Goal: Task Accomplishment & Management: Use online tool/utility

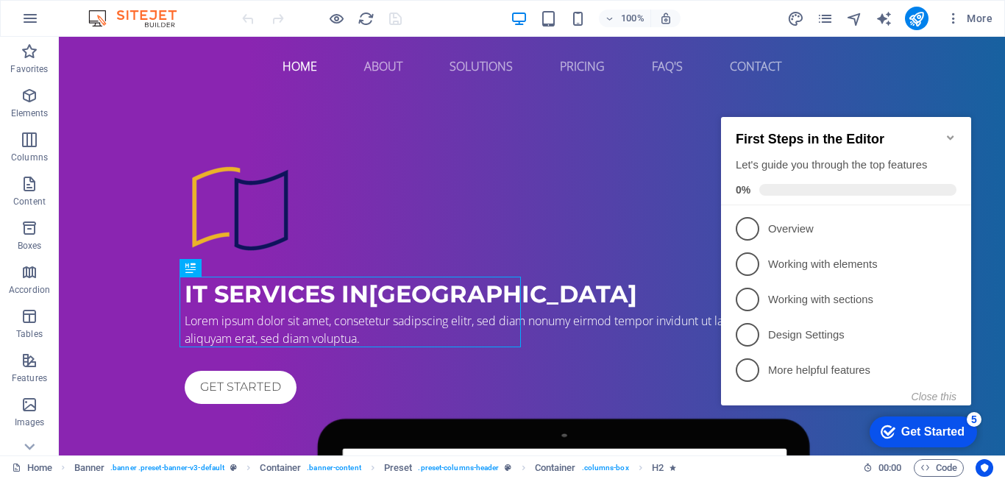
click at [953, 135] on icon "Minimize checklist" at bounding box center [950, 137] width 7 height 4
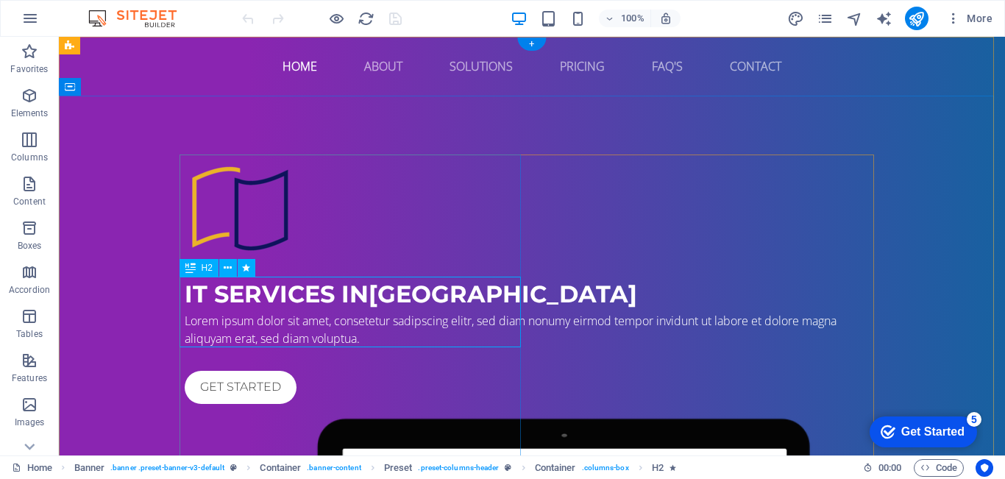
click at [291, 305] on div "IT Services in [GEOGRAPHIC_DATA]" at bounding box center [532, 294] width 695 height 35
click at [314, 312] on div "IT Services in [GEOGRAPHIC_DATA]" at bounding box center [532, 294] width 695 height 35
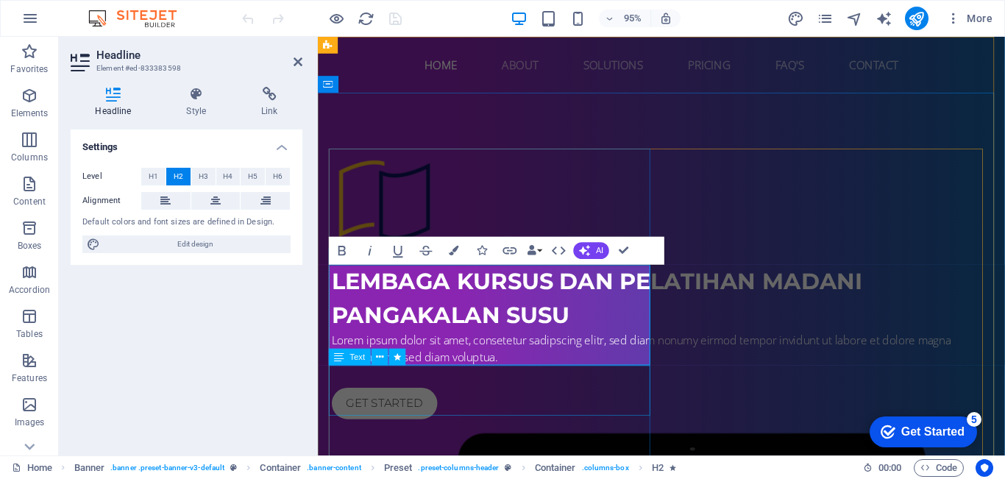
click at [544, 383] on div "Lorem ipsum dolor sit amet, consetetur sadipscing elitr, sed diam nonumy eirmod…" at bounding box center [680, 364] width 695 height 35
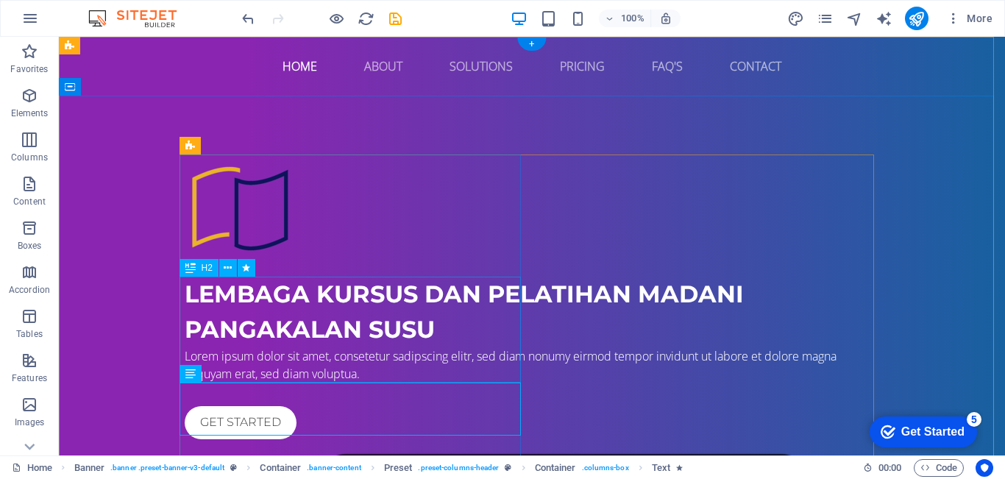
click at [399, 310] on div "LEMBAGA KURSUS DAN PELATIHAN MADANI PANGAKALAN SUSU" at bounding box center [532, 312] width 695 height 71
click at [378, 315] on div "LEMBAGA KURSUS DAN PELATIHAN MADANI PANGAKALAN SUSU" at bounding box center [532, 312] width 695 height 71
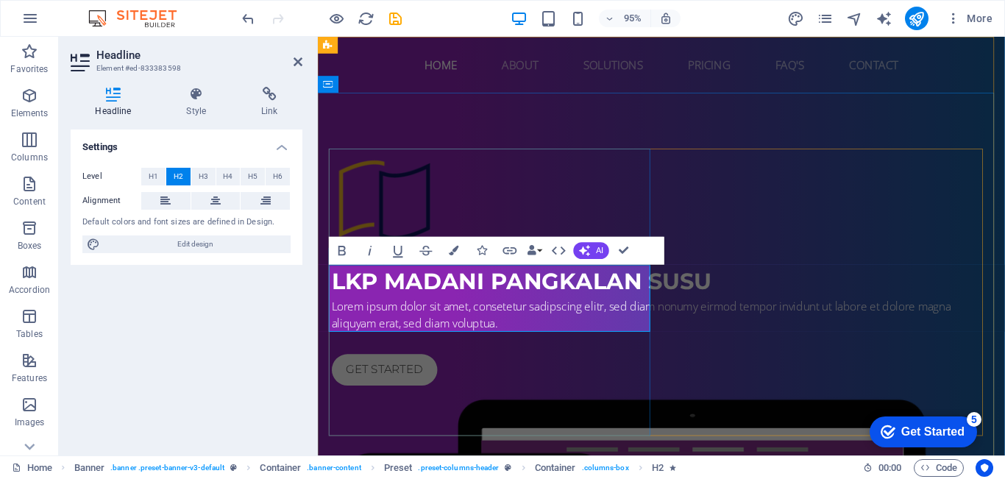
click at [497, 294] on span "​LKP MADANI PANGKALAN SUSU" at bounding box center [533, 294] width 400 height 29
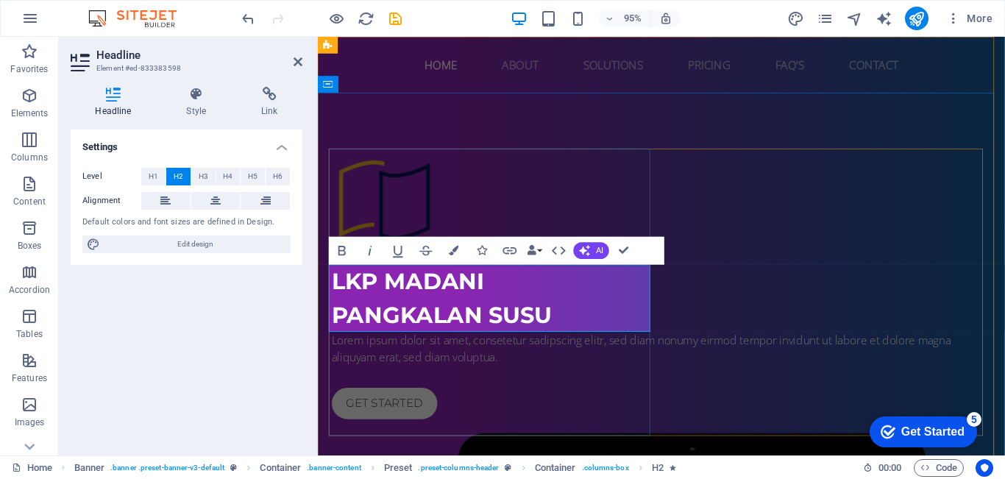
click at [522, 307] on h2 "LKP MADANI ‌PANGKALAN SUSU" at bounding box center [680, 312] width 695 height 71
drag, startPoint x: 508, startPoint y: 304, endPoint x: 336, endPoint y: 295, distance: 173.2
click at [336, 295] on h2 "LKP MADANI ‌PANGKALAN SUSU" at bounding box center [680, 312] width 695 height 71
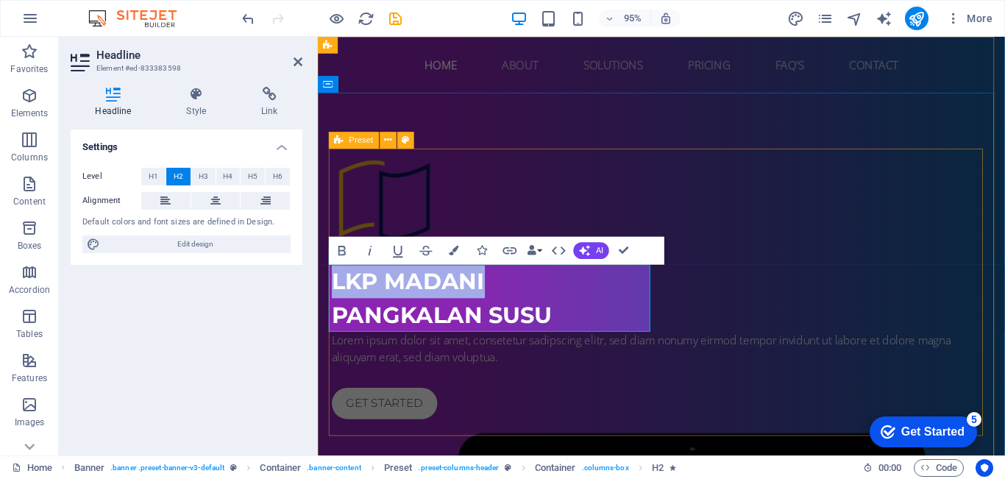
click at [666, 207] on div at bounding box center [680, 210] width 695 height 110
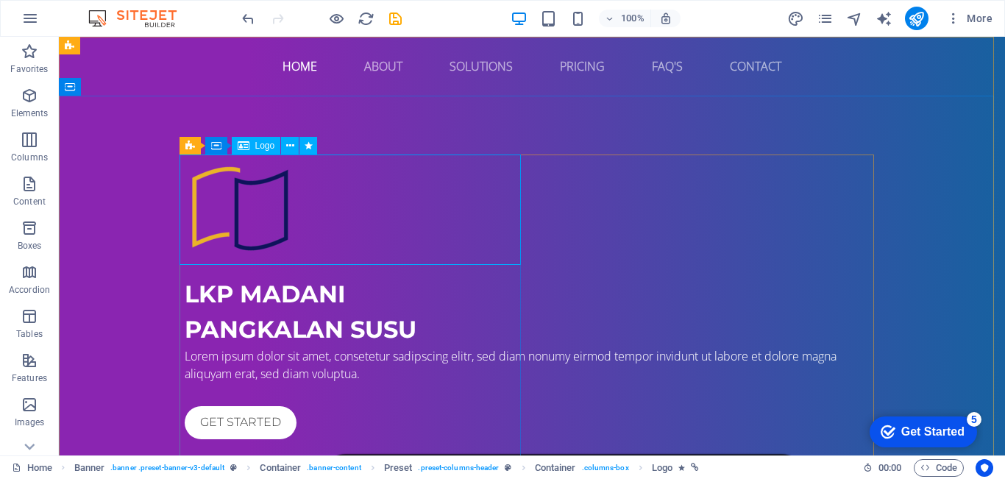
click at [261, 146] on span "Logo" at bounding box center [265, 145] width 20 height 9
click at [241, 227] on div at bounding box center [532, 210] width 695 height 110
select select "px"
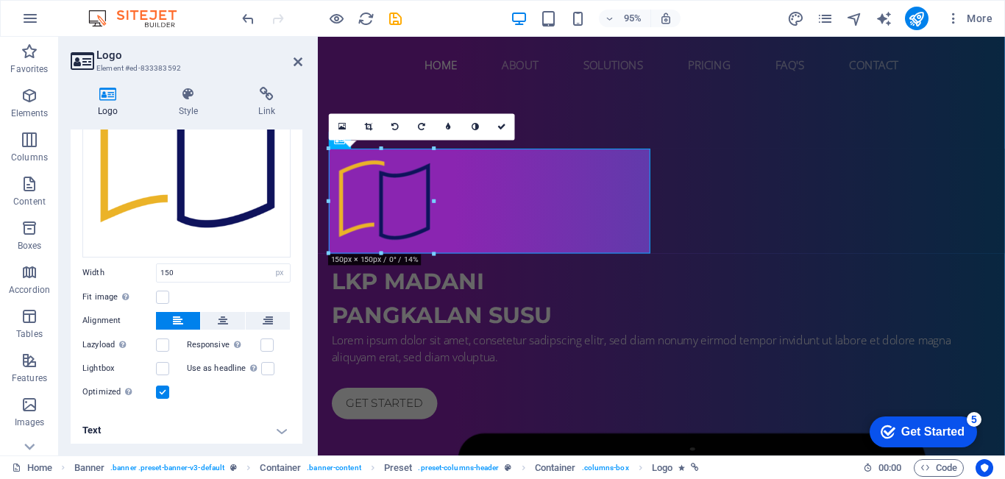
scroll to position [144, 0]
click at [273, 433] on h4 "Text" at bounding box center [187, 428] width 232 height 35
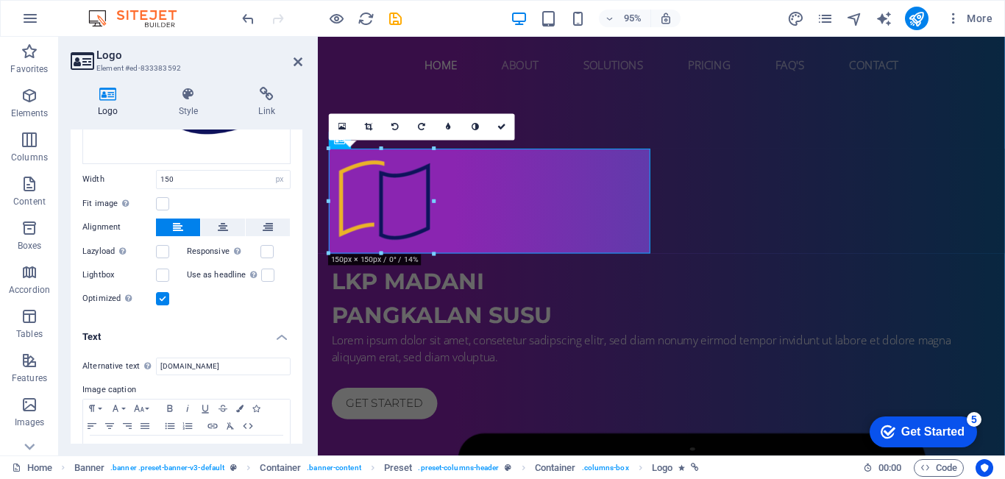
scroll to position [283, 0]
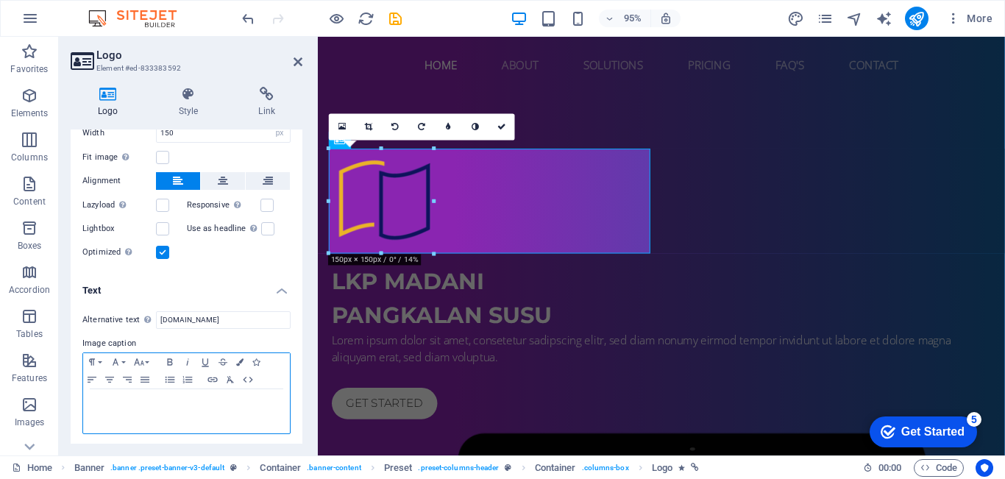
click at [208, 399] on p at bounding box center [187, 403] width 192 height 13
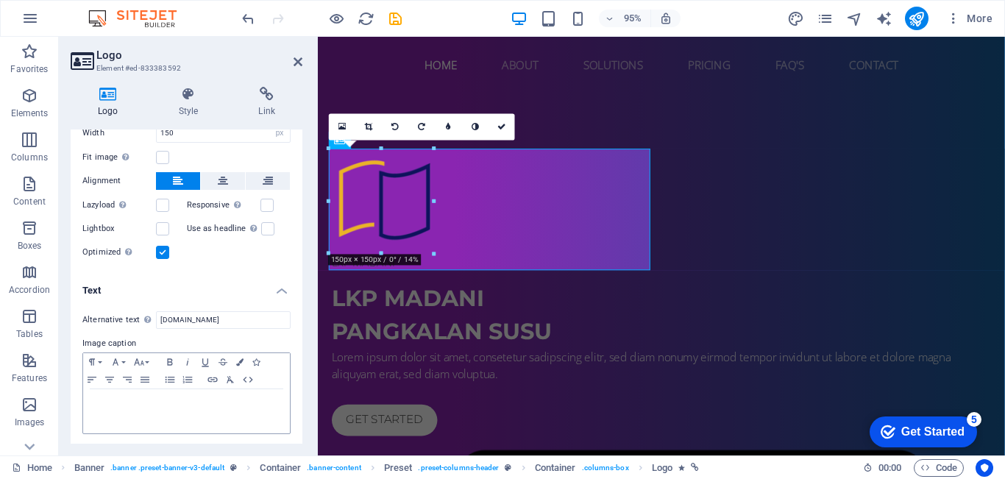
click at [282, 283] on h4 "Text" at bounding box center [187, 286] width 232 height 26
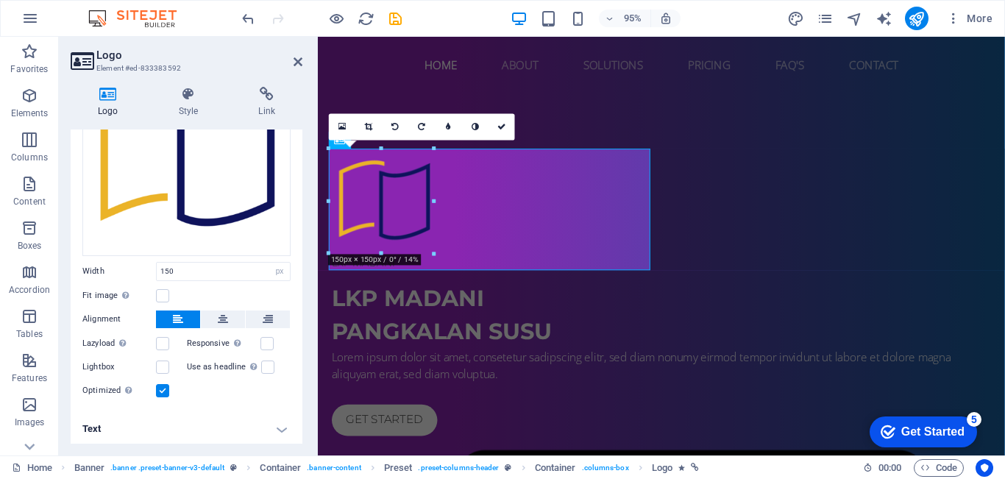
scroll to position [0, 0]
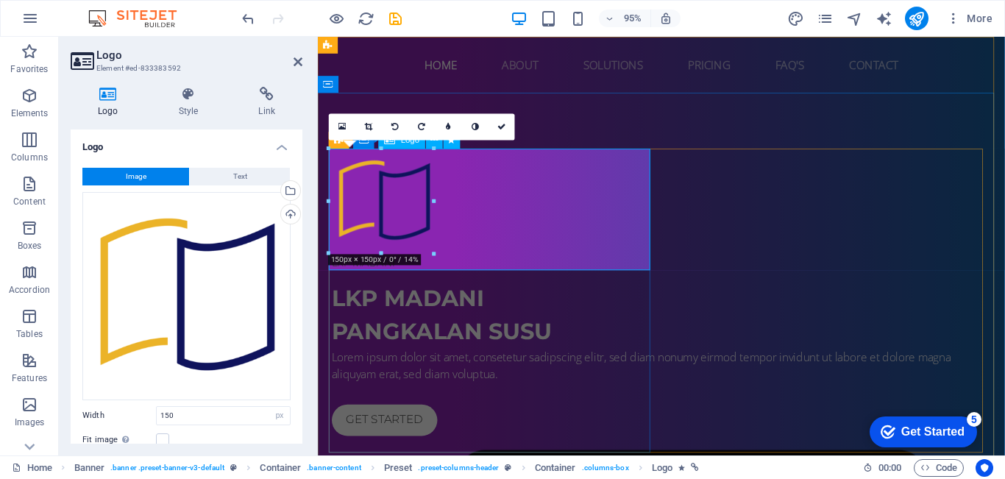
click at [513, 210] on div "LKP MADANI" at bounding box center [680, 219] width 695 height 128
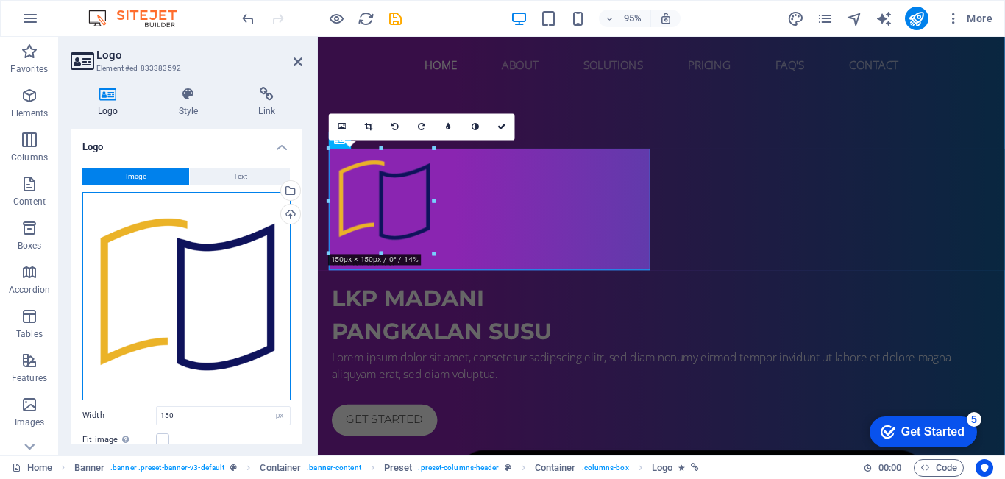
click at [183, 241] on div "Drag files here, click to choose files or select files from Files or our free s…" at bounding box center [186, 296] width 208 height 208
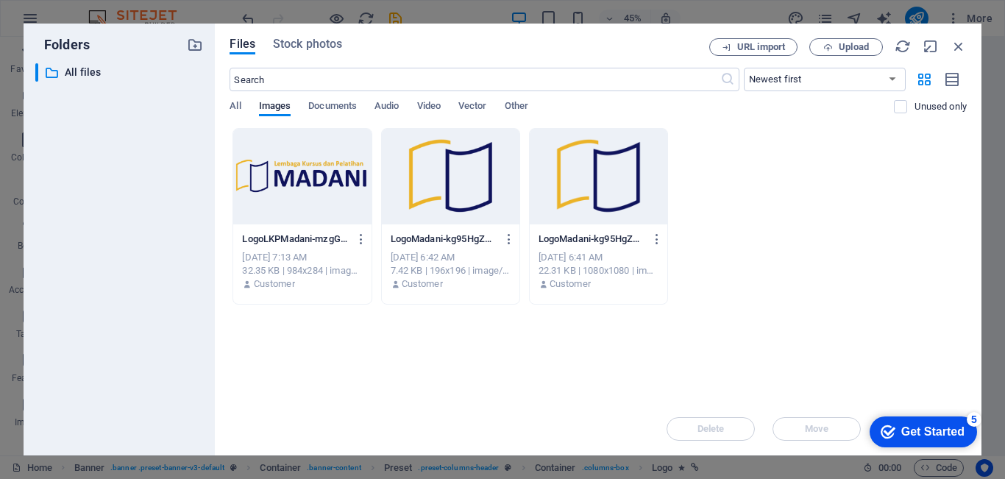
click at [314, 162] on div at bounding box center [302, 177] width 138 height 96
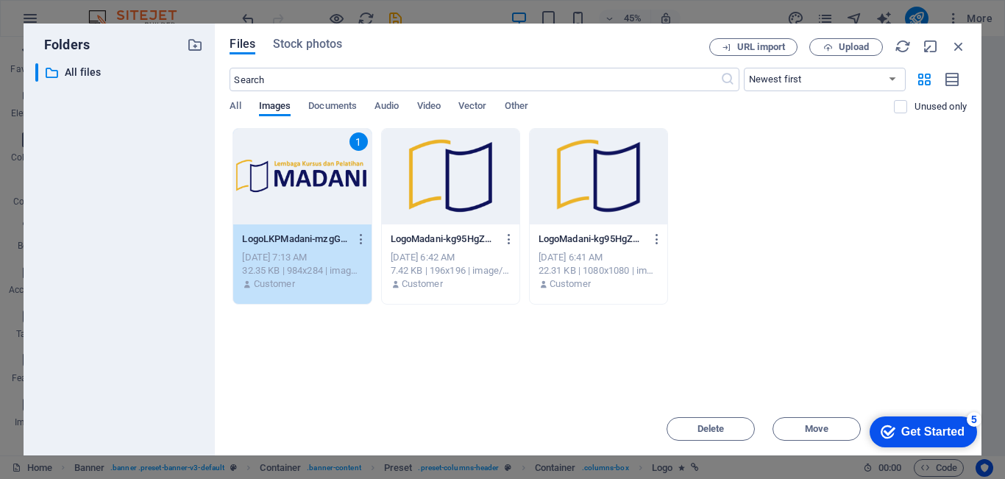
click at [925, 433] on div "Get Started" at bounding box center [932, 431] width 63 height 13
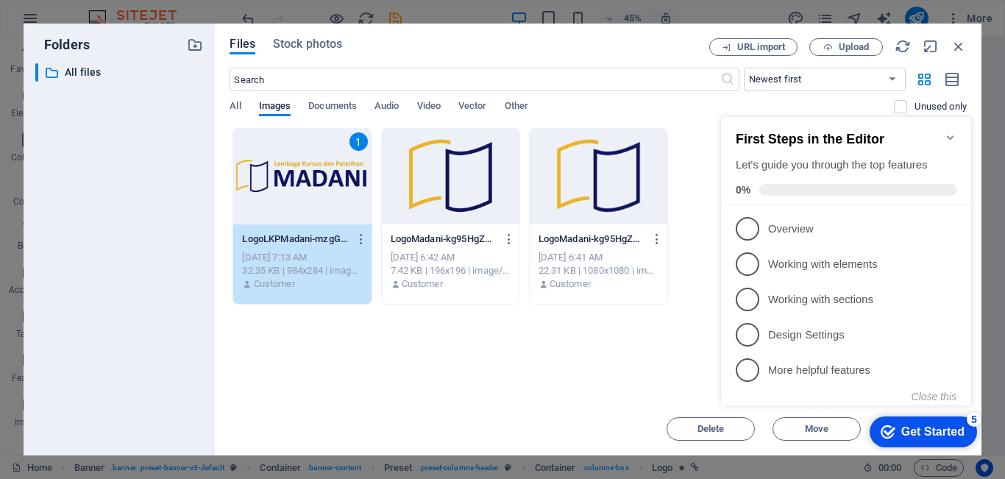
click at [923, 432] on div "Get Started" at bounding box center [932, 431] width 63 height 13
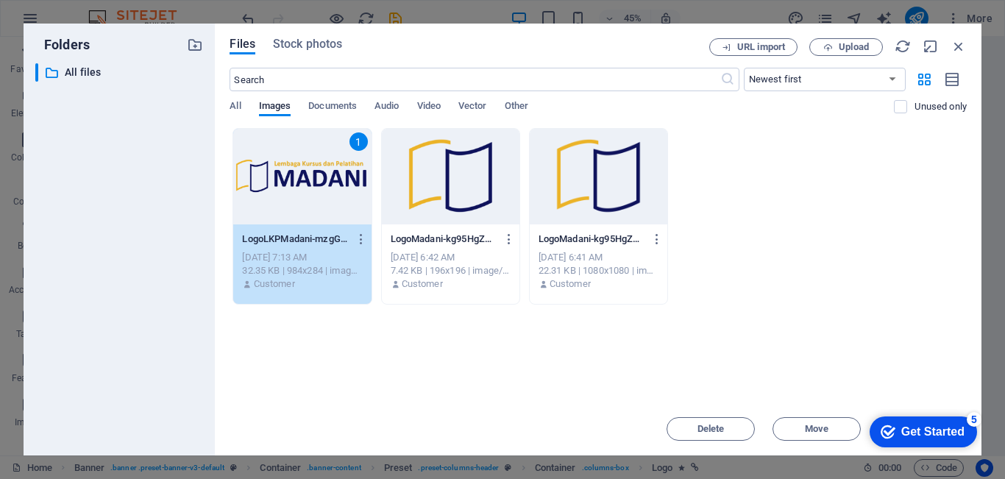
click at [305, 183] on div "1" at bounding box center [302, 177] width 138 height 96
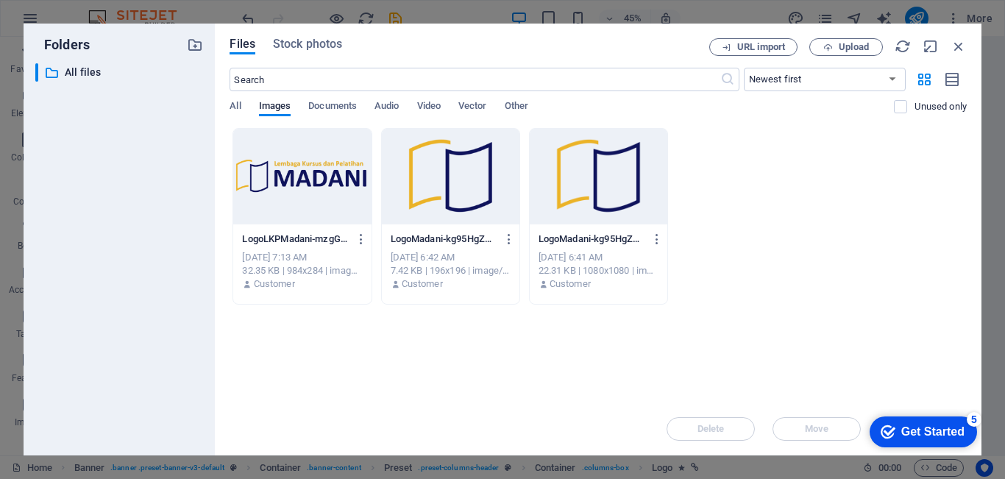
click at [305, 183] on div at bounding box center [302, 177] width 138 height 96
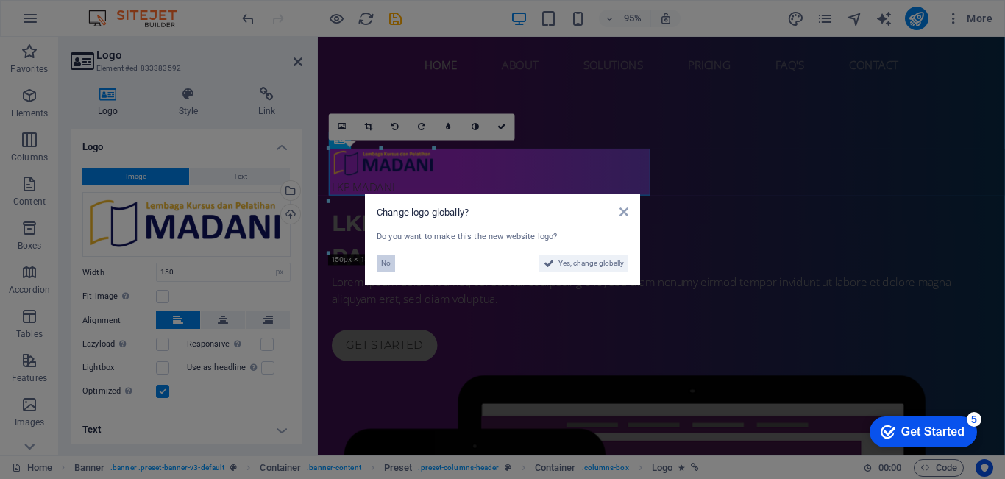
click at [381, 263] on span "No" at bounding box center [386, 264] width 10 height 18
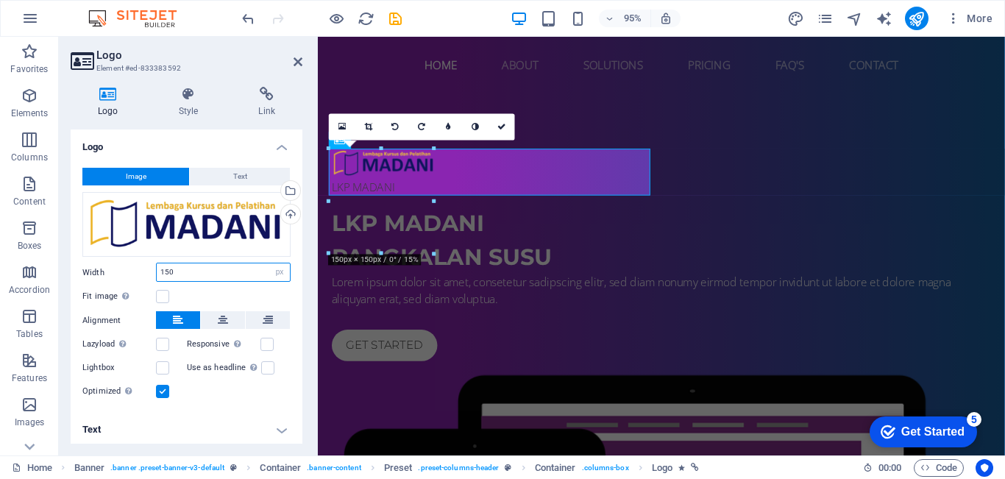
click at [198, 273] on input "150" at bounding box center [223, 272] width 133 height 18
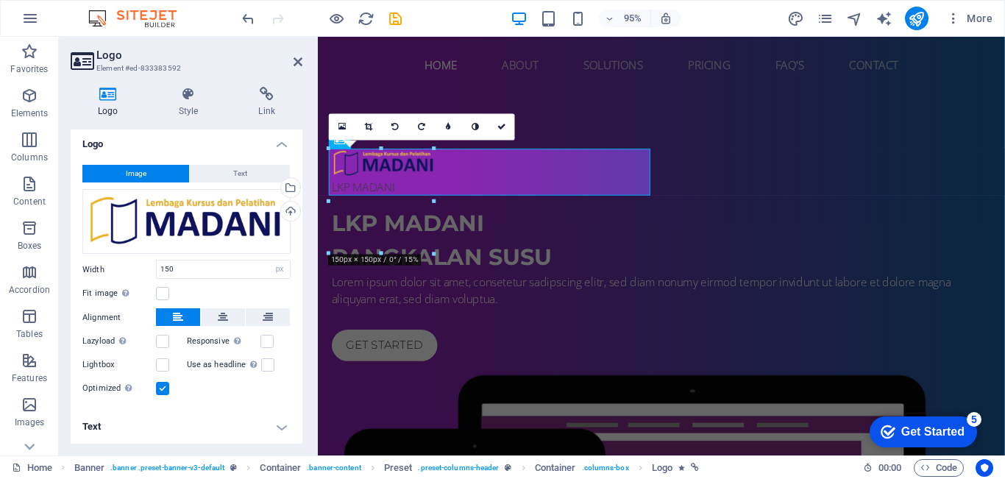
click at [286, 419] on h4 "Text" at bounding box center [187, 426] width 232 height 35
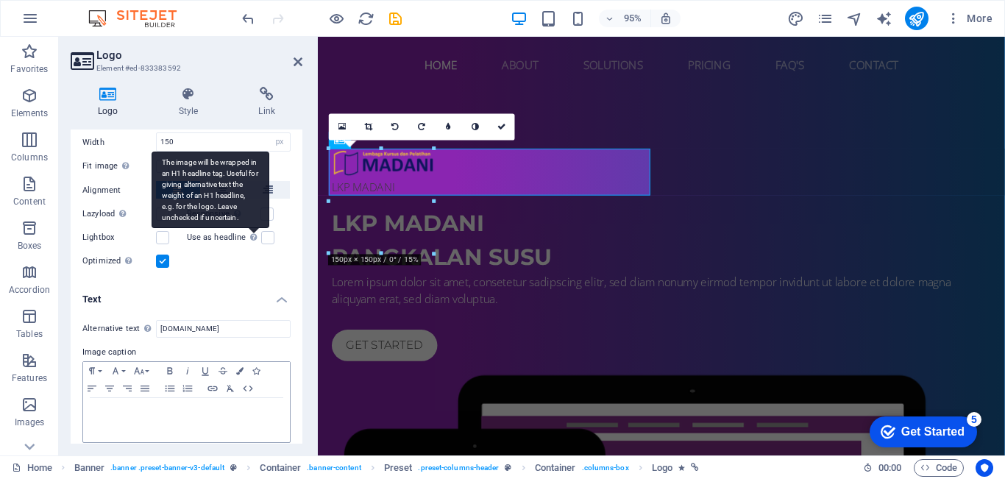
scroll to position [141, 0]
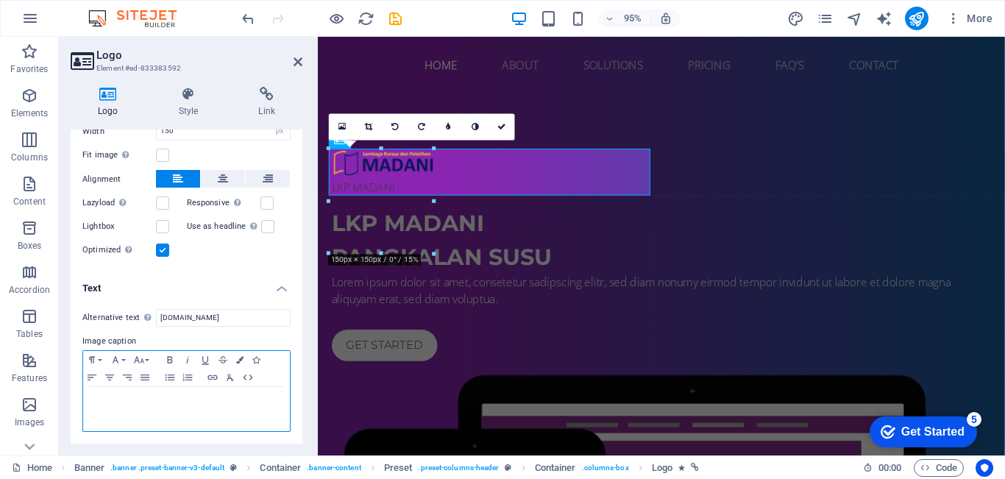
click at [160, 400] on p at bounding box center [187, 400] width 192 height 13
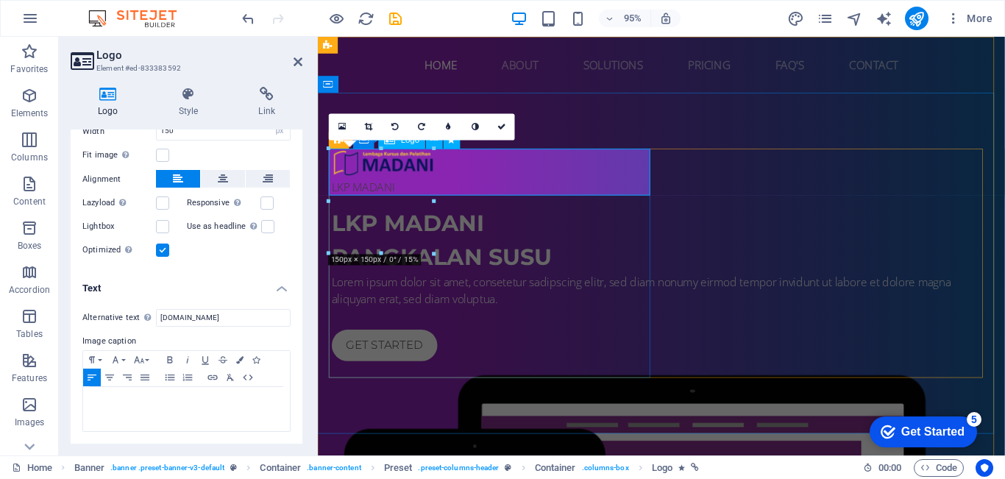
click at [375, 195] on div "LKP MADANI" at bounding box center [680, 179] width 695 height 49
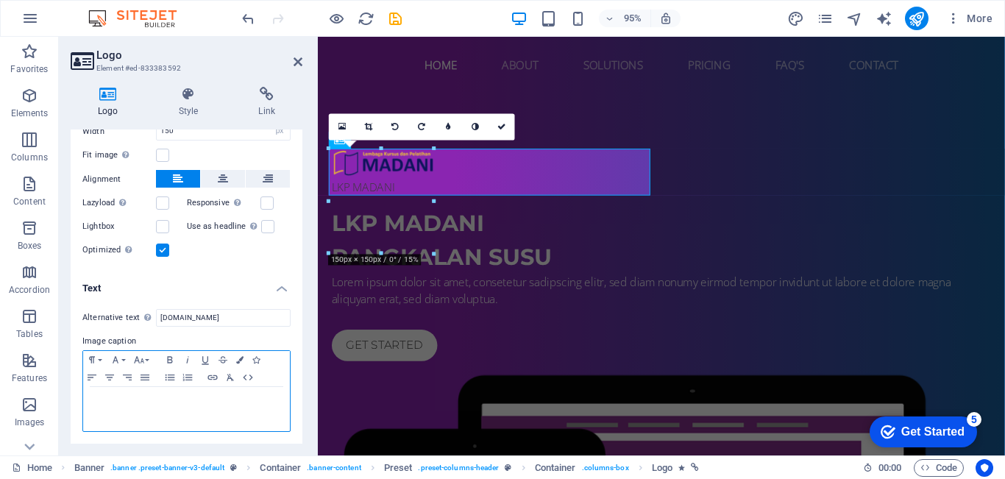
click at [141, 394] on p at bounding box center [187, 400] width 192 height 13
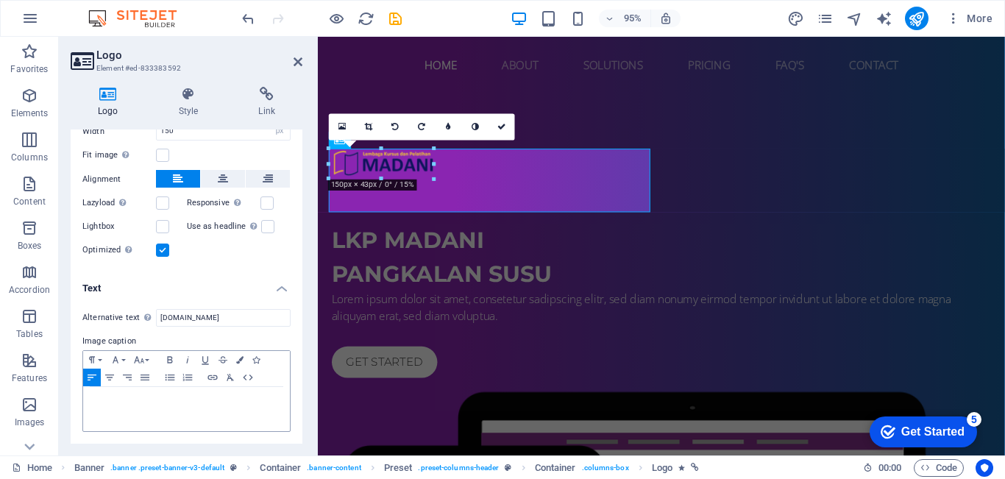
click at [272, 291] on h4 "Text" at bounding box center [187, 284] width 232 height 26
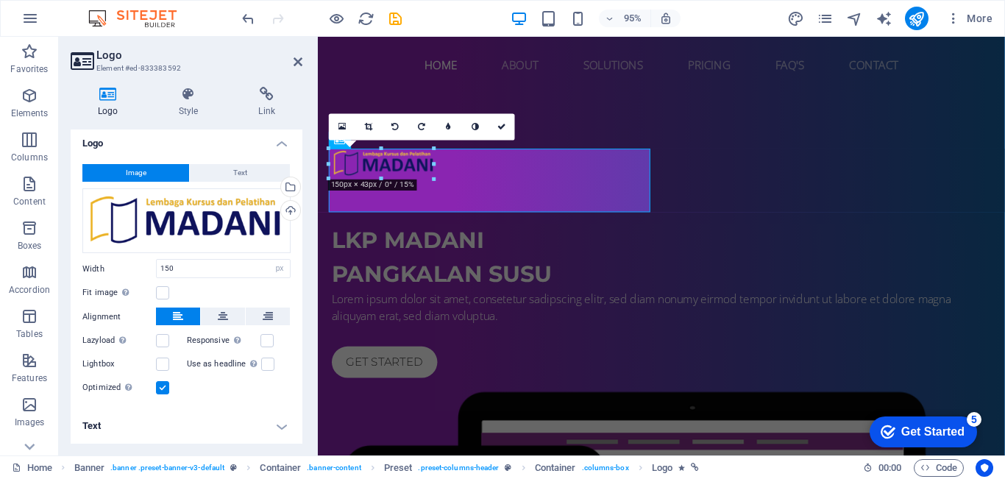
scroll to position [3, 0]
click at [161, 389] on label at bounding box center [162, 388] width 13 height 13
click at [0, 0] on input "Optimized Images are compressed to improve page speed." at bounding box center [0, 0] width 0 height 0
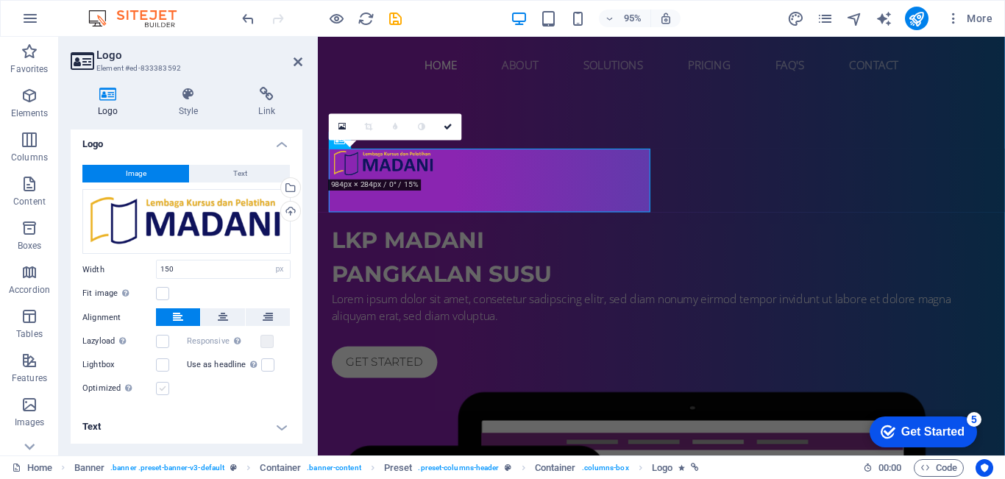
click at [161, 389] on label at bounding box center [162, 388] width 13 height 13
click at [0, 0] on input "Optimized Images are compressed to improve page speed." at bounding box center [0, 0] width 0 height 0
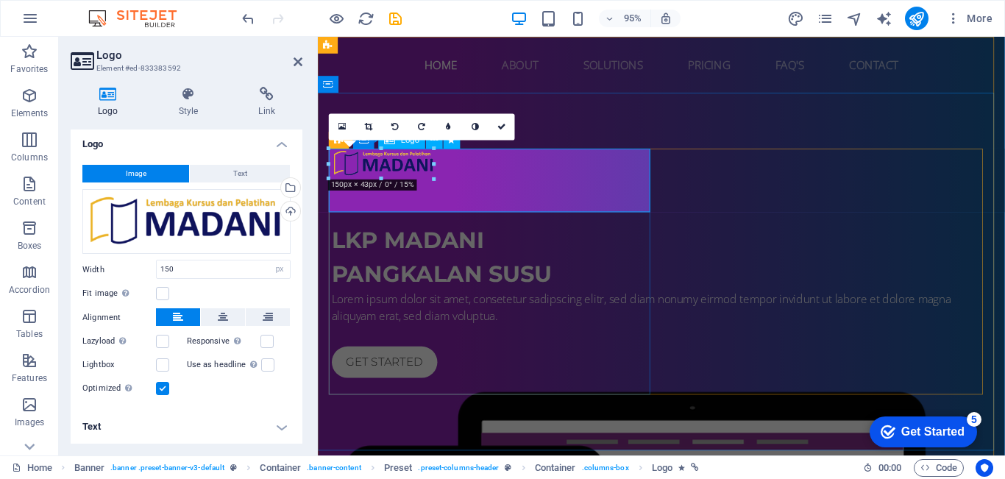
click at [423, 209] on div at bounding box center [680, 188] width 695 height 67
click at [223, 171] on button "Text" at bounding box center [240, 174] width 100 height 18
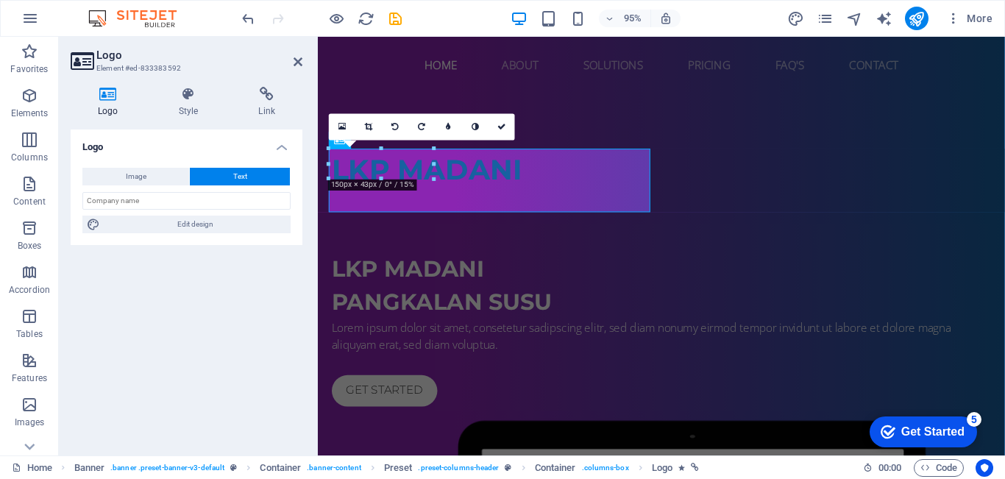
scroll to position [0, 0]
click at [157, 177] on button "Image" at bounding box center [135, 177] width 107 height 18
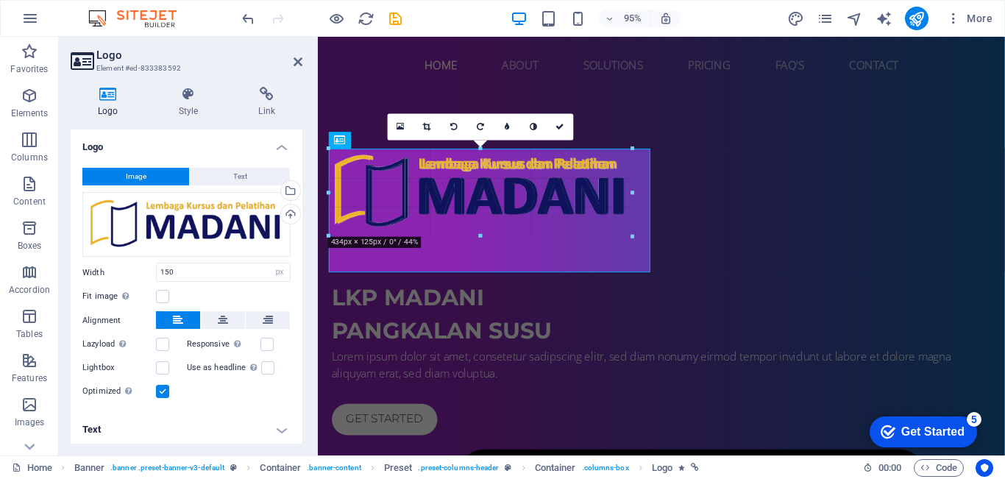
drag, startPoint x: 432, startPoint y: 180, endPoint x: 639, endPoint y: 216, distance: 209.8
type input "434"
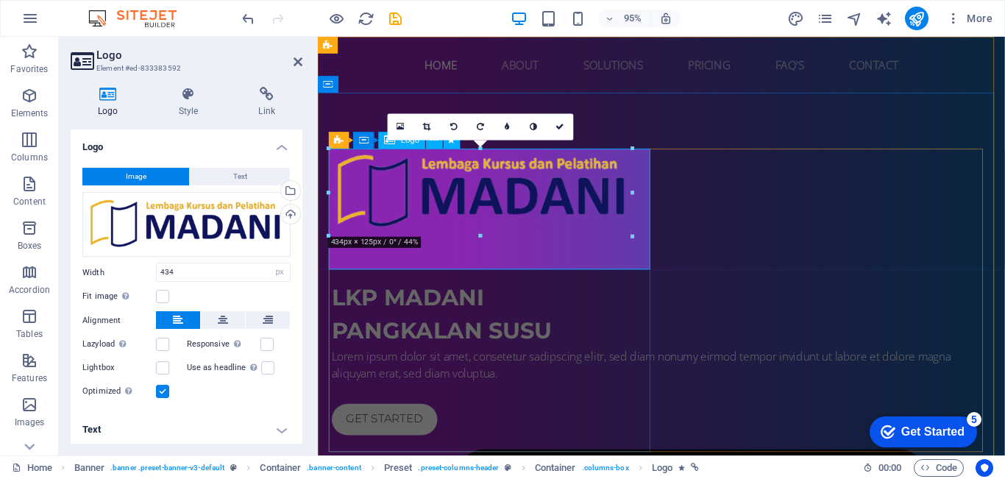
click at [481, 263] on div at bounding box center [680, 218] width 695 height 127
click at [425, 130] on icon at bounding box center [428, 127] width 8 height 8
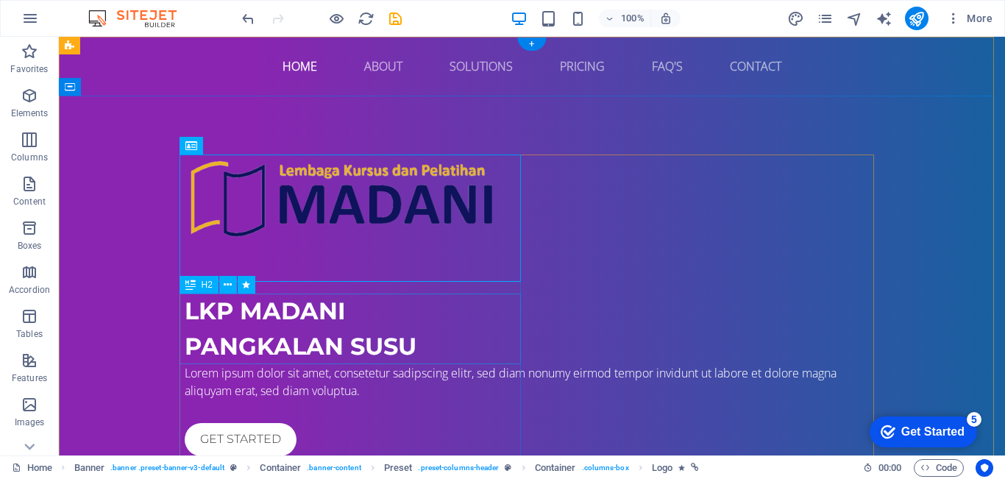
click at [439, 343] on div "LKP MADANI PANGKALAN SUSU" at bounding box center [532, 329] width 695 height 71
click at [342, 269] on div at bounding box center [532, 218] width 695 height 127
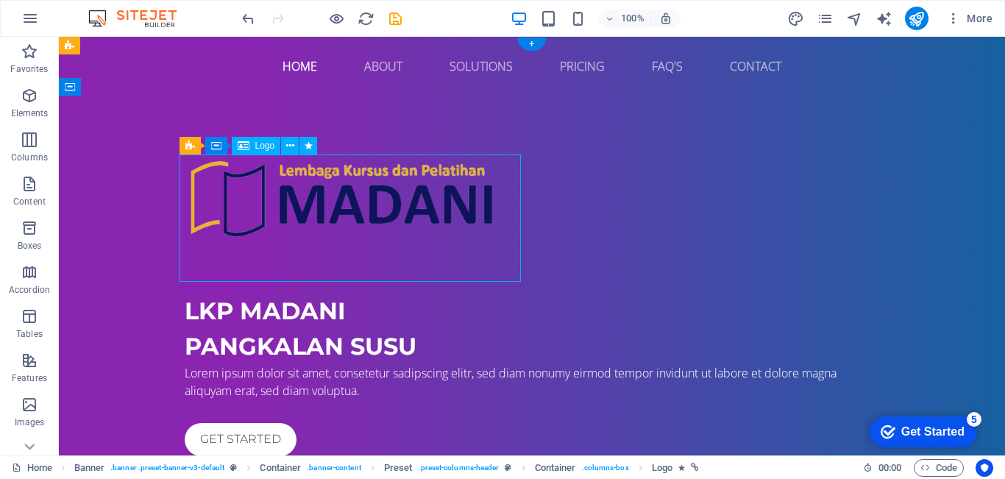
click at [322, 264] on div at bounding box center [532, 218] width 695 height 127
select select "px"
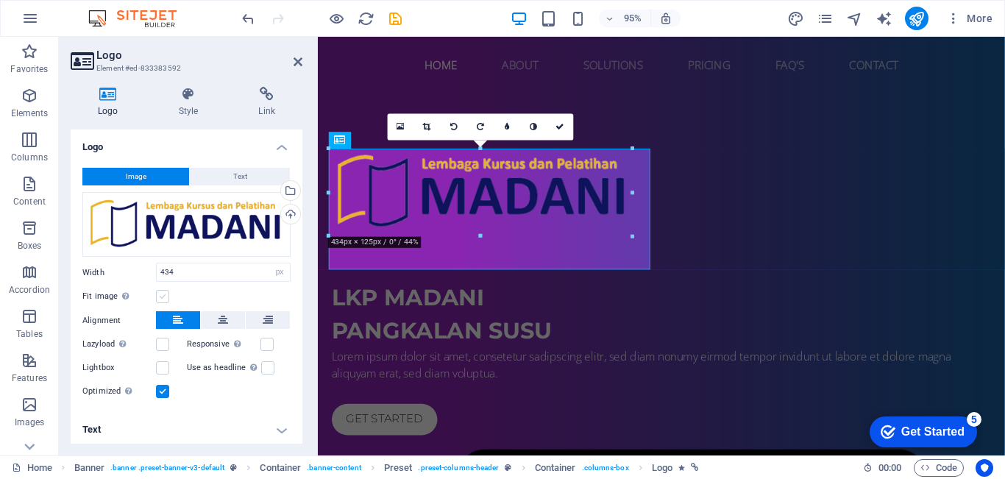
click at [160, 294] on label at bounding box center [162, 296] width 13 height 13
click at [0, 0] on input "Fit image Automatically fit image to a fixed width and height" at bounding box center [0, 0] width 0 height 0
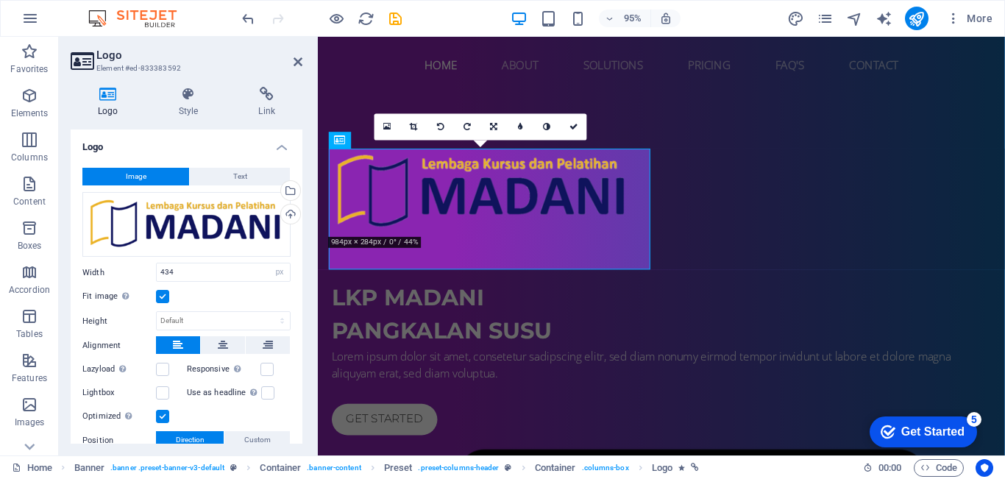
click at [160, 294] on label at bounding box center [162, 296] width 13 height 13
click at [0, 0] on input "Fit image Automatically fit image to a fixed width and height" at bounding box center [0, 0] width 0 height 0
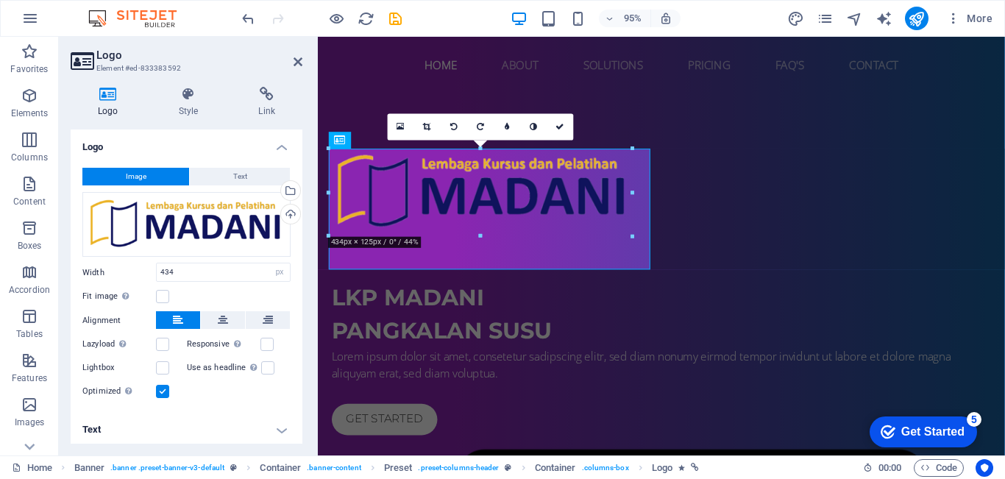
scroll to position [3, 0]
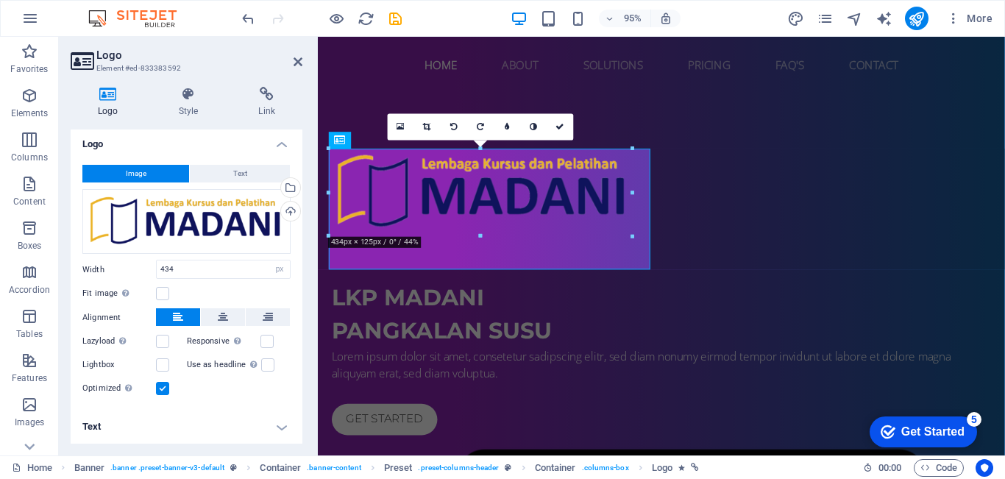
click at [281, 425] on h4 "Text" at bounding box center [187, 426] width 232 height 35
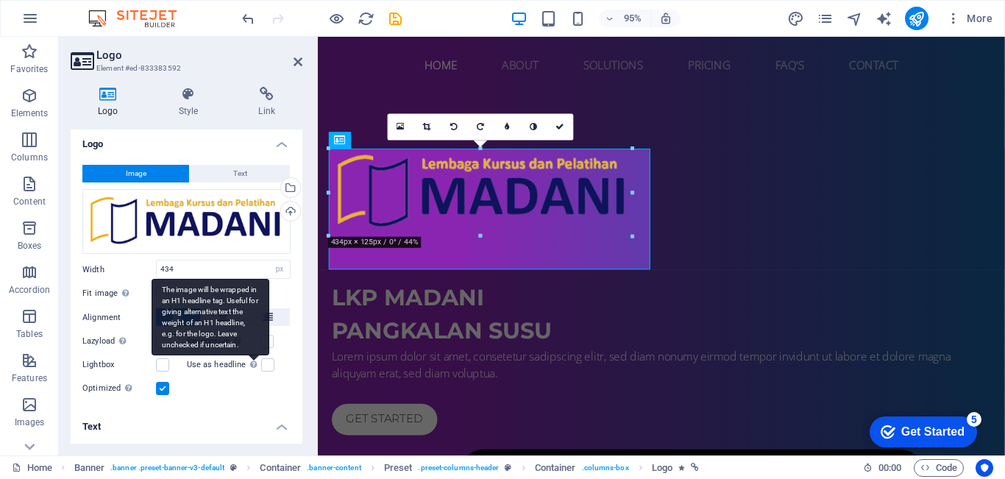
scroll to position [141, 0]
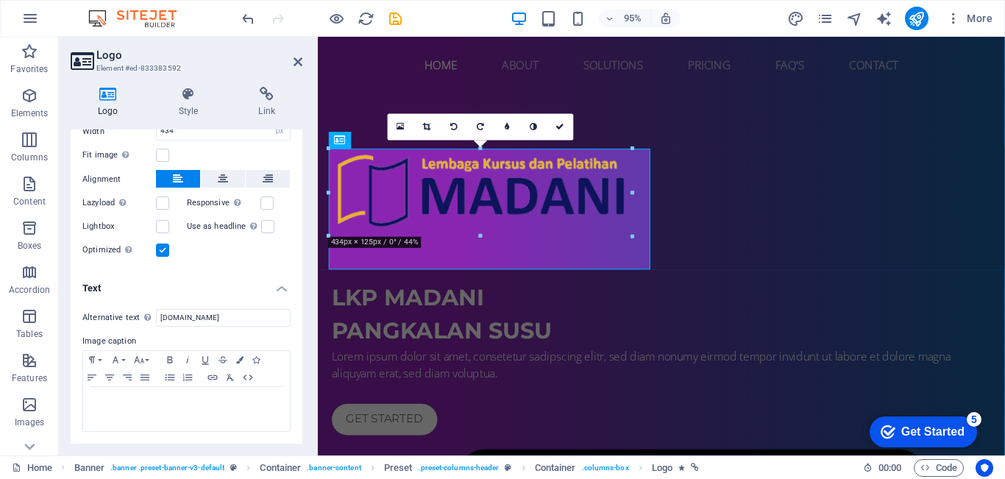
click at [165, 250] on label at bounding box center [162, 250] width 13 height 13
click at [0, 0] on input "Optimized Images are compressed to improve page speed." at bounding box center [0, 0] width 0 height 0
click at [165, 250] on label at bounding box center [162, 250] width 13 height 13
click at [0, 0] on input "Optimized Images are compressed to improve page speed." at bounding box center [0, 0] width 0 height 0
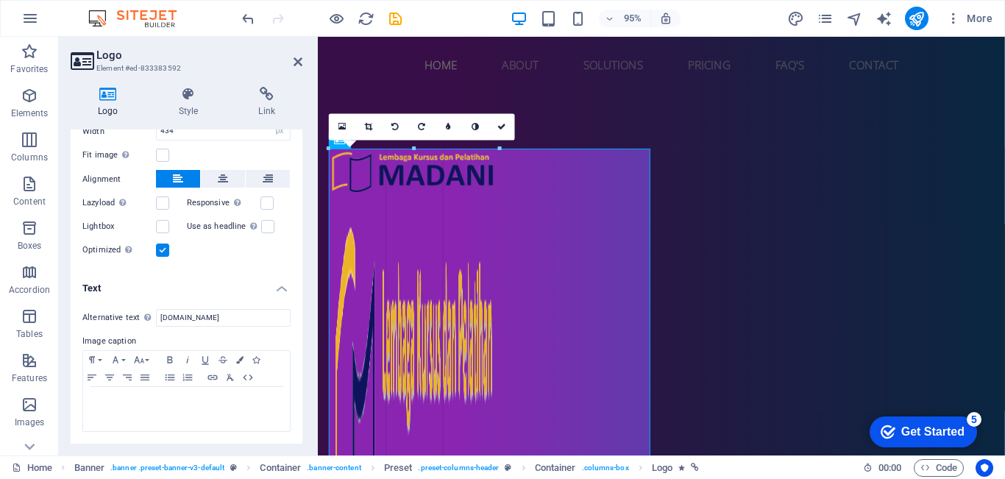
drag, startPoint x: 634, startPoint y: 236, endPoint x: 493, endPoint y: 188, distance: 148.7
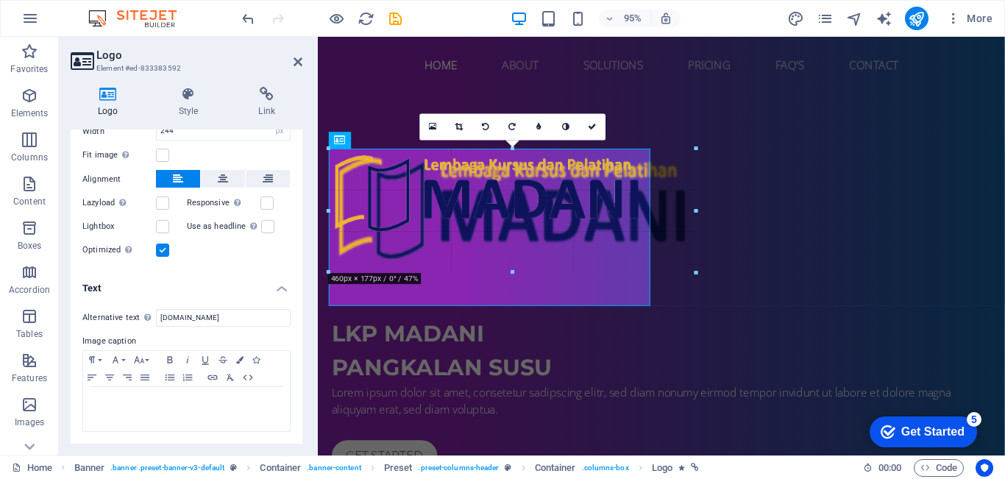
drag, startPoint x: 500, startPoint y: 199, endPoint x: 615, endPoint y: 277, distance: 139.8
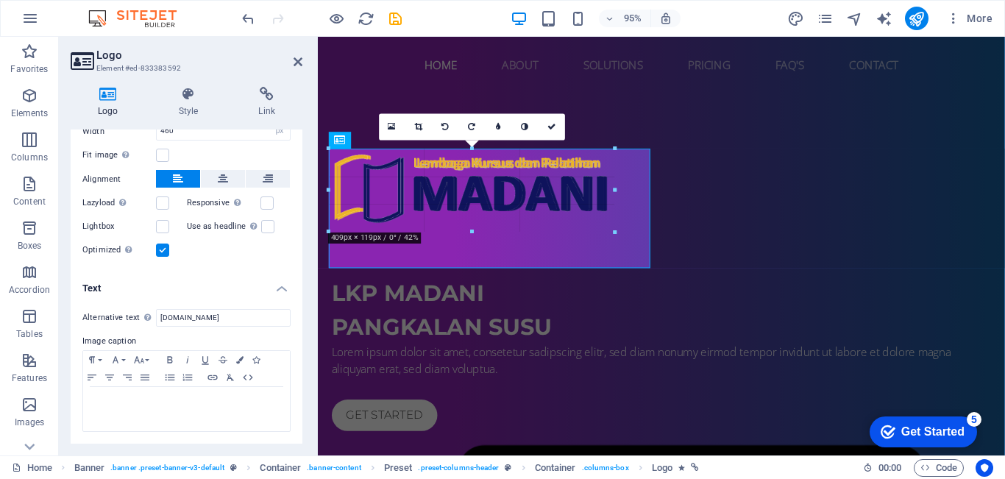
drag, startPoint x: 651, startPoint y: 240, endPoint x: 612, endPoint y: 224, distance: 41.6
type input "409"
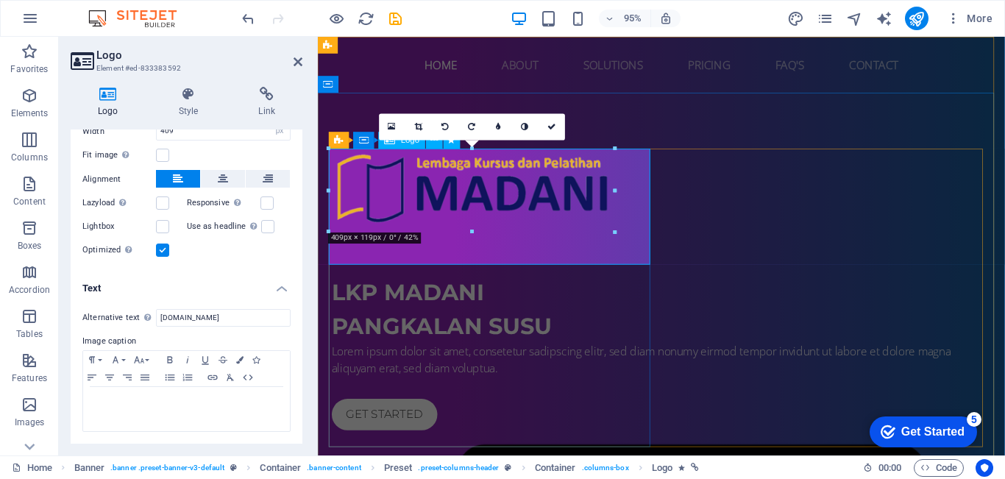
click at [506, 257] on div at bounding box center [680, 216] width 695 height 122
click at [389, 255] on icon at bounding box center [391, 256] width 7 height 15
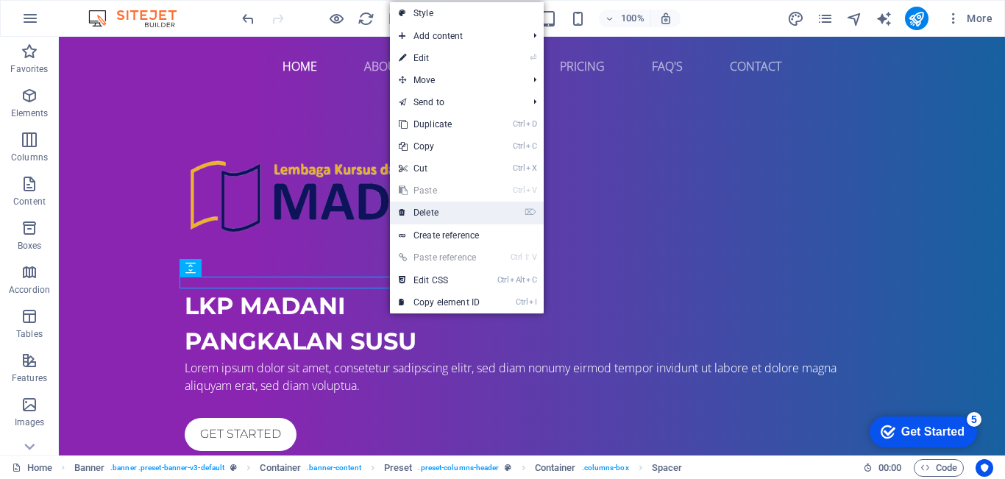
click at [457, 206] on link "⌦ Delete" at bounding box center [439, 213] width 99 height 22
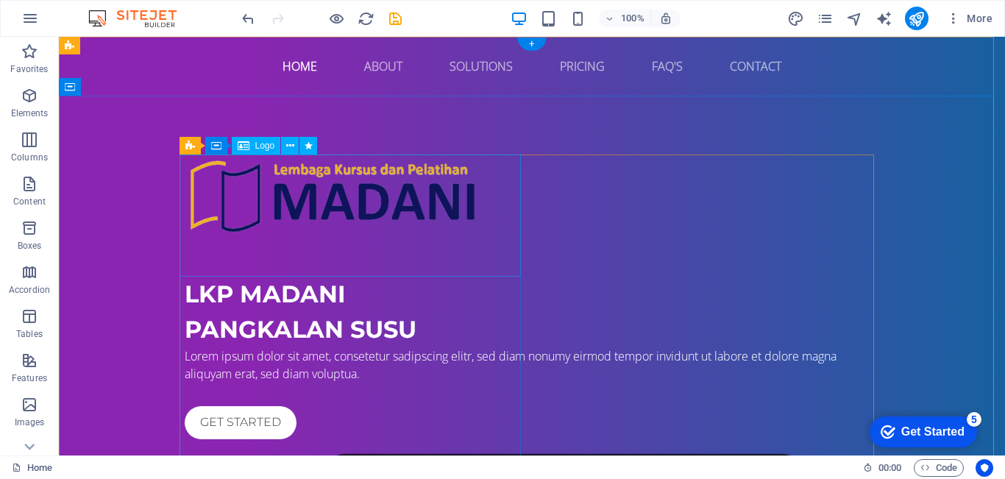
click at [193, 269] on div at bounding box center [532, 216] width 695 height 122
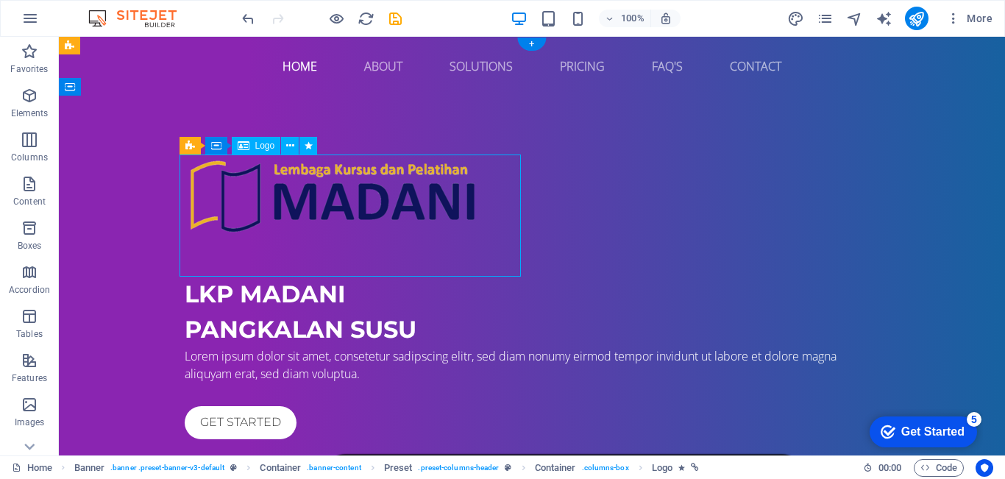
click at [216, 269] on div at bounding box center [532, 216] width 695 height 122
click at [287, 146] on icon at bounding box center [290, 145] width 8 height 15
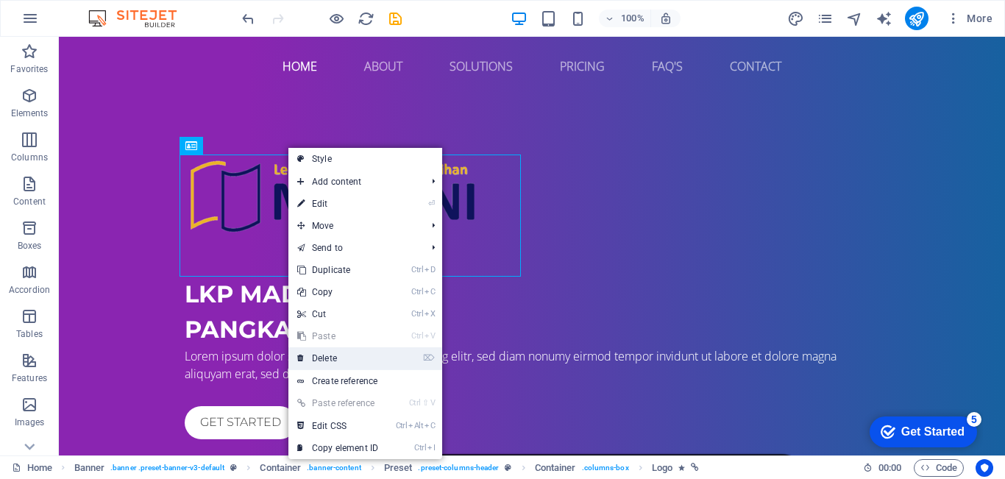
click at [344, 364] on link "⌦ Delete" at bounding box center [337, 358] width 99 height 22
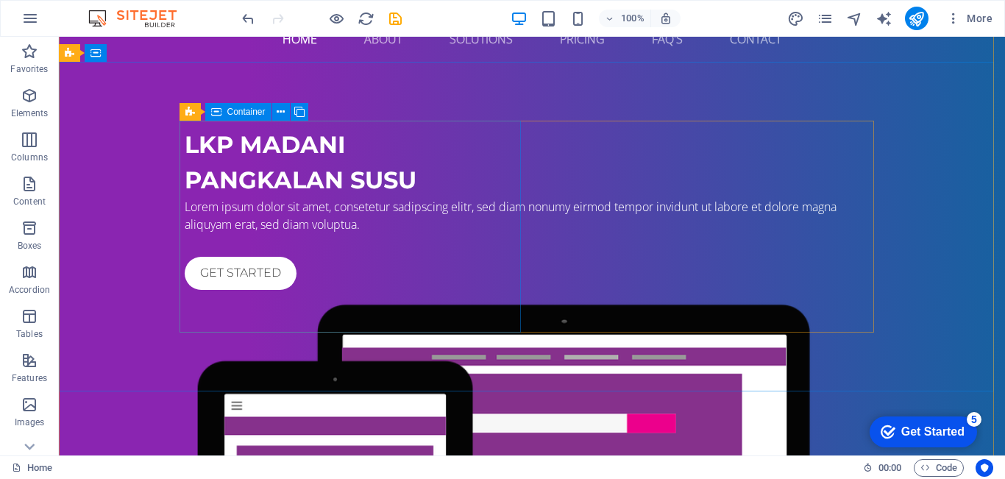
scroll to position [11, 0]
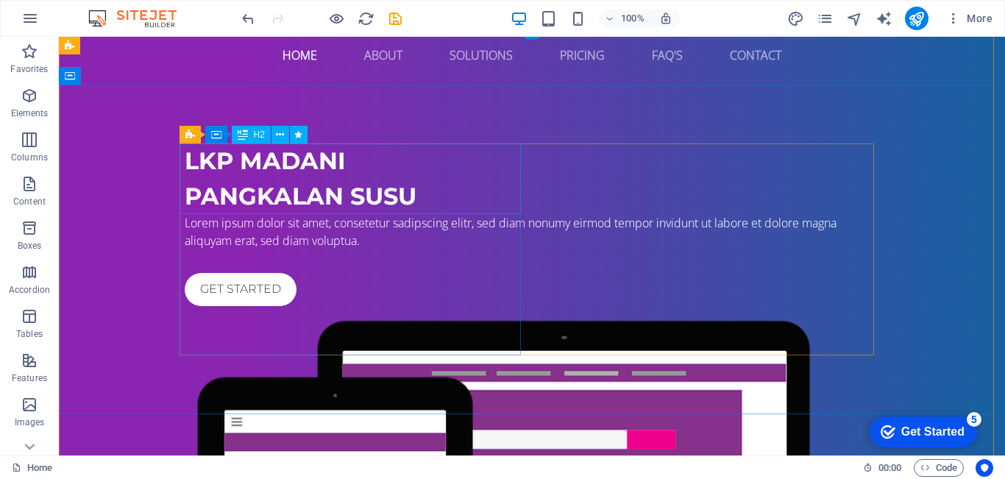
click at [392, 181] on div "LKP MADANI PANGKALAN SUSU" at bounding box center [532, 178] width 695 height 71
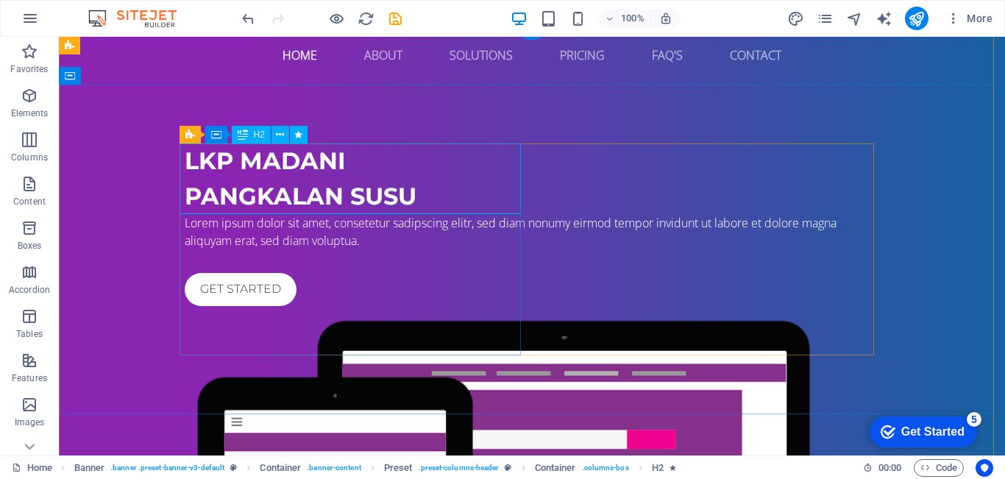
click at [268, 171] on div "LKP MADANI PANGKALAN SUSU" at bounding box center [532, 178] width 695 height 71
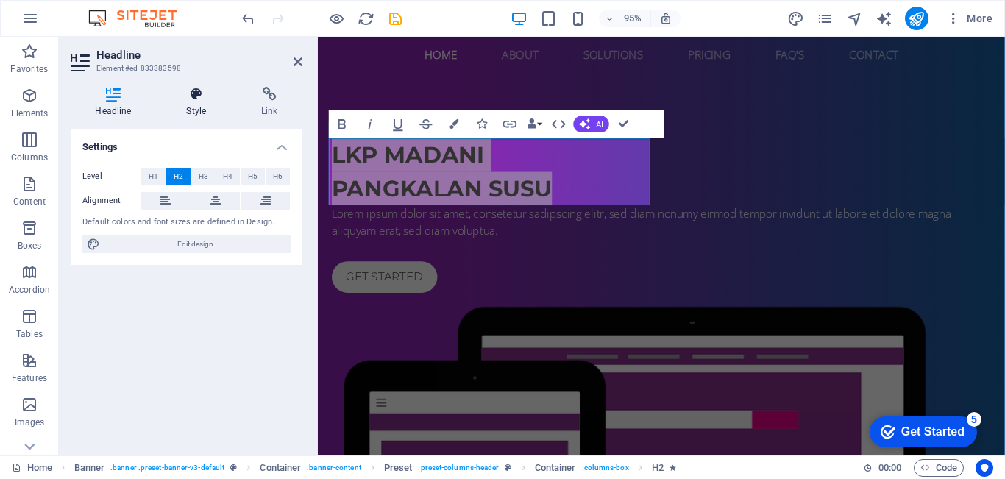
click at [205, 95] on icon at bounding box center [196, 94] width 69 height 15
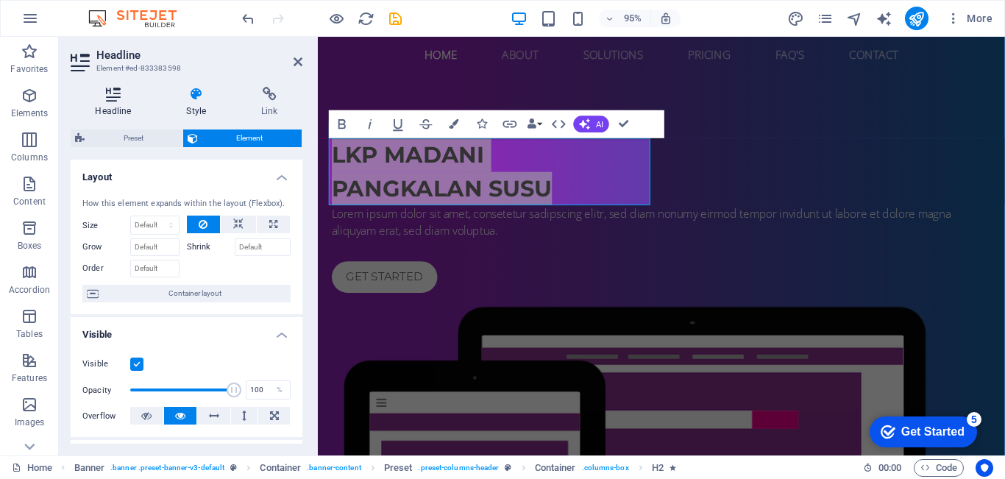
click at [110, 97] on icon at bounding box center [113, 94] width 85 height 15
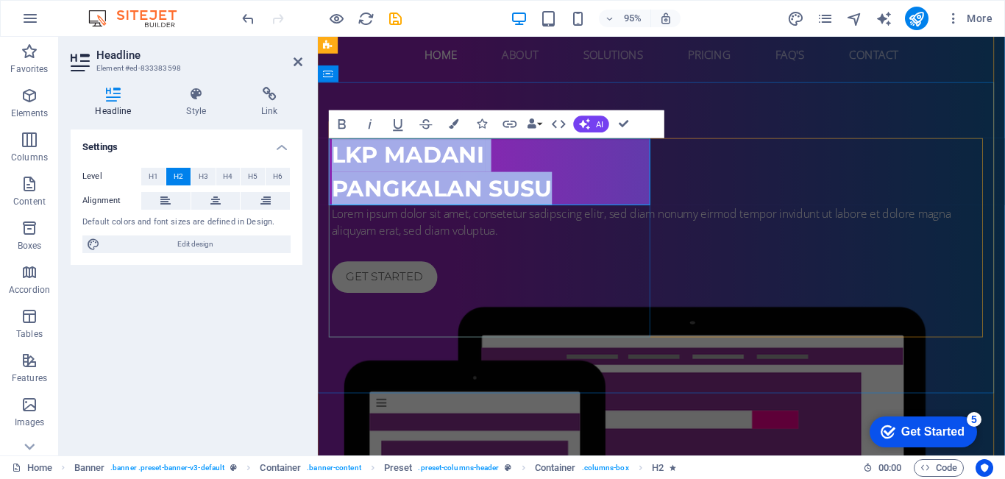
click at [559, 177] on h2 "LKP MADANI PANGKALAN SUSU" at bounding box center [680, 178] width 695 height 71
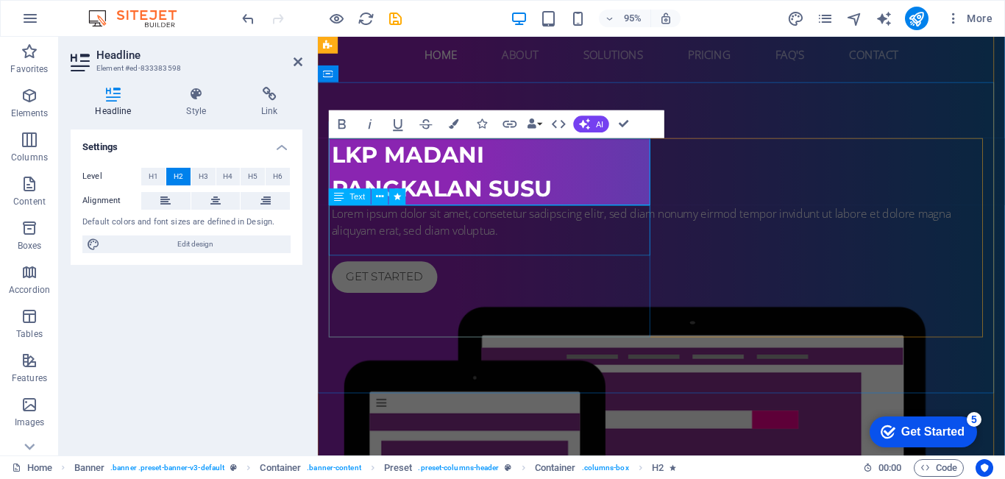
click at [612, 240] on div "Lorem ipsum dolor sit amet, consetetur sadipscing elitr, sed diam nonumy eirmod…" at bounding box center [680, 231] width 695 height 35
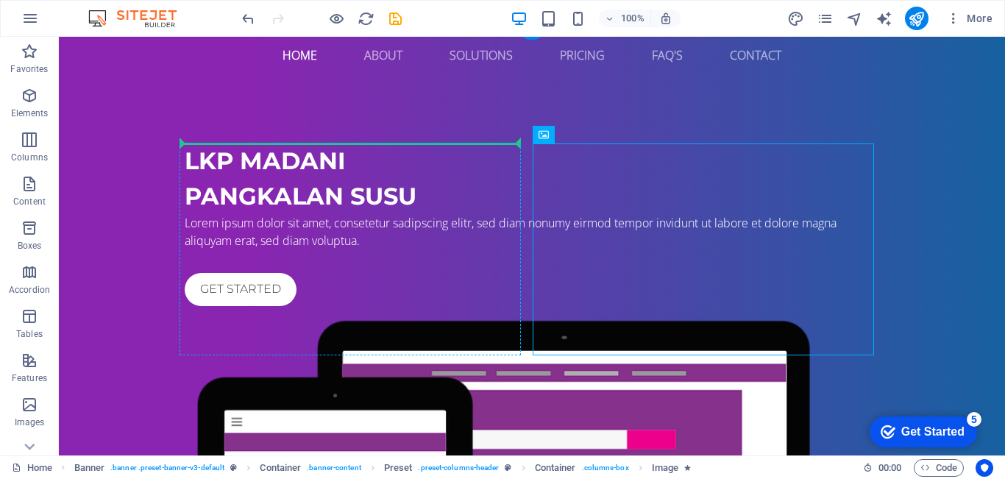
drag, startPoint x: 594, startPoint y: 177, endPoint x: 393, endPoint y: 175, distance: 200.9
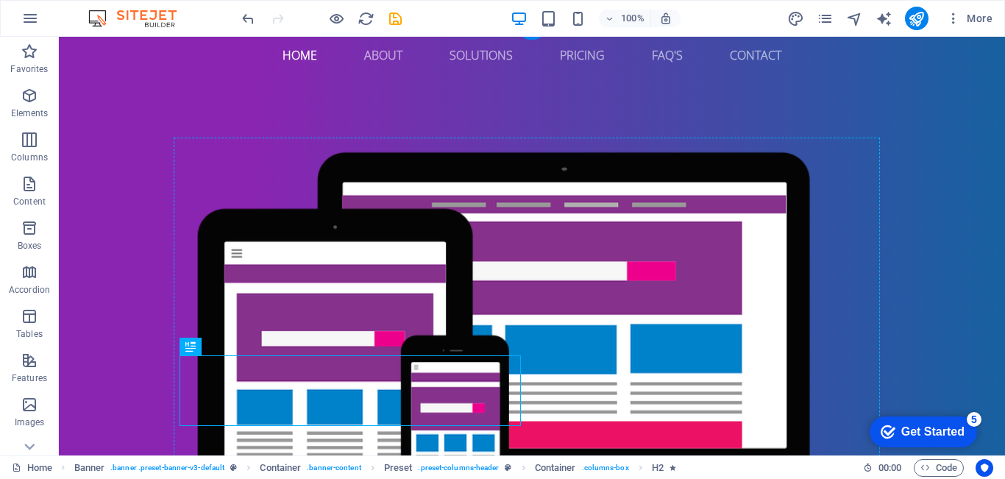
drag, startPoint x: 359, startPoint y: 398, endPoint x: 687, endPoint y: 234, distance: 366.9
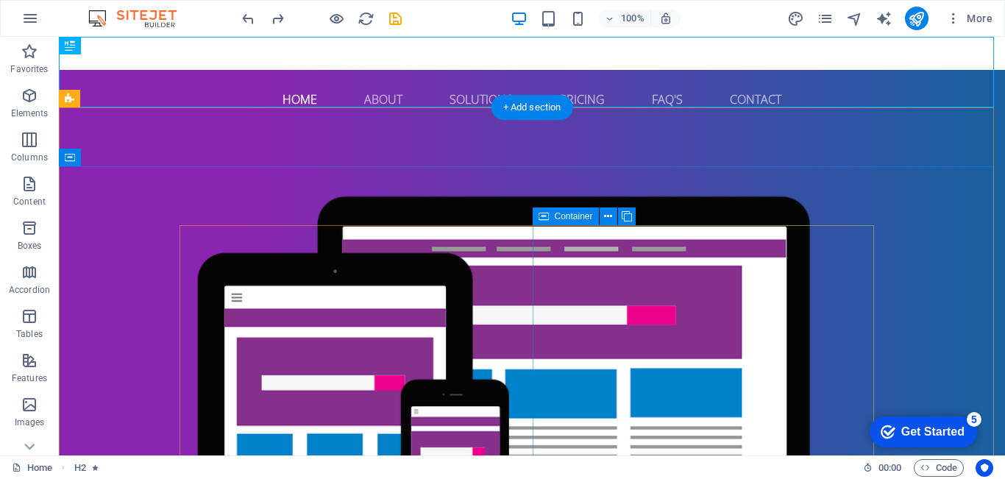
scroll to position [0, 0]
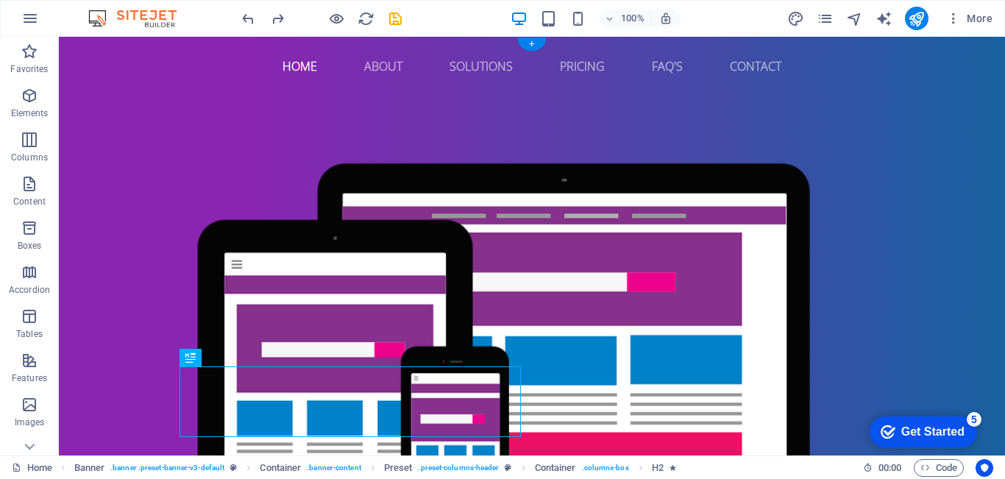
drag, startPoint x: 322, startPoint y: 386, endPoint x: 704, endPoint y: 323, distance: 387.0
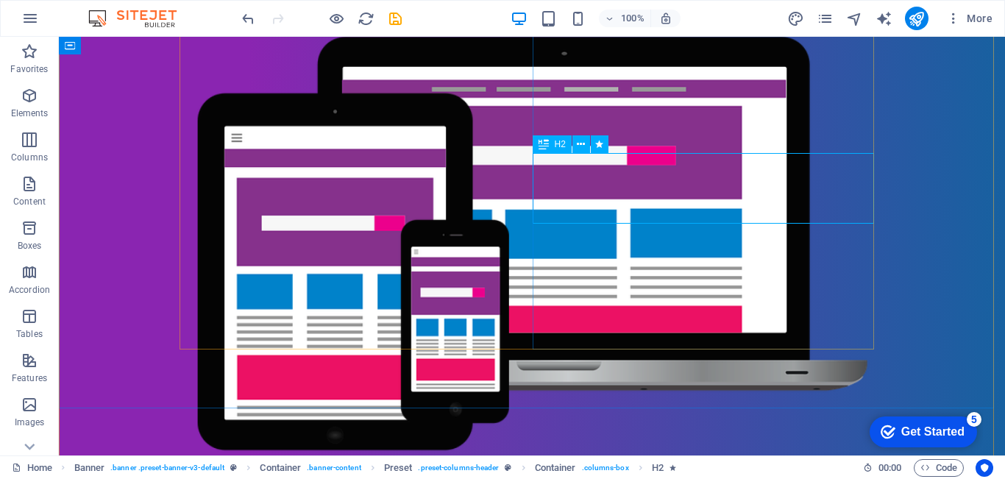
scroll to position [113, 0]
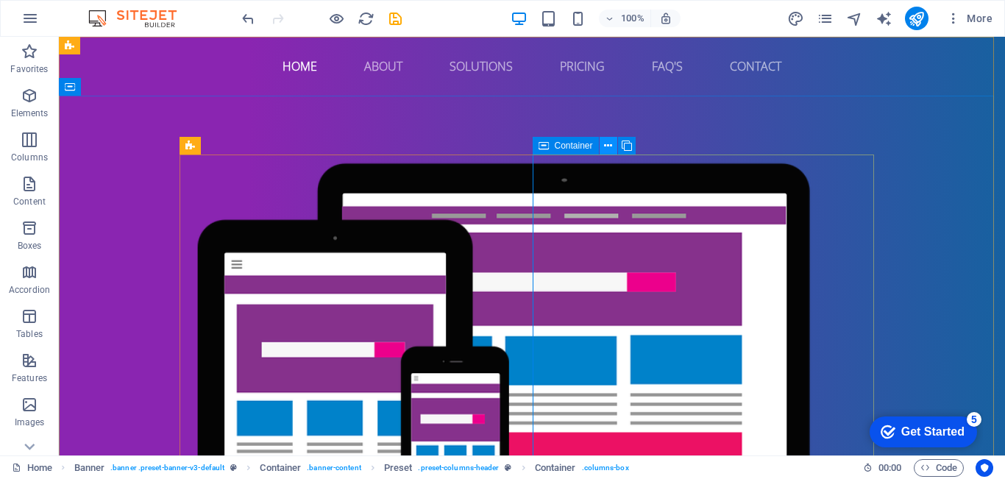
click at [605, 150] on icon at bounding box center [608, 145] width 8 height 15
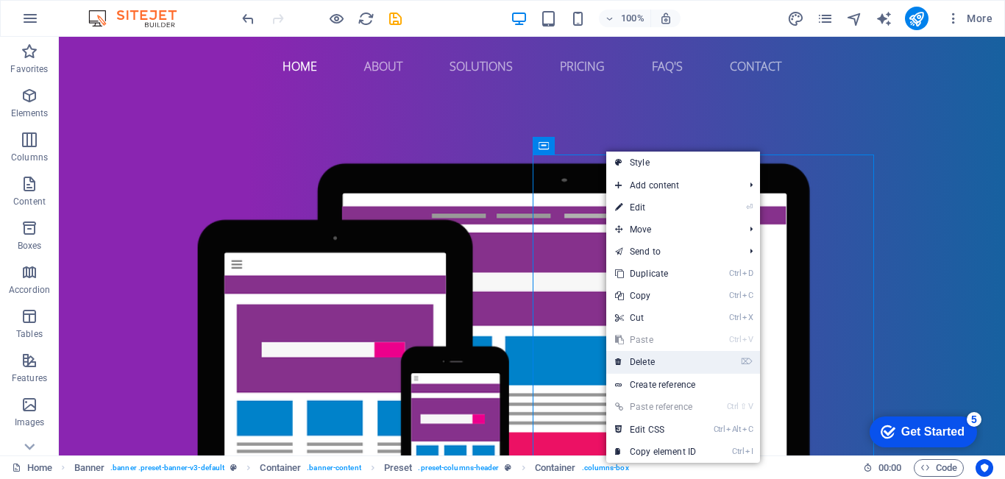
click at [653, 361] on link "⌦ Delete" at bounding box center [655, 362] width 99 height 22
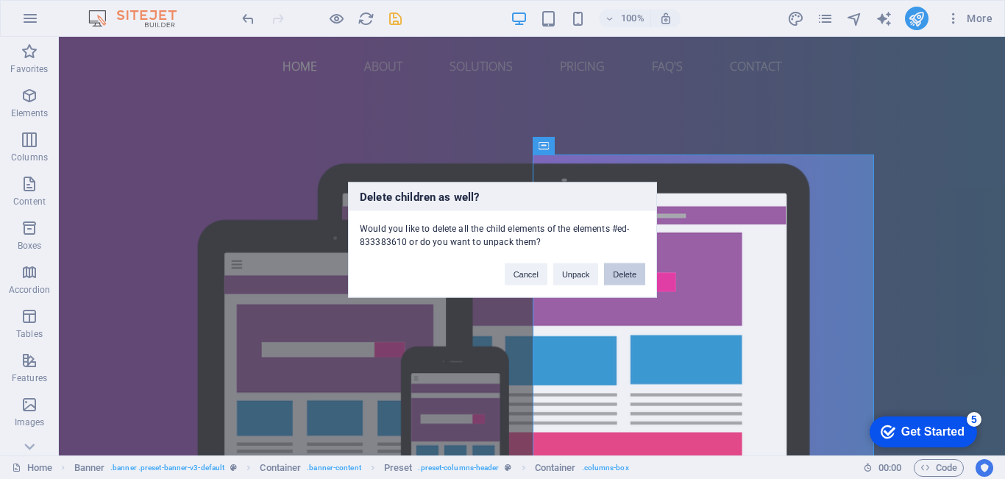
click at [621, 269] on button "Delete" at bounding box center [624, 274] width 41 height 22
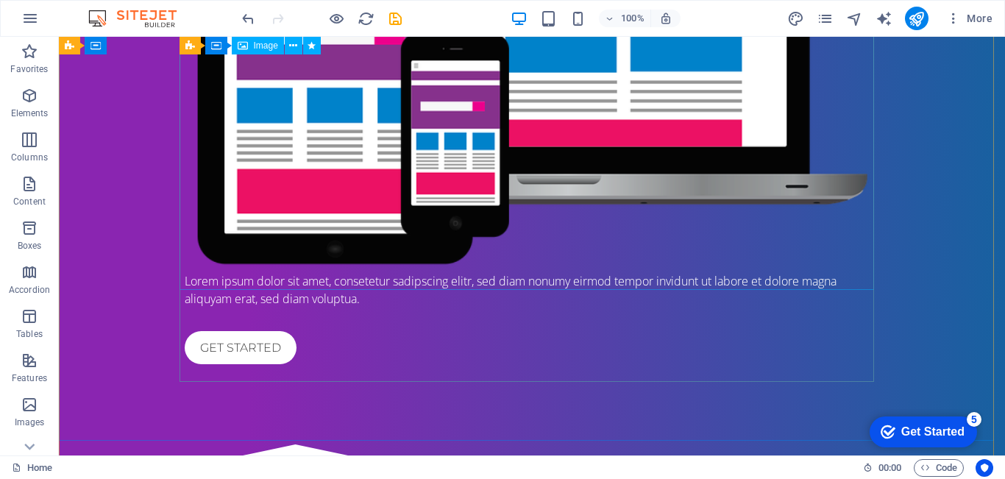
scroll to position [291, 0]
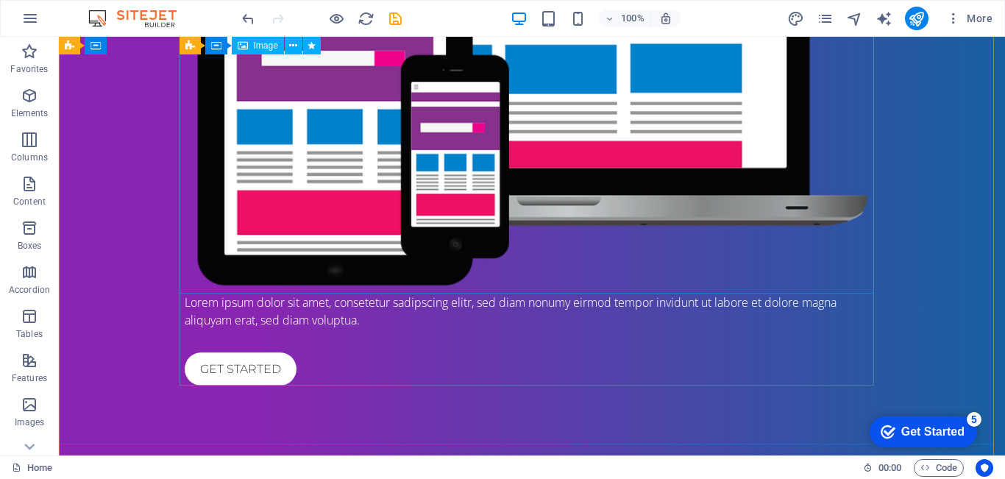
click at [500, 208] on figure at bounding box center [532, 78] width 695 height 430
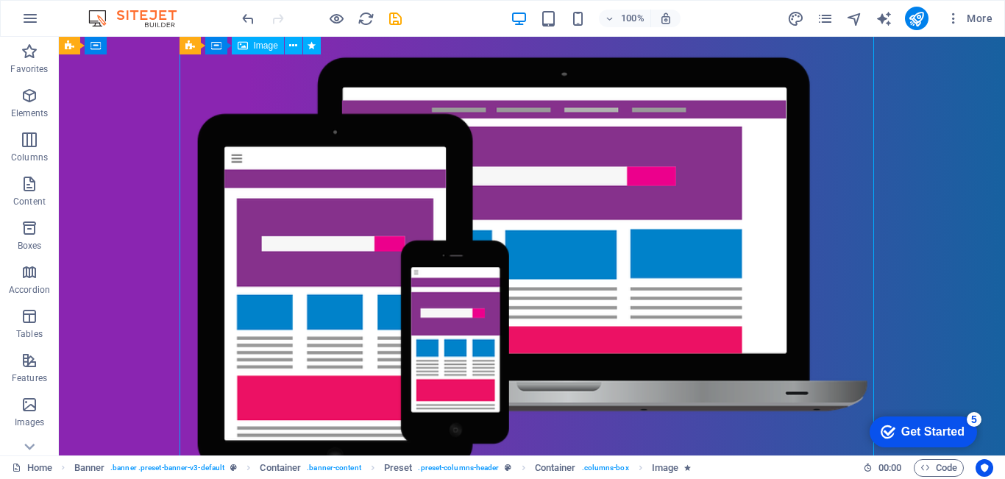
scroll to position [99, 0]
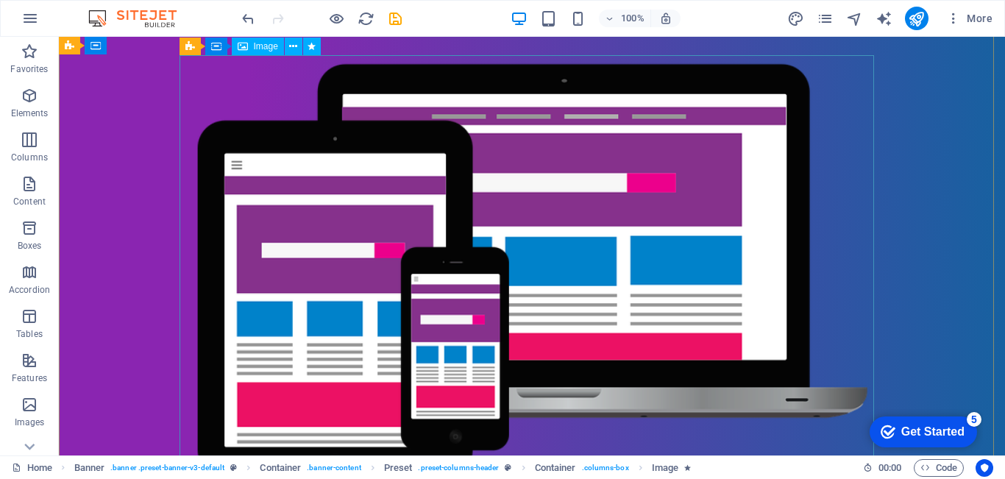
click at [249, 47] on div "Image" at bounding box center [258, 47] width 52 height 18
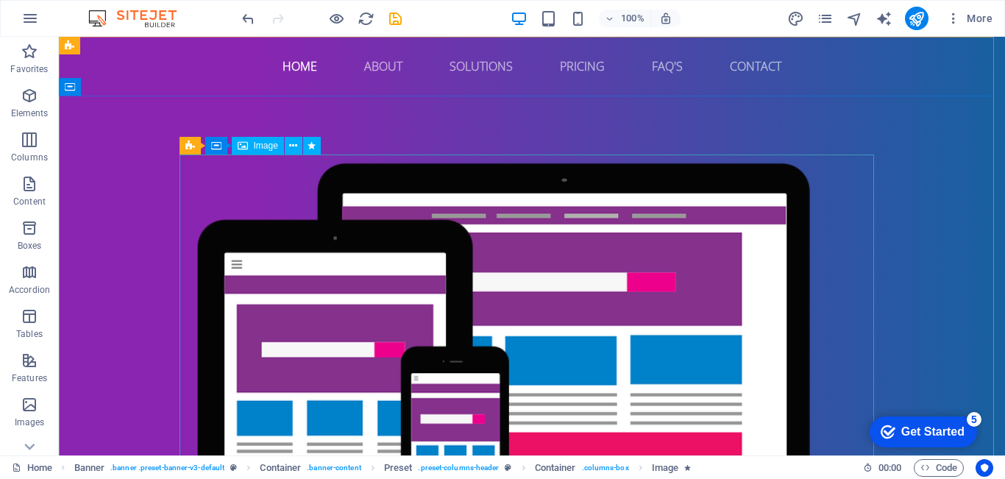
click at [248, 146] on div "Image" at bounding box center [258, 146] width 52 height 18
click at [293, 145] on icon at bounding box center [293, 145] width 8 height 15
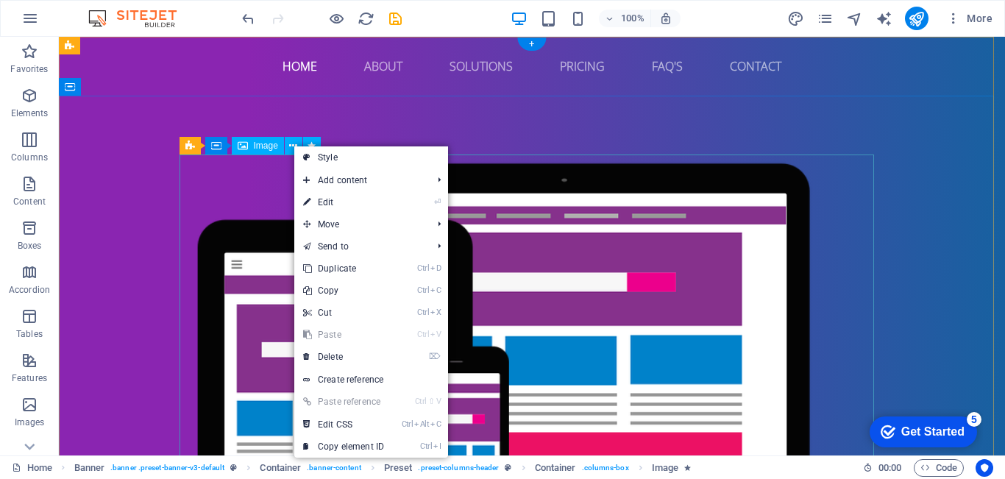
click at [601, 286] on figure at bounding box center [532, 370] width 695 height 430
select select "%"
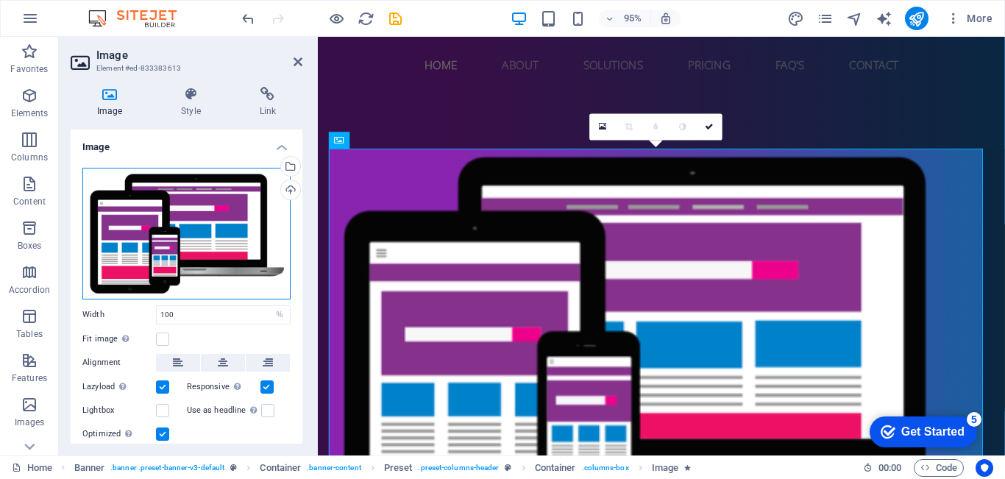
click at [216, 232] on div "Drag files here, click to choose files or select files from Files or our free s…" at bounding box center [186, 234] width 208 height 132
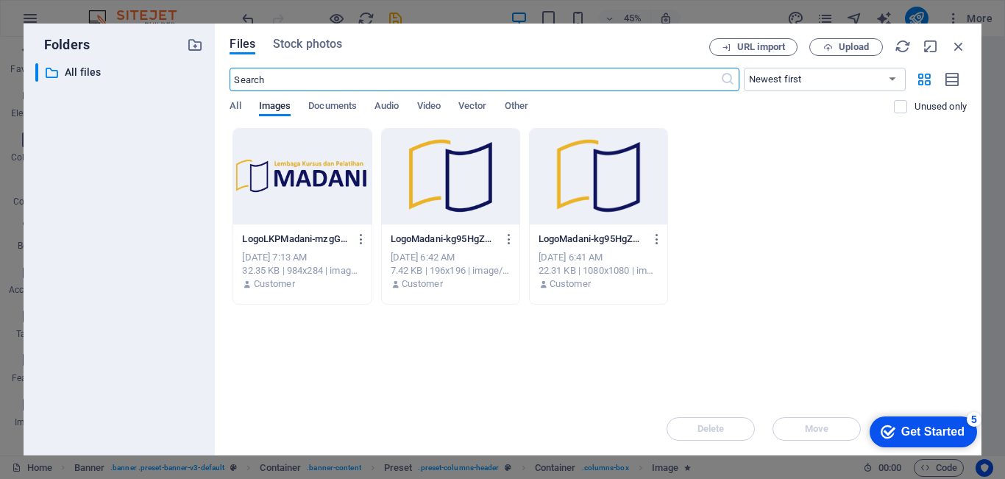
click at [302, 180] on div at bounding box center [302, 177] width 138 height 96
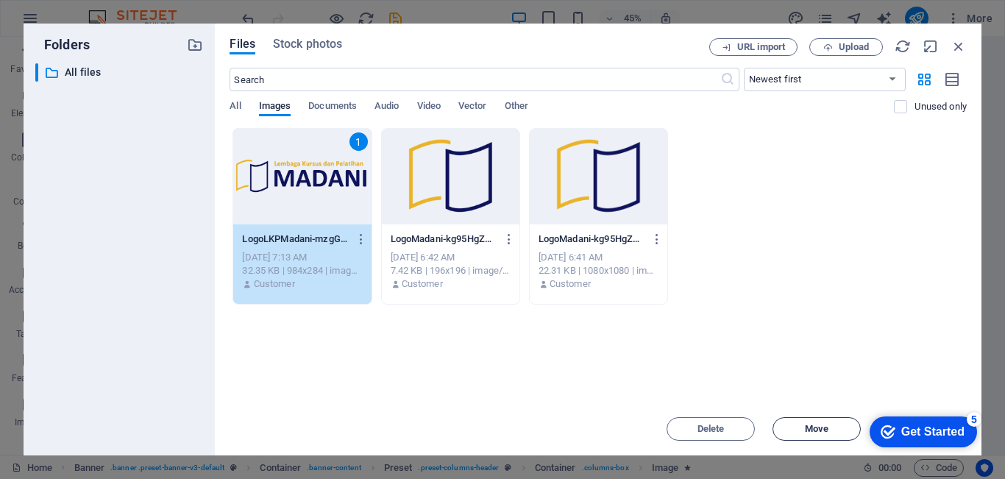
click at [825, 428] on span "Move" at bounding box center [817, 429] width 24 height 9
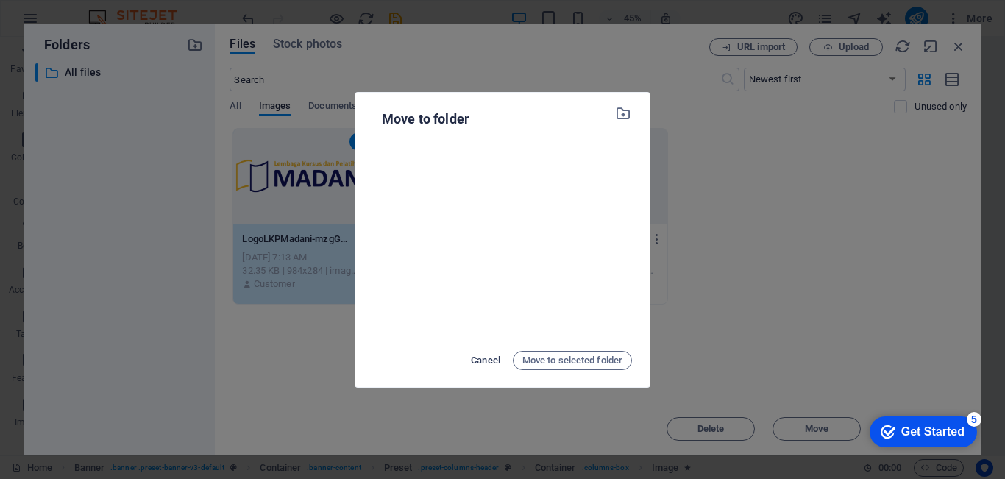
click at [474, 358] on span "Cancel" at bounding box center [485, 361] width 29 height 18
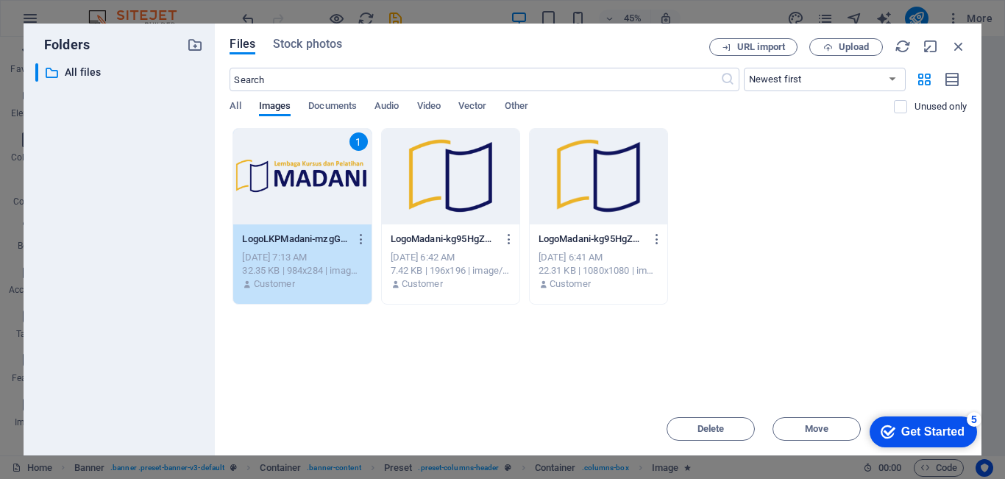
click at [308, 198] on div "1" at bounding box center [302, 177] width 138 height 96
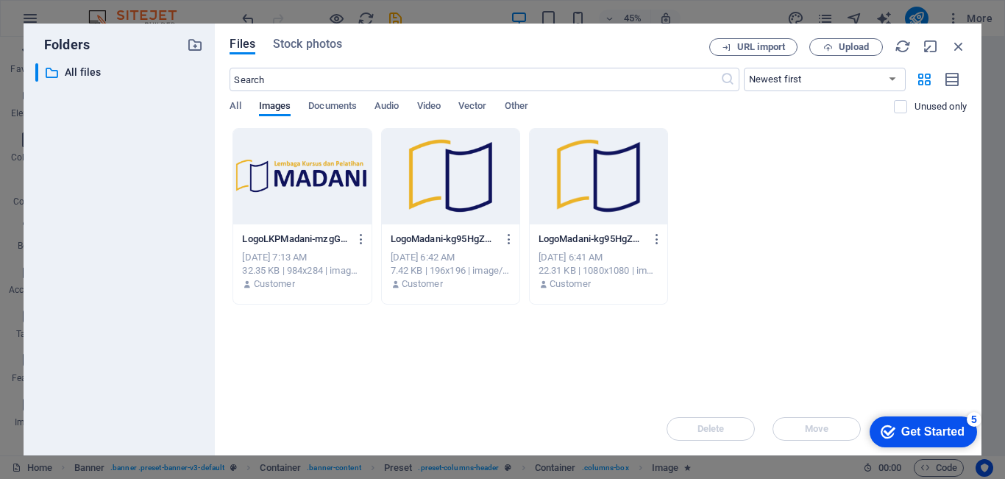
click at [308, 198] on div at bounding box center [302, 177] width 138 height 96
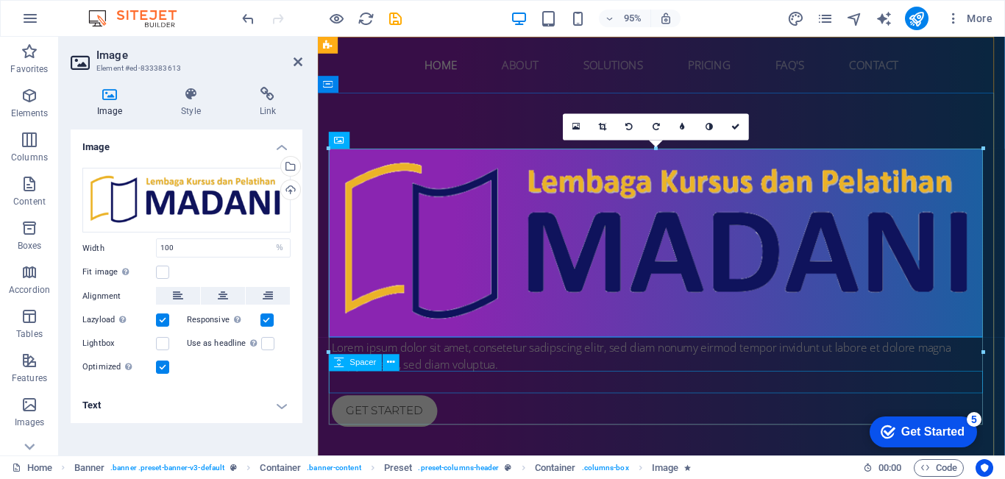
click at [819, 407] on div at bounding box center [680, 403] width 695 height 24
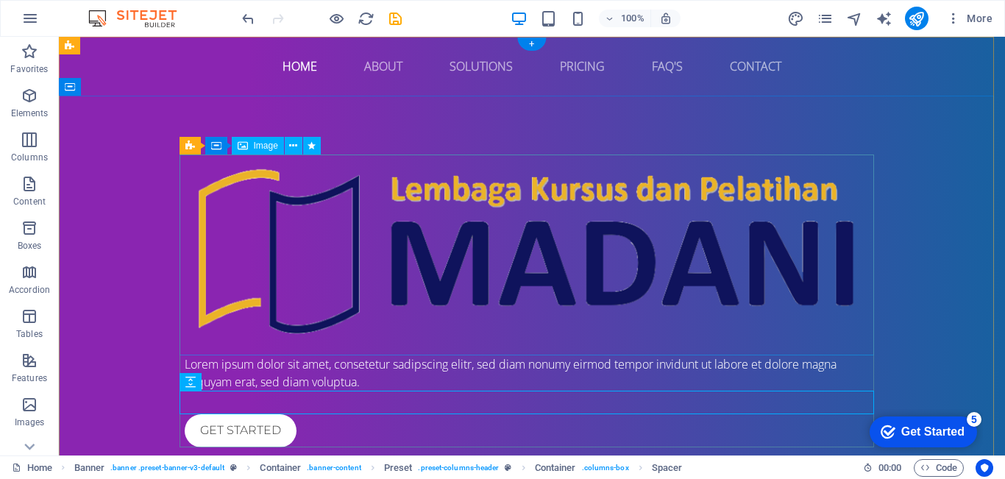
click at [522, 253] on figure at bounding box center [532, 255] width 695 height 201
click at [462, 241] on figure at bounding box center [532, 255] width 695 height 201
select select "%"
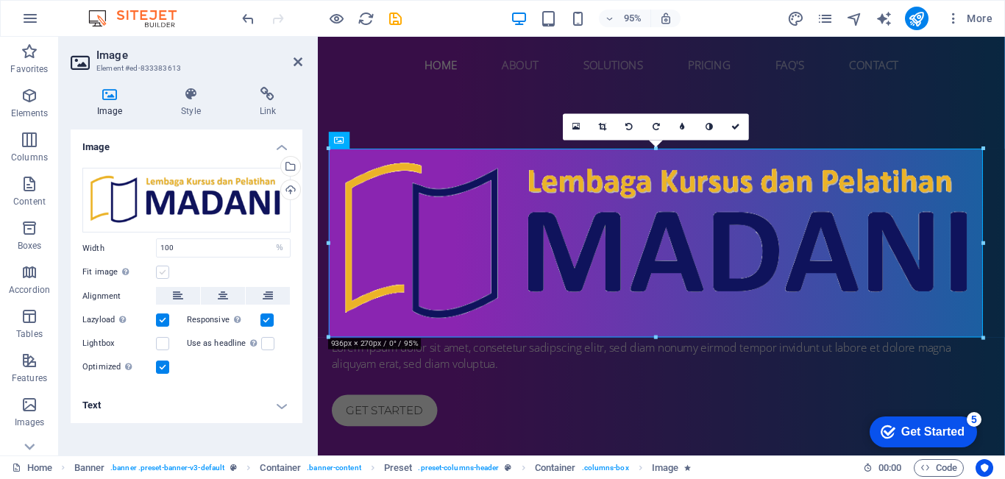
click at [161, 272] on label at bounding box center [162, 272] width 13 height 13
click at [0, 0] on input "Fit image Automatically fit image to a fixed width and height" at bounding box center [0, 0] width 0 height 0
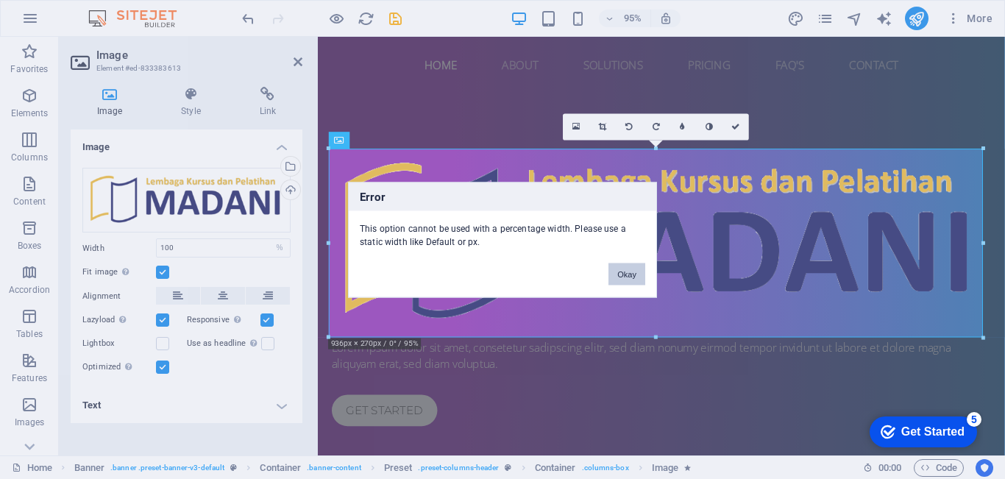
click at [626, 274] on button "Okay" at bounding box center [627, 274] width 37 height 22
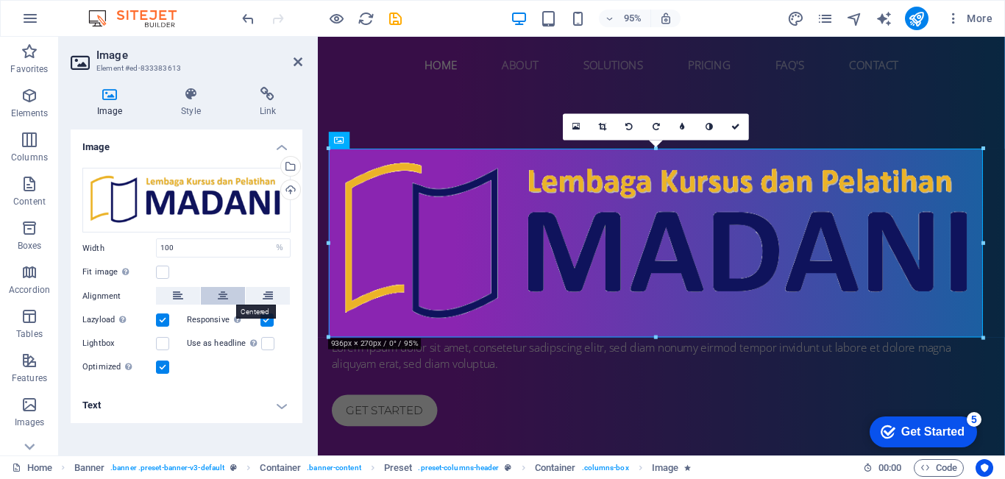
click at [228, 299] on button at bounding box center [223, 296] width 44 height 18
click at [165, 366] on label at bounding box center [162, 367] width 13 height 13
click at [0, 0] on input "Optimized Images are compressed to improve page speed." at bounding box center [0, 0] width 0 height 0
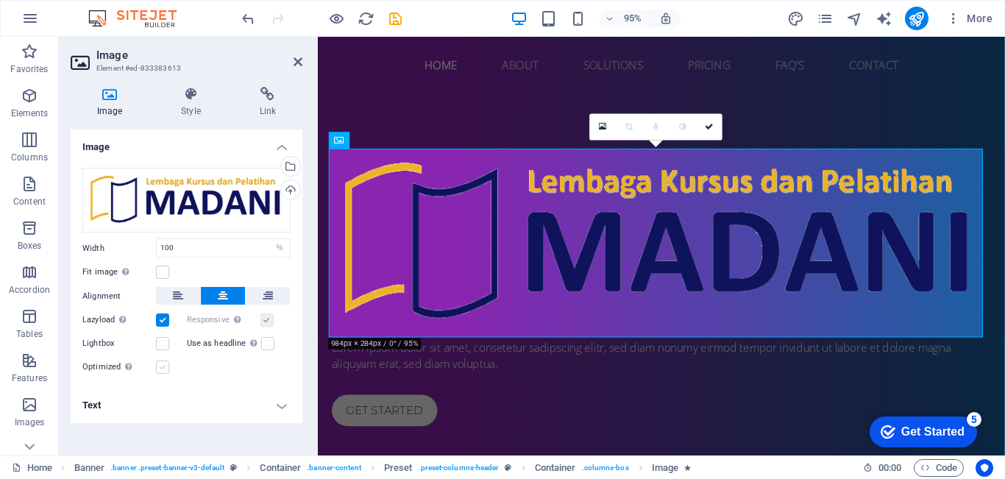
click at [165, 366] on label at bounding box center [162, 367] width 13 height 13
click at [0, 0] on input "Optimized Images are compressed to improve page speed." at bounding box center [0, 0] width 0 height 0
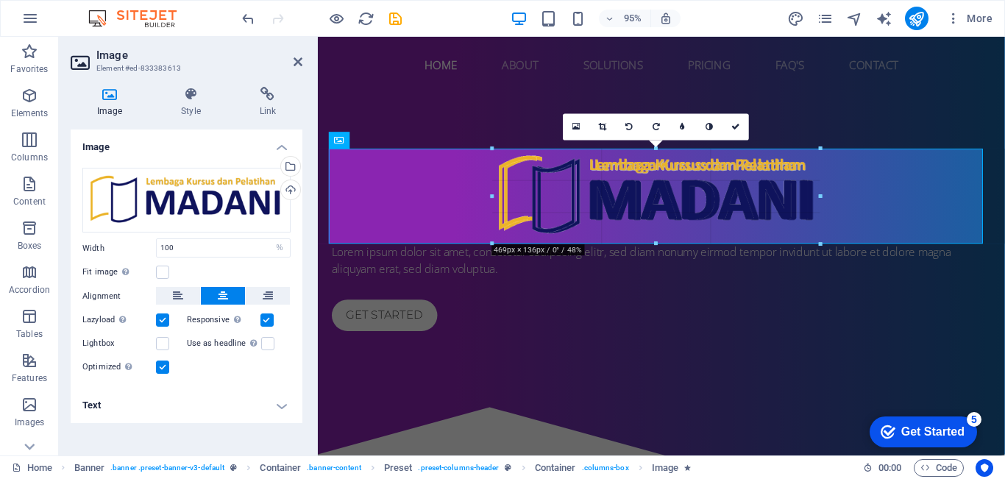
drag, startPoint x: 981, startPoint y: 340, endPoint x: 636, endPoint y: 185, distance: 378.5
type input "469"
select select "px"
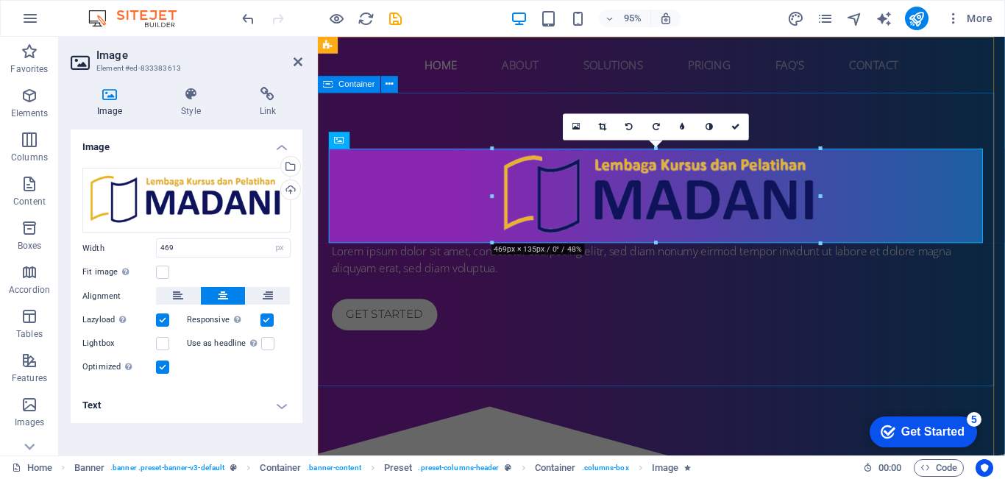
click at [471, 123] on div "Lorem ipsum dolor sit amet, consetetur sadipscing elitr, sed diam nonumy eirmod…" at bounding box center [679, 250] width 723 height 309
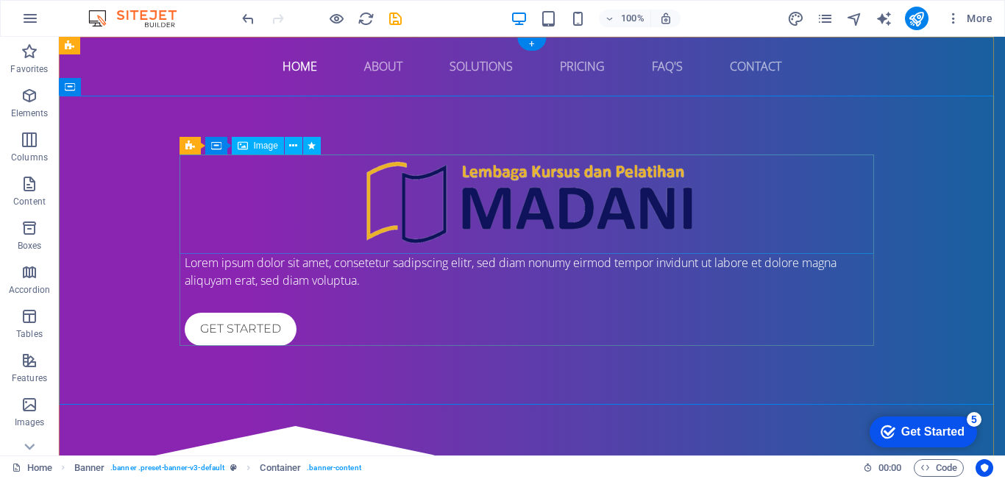
click at [592, 182] on figure at bounding box center [532, 204] width 695 height 99
select select "px"
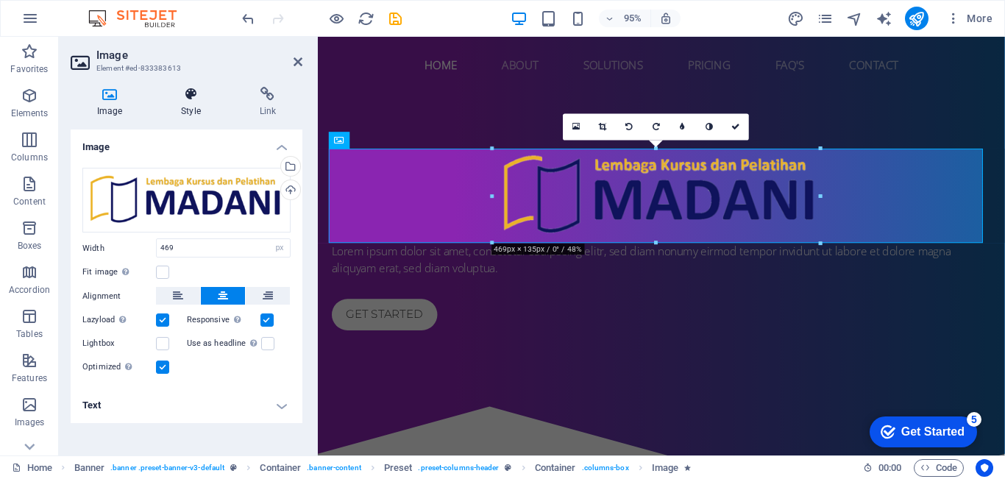
click at [195, 98] on icon at bounding box center [191, 94] width 72 height 15
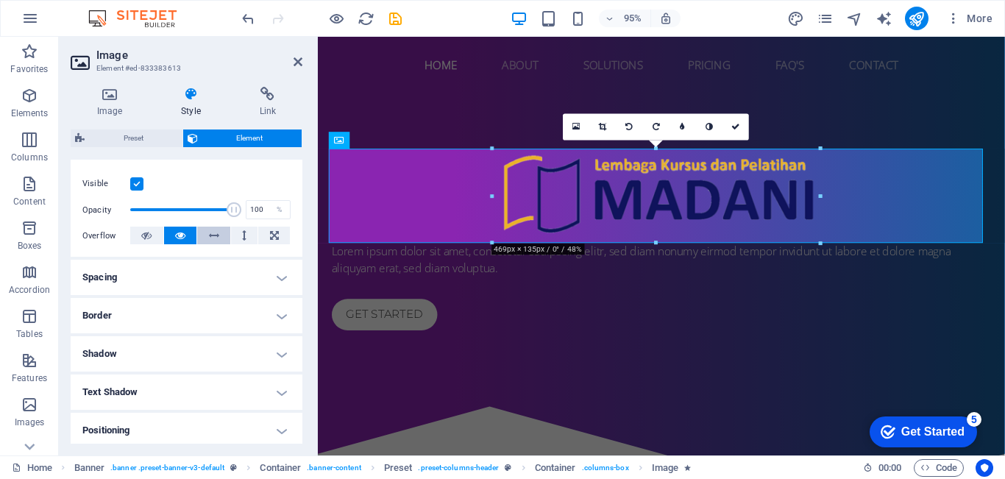
scroll to position [181, 0]
drag, startPoint x: 227, startPoint y: 207, endPoint x: 180, endPoint y: 210, distance: 48.0
click at [180, 210] on span at bounding box center [180, 209] width 15 height 15
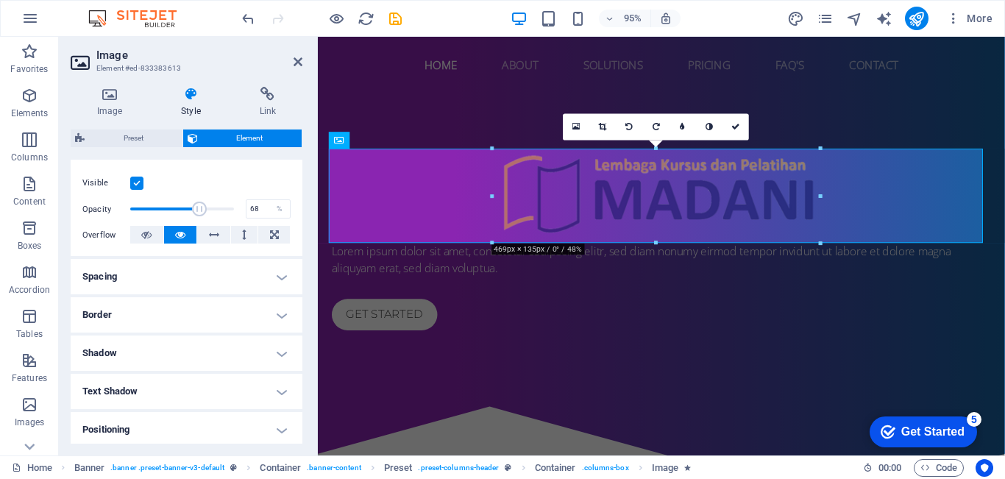
drag, startPoint x: 180, startPoint y: 208, endPoint x: 199, endPoint y: 208, distance: 18.4
click at [199, 208] on span at bounding box center [199, 209] width 15 height 15
drag, startPoint x: 199, startPoint y: 208, endPoint x: 243, endPoint y: 210, distance: 44.2
click at [243, 210] on div "Opacity 100 %" at bounding box center [186, 209] width 208 height 22
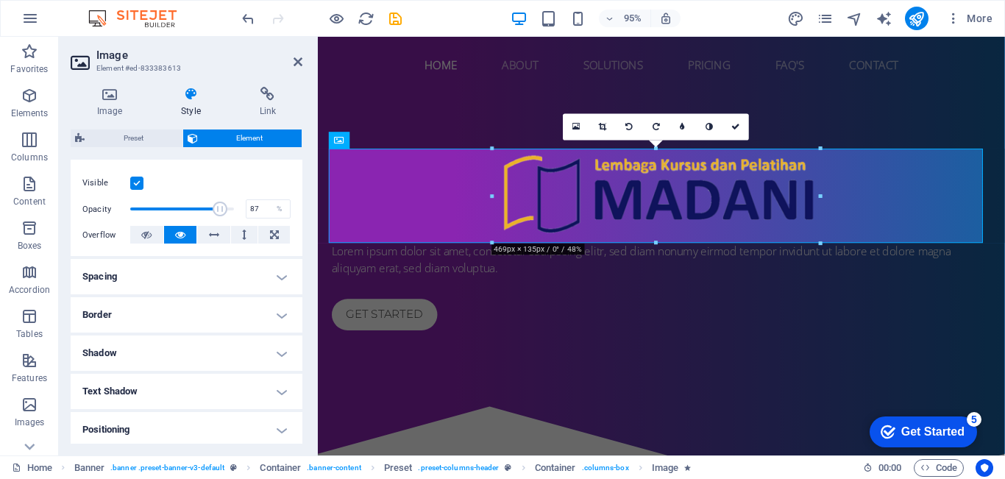
type input "86"
drag, startPoint x: 231, startPoint y: 205, endPoint x: 217, endPoint y: 205, distance: 14.0
click at [217, 205] on span at bounding box center [220, 209] width 15 height 15
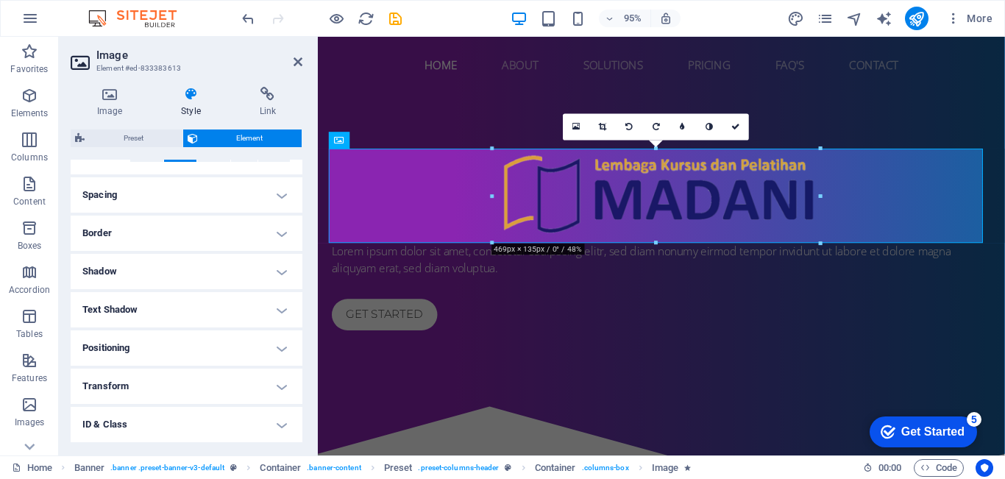
scroll to position [263, 0]
click at [242, 273] on h4 "Shadow" at bounding box center [187, 270] width 232 height 35
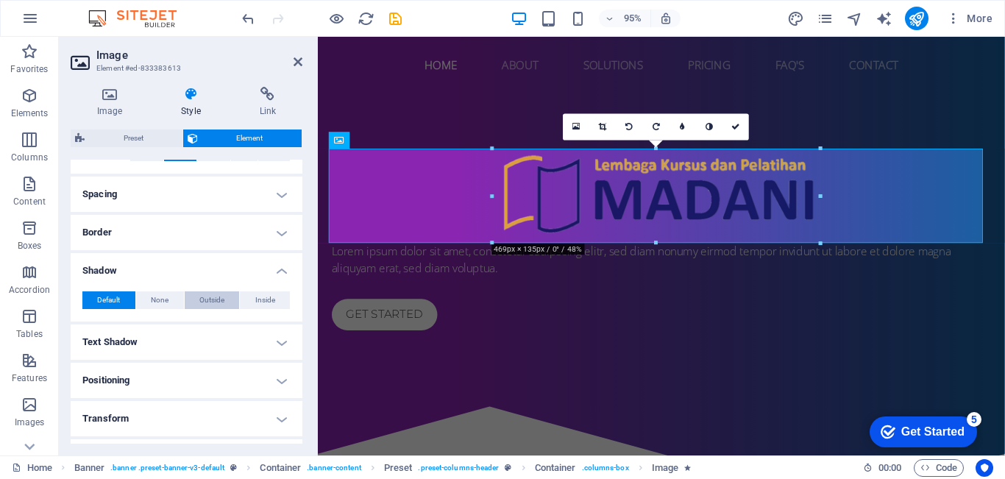
click at [210, 302] on span "Outside" at bounding box center [211, 300] width 25 height 18
type input "2"
type input "4"
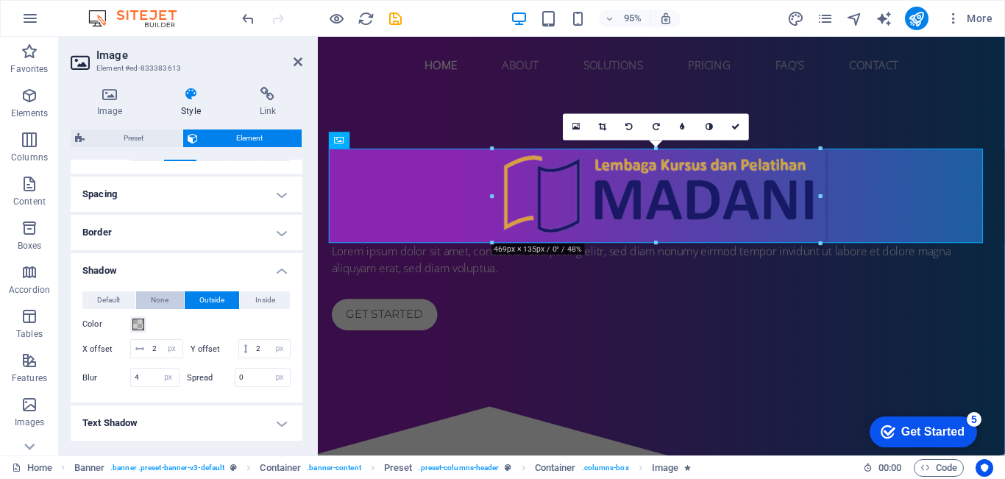
click at [155, 299] on span "None" at bounding box center [160, 300] width 18 height 18
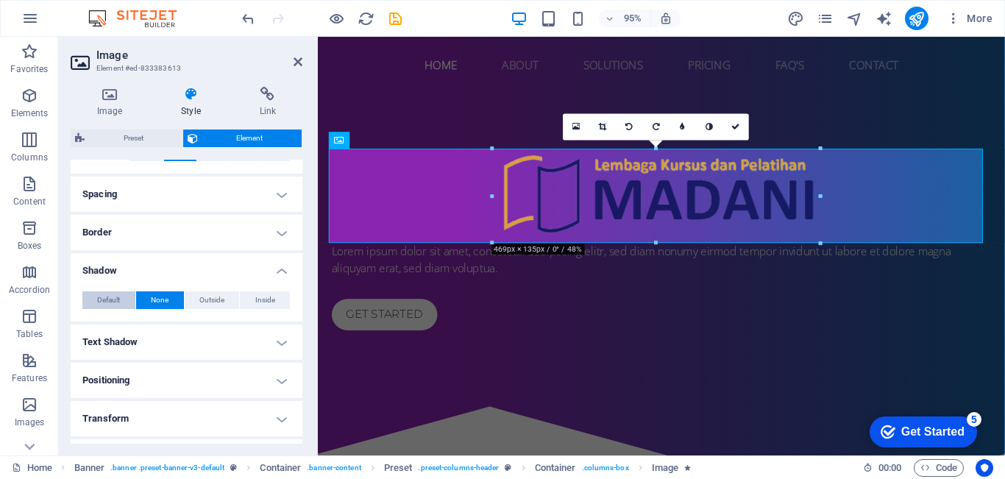
click at [124, 299] on button "Default" at bounding box center [108, 300] width 53 height 18
click at [153, 296] on span "None" at bounding box center [160, 300] width 18 height 18
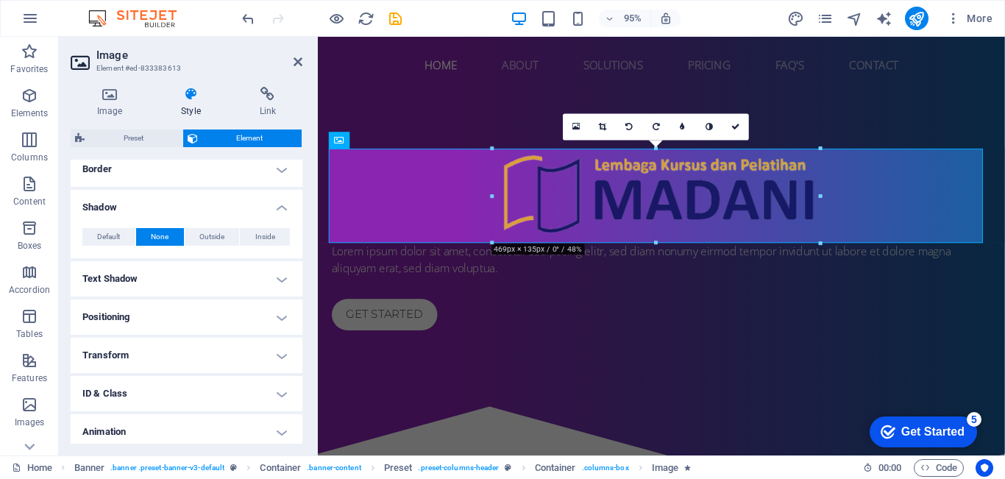
scroll to position [333, 0]
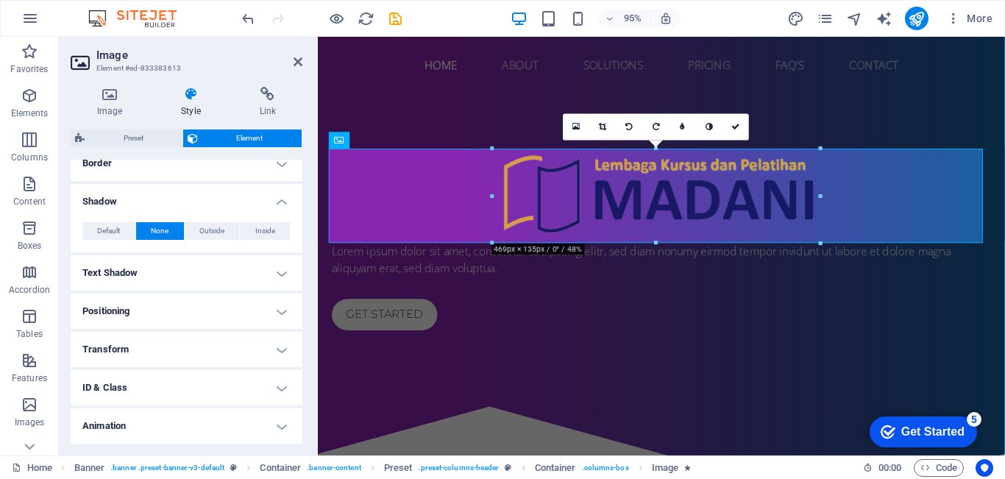
click at [213, 275] on h4 "Text Shadow" at bounding box center [187, 272] width 232 height 35
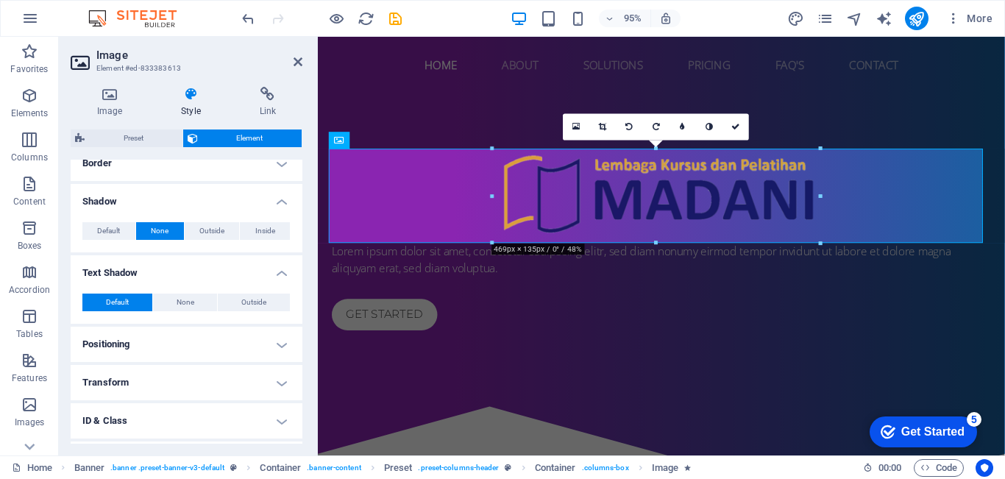
click at [213, 275] on h4 "Text Shadow" at bounding box center [187, 268] width 232 height 26
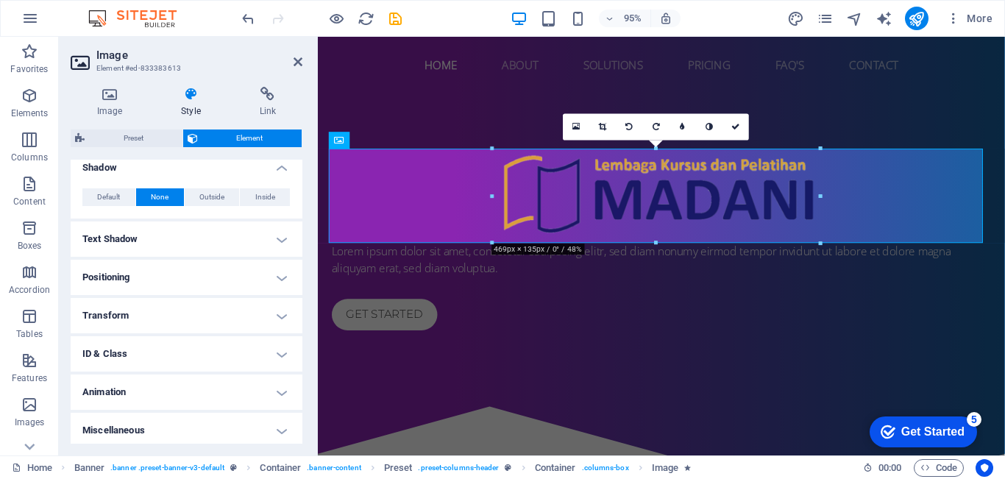
scroll to position [366, 0]
click at [182, 389] on h4 "Animation" at bounding box center [187, 392] width 232 height 35
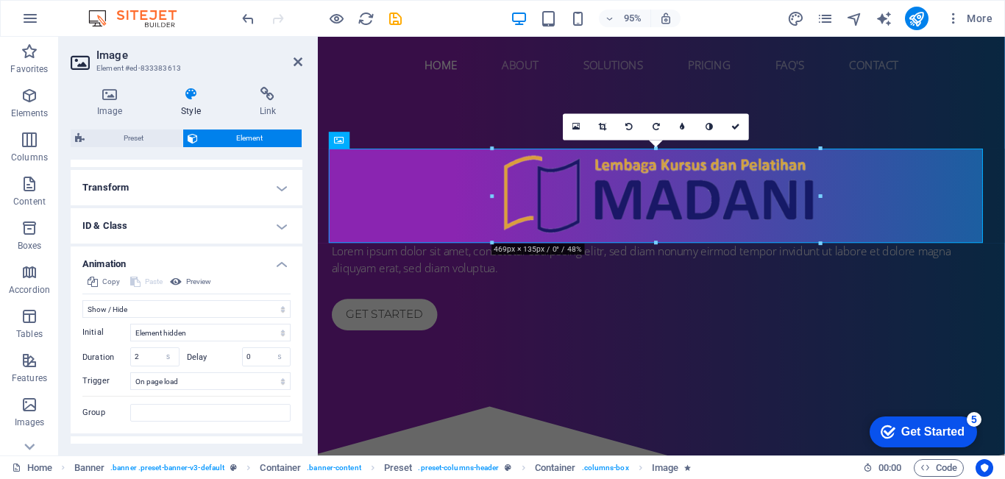
scroll to position [492, 0]
click at [270, 314] on select "Don't animate Show / Hide Slide up/down Zoom in/out Slide left to right Slide r…" at bounding box center [186, 311] width 208 height 18
click at [276, 263] on h4 "Animation" at bounding box center [187, 262] width 232 height 26
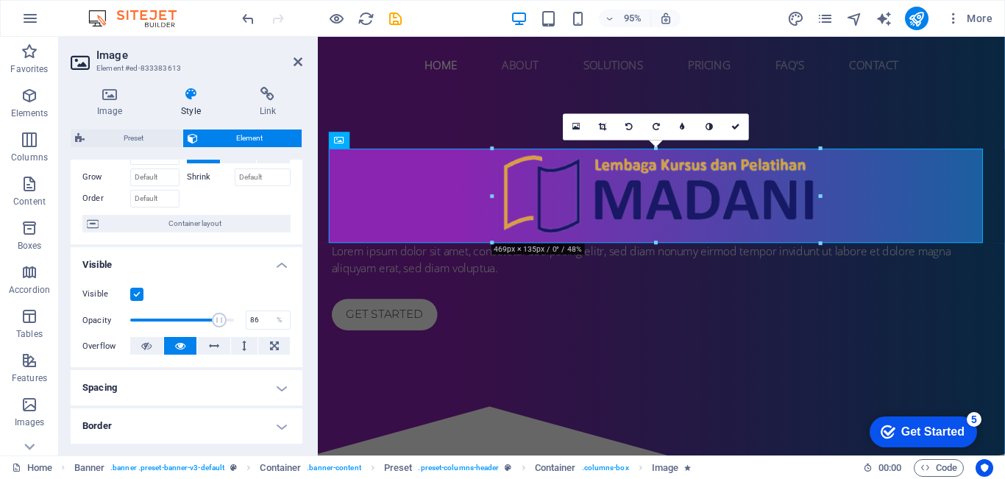
scroll to position [68, 0]
click at [280, 261] on h4 "Visible" at bounding box center [187, 262] width 232 height 26
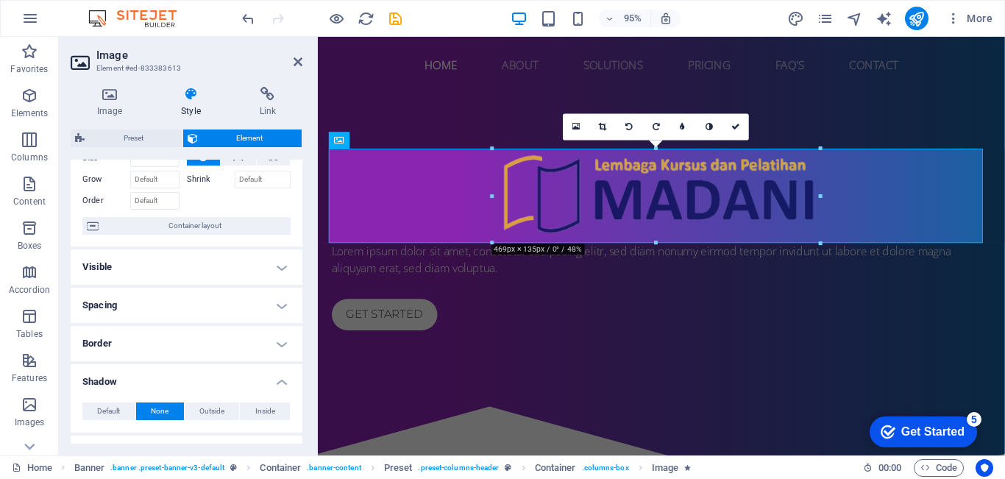
click at [958, 431] on div "Get Started" at bounding box center [932, 431] width 63 height 13
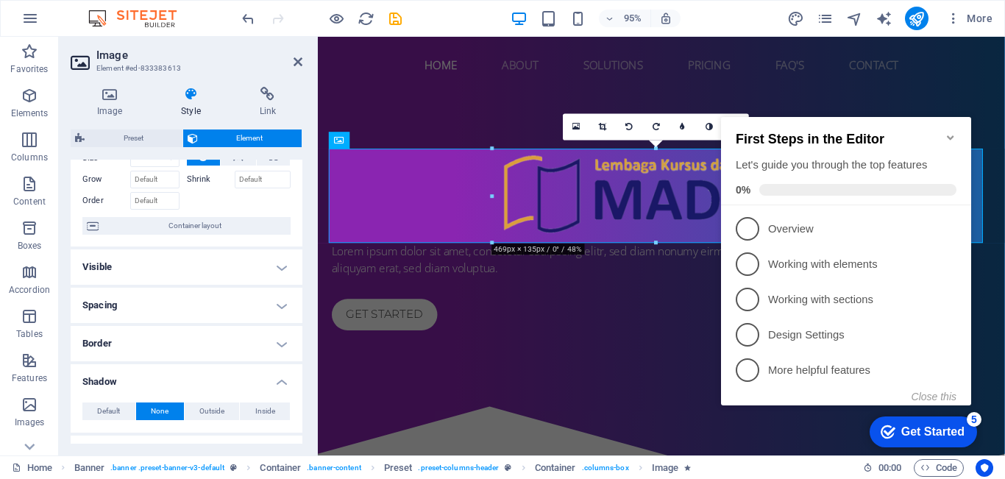
click at [952, 135] on icon "Minimize checklist" at bounding box center [950, 137] width 7 height 4
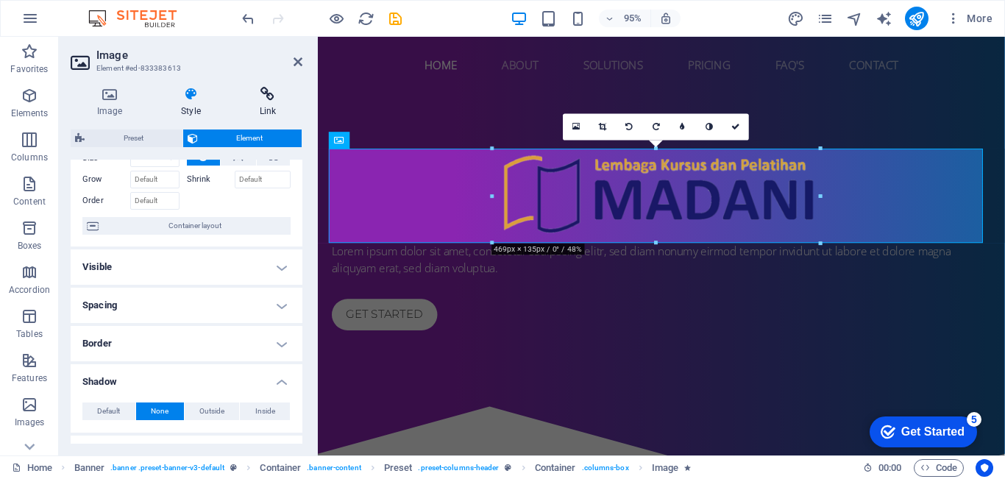
click at [270, 96] on icon at bounding box center [267, 94] width 69 height 15
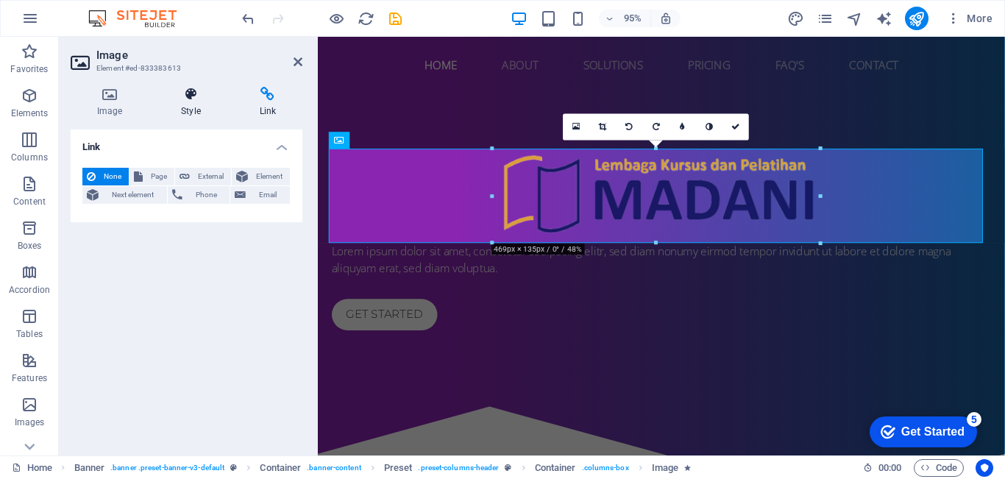
click at [191, 94] on icon at bounding box center [191, 94] width 72 height 15
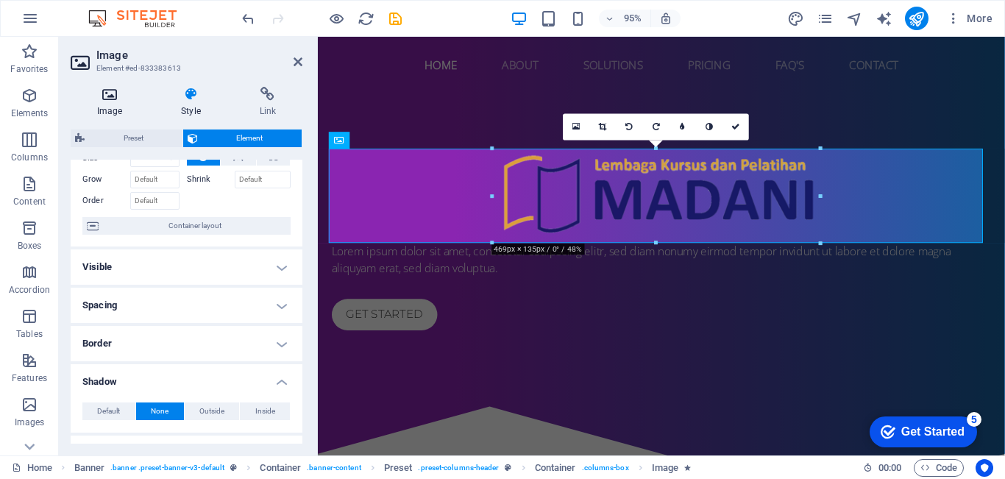
click at [102, 88] on icon at bounding box center [110, 94] width 78 height 15
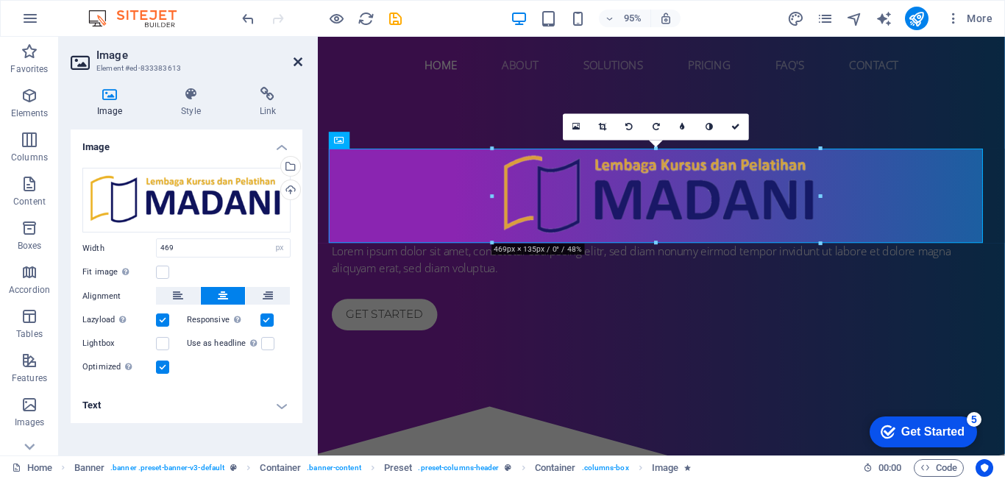
click at [300, 62] on icon at bounding box center [298, 62] width 9 height 12
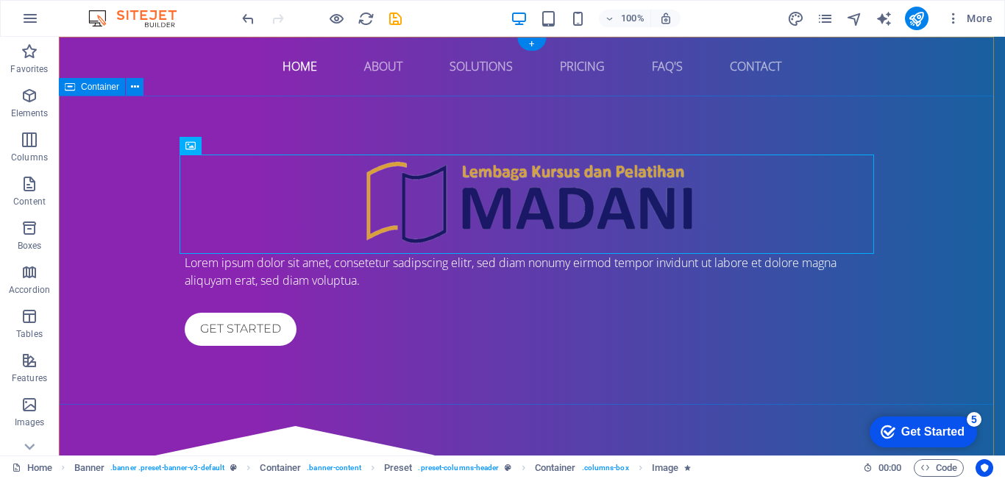
click at [929, 251] on div "Lorem ipsum dolor sit amet, consetetur sadipscing elitr, sed diam nonumy eirmod…" at bounding box center [532, 250] width 946 height 309
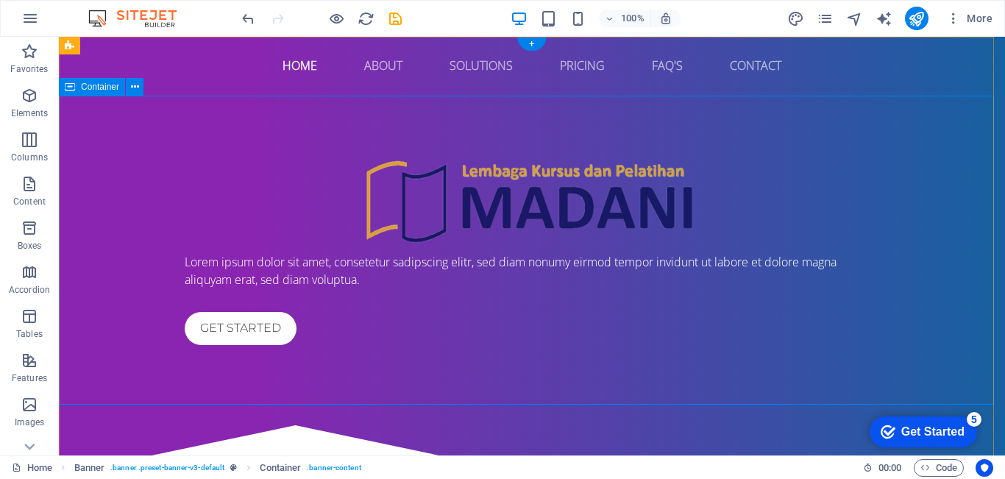
scroll to position [0, 0]
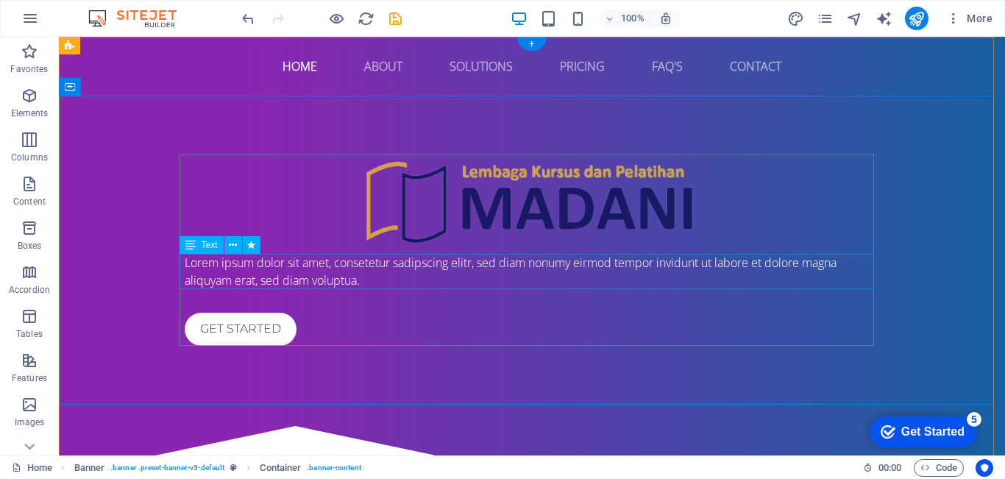
click at [529, 268] on div "Lorem ipsum dolor sit amet, consetetur sadipscing elitr, sed diam nonumy eirmod…" at bounding box center [532, 271] width 695 height 35
click at [493, 271] on div "Lorem ipsum dolor sit amet, consetetur sadipscing elitr, sed diam nonumy eirmod…" at bounding box center [532, 271] width 695 height 35
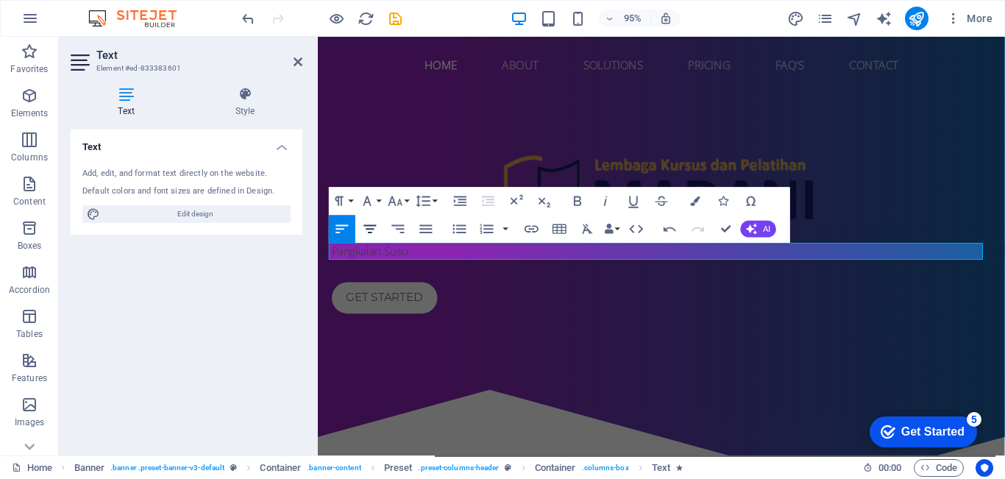
click at [367, 225] on icon "button" at bounding box center [370, 229] width 13 height 8
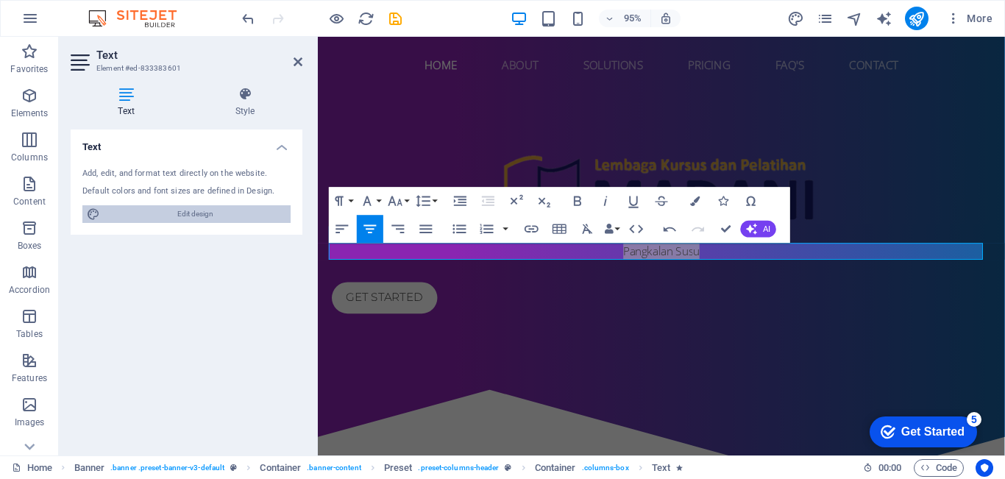
click at [216, 209] on span "Edit design" at bounding box center [195, 214] width 182 height 18
select select "px"
select select "400"
select select "px"
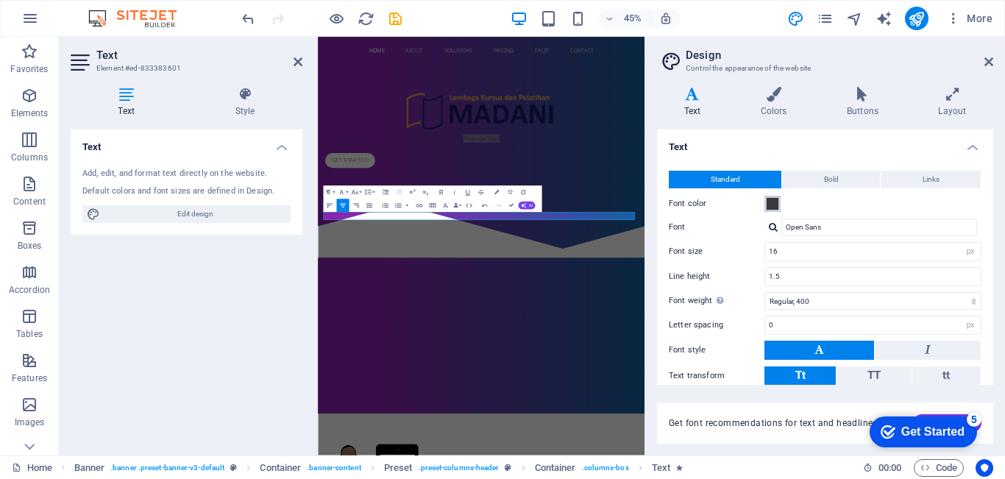
click at [773, 204] on span at bounding box center [773, 204] width 12 height 12
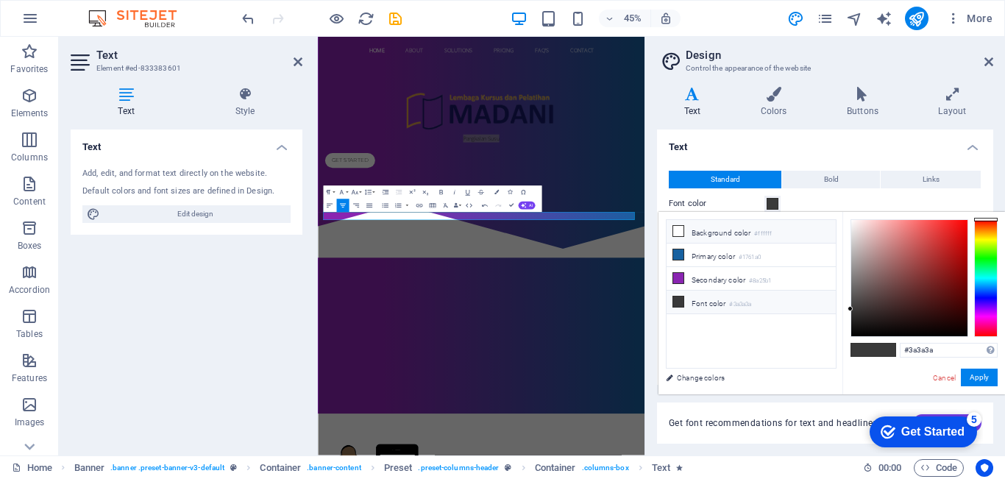
click at [708, 232] on li "Background color #ffffff" at bounding box center [751, 232] width 169 height 24
type input "#ffffff"
click at [991, 57] on icon at bounding box center [989, 62] width 9 height 12
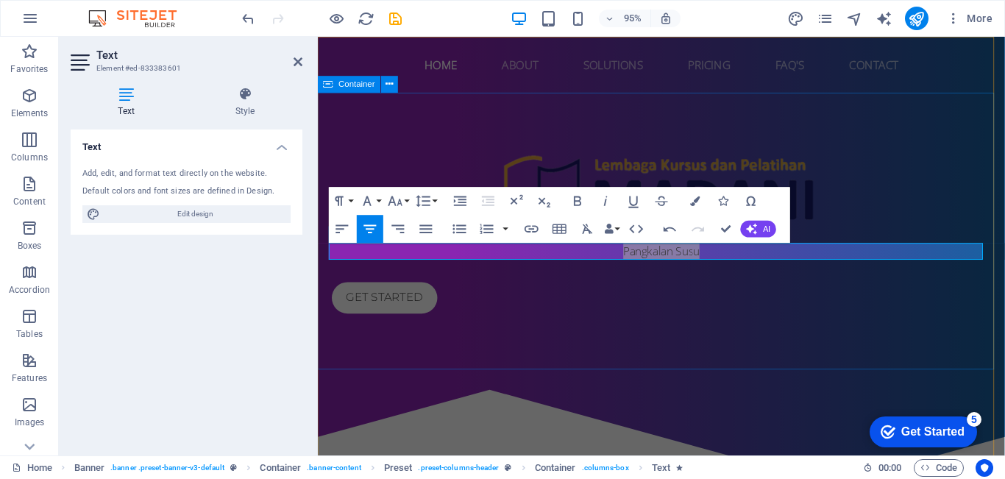
click at [692, 312] on div "Get started" at bounding box center [680, 311] width 695 height 33
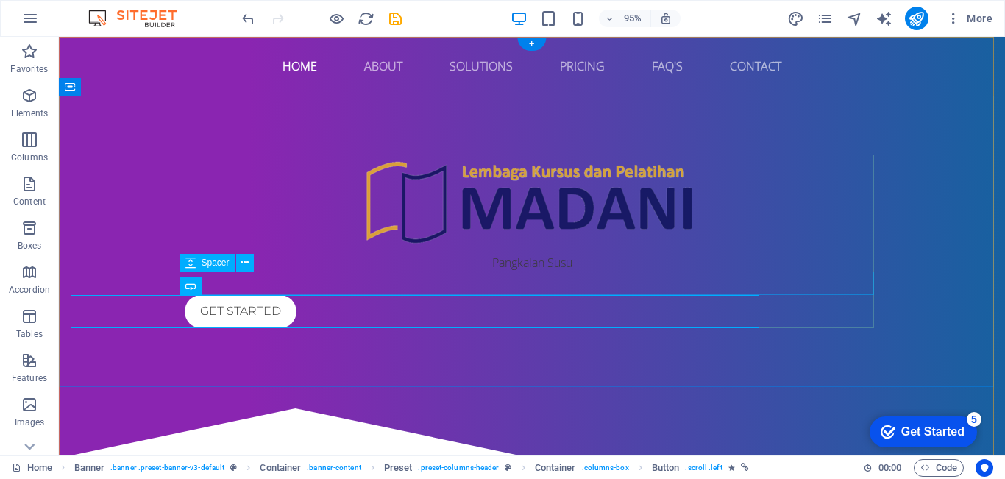
click at [762, 349] on div "Pangkalan Susu Get started" at bounding box center [532, 241] width 946 height 291
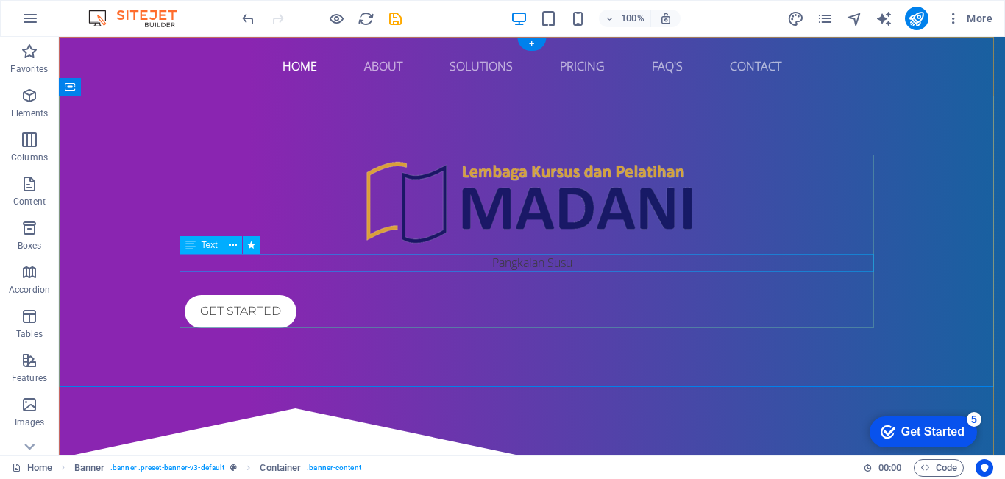
click at [536, 264] on div "Pangkalan Susu" at bounding box center [532, 263] width 695 height 18
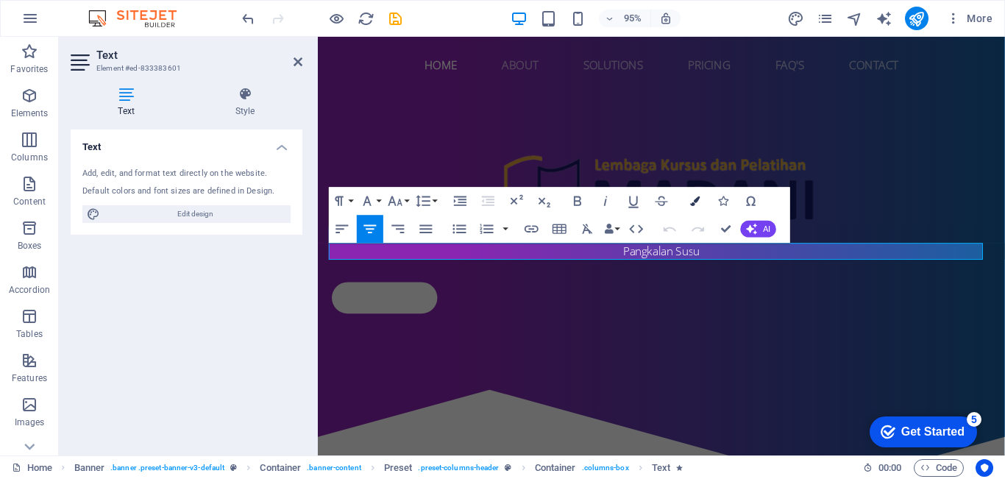
click at [687, 199] on button "Colors" at bounding box center [695, 201] width 26 height 28
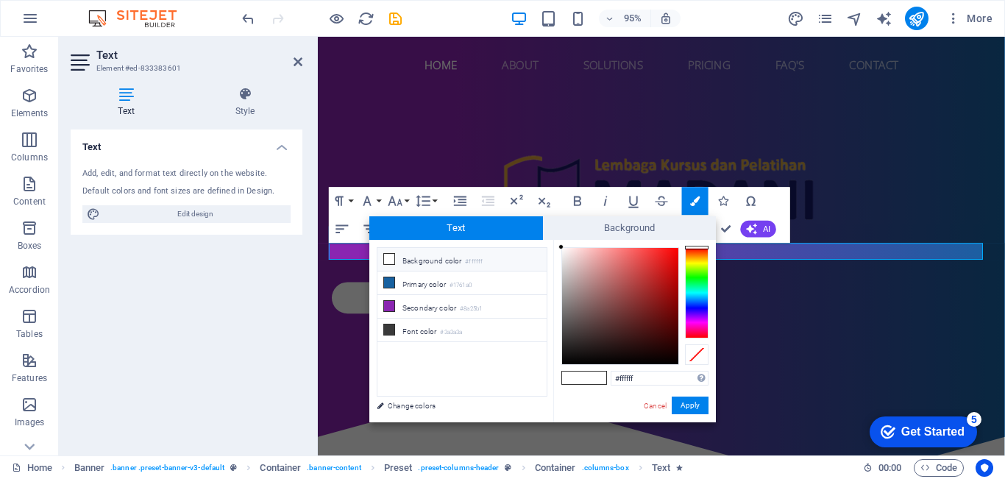
click at [450, 258] on li "Background color #ffffff" at bounding box center [462, 260] width 169 height 24
click at [705, 404] on button "Apply" at bounding box center [690, 406] width 37 height 18
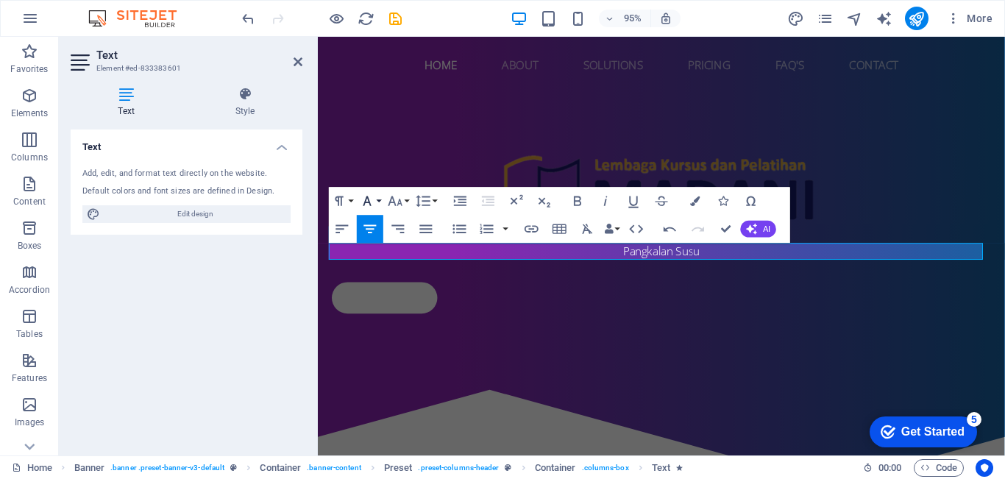
click at [375, 199] on icon "button" at bounding box center [367, 201] width 17 height 17
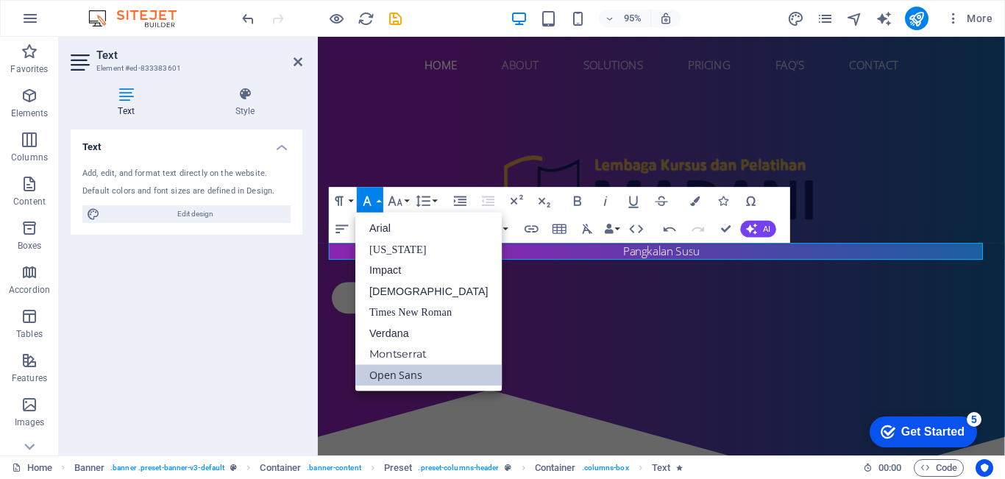
click at [375, 199] on icon "button" at bounding box center [367, 201] width 17 height 17
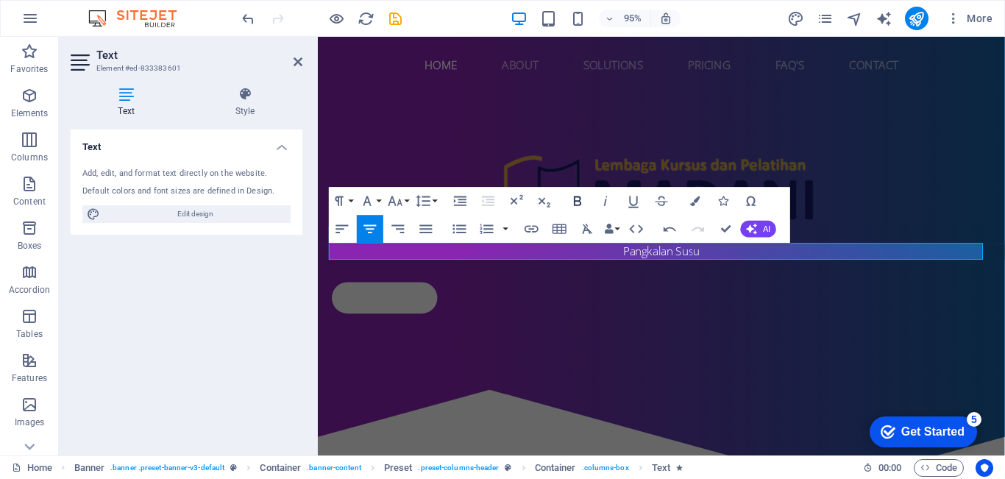
click at [579, 197] on icon "button" at bounding box center [577, 201] width 7 height 10
click at [578, 199] on icon "button" at bounding box center [578, 201] width 17 height 17
click at [704, 202] on button "Colors" at bounding box center [695, 201] width 26 height 28
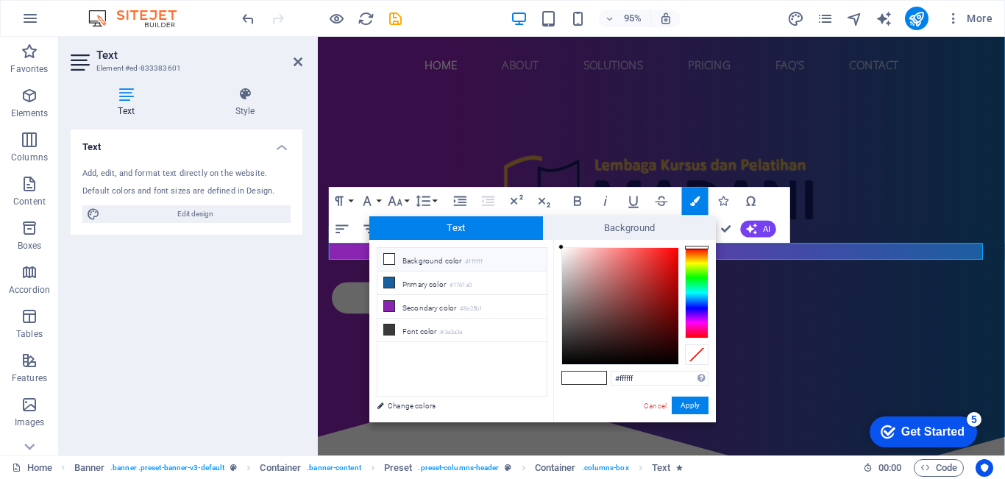
click at [408, 263] on li "Background color #ffffff" at bounding box center [462, 260] width 169 height 24
click at [681, 412] on button "Apply" at bounding box center [690, 406] width 37 height 18
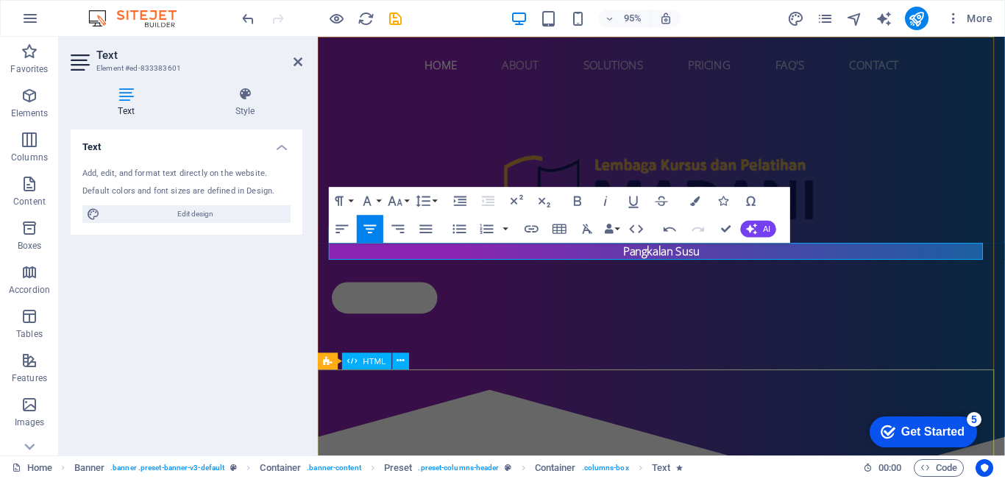
click at [776, 389] on div at bounding box center [679, 457] width 723 height 141
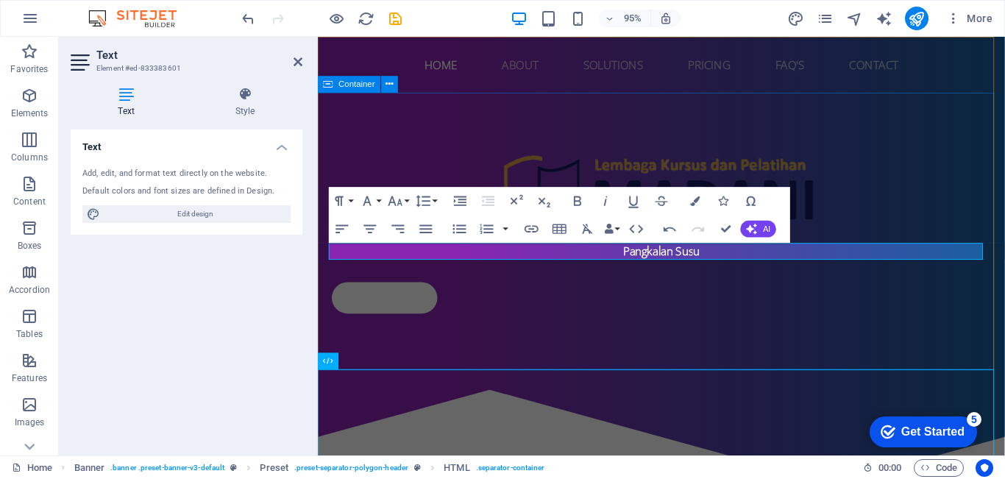
click at [1004, 317] on div "Get started" at bounding box center [680, 311] width 695 height 33
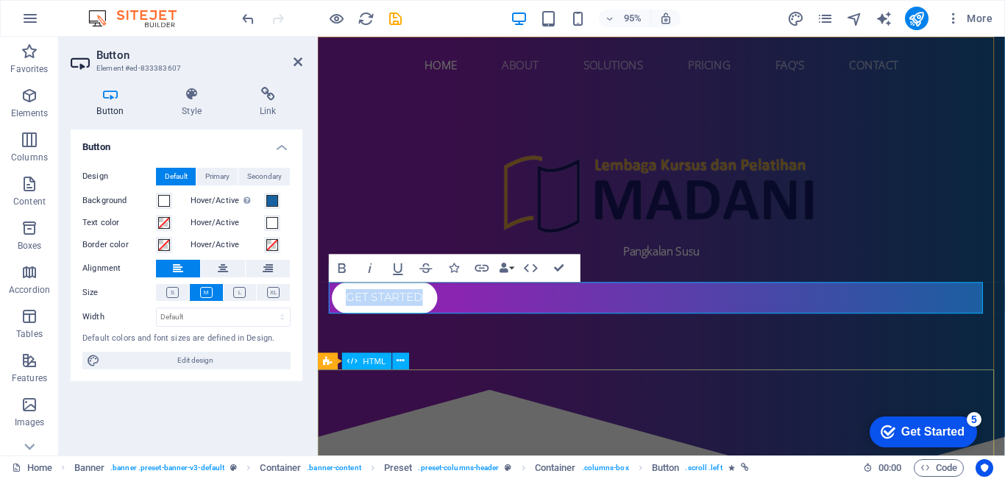
click at [791, 397] on div at bounding box center [679, 457] width 723 height 141
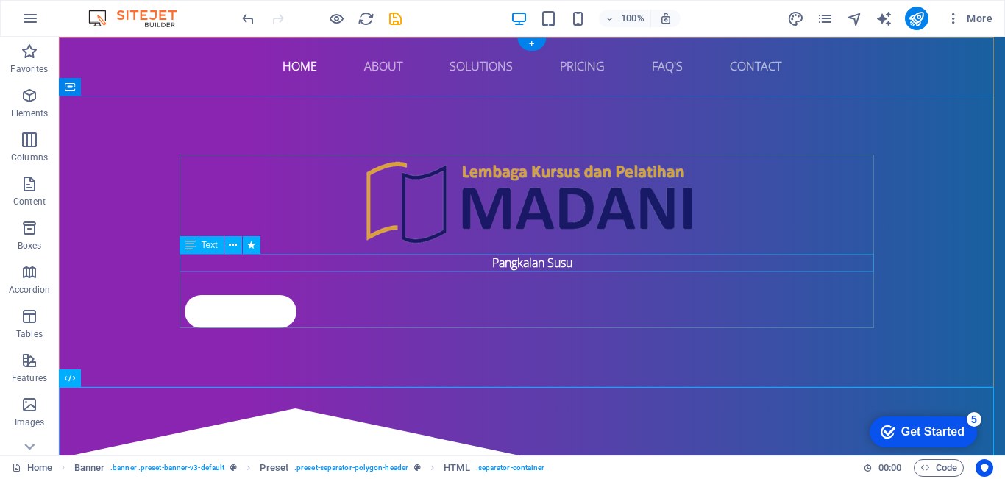
click at [762, 259] on div "Pangkalan Susu" at bounding box center [532, 263] width 695 height 18
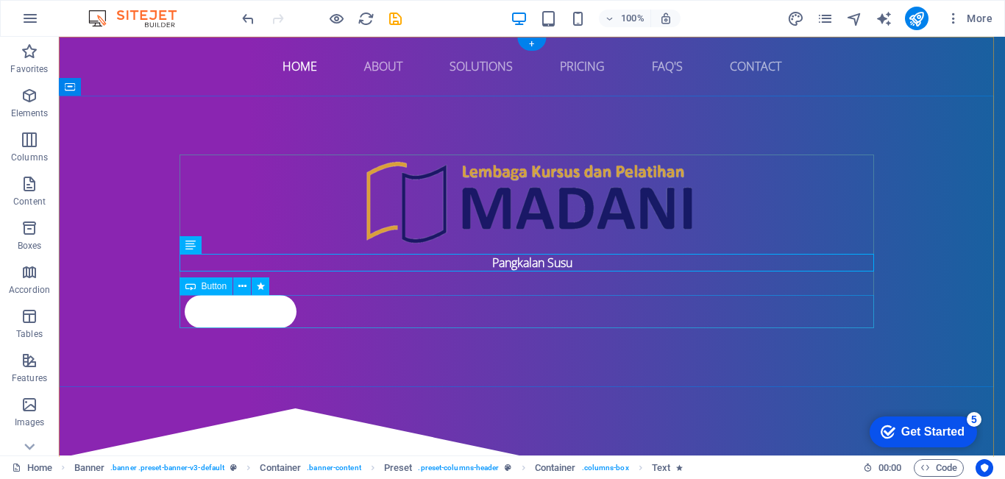
click at [255, 316] on div "Get started" at bounding box center [532, 311] width 695 height 33
click at [256, 316] on div "Get started" at bounding box center [532, 311] width 695 height 33
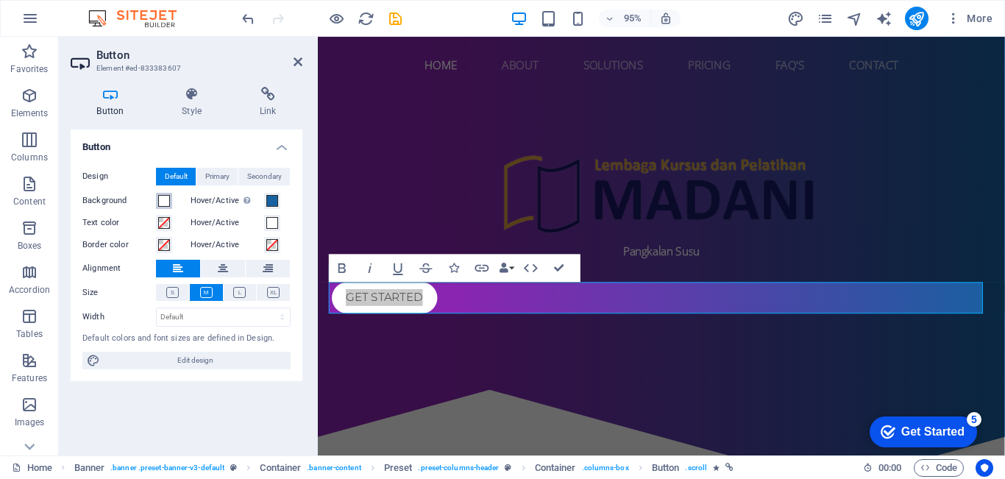
click at [166, 202] on span at bounding box center [164, 201] width 12 height 12
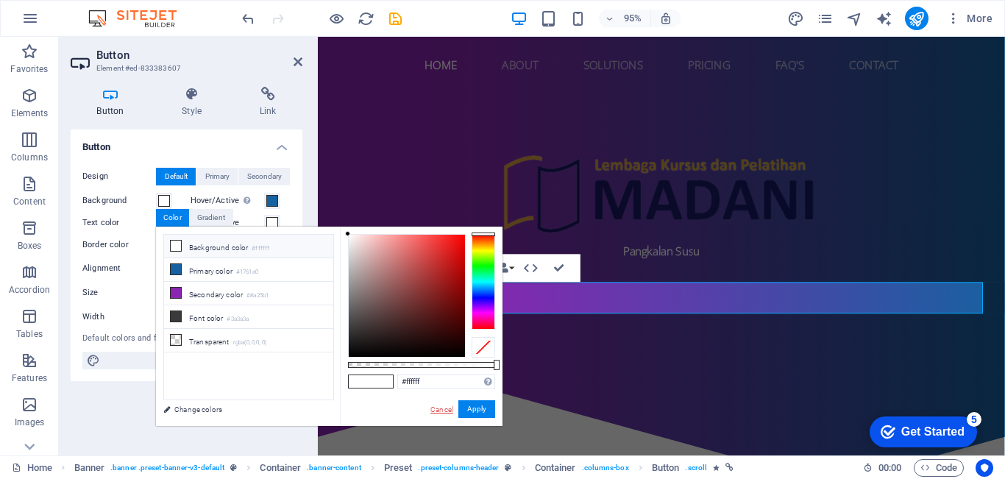
click at [447, 408] on link "Cancel" at bounding box center [442, 409] width 26 height 11
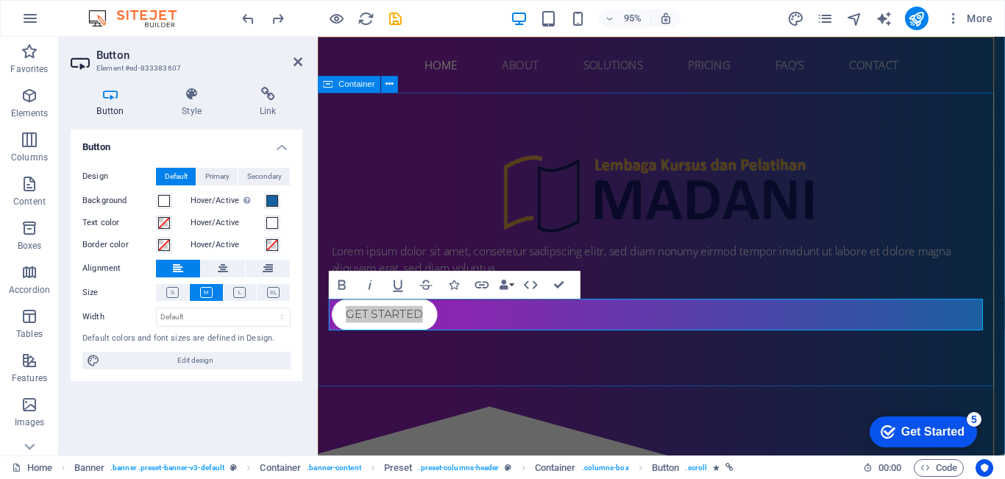
click at [556, 377] on div "Lorem ipsum dolor sit amet, consetetur sadipscing elitr, sed diam nonumy eirmod…" at bounding box center [679, 250] width 723 height 309
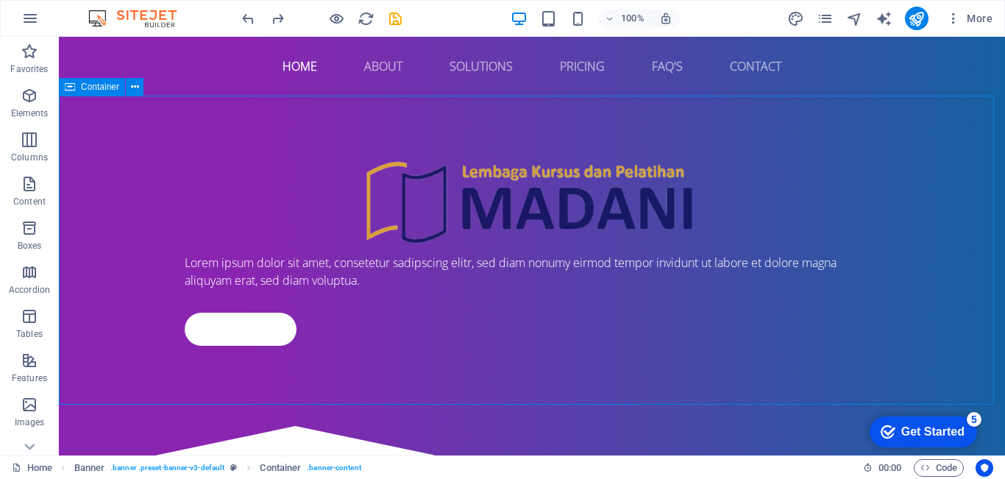
click at [545, 360] on div "Lorem ipsum dolor sit amet, consetetur sadipscing elitr, sed diam nonumy eirmod…" at bounding box center [532, 250] width 946 height 309
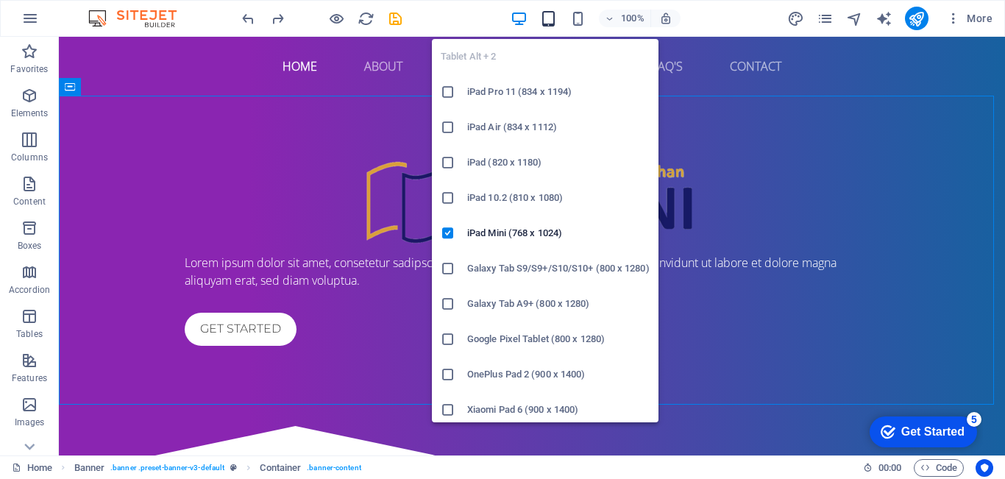
click at [554, 22] on icon "button" at bounding box center [548, 18] width 17 height 17
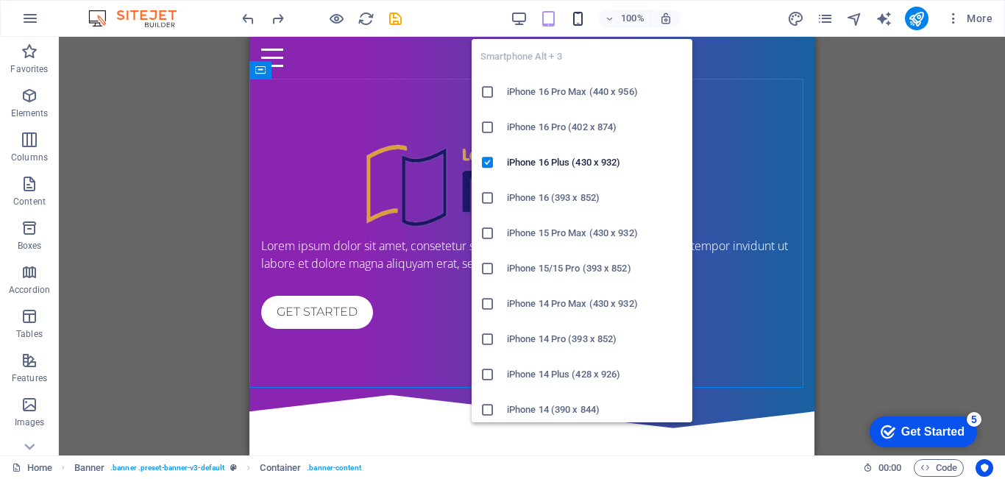
click at [580, 13] on icon "button" at bounding box center [578, 18] width 17 height 17
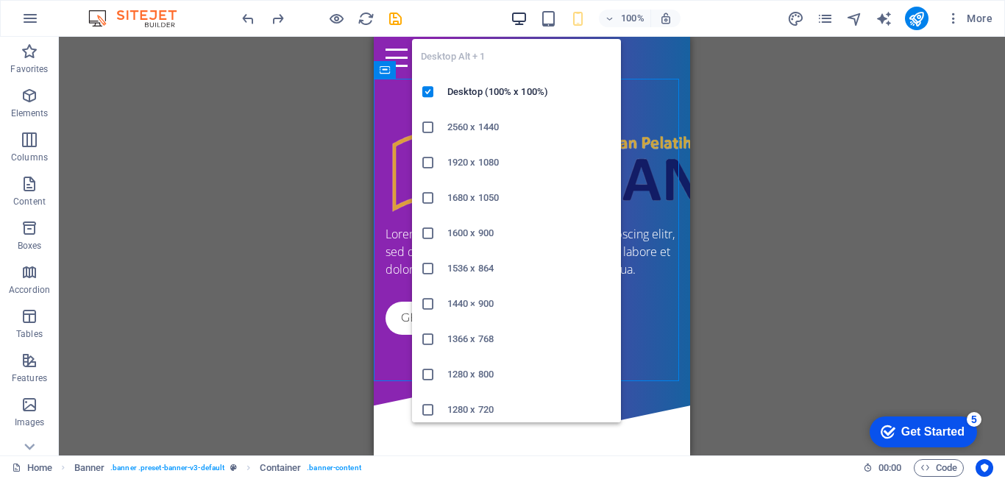
click at [525, 20] on icon "button" at bounding box center [519, 18] width 17 height 17
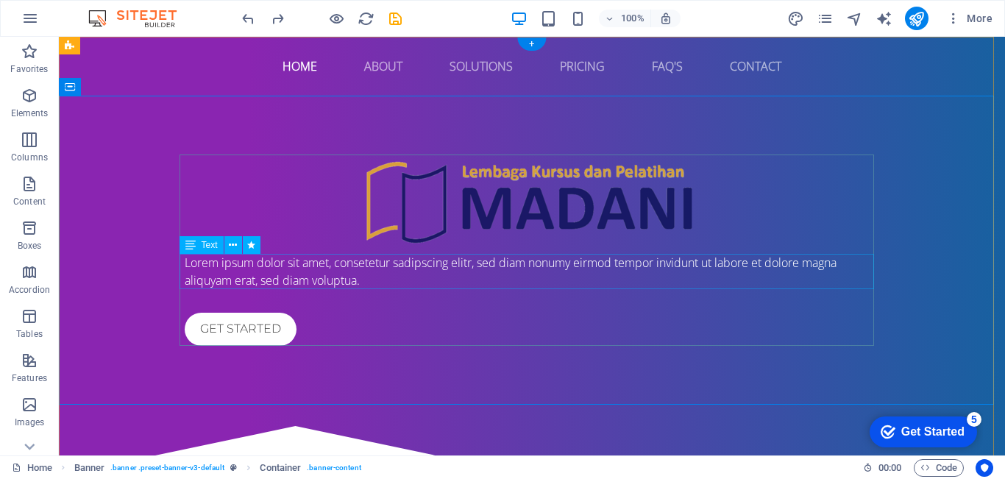
click at [448, 267] on div "Lorem ipsum dolor sit amet, consetetur sadipscing elitr, sed diam nonumy eirmod…" at bounding box center [532, 271] width 695 height 35
click at [456, 268] on div "Lorem ipsum dolor sit amet, consetetur sadipscing elitr, sed diam nonumy eirmod…" at bounding box center [532, 271] width 695 height 35
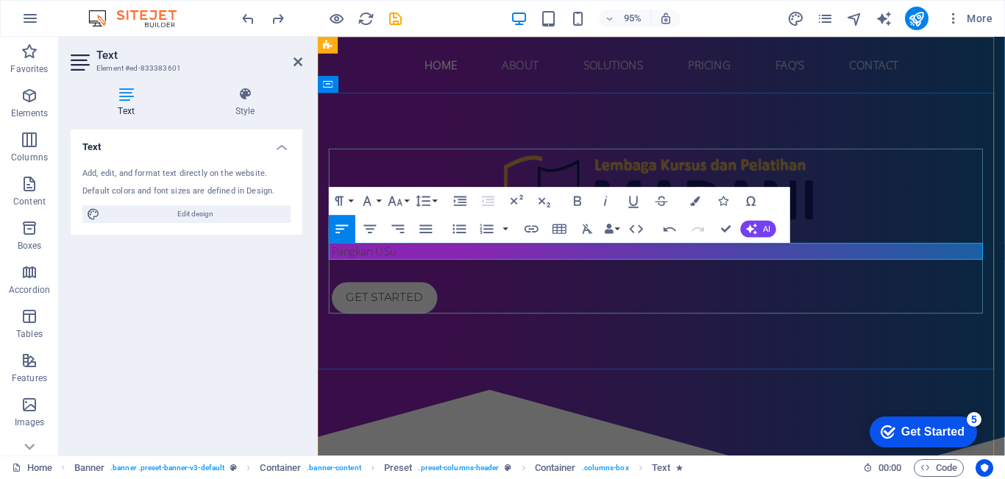
click at [444, 265] on p "Pangkan USu" at bounding box center [680, 263] width 695 height 18
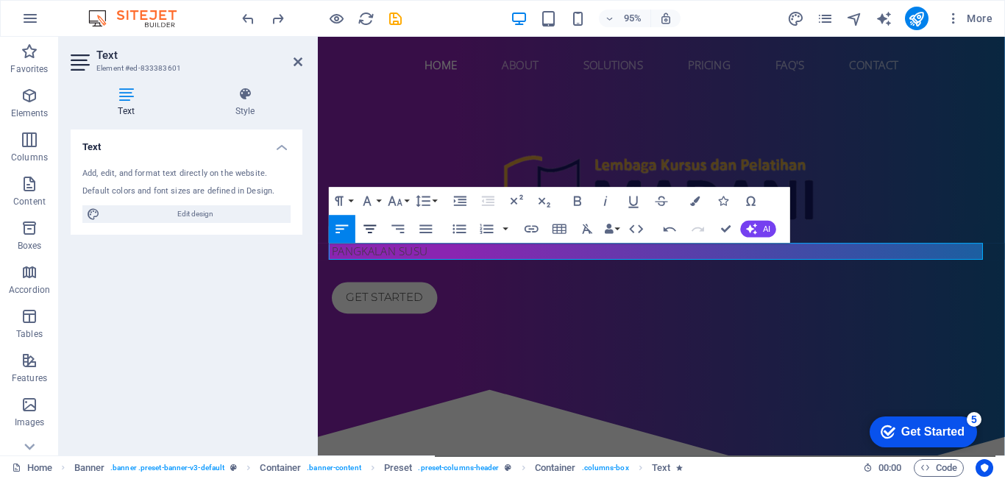
click at [371, 230] on icon "button" at bounding box center [370, 229] width 13 height 8
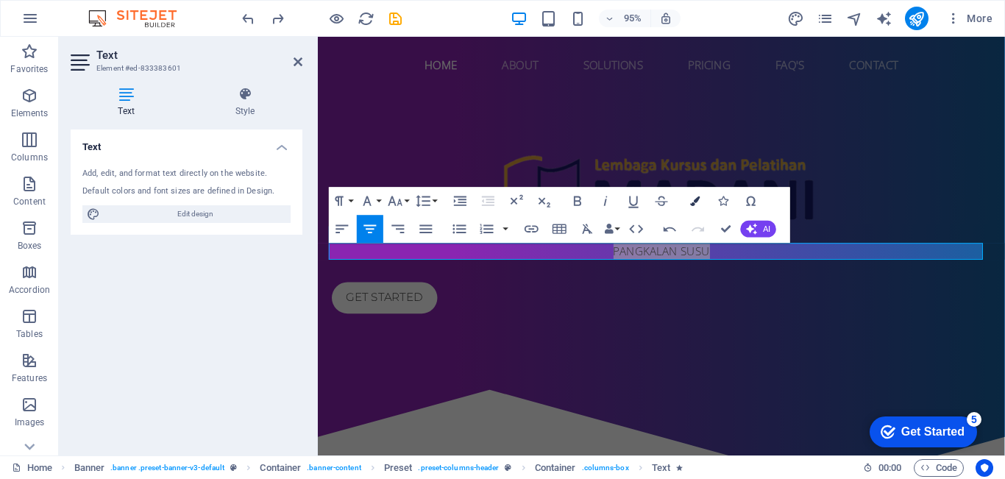
click at [696, 204] on icon "button" at bounding box center [695, 201] width 10 height 10
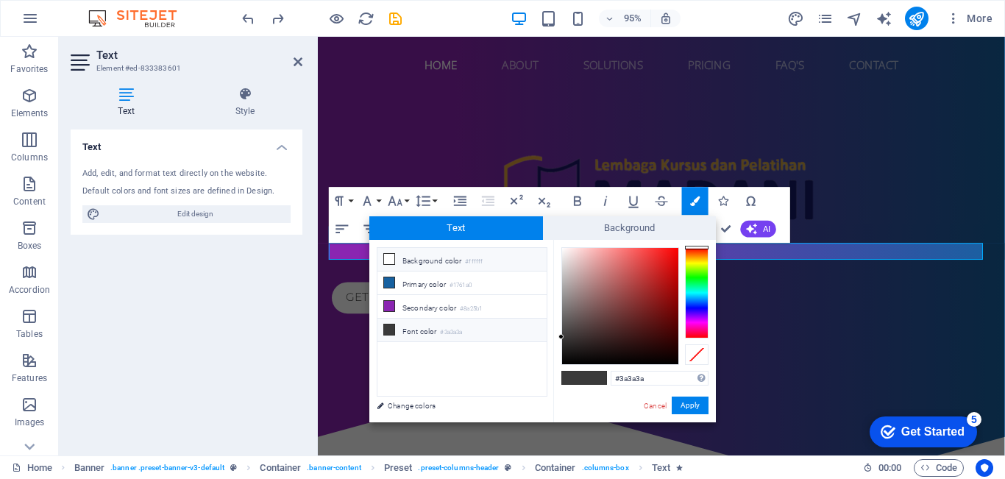
click at [472, 263] on small "#ffffff" at bounding box center [474, 262] width 18 height 10
type input "#ffffff"
click at [690, 408] on button "Apply" at bounding box center [690, 406] width 37 height 18
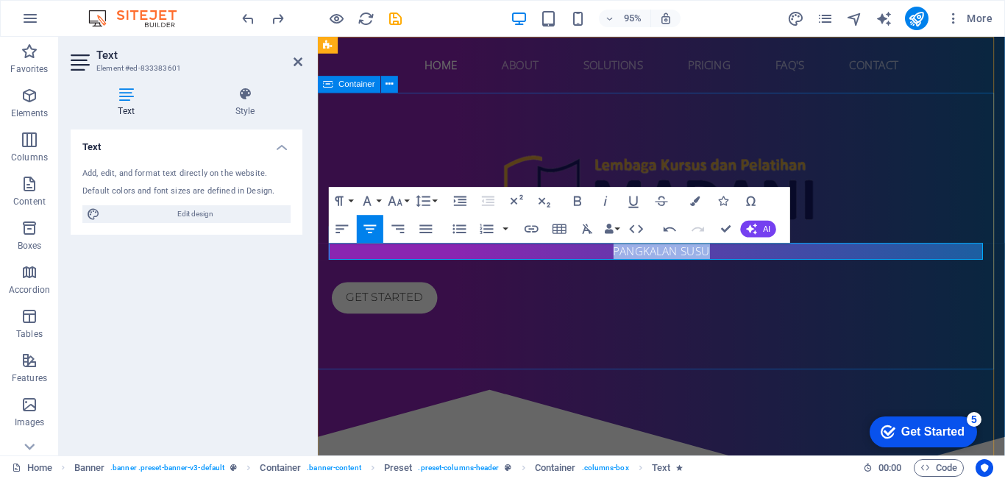
click at [807, 327] on div "PANGKALAN SUSU Get started" at bounding box center [679, 241] width 723 height 291
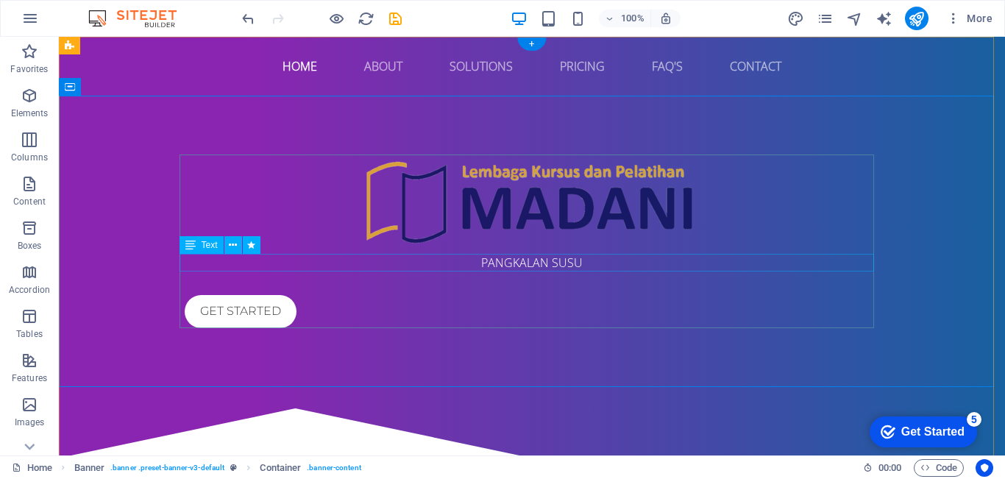
click at [573, 263] on div "PANGKALAN SUSU" at bounding box center [532, 263] width 695 height 18
click at [578, 263] on div "PANGKALAN SUSU" at bounding box center [532, 263] width 695 height 18
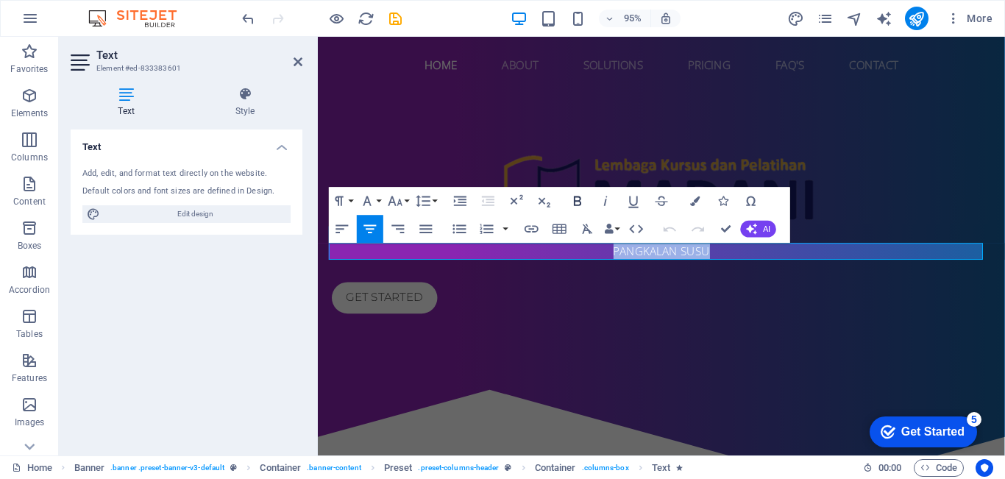
click at [578, 202] on icon "button" at bounding box center [577, 201] width 7 height 10
click at [742, 337] on div "PANGKALAN SUSU Get started" at bounding box center [679, 241] width 723 height 291
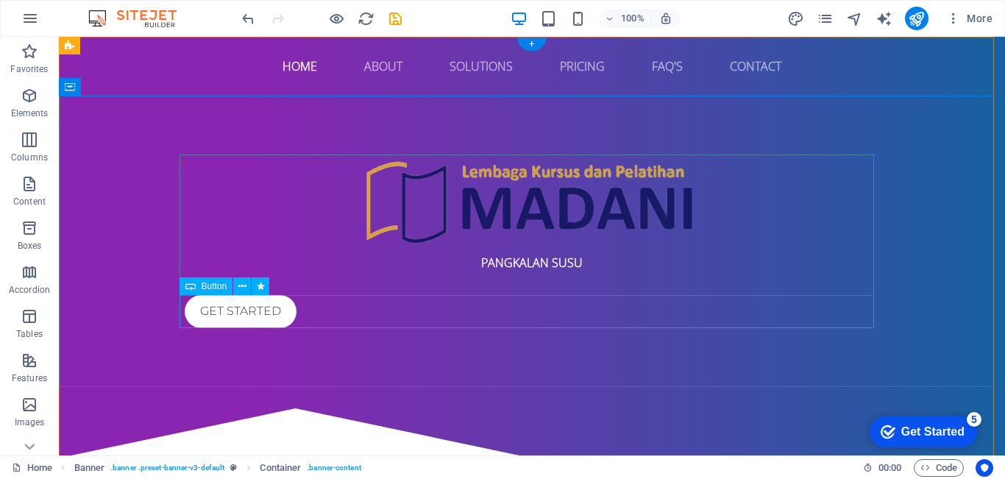
click at [717, 298] on div "Get started" at bounding box center [532, 311] width 695 height 33
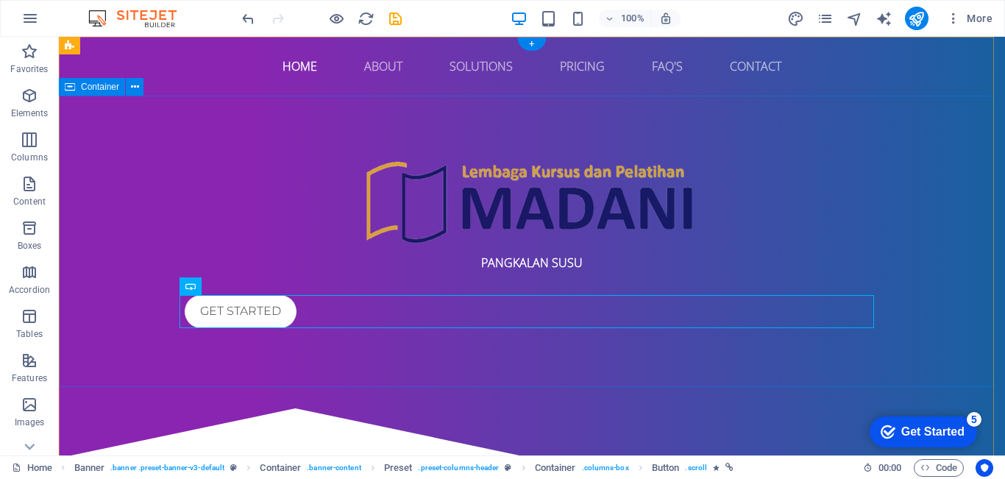
click at [707, 378] on div "PANGKALAN SUSU Get started" at bounding box center [532, 241] width 946 height 291
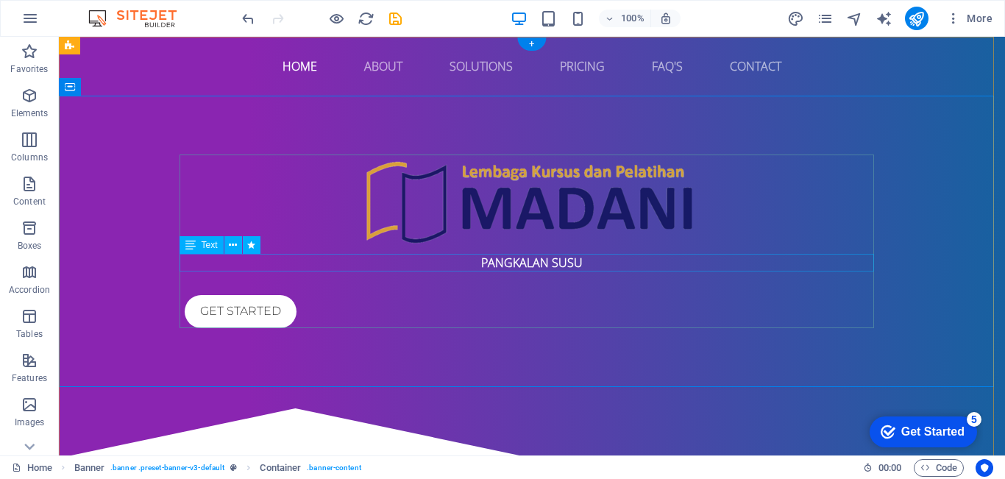
click at [539, 256] on div "PANGKALAN SUSU" at bounding box center [532, 263] width 695 height 18
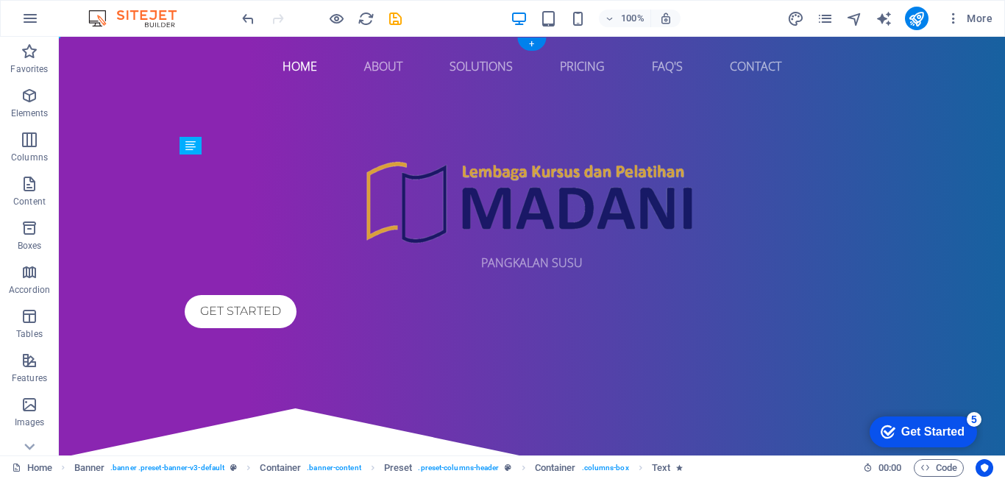
drag, startPoint x: 534, startPoint y: 260, endPoint x: 531, endPoint y: 266, distance: 7.6
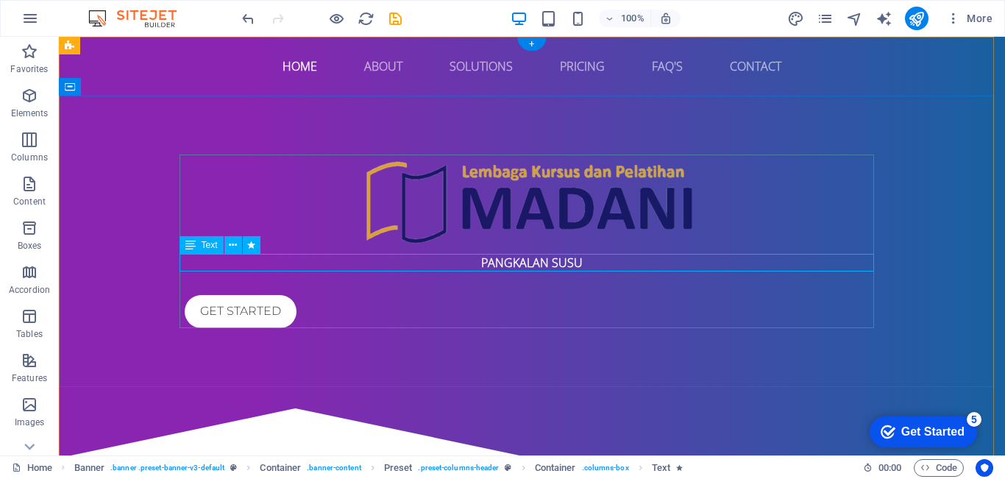
click at [561, 258] on div "PANGKALAN SUSU" at bounding box center [532, 263] width 695 height 18
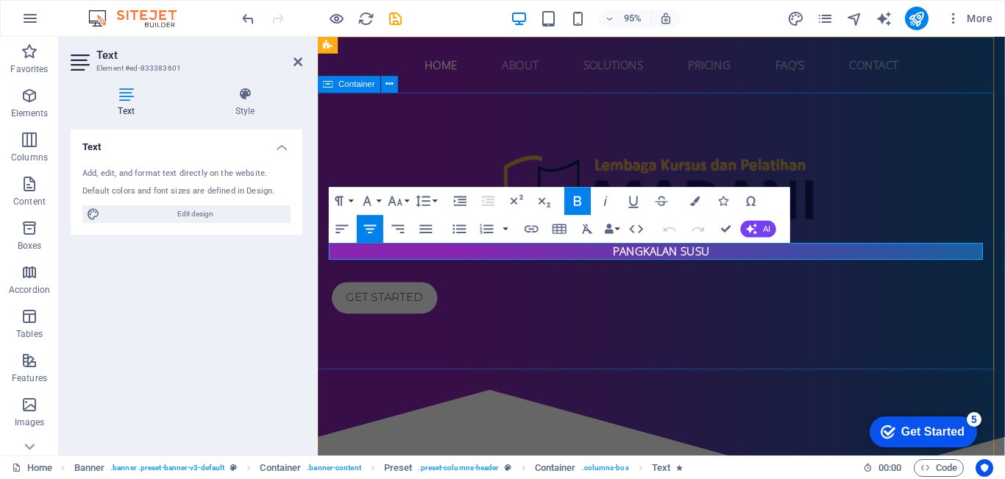
click at [668, 359] on div "PANGKALAN SUSU Get started" at bounding box center [679, 241] width 723 height 291
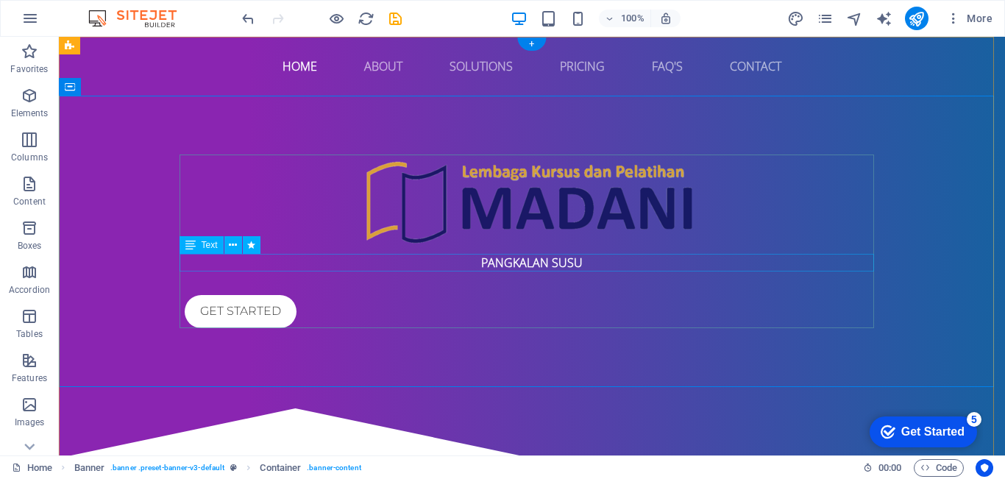
click at [582, 262] on div "PANGKALAN SUSU" at bounding box center [532, 263] width 695 height 18
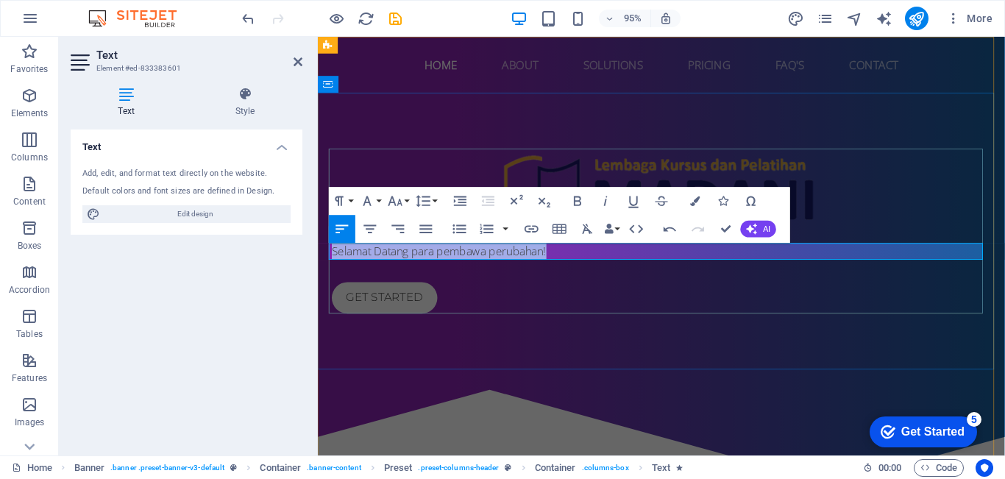
click at [564, 265] on p "​Selamat Datang para pembawa perubahan!" at bounding box center [680, 263] width 695 height 18
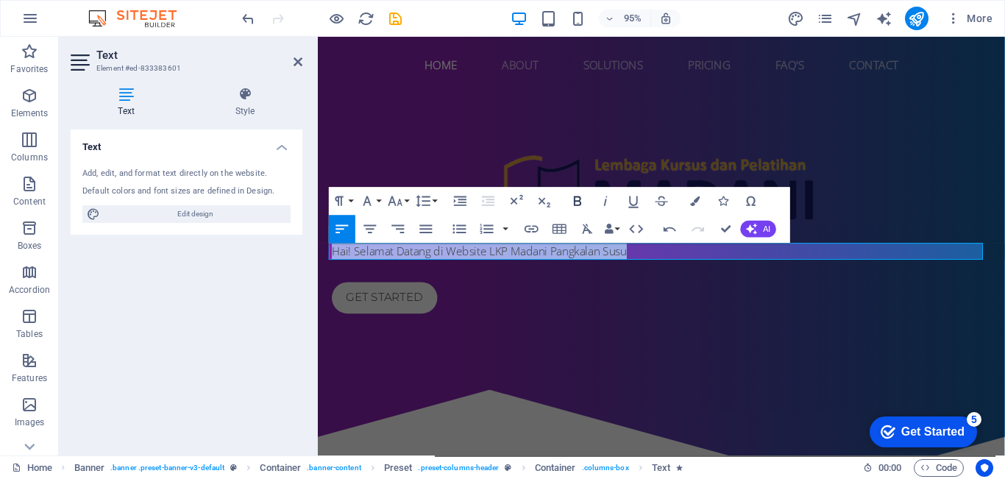
click at [579, 197] on icon "button" at bounding box center [577, 201] width 7 height 10
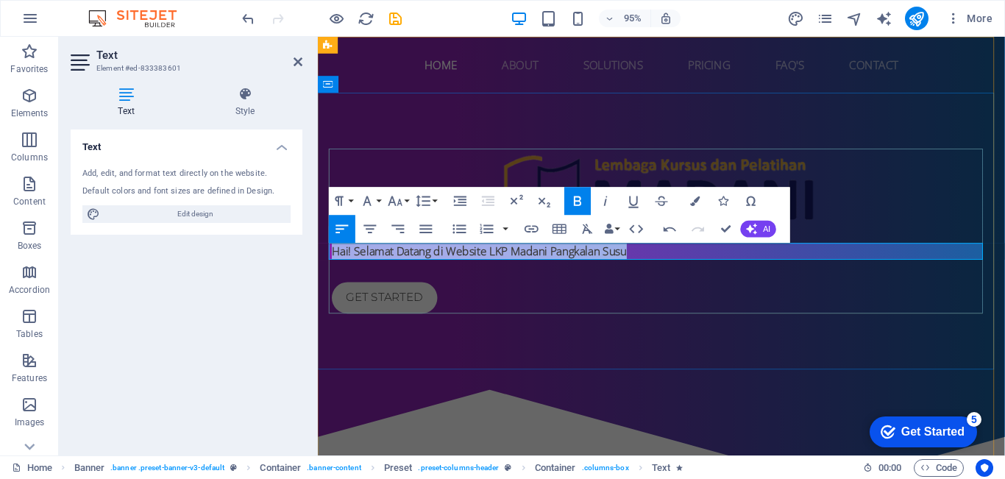
click at [650, 263] on p "​Hai! Selamat Datang di Website LKP Madani Pangkalan Susu" at bounding box center [680, 263] width 695 height 18
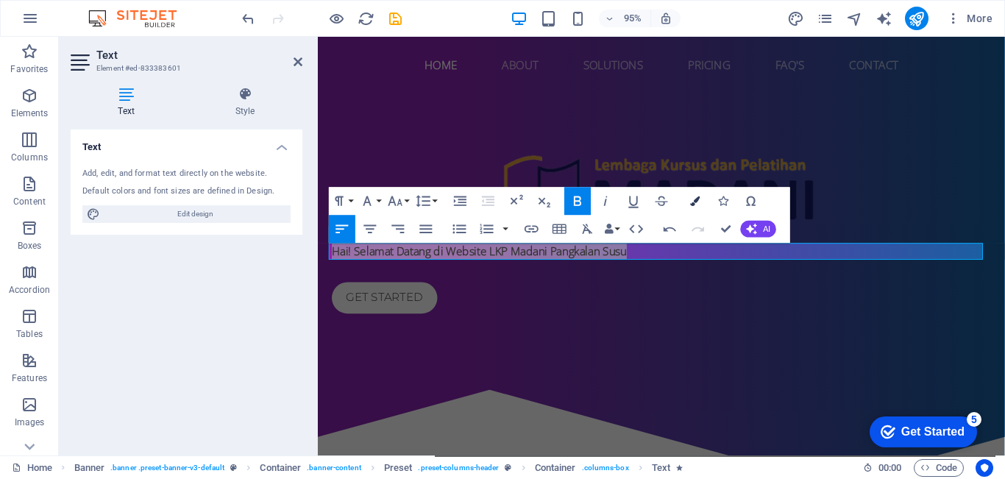
click at [692, 195] on button "Colors" at bounding box center [695, 201] width 26 height 28
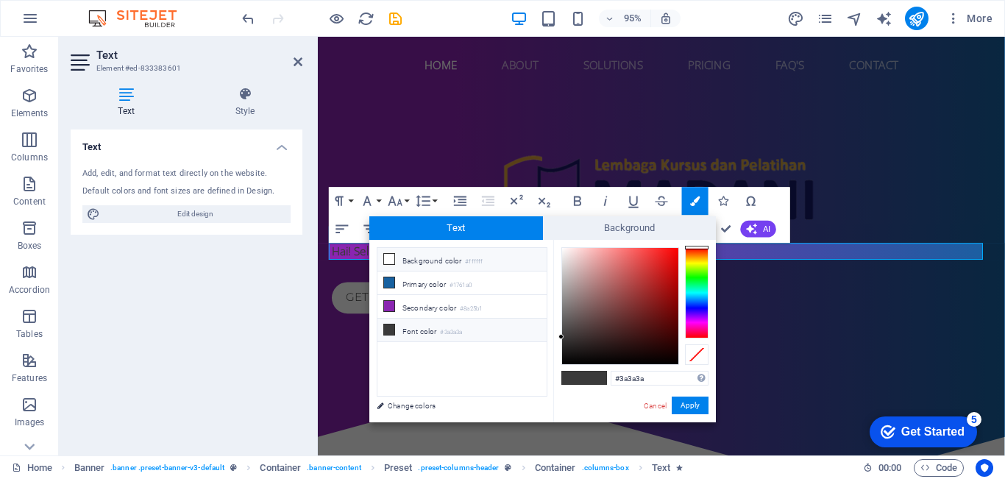
click at [493, 261] on li "Background color #ffffff" at bounding box center [462, 260] width 169 height 24
type input "#ffffff"
click at [685, 403] on button "Apply" at bounding box center [690, 406] width 37 height 18
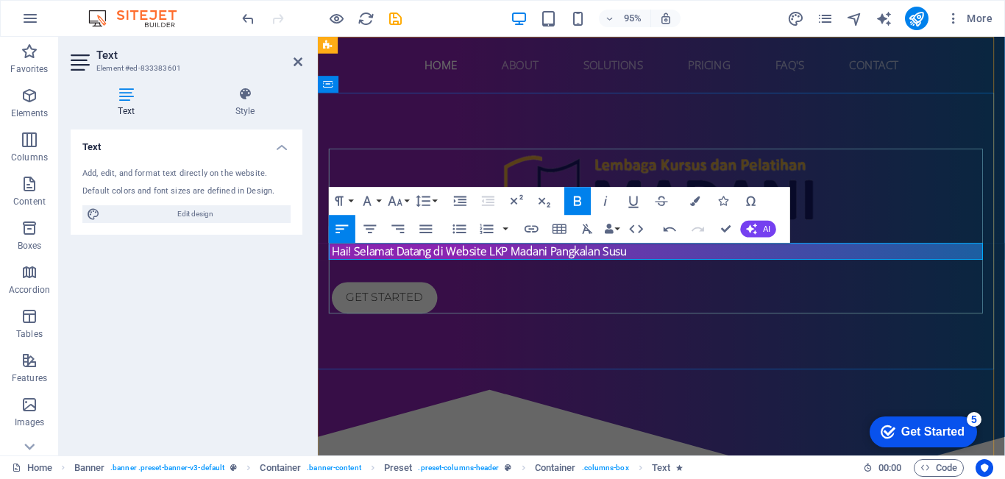
click at [672, 264] on p "​Hai! Selamat Datang di Website LKP Madani Pangkalan Susu" at bounding box center [680, 263] width 695 height 18
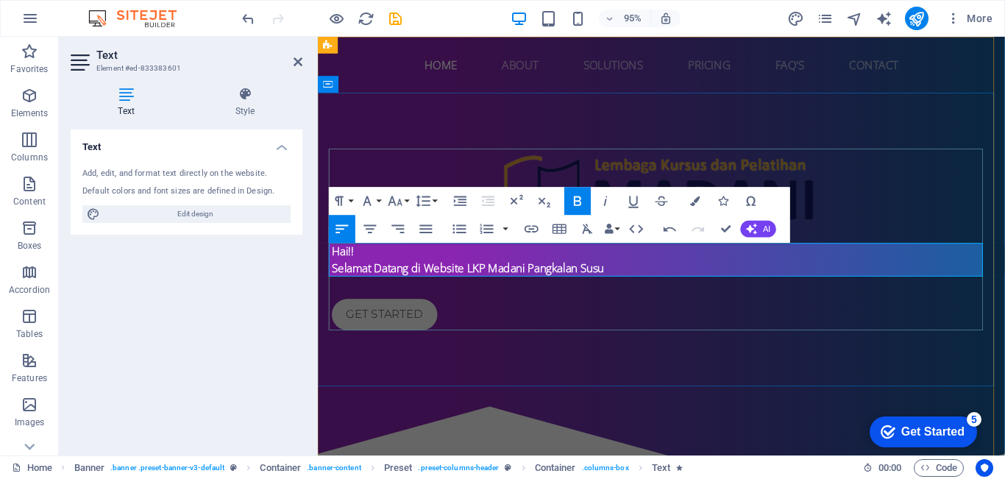
click at [637, 281] on p "Hai!! Selamat Datang di Website LKP Madani Pangkalan Susu" at bounding box center [680, 271] width 695 height 35
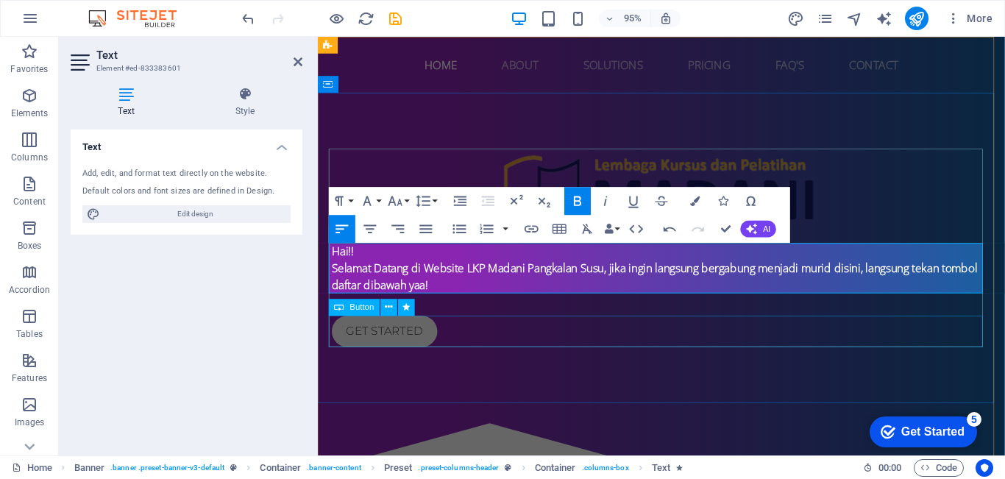
click at [865, 352] on div "Get started" at bounding box center [680, 346] width 695 height 33
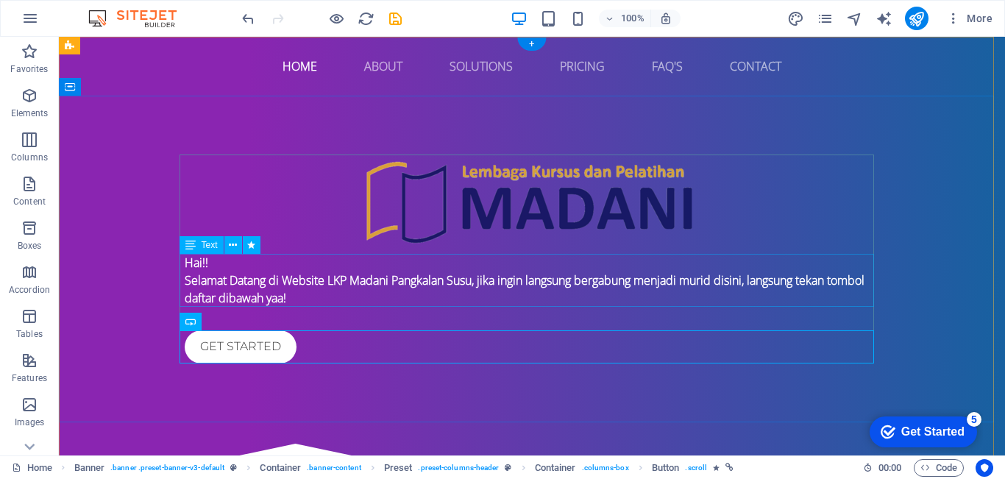
click at [305, 291] on div "Hai!! Selamat Datang di Website LKP Madani Pangkalan Susu, jika ingin langsung …" at bounding box center [532, 280] width 695 height 53
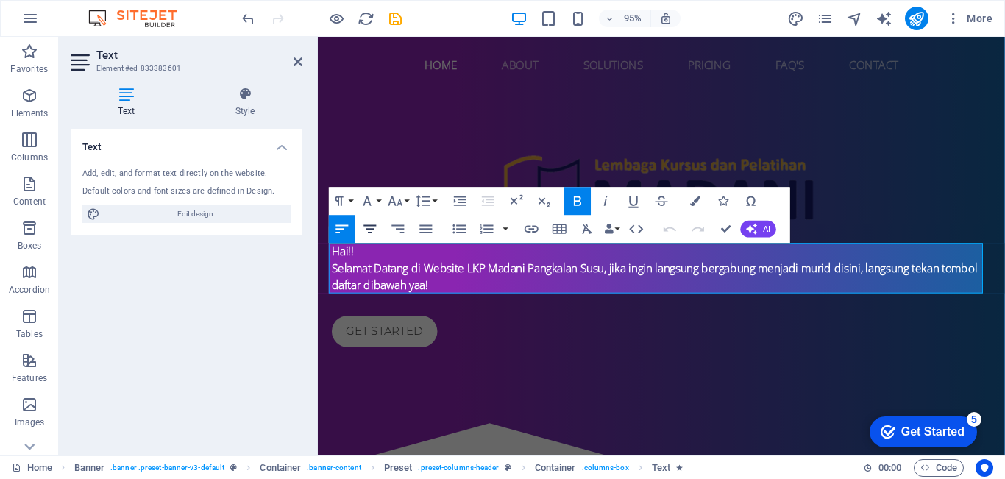
click at [366, 223] on icon "button" at bounding box center [370, 229] width 17 height 17
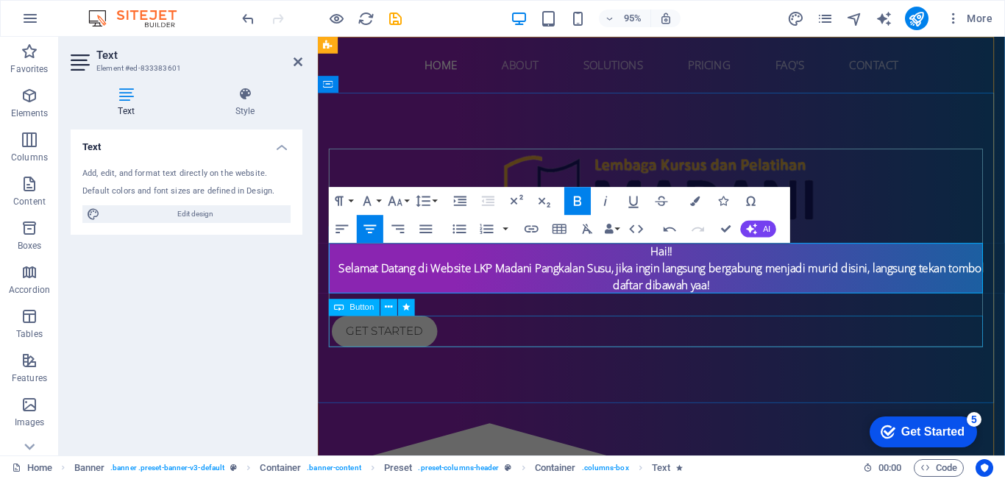
click at [650, 357] on div "Get started" at bounding box center [680, 346] width 695 height 33
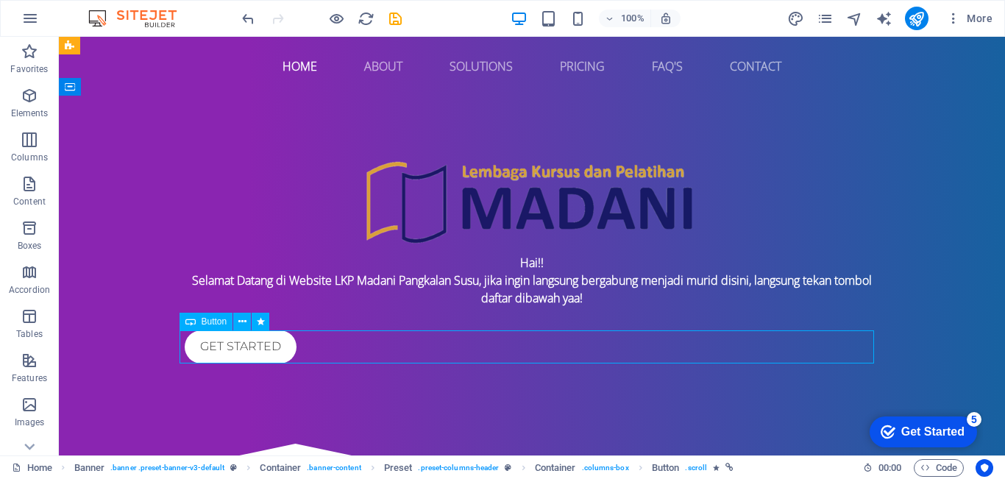
click at [657, 338] on div "Get started" at bounding box center [532, 346] width 695 height 33
click at [564, 291] on div "Hai!! Selamat Datang di Website LKP Madani Pangkalan Susu, jika ingin langsung …" at bounding box center [532, 280] width 695 height 53
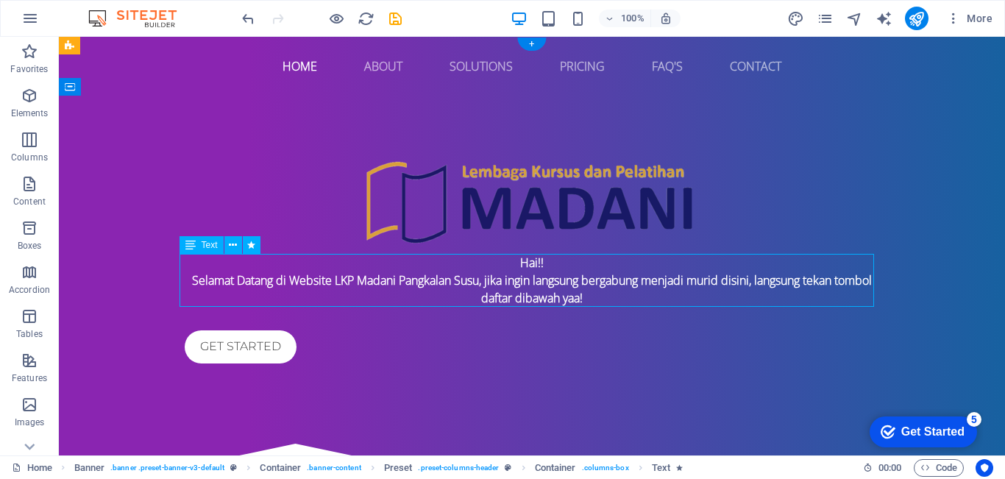
click at [550, 265] on div "Hai!! Selamat Datang di Website LKP Madani Pangkalan Susu, jika ingin langsung …" at bounding box center [532, 280] width 695 height 53
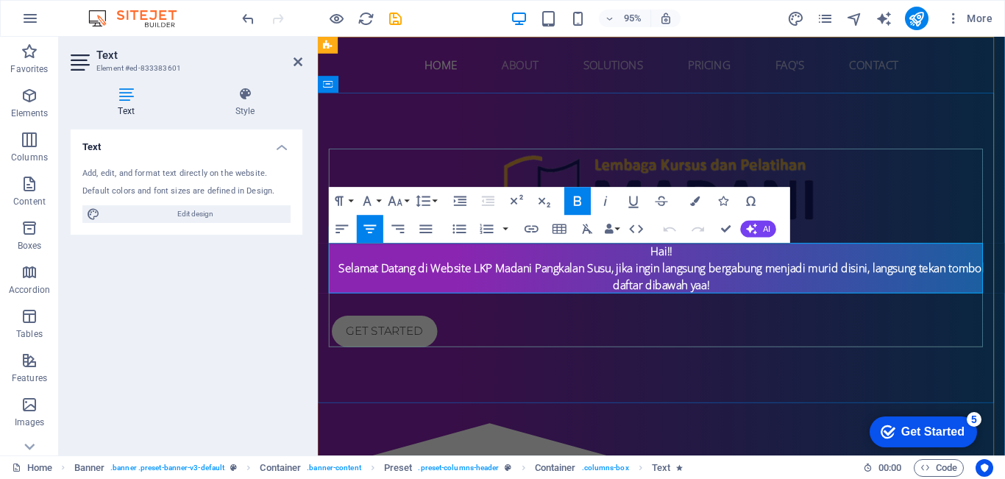
click at [706, 268] on p "Hai!! Selamat Datang di Website LKP Madani Pangkalan Susu, jika ingin langsung …" at bounding box center [680, 280] width 695 height 53
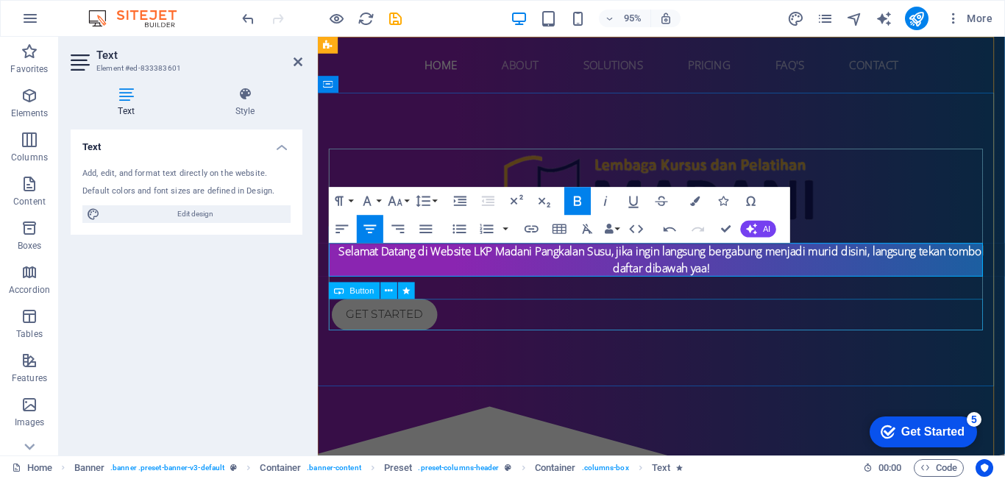
click at [757, 323] on div "Get started" at bounding box center [680, 329] width 695 height 33
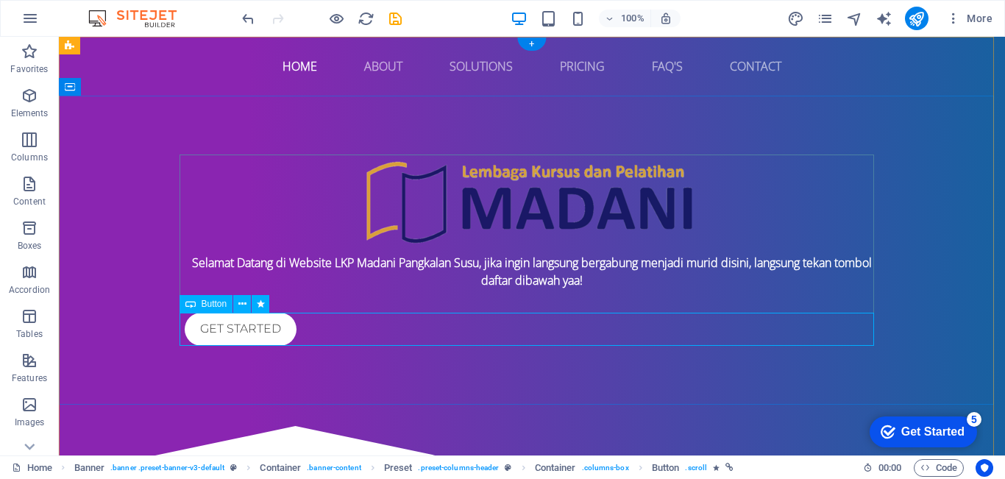
click at [267, 333] on div "Get started" at bounding box center [532, 329] width 695 height 33
click at [493, 327] on div "Get started" at bounding box center [532, 329] width 695 height 33
click at [244, 327] on div "Get started" at bounding box center [532, 329] width 695 height 33
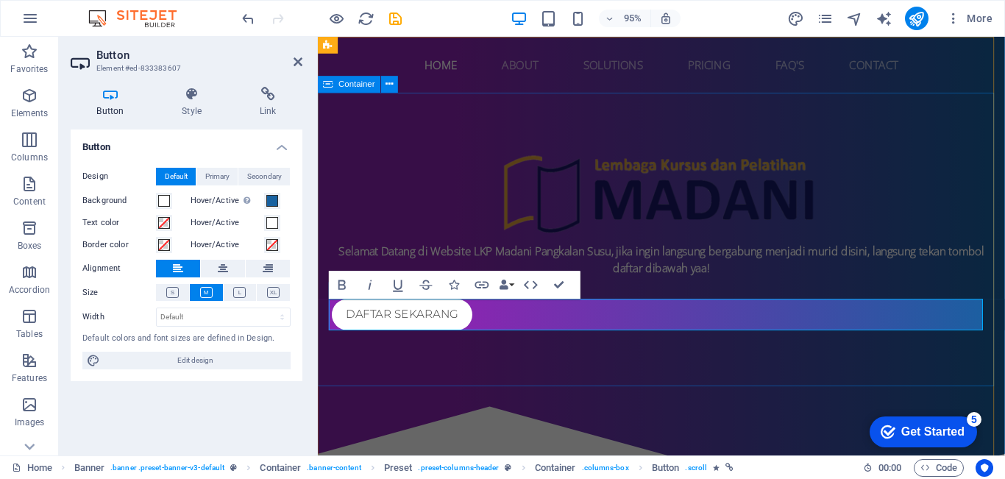
click at [584, 377] on div "Selamat Datang di Website LKP Madani Pangkalan Susu, jika ingin langsung bergab…" at bounding box center [679, 250] width 723 height 309
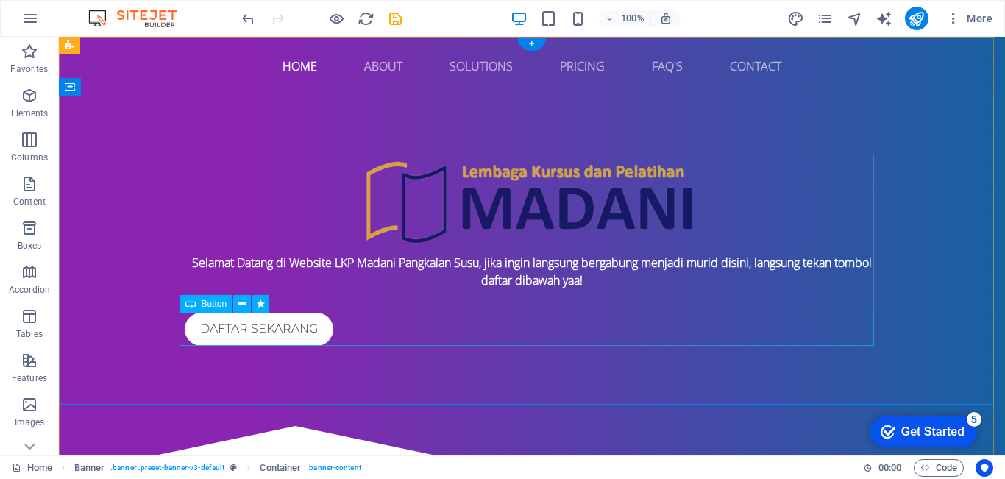
click at [525, 325] on div "DAFTAR SEKARANG" at bounding box center [532, 329] width 695 height 33
click at [316, 329] on div "DAFTAR SEKARANG" at bounding box center [532, 329] width 695 height 33
click at [319, 328] on div "DAFTAR SEKARANG" at bounding box center [532, 329] width 695 height 33
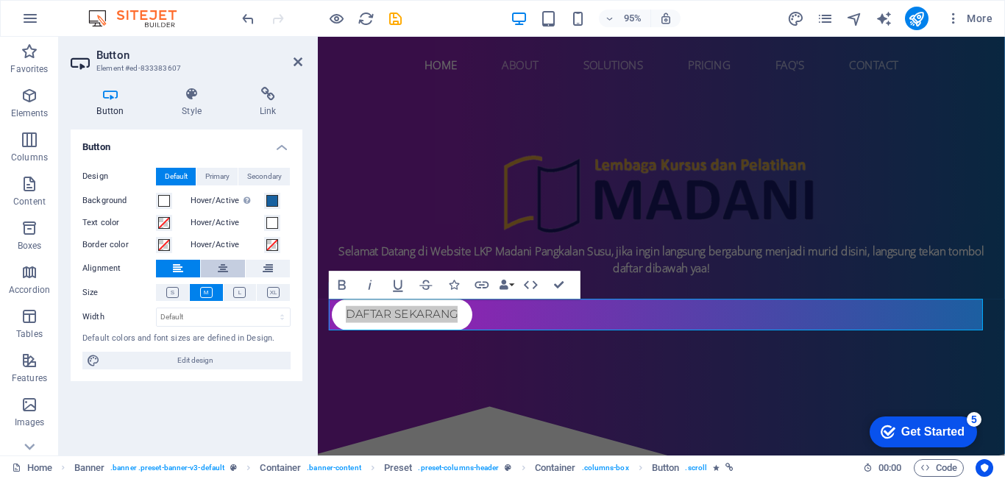
click at [222, 272] on icon at bounding box center [223, 269] width 10 height 18
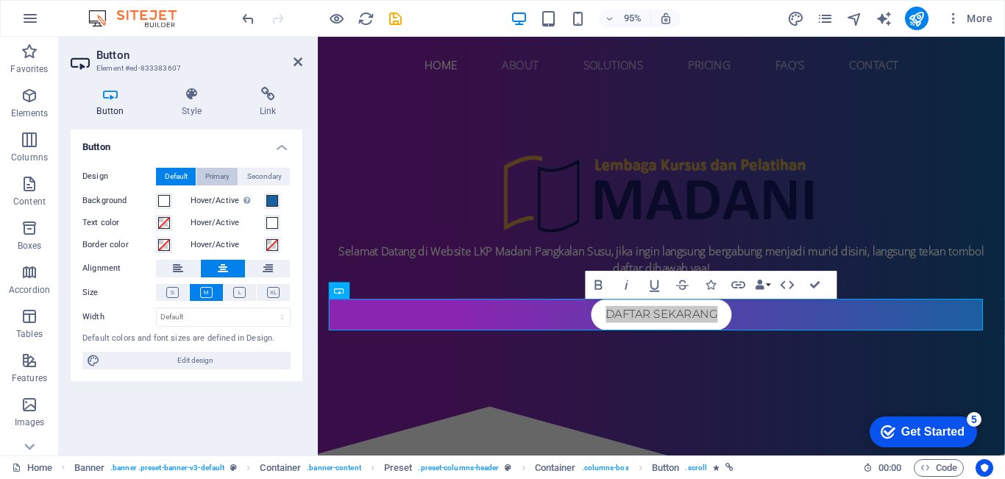
click at [230, 179] on button "Primary" at bounding box center [216, 177] width 41 height 18
click at [176, 180] on span "Default" at bounding box center [176, 177] width 23 height 18
click at [598, 387] on div "Selamat Datang di Website LKP Madani Pangkalan Susu, jika ingin langsung bergab…" at bounding box center [679, 250] width 723 height 309
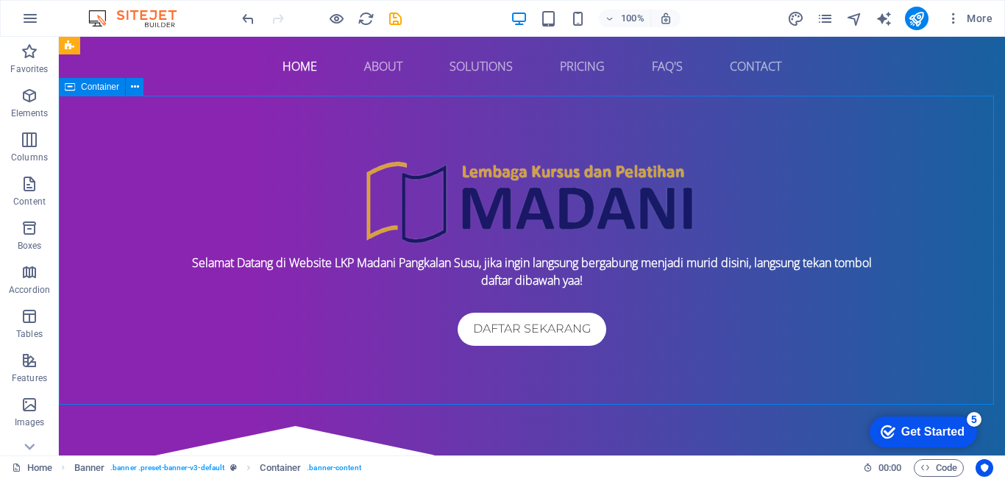
click at [665, 364] on div "Selamat Datang di Website LKP Madani Pangkalan Susu, jika ingin langsung bergab…" at bounding box center [532, 250] width 946 height 309
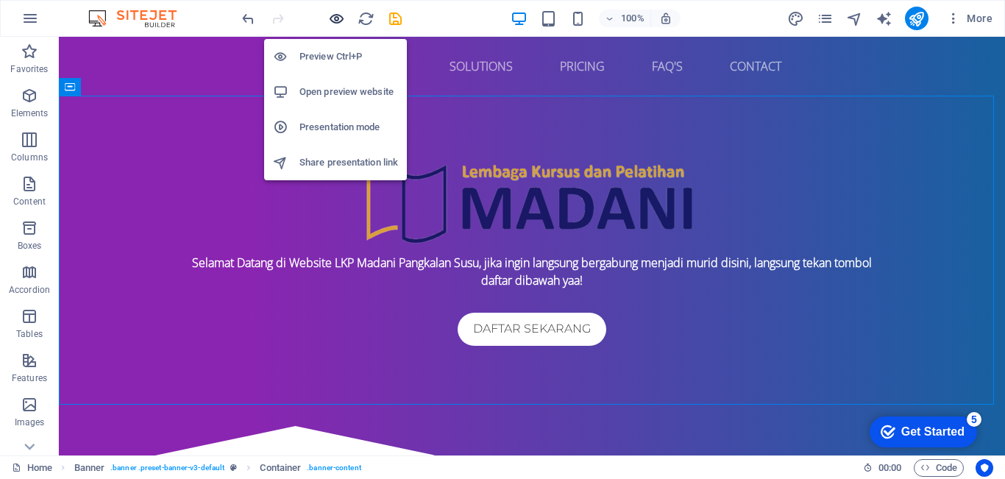
click at [333, 17] on icon "button" at bounding box center [336, 18] width 17 height 17
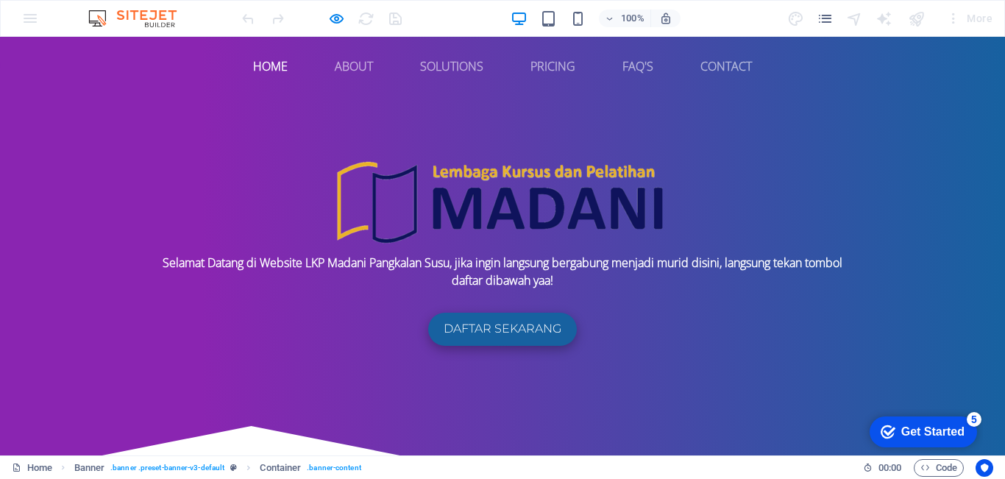
click at [526, 336] on link "DAFTAR SEKARANG" at bounding box center [502, 329] width 149 height 33
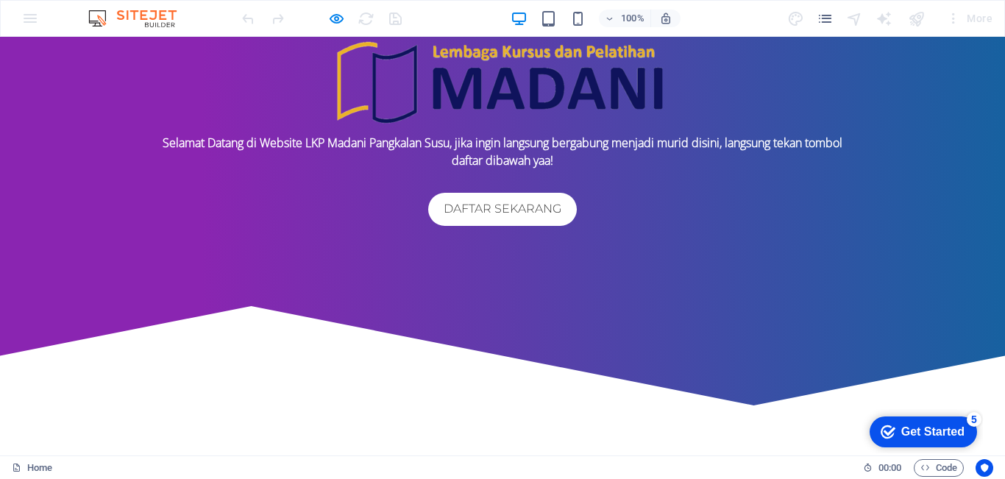
scroll to position [102, 0]
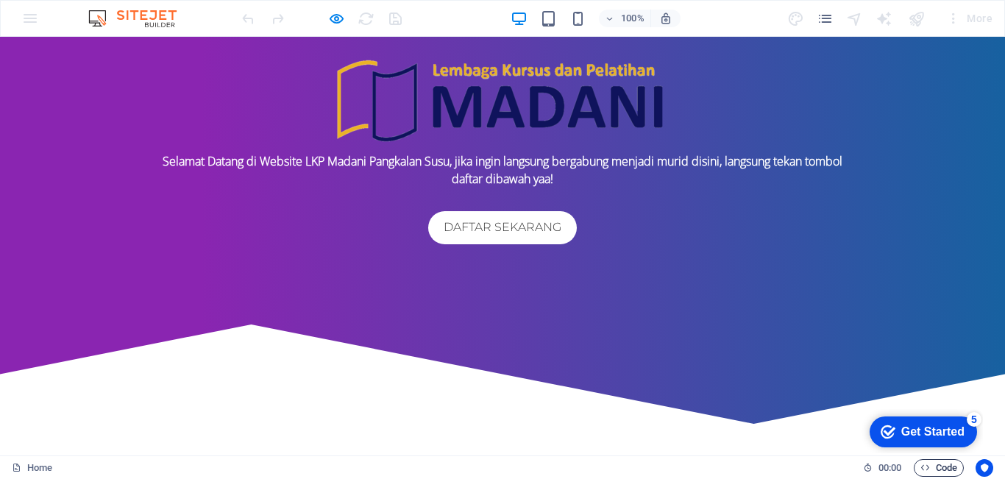
click at [921, 464] on icon "button" at bounding box center [926, 468] width 10 height 10
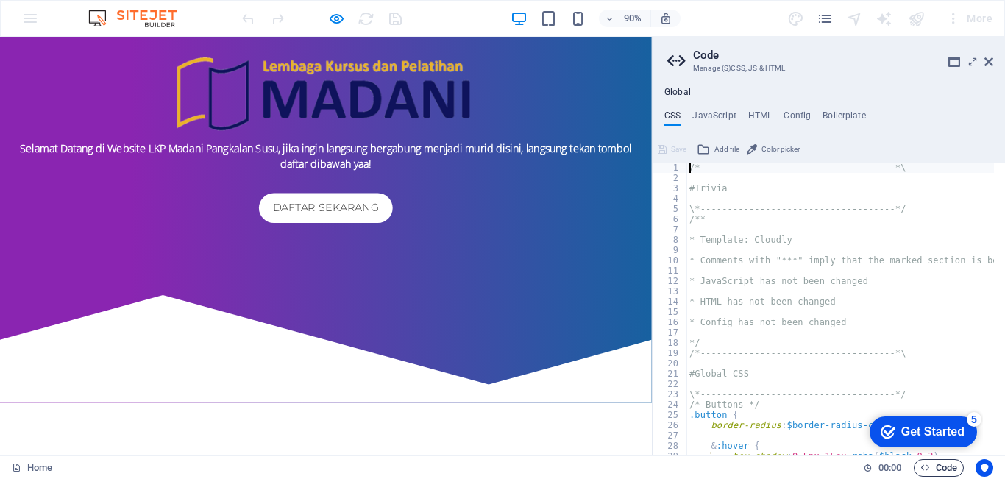
click at [921, 464] on icon "button" at bounding box center [926, 468] width 10 height 10
click at [991, 65] on icon at bounding box center [989, 62] width 9 height 12
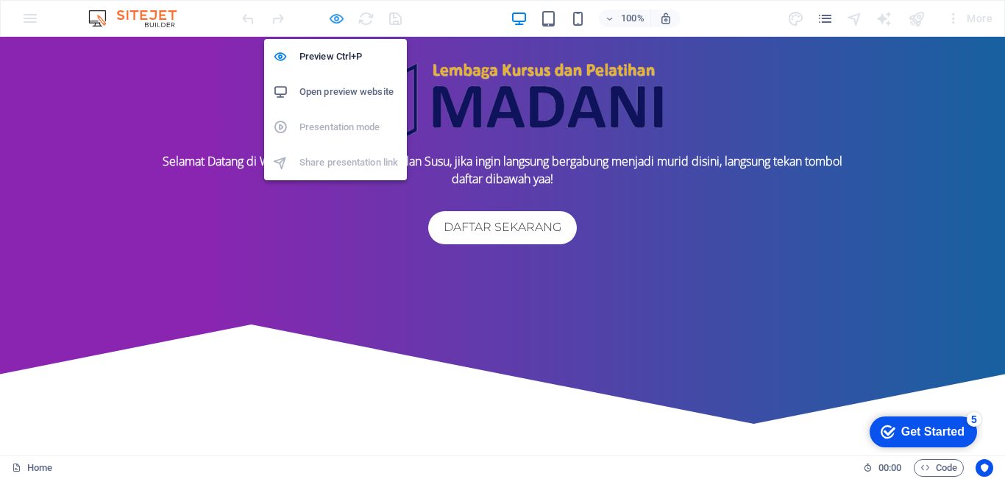
click at [340, 16] on icon "button" at bounding box center [336, 18] width 17 height 17
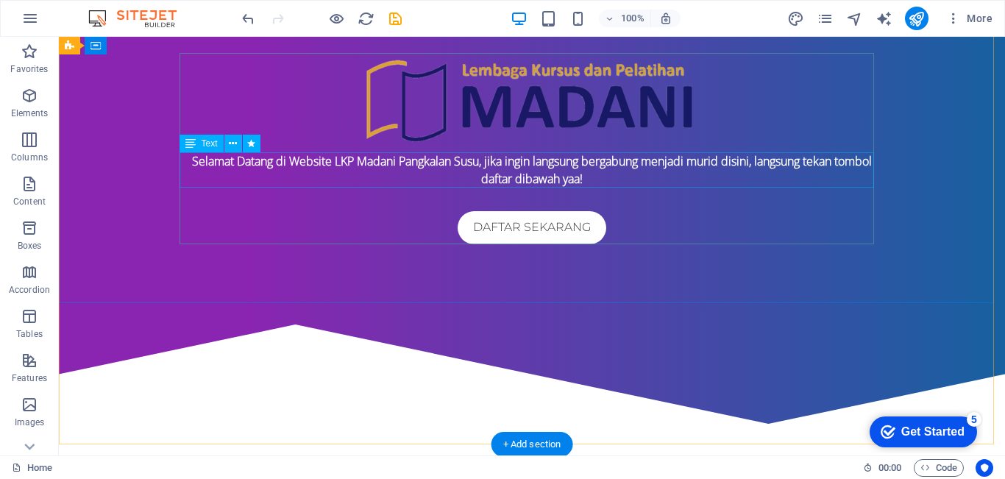
click at [595, 164] on div "Selamat Datang di Website LKP Madani Pangkalan Susu, jika ingin langsung bergab…" at bounding box center [532, 169] width 695 height 35
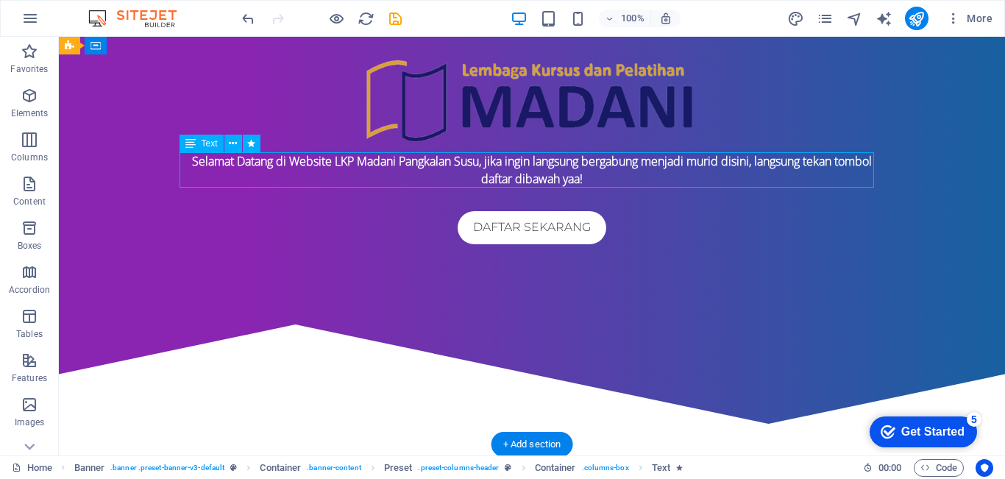
click at [481, 160] on div "Selamat Datang di Website LKP Madani Pangkalan Susu, jika ingin langsung bergab…" at bounding box center [532, 169] width 695 height 35
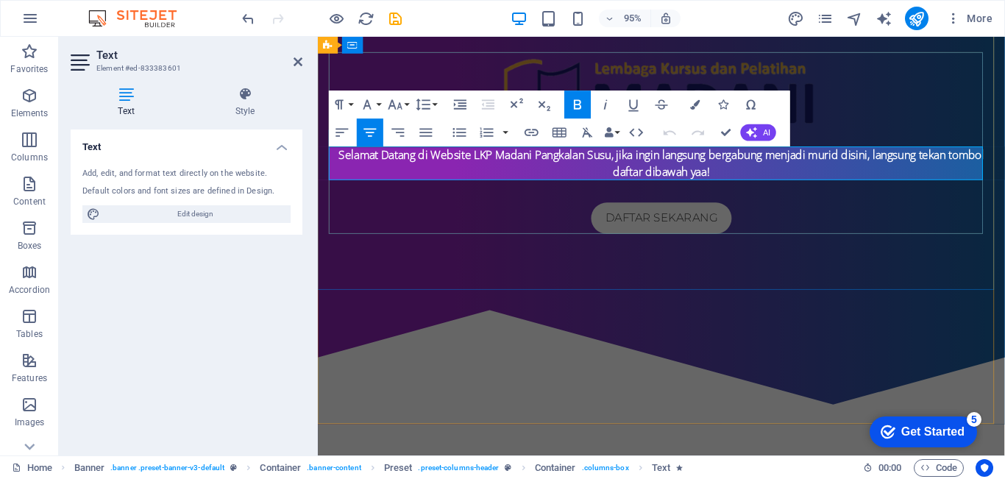
click at [737, 161] on strong "Selamat Datang di Website LKP Madani Pangkalan Susu, jika ingin langsung bergab…" at bounding box center [680, 170] width 680 height 34
click at [648, 163] on strong "Selamat Datang di Website LKP Madani Pangkalan Susu, jika ingin langsung bergab…" at bounding box center [680, 170] width 680 height 34
click at [753, 286] on div "Selamat Datang di Website LKP Madani Pangkalan Susu, ayo daftar dan bergabung u…" at bounding box center [679, 148] width 723 height 309
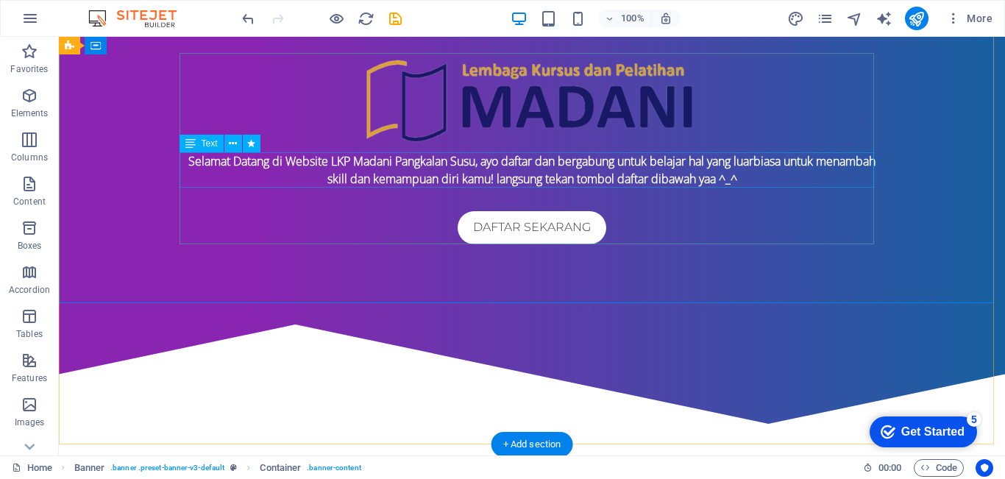
click at [734, 158] on div "Selamat Datang di Website LKP Madani Pangkalan Susu, ayo daftar dan bergabung u…" at bounding box center [532, 169] width 695 height 35
click at [733, 165] on div "Selamat Datang di Website LKP Madani Pangkalan Susu, ayo daftar dan bergabung u…" at bounding box center [532, 169] width 695 height 35
click at [734, 163] on div "Selamat Datang di Website LKP Madani Pangkalan Susu, ayo daftar dan bergabung u…" at bounding box center [532, 169] width 695 height 35
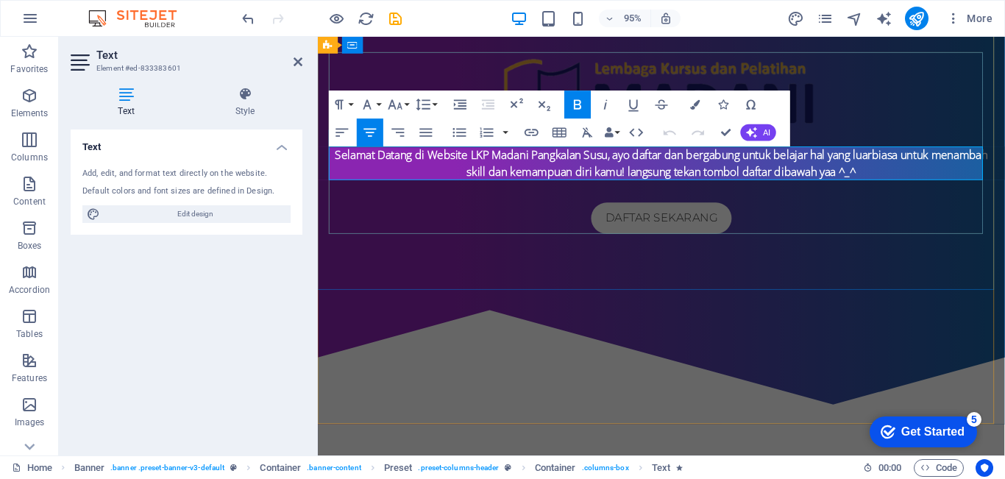
click at [882, 163] on strong "Selamat Datang di Website LKP Madani Pangkalan Susu, ayo daftar dan bergabung u…" at bounding box center [679, 170] width 687 height 34
click at [879, 256] on div "Selamat Datang di Website LKP Madani Pangkalan Susu, ayo daftar dan bergabung u…" at bounding box center [679, 148] width 723 height 309
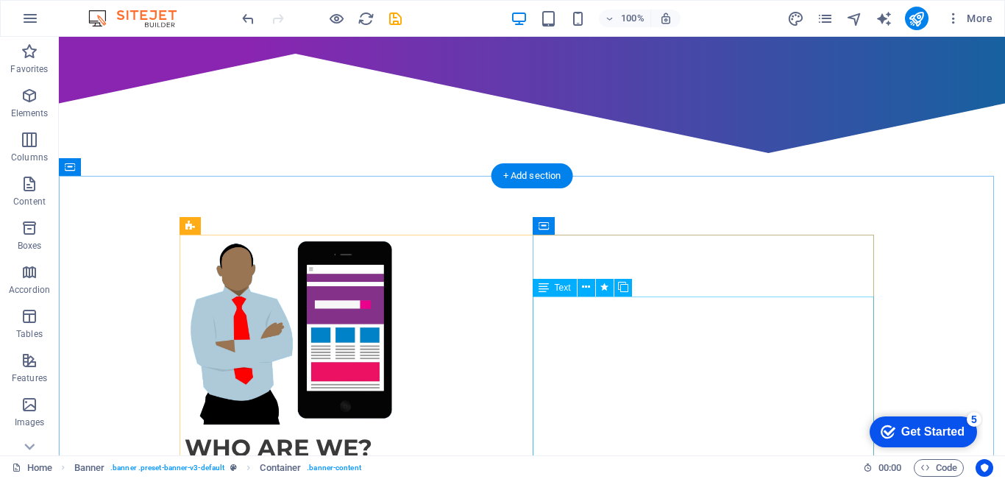
scroll to position [374, 0]
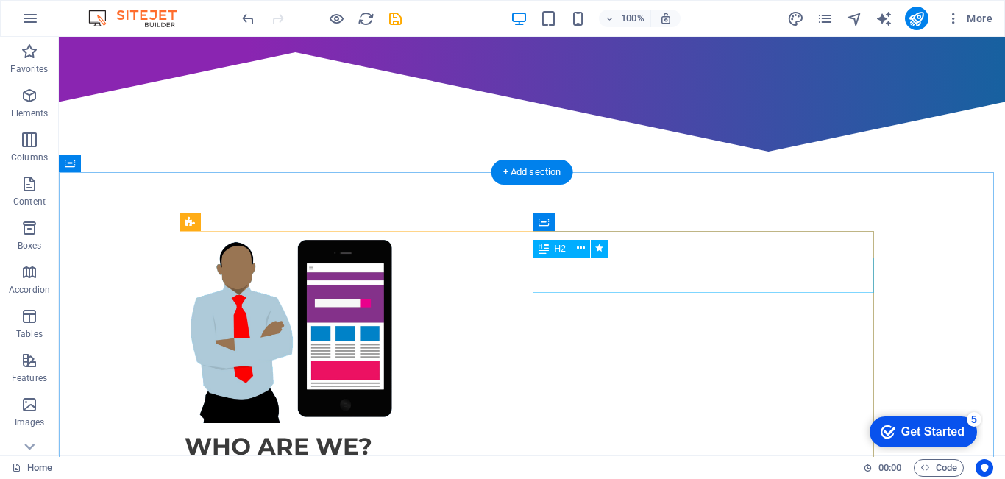
click at [676, 429] on div "Who are we?" at bounding box center [532, 446] width 695 height 35
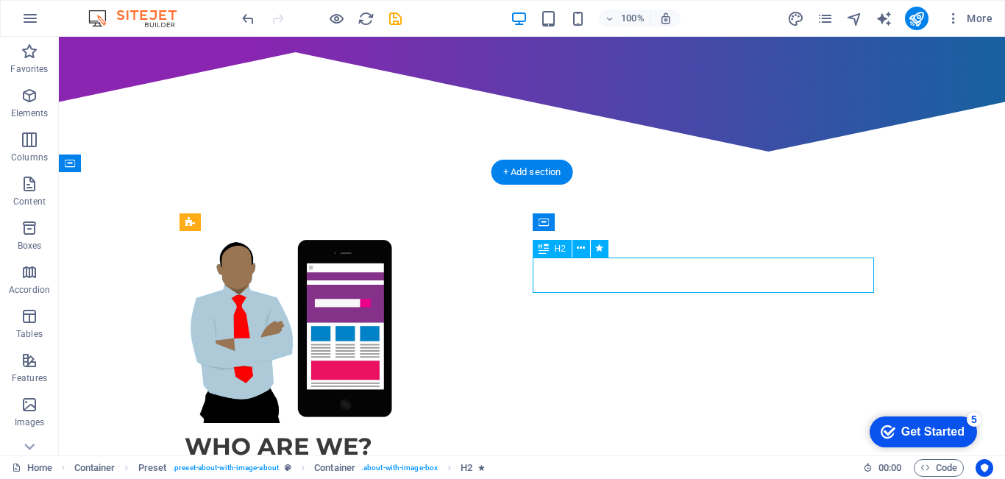
click at [690, 429] on div "Who are we?" at bounding box center [532, 446] width 695 height 35
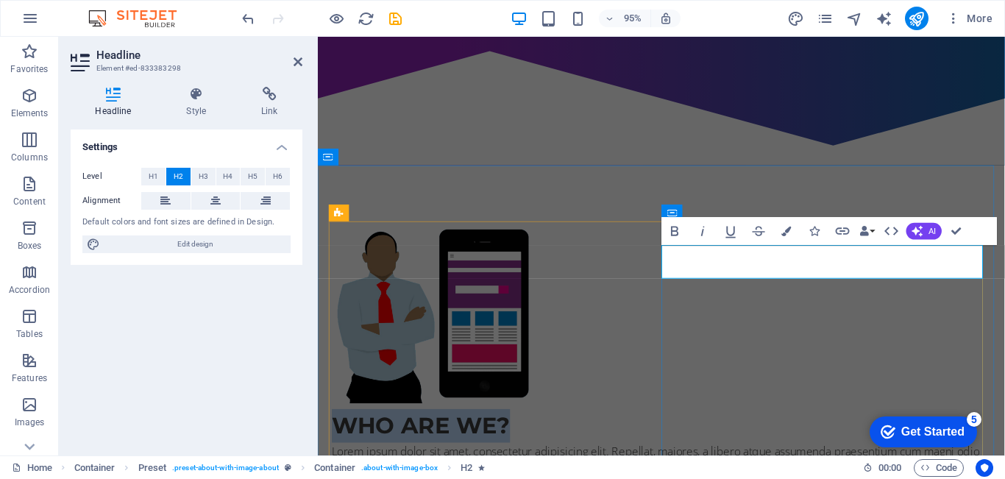
click at [865, 429] on h2 "Who are we?" at bounding box center [680, 446] width 695 height 35
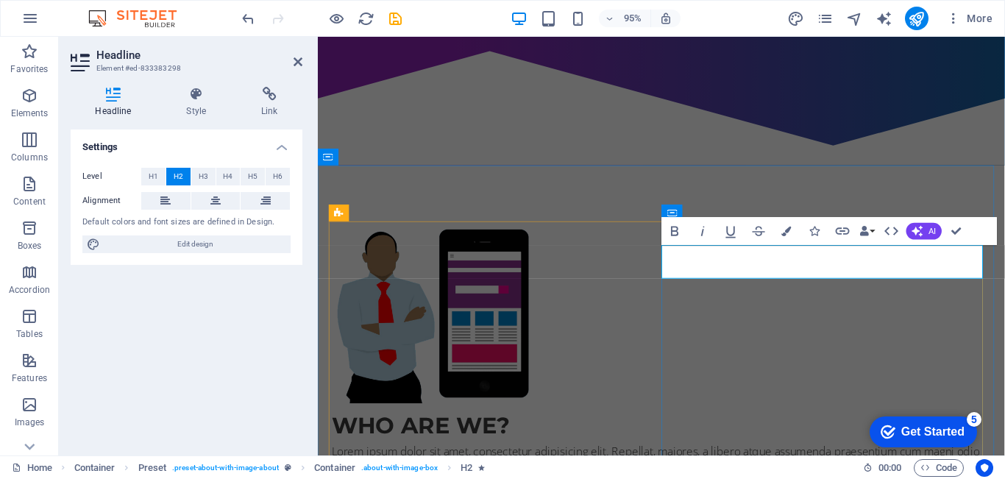
click at [855, 429] on h2 "Who are we?" at bounding box center [680, 446] width 695 height 35
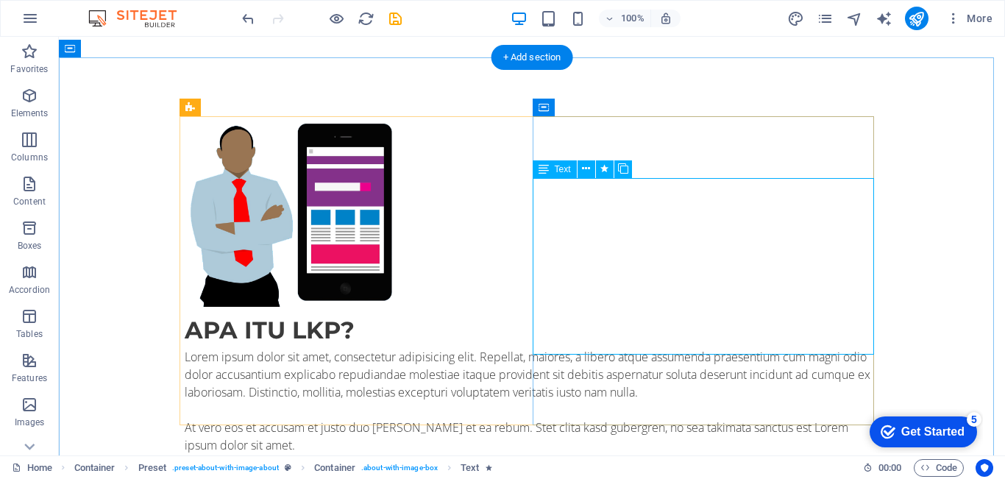
scroll to position [484, 0]
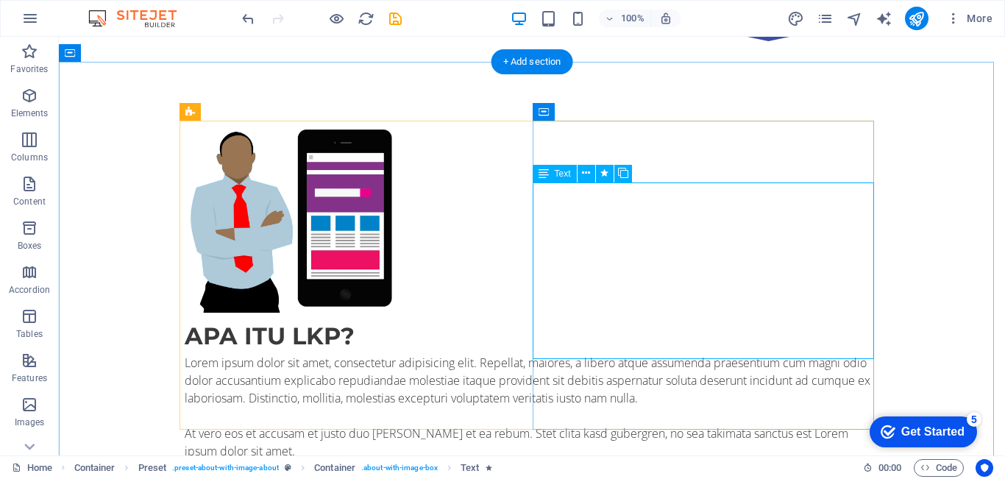
click at [666, 354] on div "Lorem ipsum dolor sit amet, consectetur adipisicing elit. Repellat, maiores, a …" at bounding box center [532, 407] width 695 height 106
click at [684, 354] on div "Lorem ipsum dolor sit amet, consectetur adipisicing elit. Repellat, maiores, a …" at bounding box center [532, 407] width 695 height 106
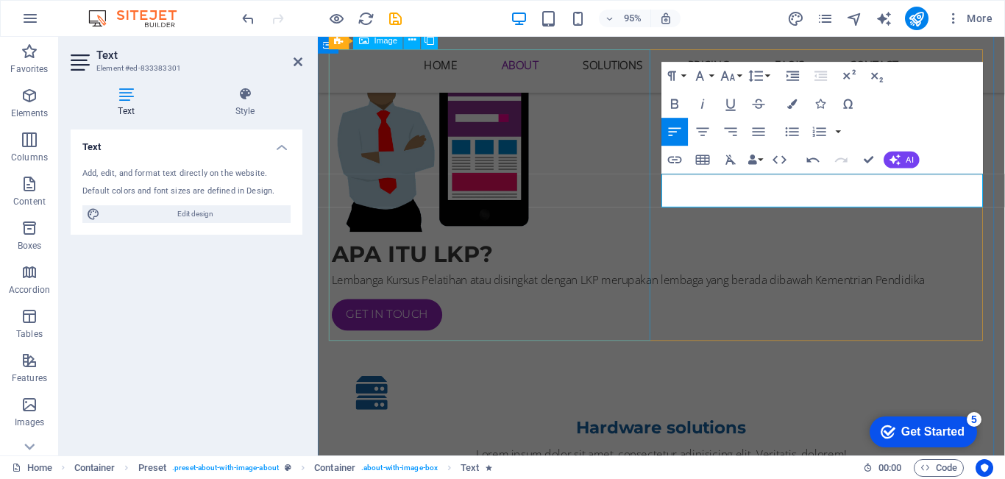
scroll to position [546, 0]
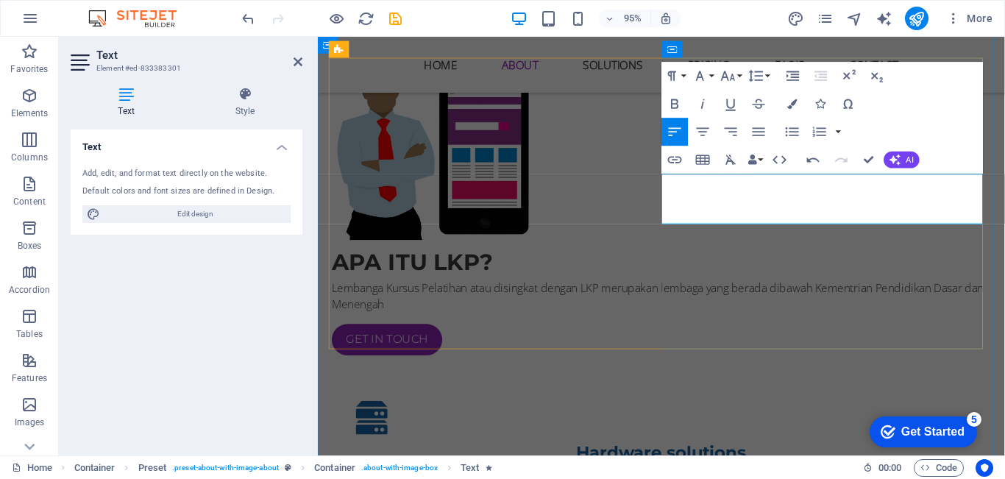
click at [902, 292] on p "Lembanga Kursus Pelatihan atau disingkat dengan LKP merupakan lembaga yang bera…" at bounding box center [680, 309] width 695 height 35
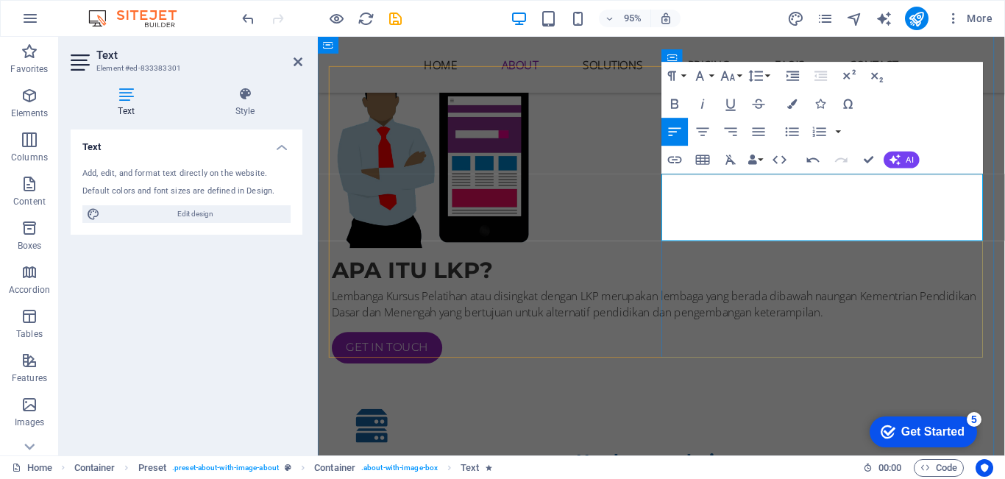
click at [791, 301] on p "Lembanga Kursus Pelatihan atau disingkat dengan LKP merupakan lembaga yang bera…" at bounding box center [680, 318] width 695 height 35
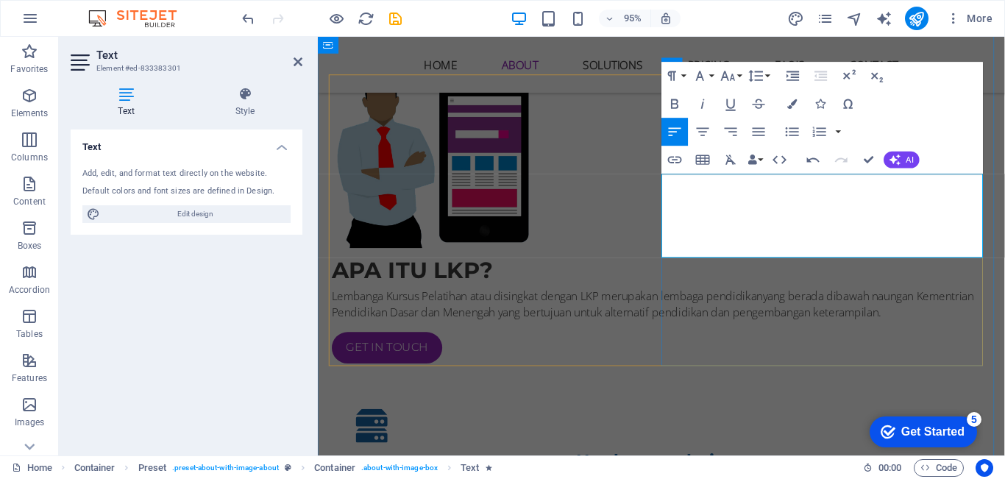
scroll to position [528, 0]
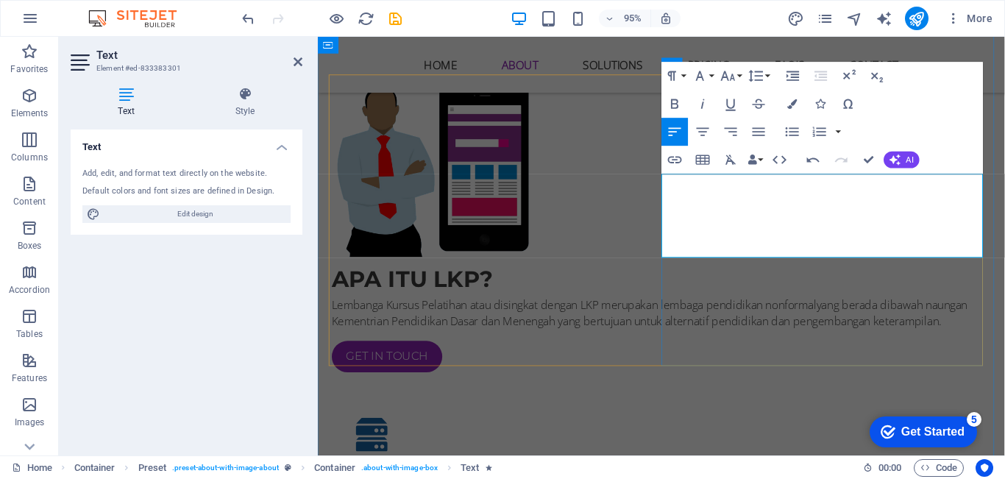
click at [882, 310] on p "Lembanga Kursus Pelatihan atau disingkat dengan LKP merupakan lembaga pendidika…" at bounding box center [680, 327] width 695 height 35
click at [907, 310] on p "Lembanga Kursus Pelatihan atau disingkat dengan LKP merupakan lembaga pendidika…" at bounding box center [680, 327] width 695 height 35
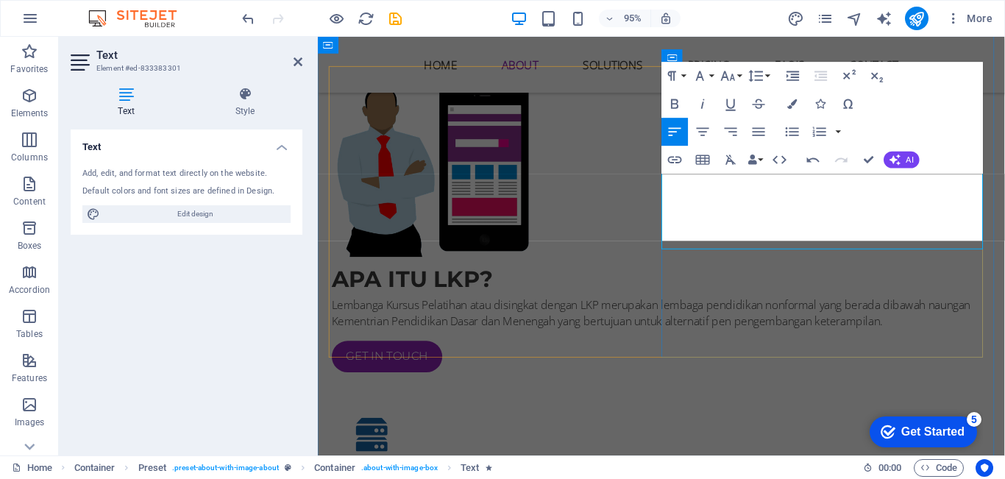
scroll to position [537, 0]
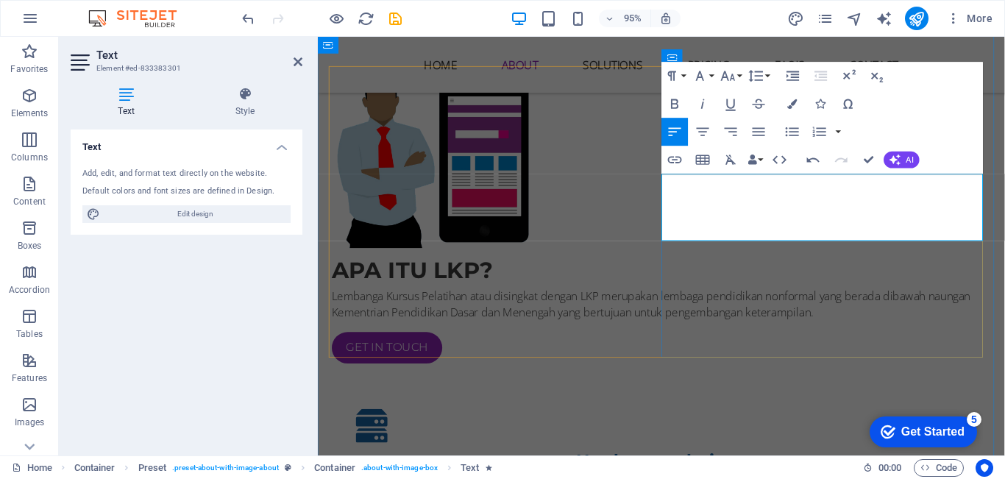
click at [971, 301] on p "Lembanga Kursus Pelatihan atau disingkat dengan LKP merupakan lembaga pendidika…" at bounding box center [680, 318] width 695 height 35
click at [723, 301] on p "Lembanga Kursus Pelatihan atau disingkat dengan LKP merupakan lembaga pendidika…" at bounding box center [680, 318] width 695 height 35
click at [930, 301] on p "Lembanga Kursus Pelatihan atau disingkat dengan LKP merupakan lembaga pendidika…" at bounding box center [680, 318] width 695 height 35
click at [958, 301] on p "Lembanga Kursus Pelatihan atau disingkat dengan LKP merupakan lembaga pendidika…" at bounding box center [680, 318] width 695 height 35
click at [905, 313] on div "APA ITU LKP? Lembanga Kursus Pelatihan atau disingkat dengan LKP merupakan lemb…" at bounding box center [680, 324] width 695 height 116
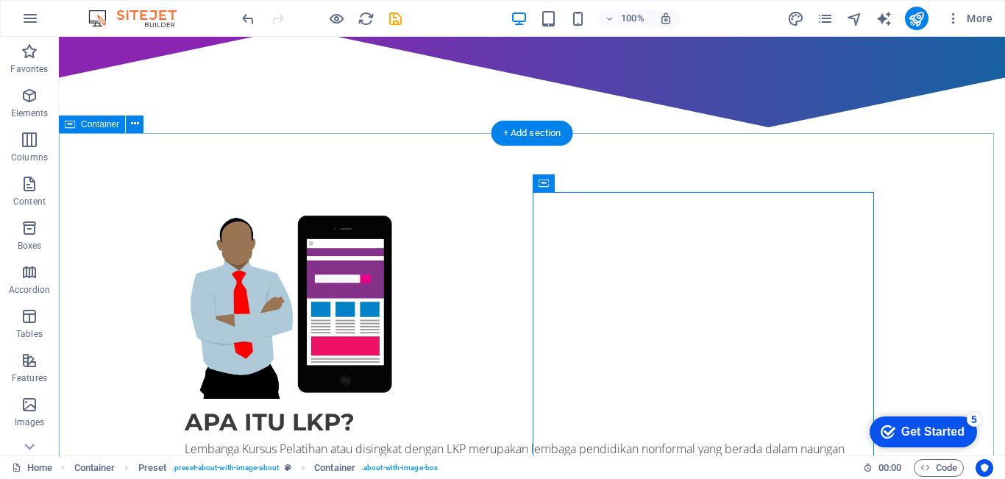
scroll to position [386, 0]
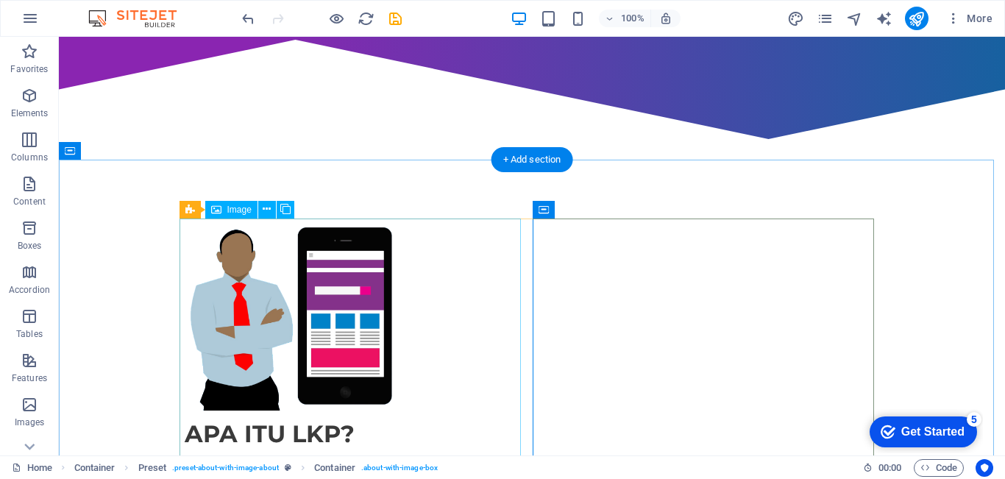
click at [397, 280] on figure at bounding box center [291, 315] width 212 height 192
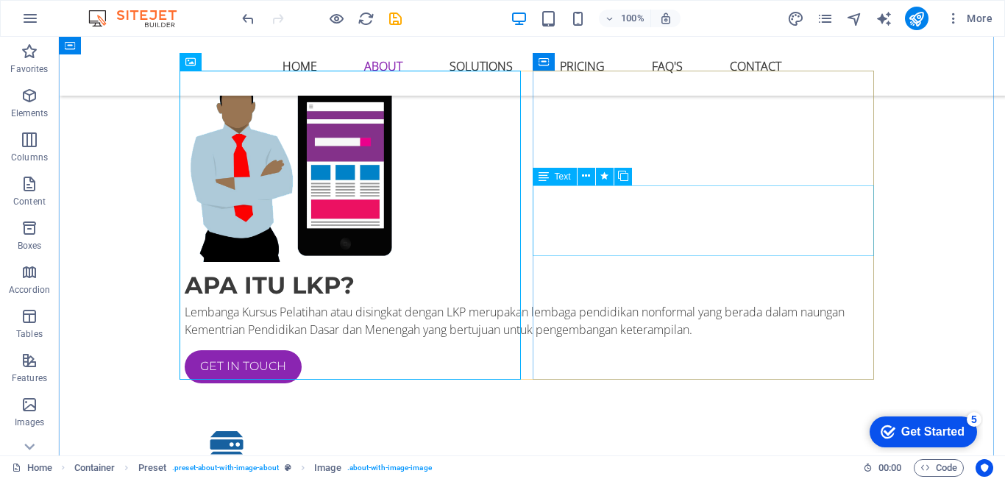
scroll to position [534, 0]
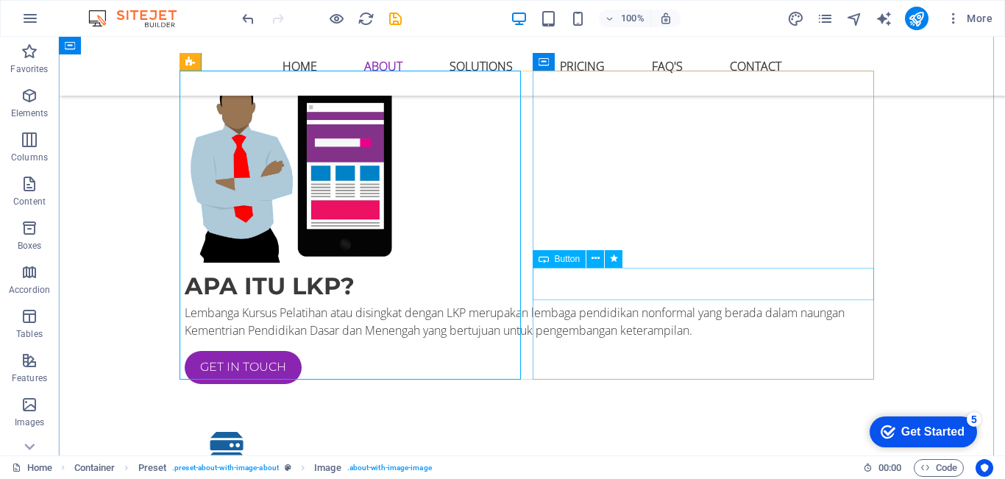
click at [608, 351] on div "Get in touch" at bounding box center [532, 367] width 695 height 33
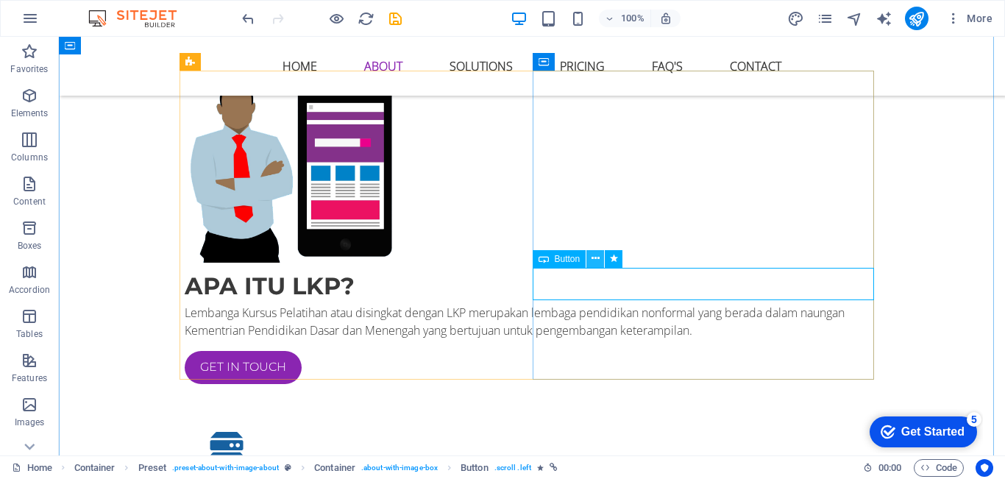
click at [593, 259] on icon at bounding box center [596, 258] width 8 height 15
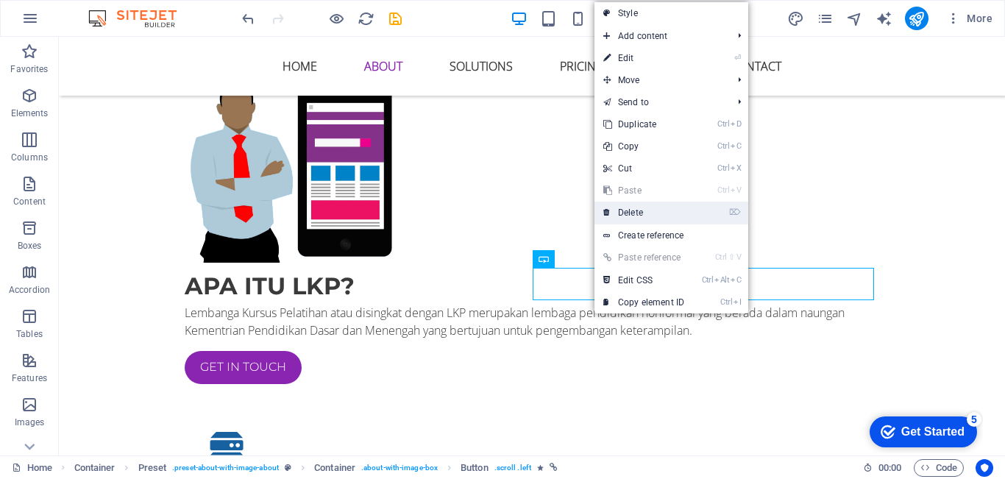
click at [643, 208] on link "⌦ Delete" at bounding box center [644, 213] width 99 height 22
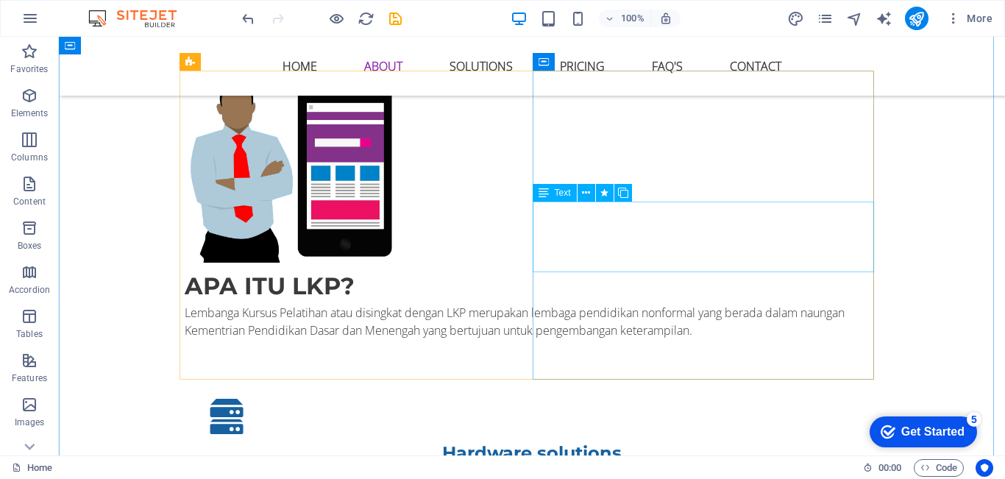
click at [620, 304] on div "Lembanga Kursus Pelatihan atau disingkat dengan LKP merupakan lembaga pendidika…" at bounding box center [532, 321] width 695 height 35
click at [621, 304] on div "Lembanga Kursus Pelatihan atau disingkat dengan LKP merupakan lembaga pendidika…" at bounding box center [532, 321] width 695 height 35
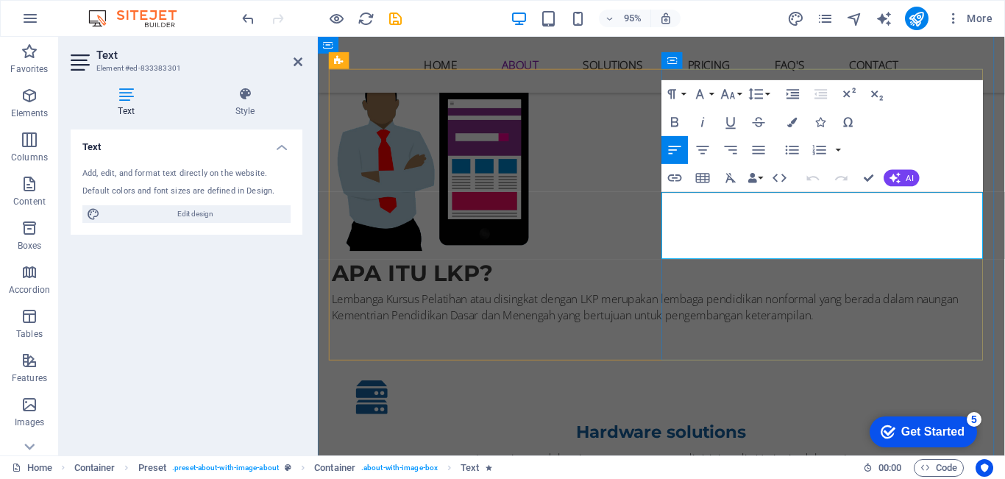
click at [769, 304] on p "Lembanga Kursus Pelatihan atau disingkat dengan LKP merupakan lembaga pendidika…" at bounding box center [680, 321] width 695 height 35
click at [940, 304] on p "Lembanga Kursus Pelatihan atau disingkat dengan LKP merupakan lembaga pendidika…" at bounding box center [680, 321] width 695 height 35
click at [916, 300] on div "APA ITU LKP? Lembanga Kursus Pelatihan atau disingkat dengan LKP merupakan lemb…" at bounding box center [680, 310] width 695 height 82
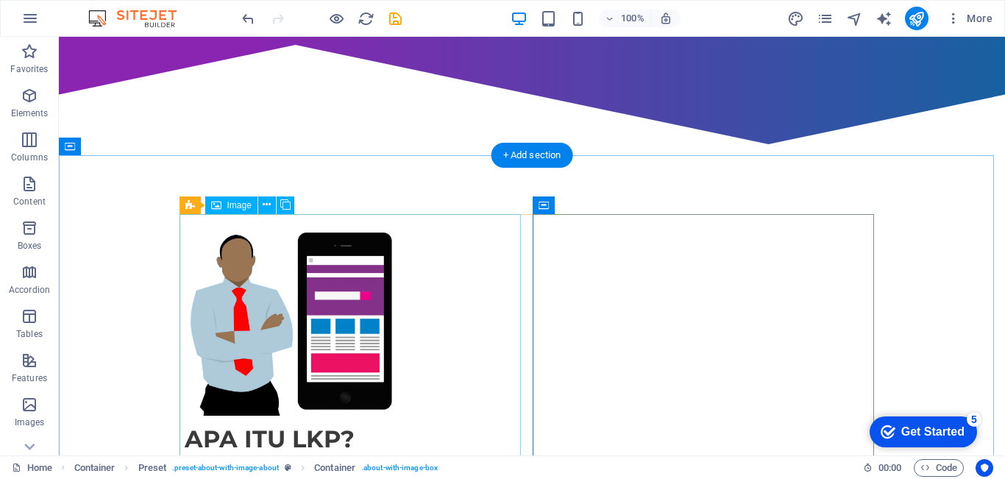
scroll to position [436, 0]
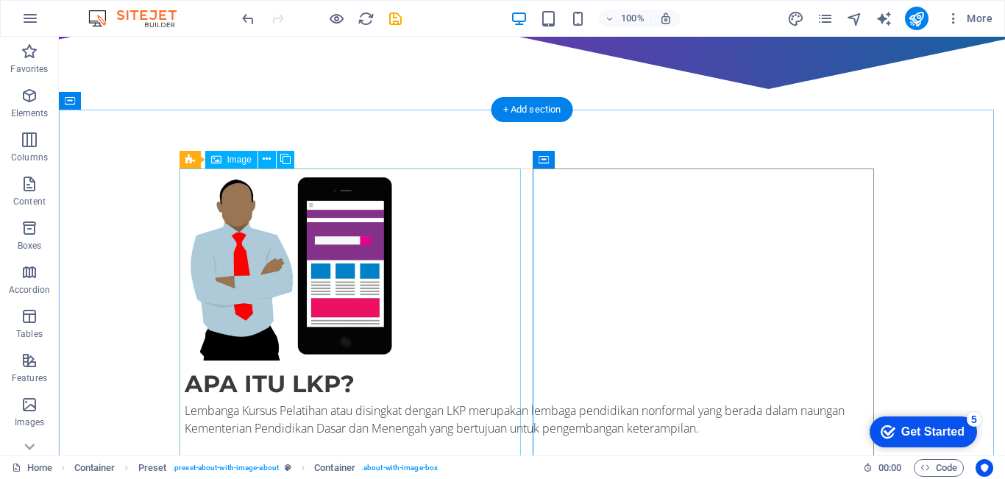
click at [353, 288] on figure at bounding box center [291, 265] width 212 height 192
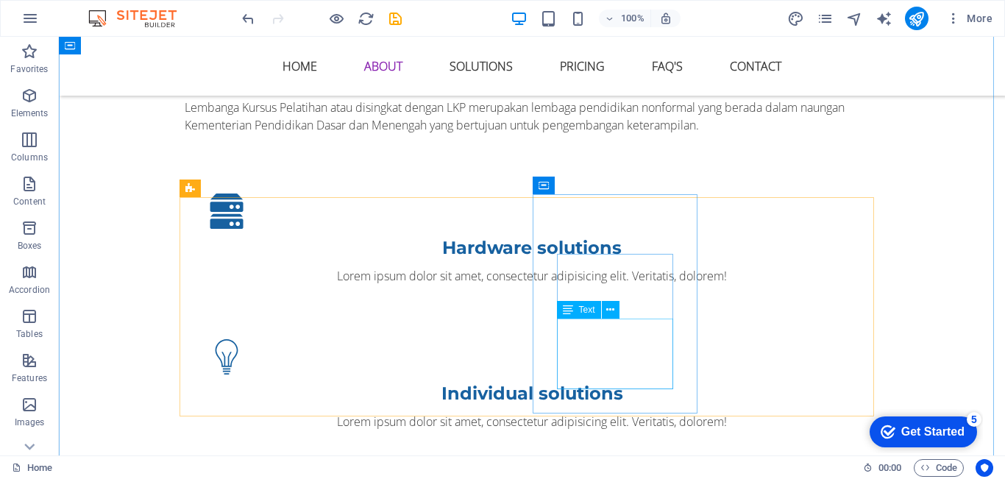
scroll to position [740, 0]
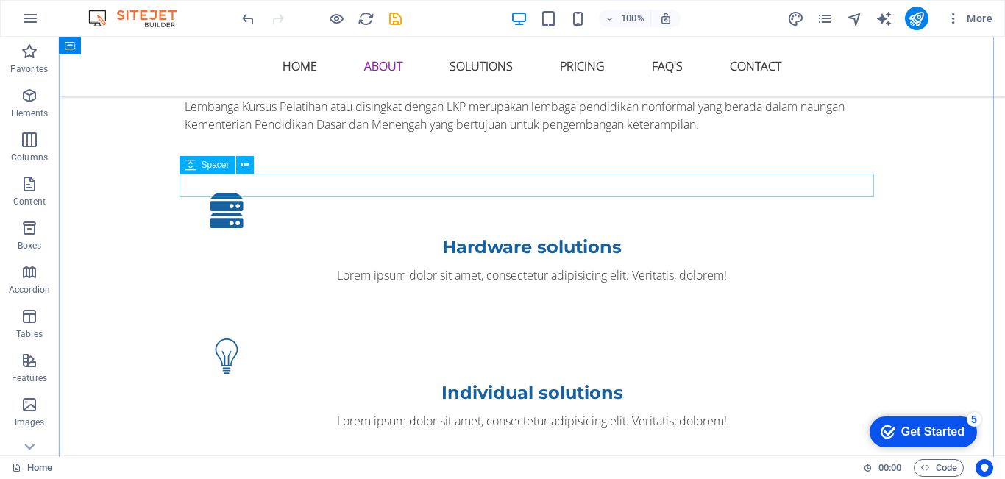
click at [543, 169] on div at bounding box center [532, 157] width 695 height 24
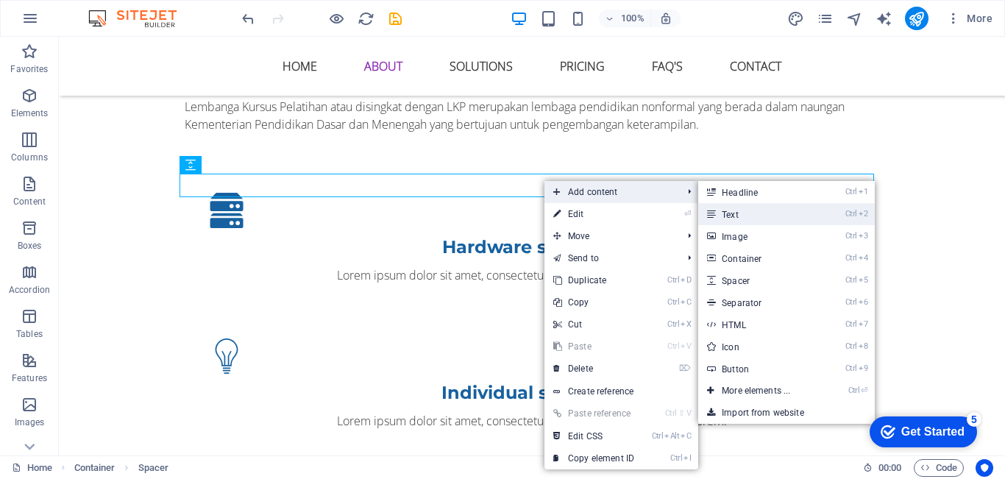
click at [739, 214] on link "Ctrl 2 Text" at bounding box center [758, 214] width 121 height 22
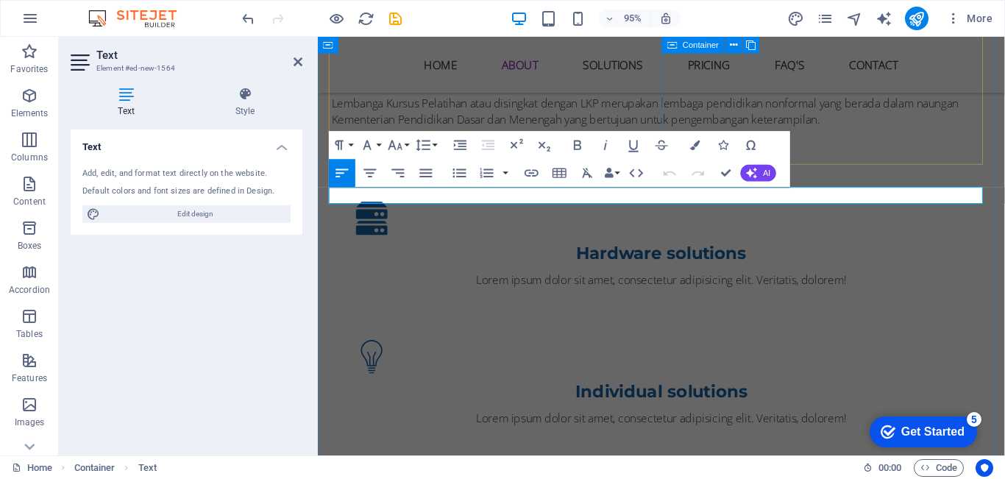
click at [924, 131] on div "APA ITU LKP? Lembanga Kursus Pelatihan atau disingkat dengan LKP merupakan lemb…" at bounding box center [680, 104] width 695 height 82
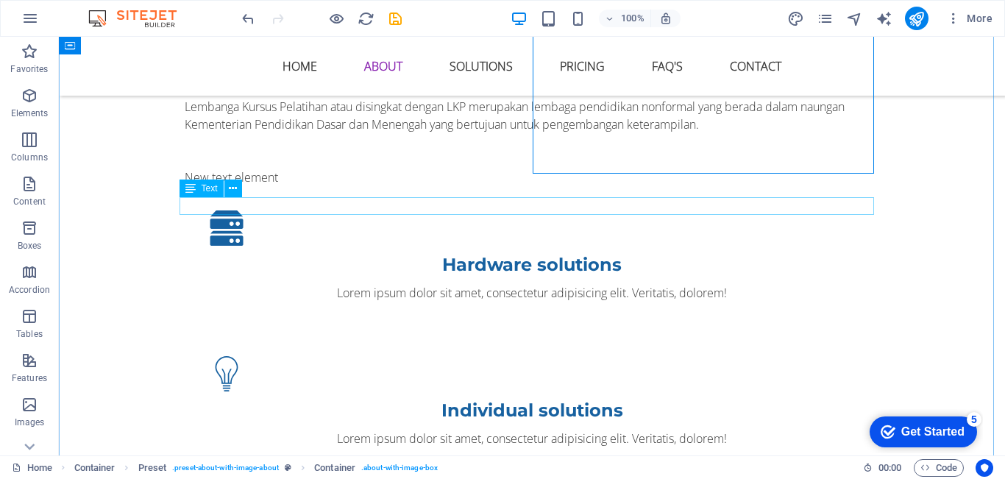
click at [486, 186] on div "New text element" at bounding box center [532, 178] width 695 height 18
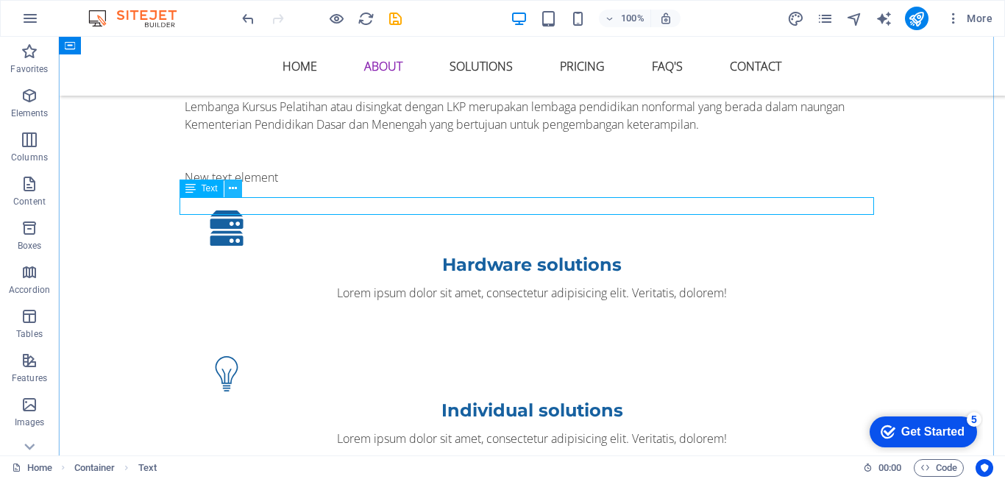
click at [237, 191] on icon at bounding box center [233, 188] width 8 height 15
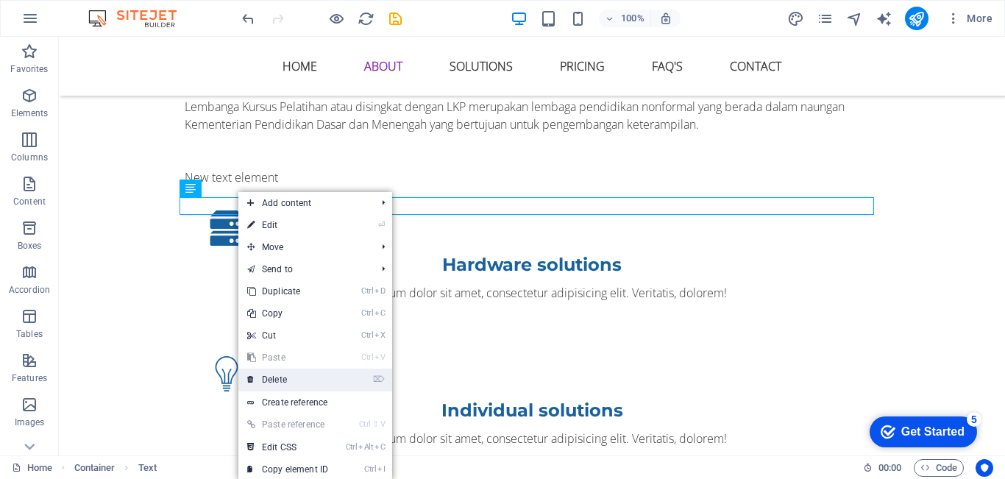
click at [297, 380] on link "⌦ Delete" at bounding box center [287, 380] width 99 height 22
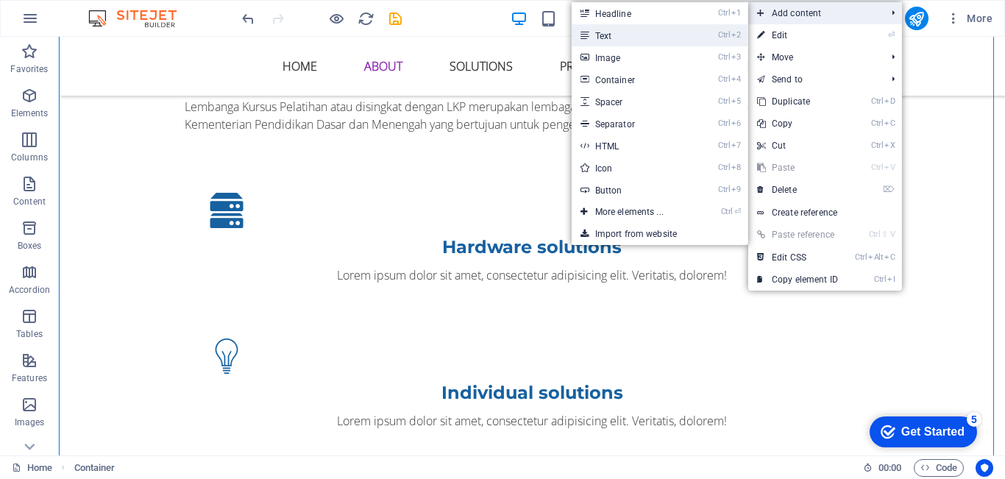
click at [623, 29] on link "Ctrl 2 Text" at bounding box center [632, 35] width 121 height 22
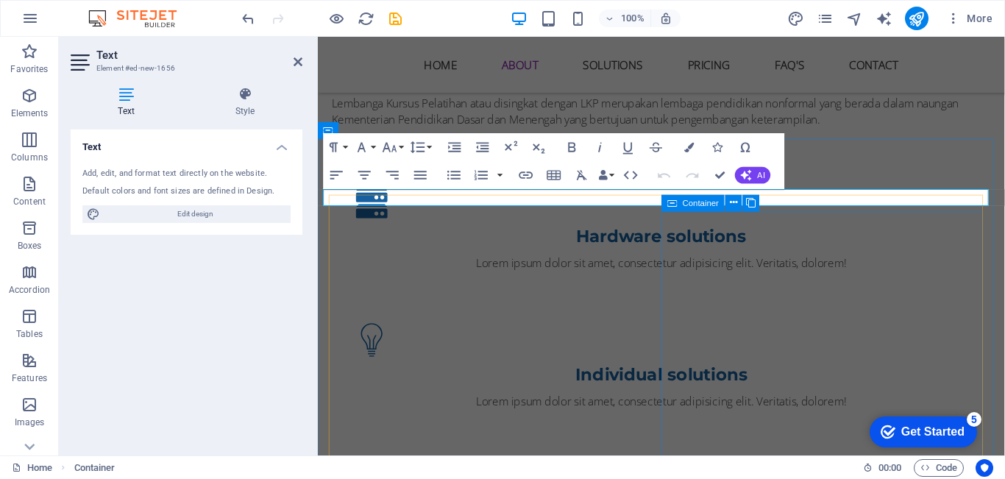
scroll to position [350, 0]
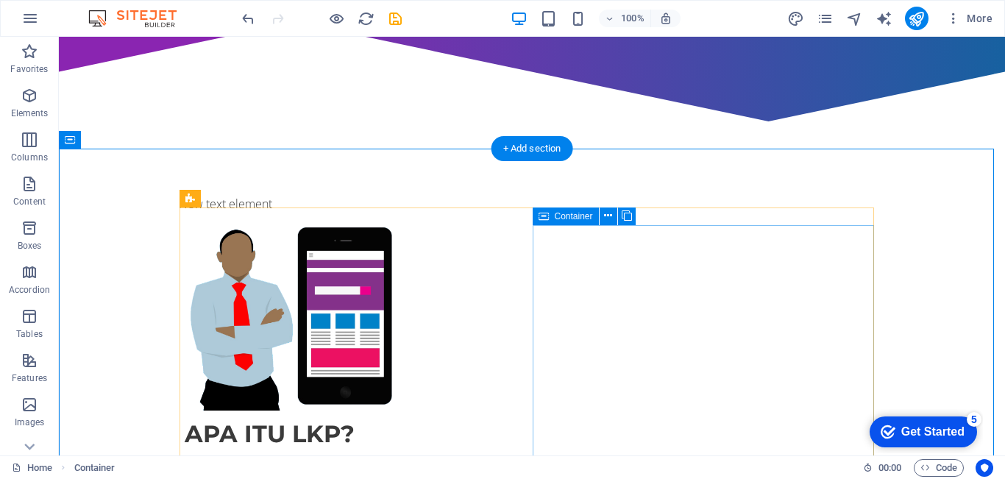
scroll to position [442, 0]
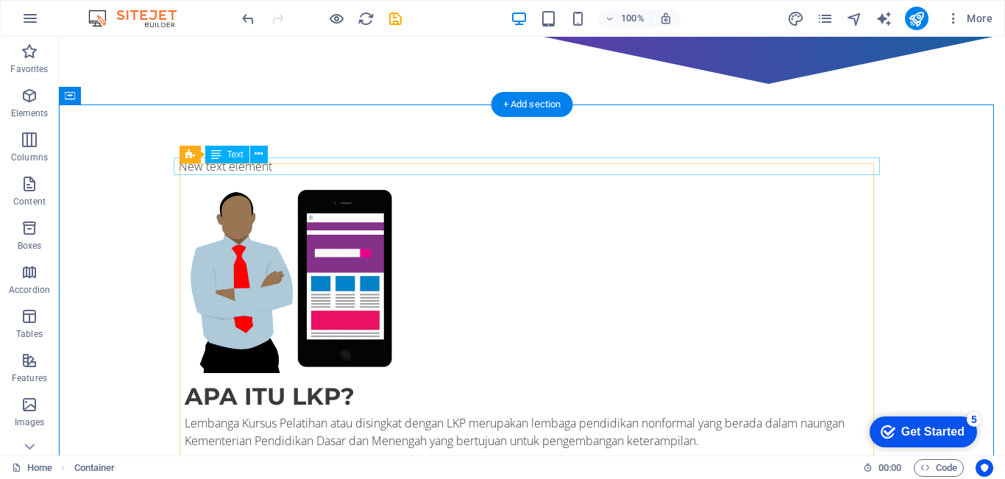
click at [269, 166] on div "New text element" at bounding box center [532, 166] width 706 height 18
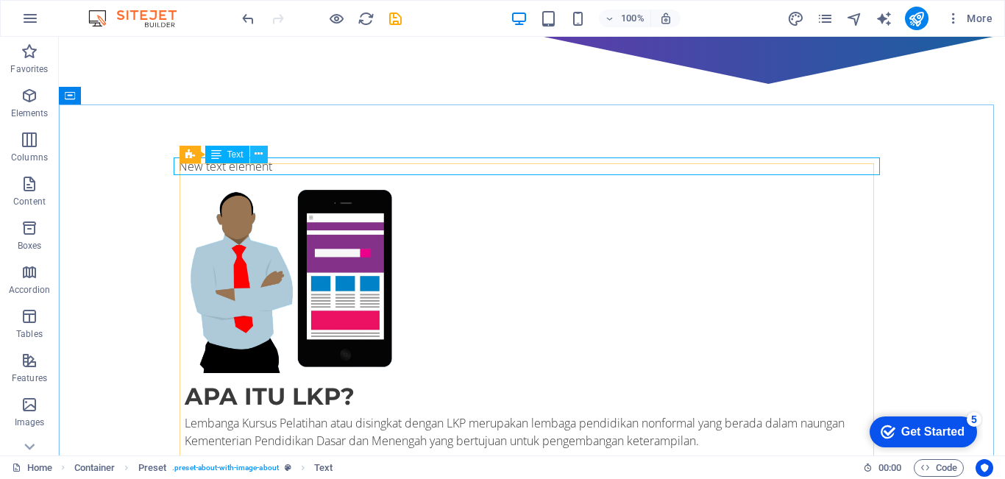
click at [261, 155] on icon at bounding box center [259, 153] width 8 height 15
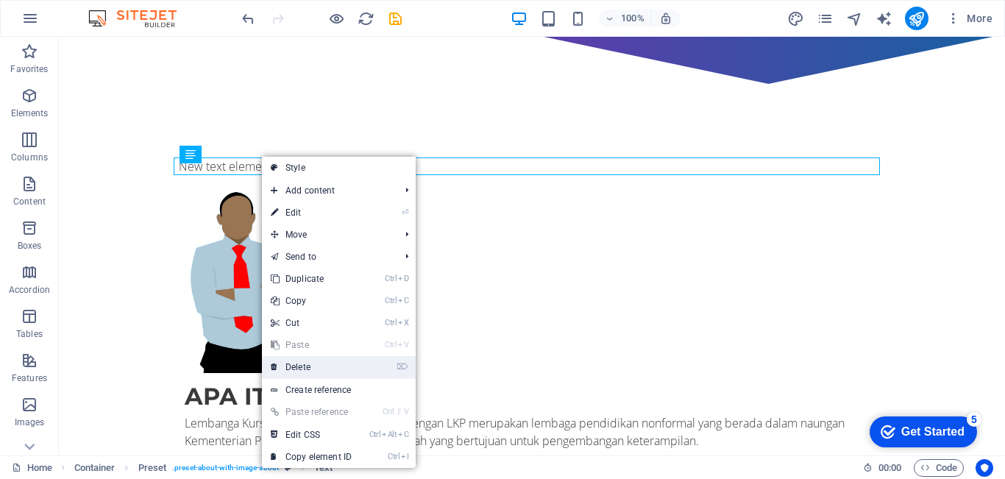
click at [333, 370] on link "⌦ Delete" at bounding box center [311, 367] width 99 height 22
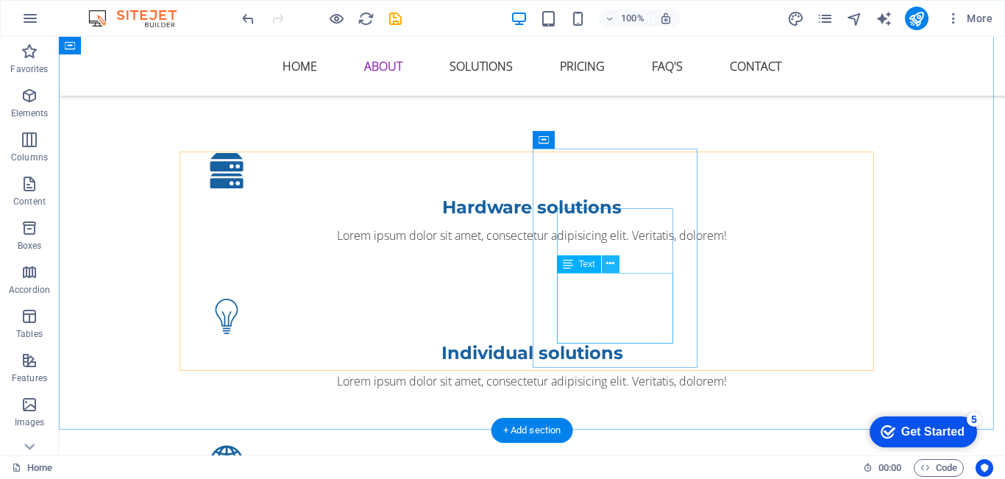
scroll to position [787, 0]
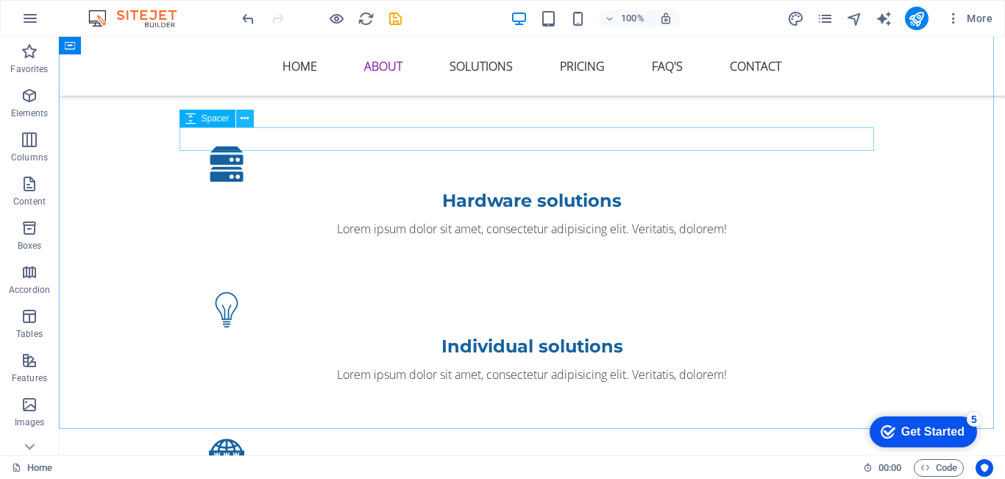
click at [244, 122] on icon at bounding box center [245, 118] width 8 height 15
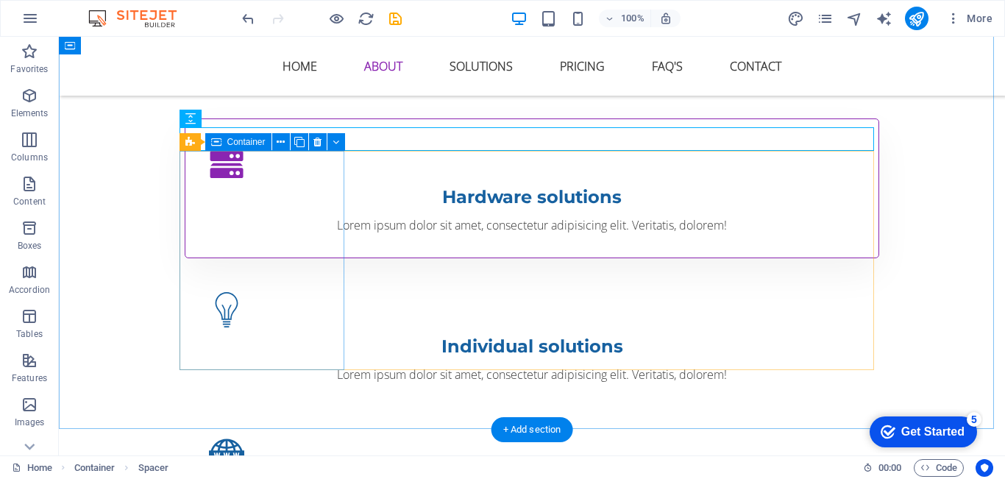
click at [198, 165] on div "Hardware solutions Lorem ipsum dolor sit amet, consectetur adipisicing elit. Ve…" at bounding box center [532, 188] width 695 height 140
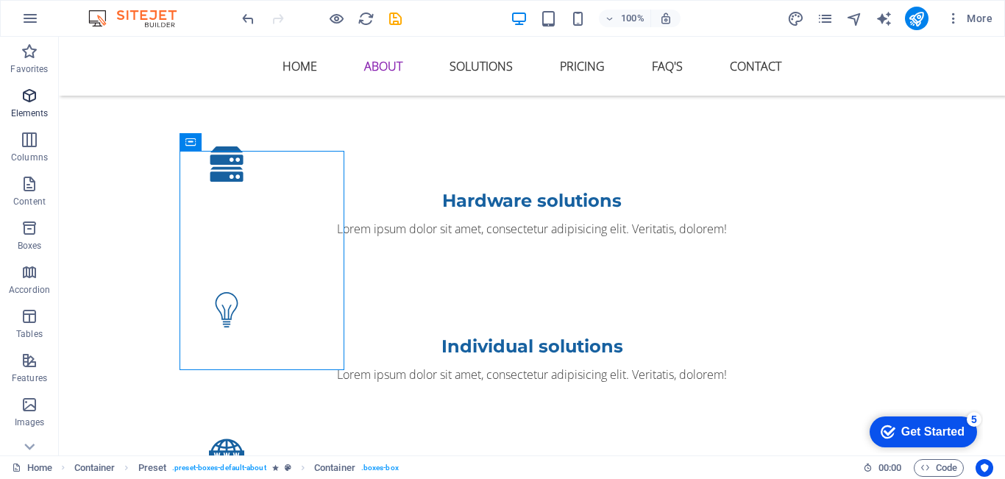
click at [19, 108] on p "Elements" at bounding box center [30, 113] width 38 height 12
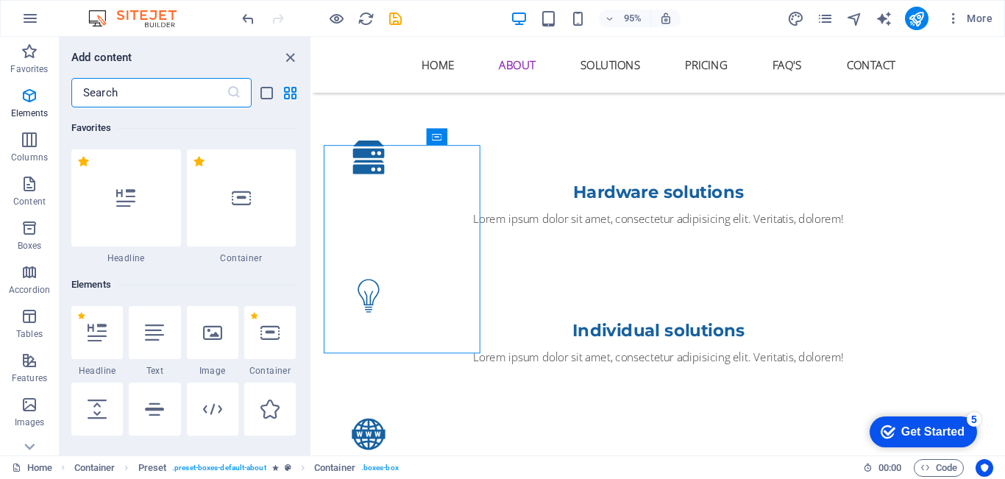
scroll to position [157, 0]
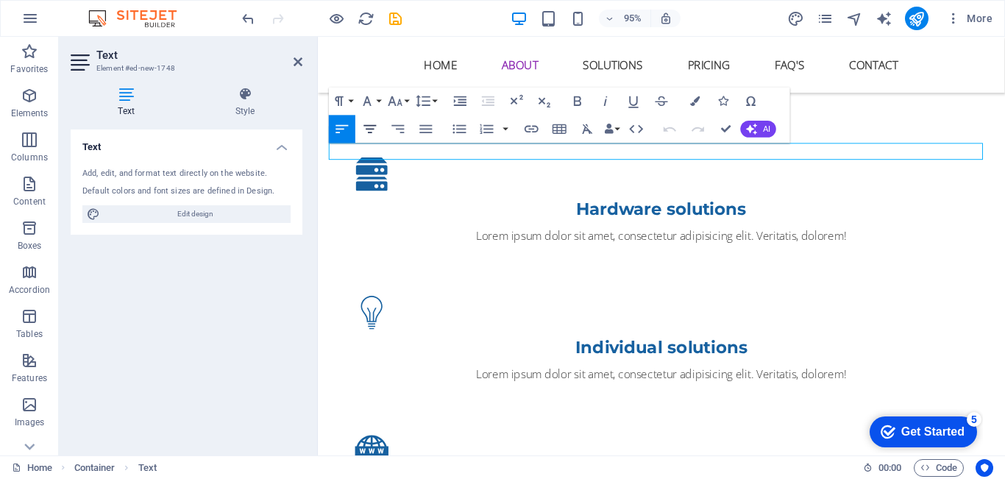
click at [374, 127] on icon "button" at bounding box center [370, 129] width 17 height 17
click at [375, 127] on icon "button" at bounding box center [370, 129] width 17 height 17
click at [578, 101] on icon "button" at bounding box center [577, 101] width 7 height 10
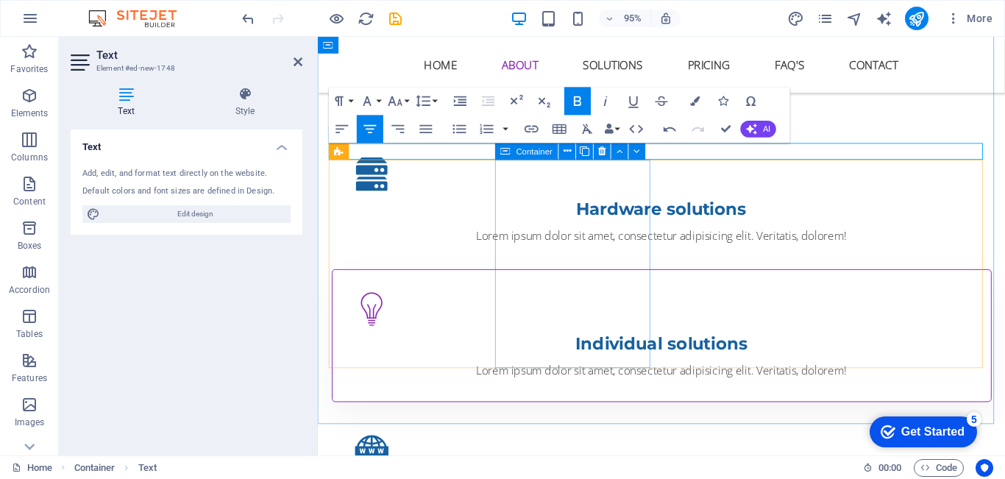
click at [653, 282] on div "Individual solutions Lorem ipsum dolor sit amet, consectetur adipisicing elit. …" at bounding box center [680, 352] width 695 height 140
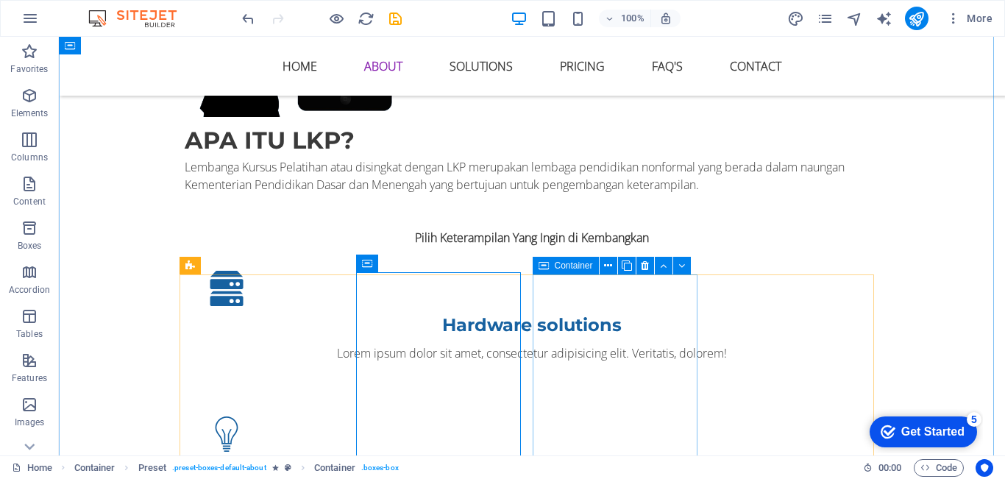
scroll to position [681, 0]
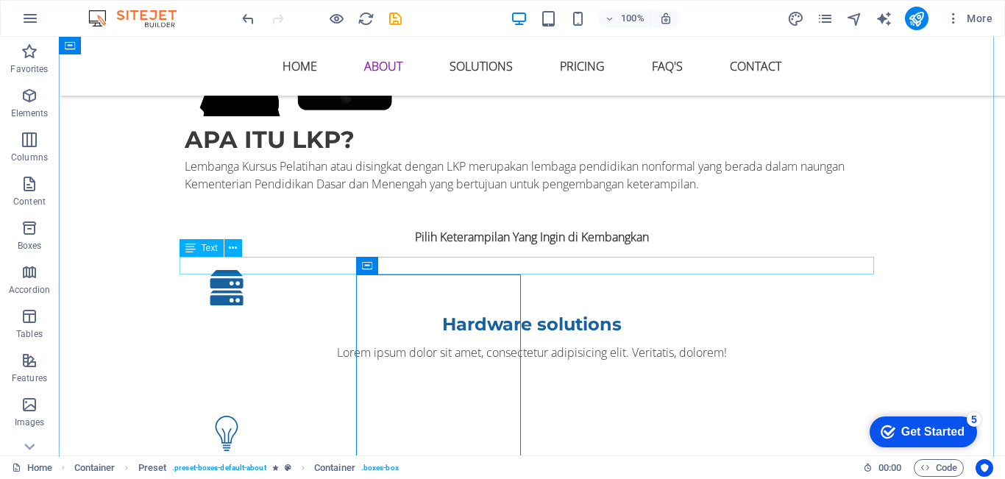
click at [469, 246] on div "Pilih Keterampilan Yang Ingin di Kembangkan" at bounding box center [532, 237] width 695 height 18
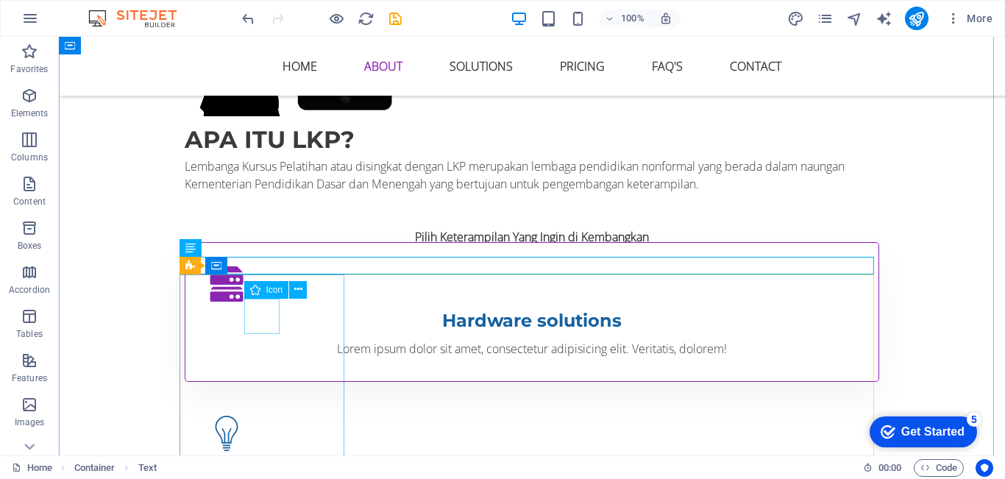
click at [265, 302] on figure at bounding box center [532, 283] width 646 height 35
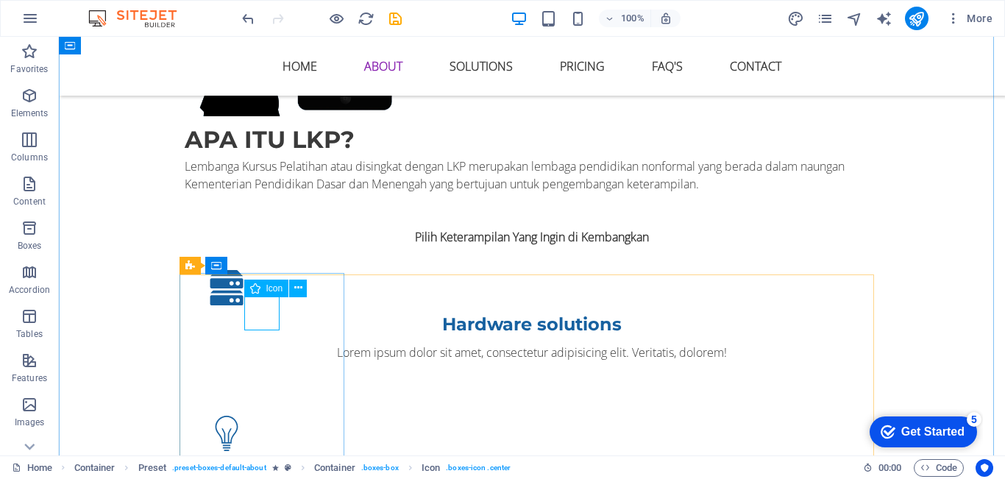
click at [272, 290] on span "Icon" at bounding box center [274, 288] width 17 height 9
click at [255, 290] on icon at bounding box center [255, 290] width 10 height 18
click at [298, 292] on icon at bounding box center [298, 290] width 8 height 15
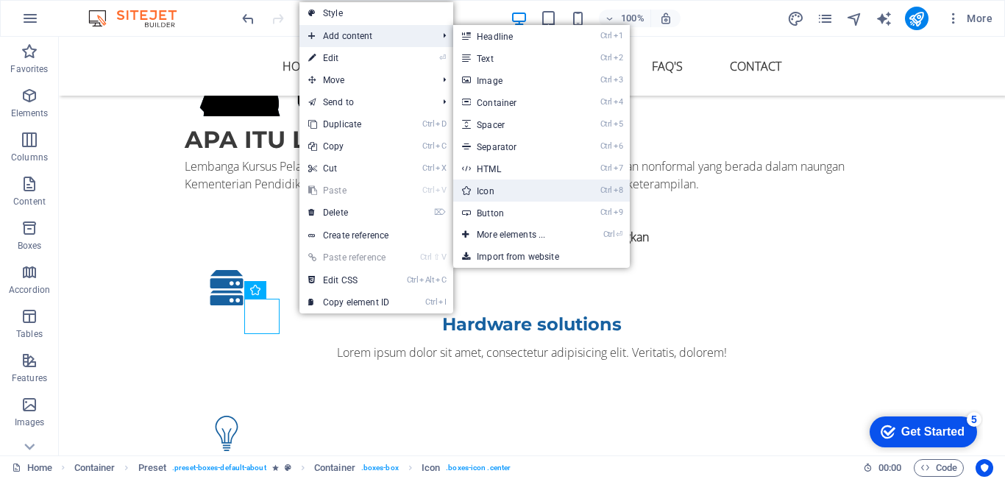
click at [532, 188] on link "Ctrl 8 Icon" at bounding box center [513, 191] width 121 height 22
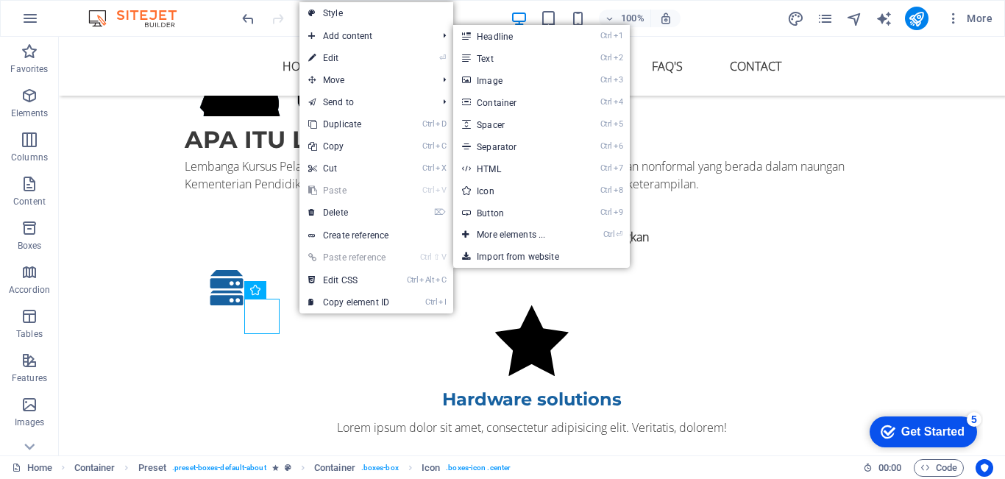
select select "xMidYMid"
select select "px"
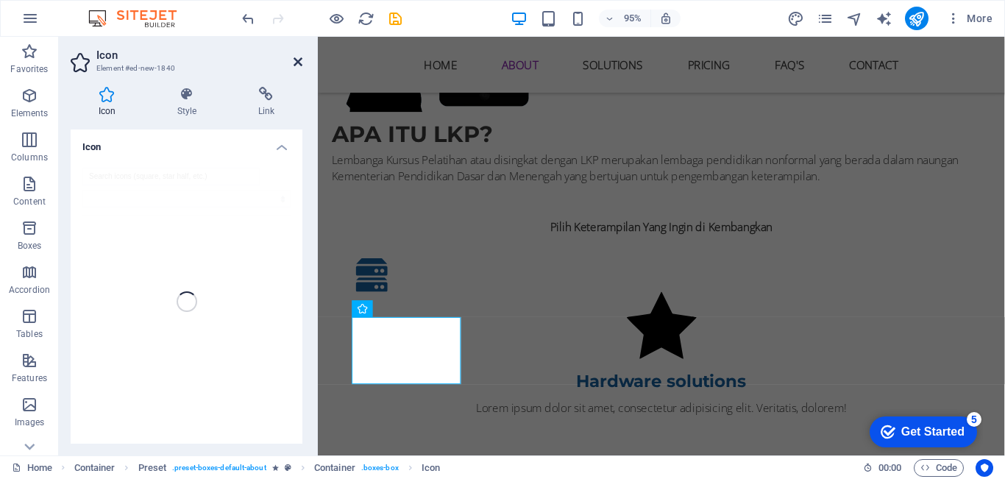
click at [296, 65] on icon at bounding box center [298, 62] width 9 height 12
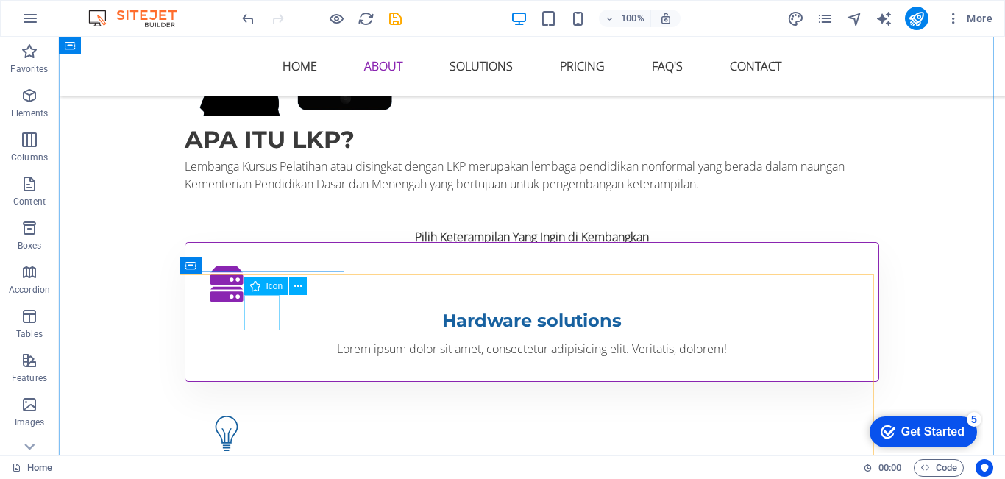
click at [270, 300] on figure at bounding box center [532, 283] width 646 height 35
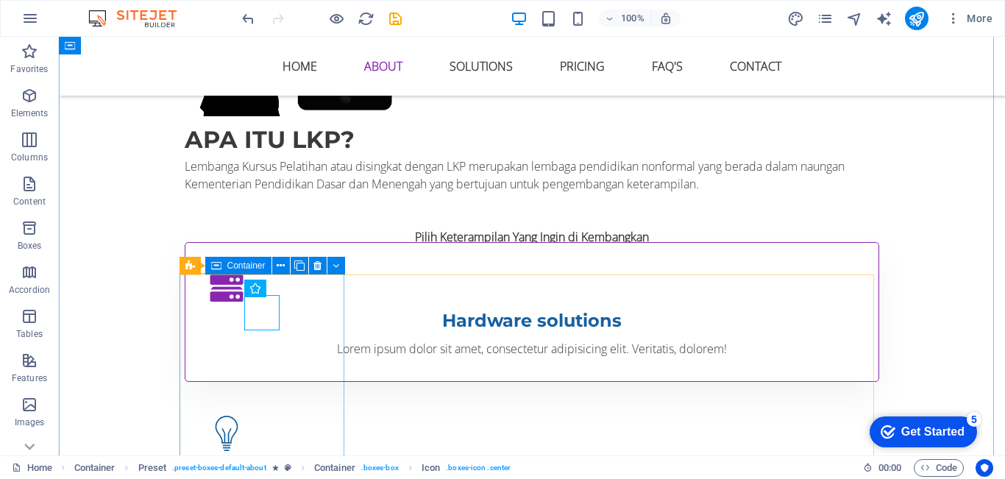
click at [238, 314] on div "Hardware solutions Lorem ipsum dolor sit amet, consectetur adipisicing elit. Ve…" at bounding box center [532, 312] width 695 height 140
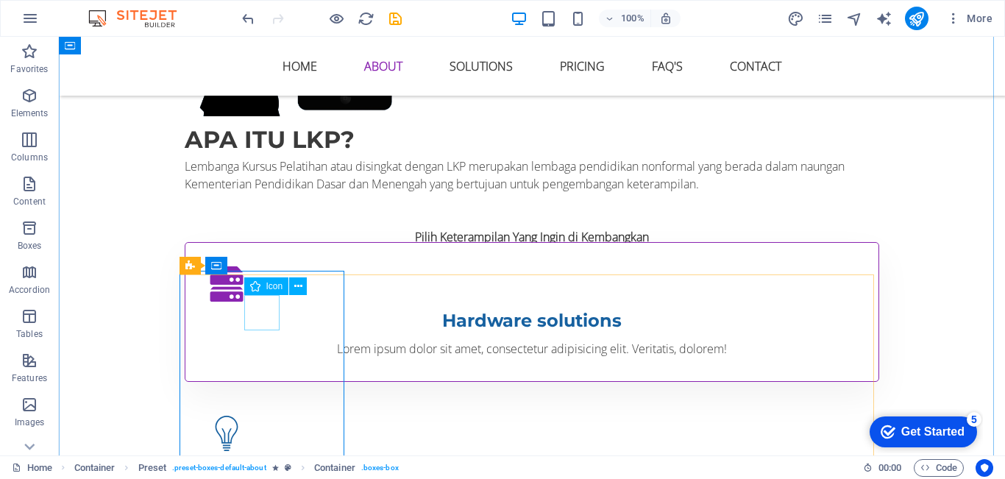
click at [261, 302] on figure at bounding box center [532, 283] width 646 height 35
select select "xMidYMid"
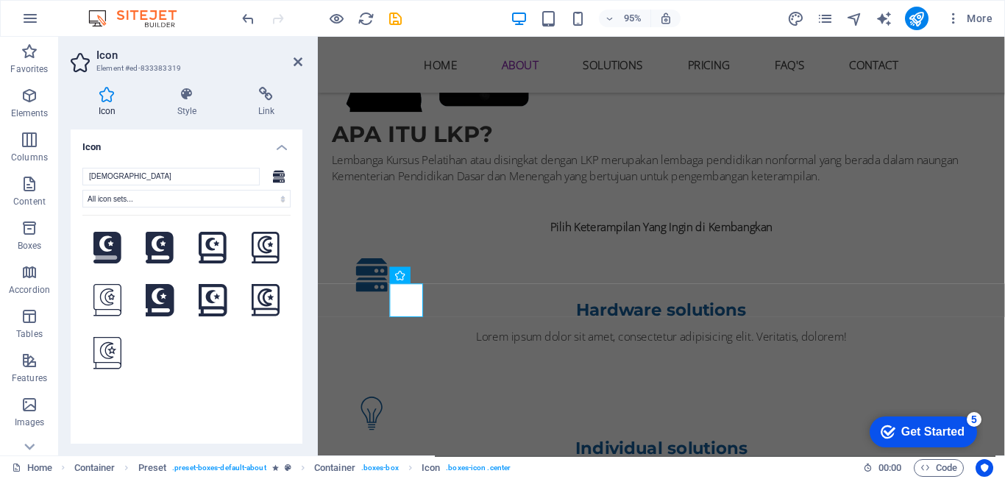
scroll to position [0, 0]
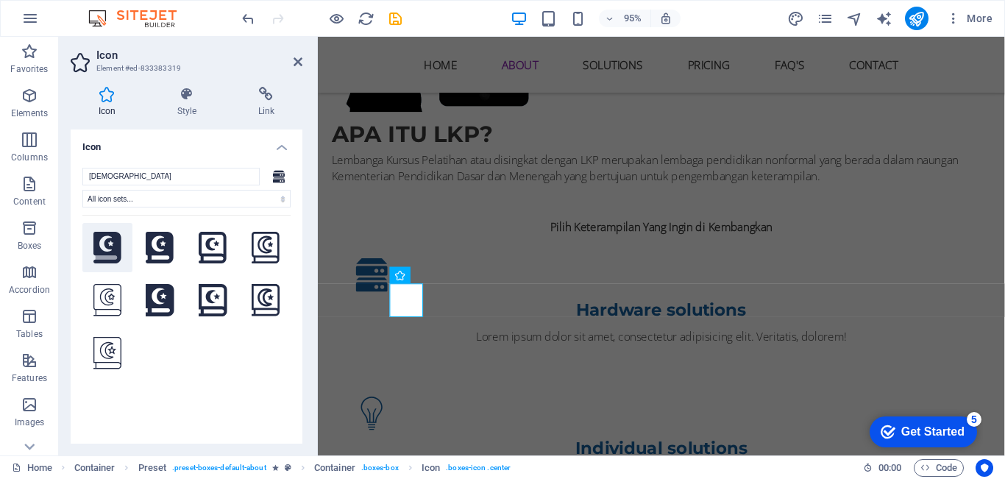
type input "[DEMOGRAPHIC_DATA]"
click at [114, 248] on icon at bounding box center [107, 248] width 28 height 32
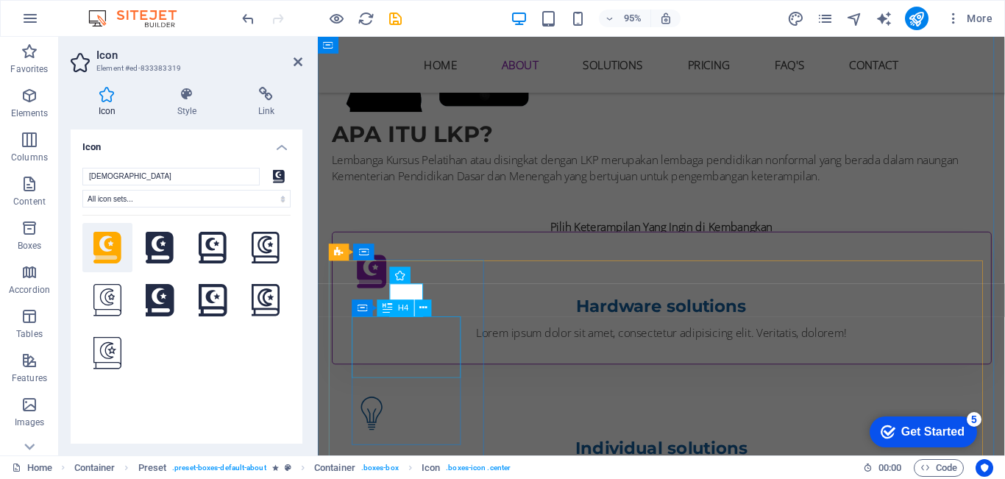
click at [458, 334] on div "Hardware solutions" at bounding box center [680, 321] width 646 height 26
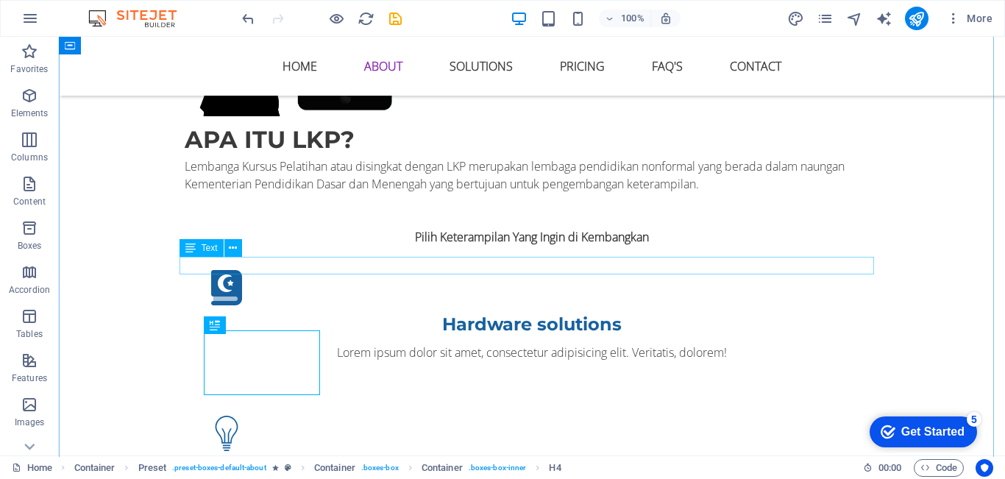
click at [545, 246] on div "Pilih Keterampilan Yang Ingin di Kembangkan" at bounding box center [532, 237] width 695 height 18
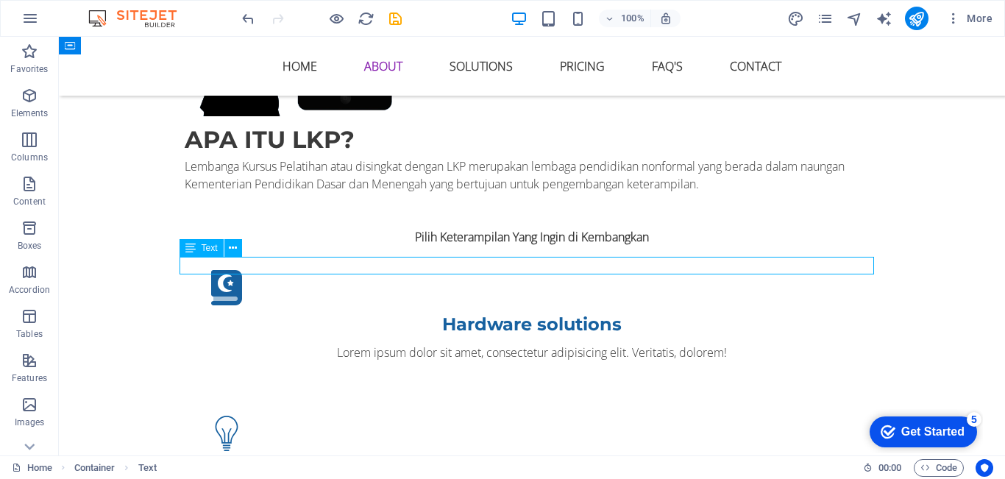
click at [526, 246] on div "Pilih Keterampilan Yang Ingin di Kembangkan" at bounding box center [532, 237] width 695 height 18
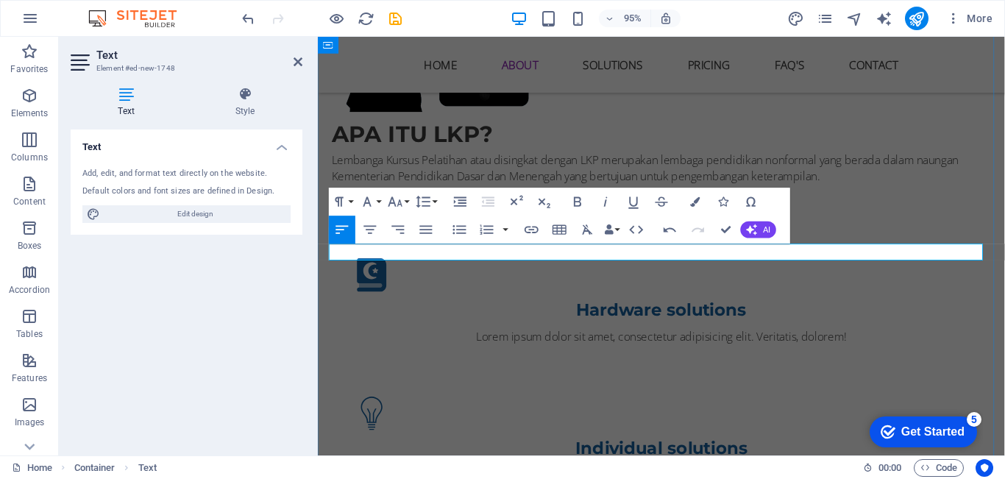
click at [528, 246] on p "Kembangkan Keterampilan Anda" at bounding box center [680, 237] width 695 height 18
click at [368, 224] on icon "button" at bounding box center [370, 229] width 17 height 17
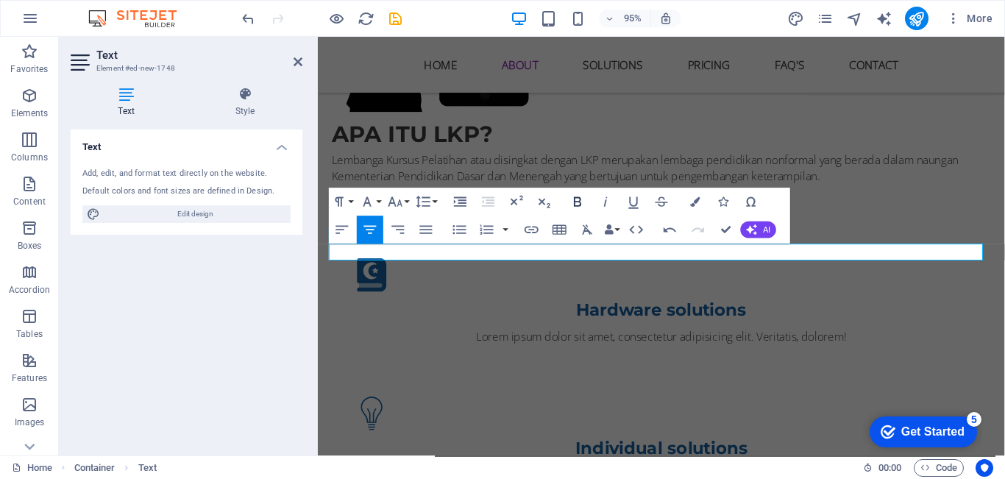
click at [581, 203] on icon "button" at bounding box center [578, 201] width 17 height 17
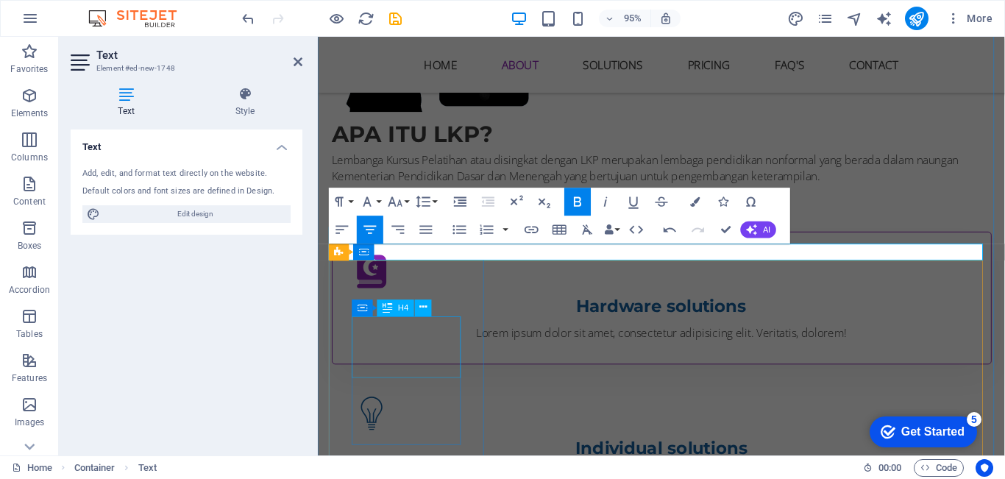
click at [409, 332] on div "Hardware solutions" at bounding box center [680, 321] width 646 height 26
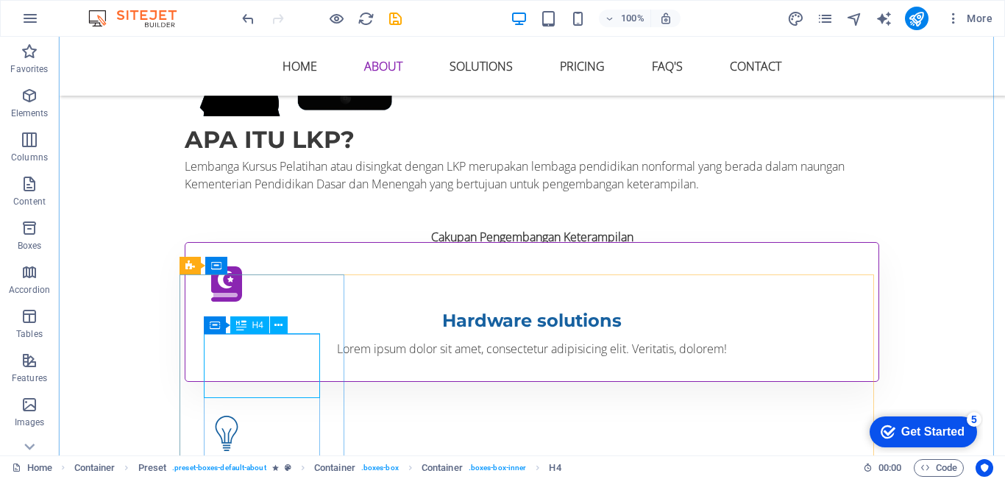
click at [286, 334] on div "Hardware solutions" at bounding box center [532, 321] width 646 height 26
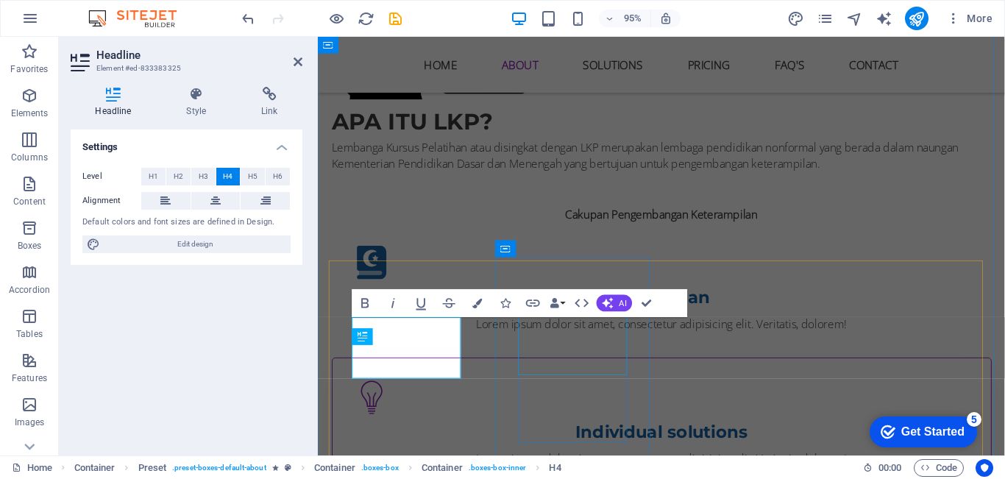
scroll to position [681, 0]
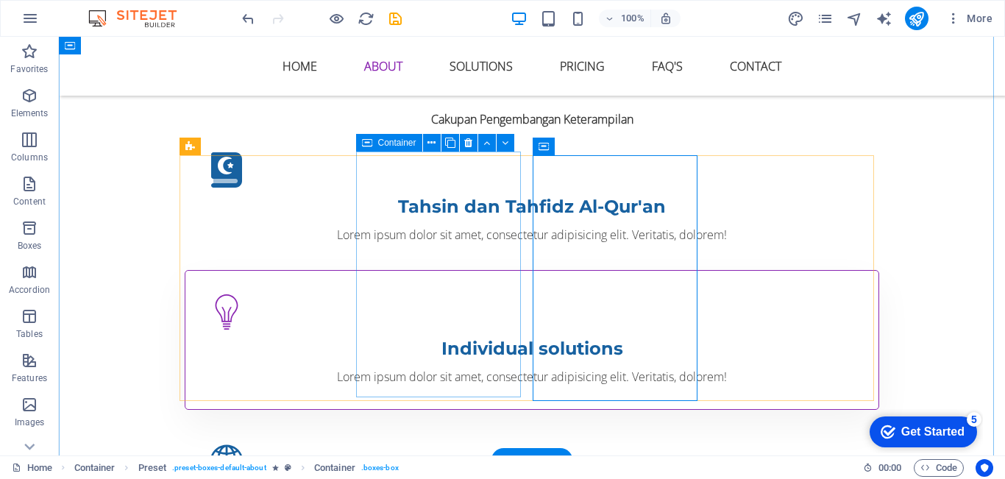
scroll to position [801, 0]
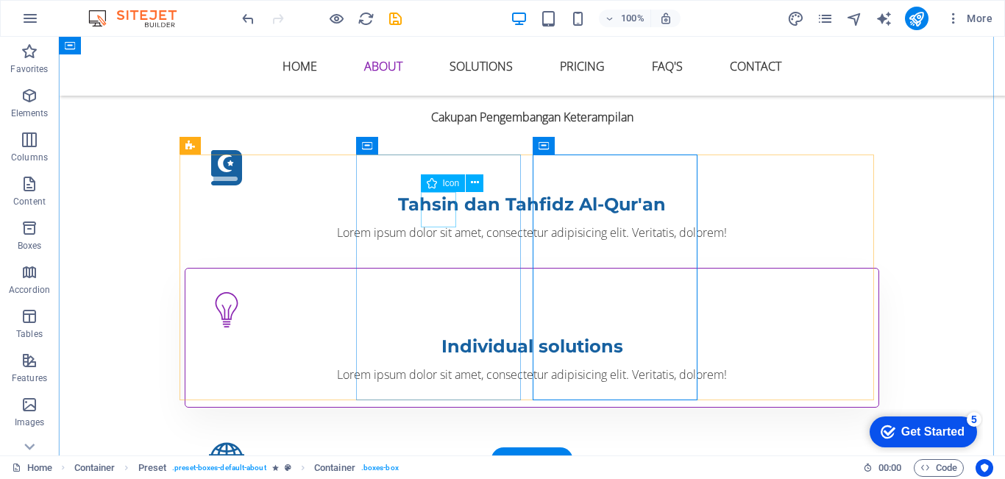
click at [437, 292] on figure at bounding box center [532, 309] width 646 height 35
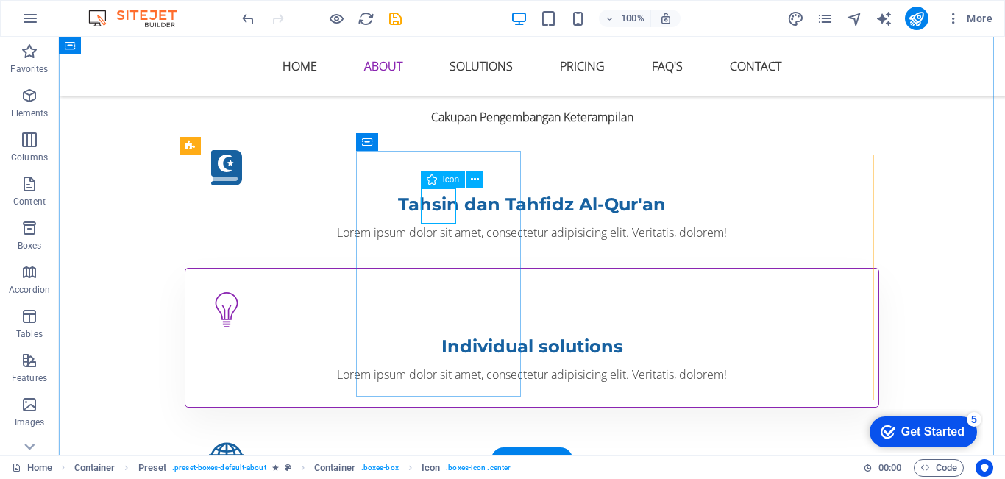
click at [444, 292] on figure at bounding box center [532, 309] width 646 height 35
select select "xMidYMid"
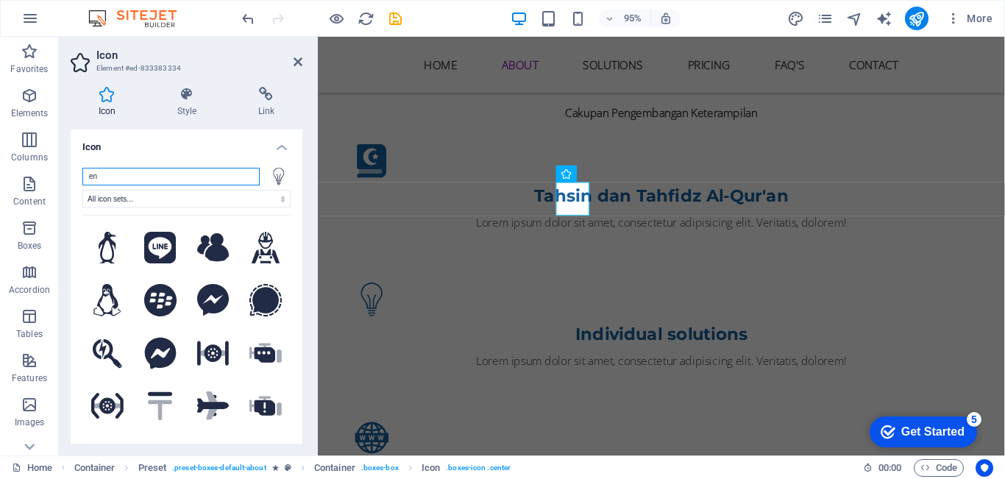
type input "e"
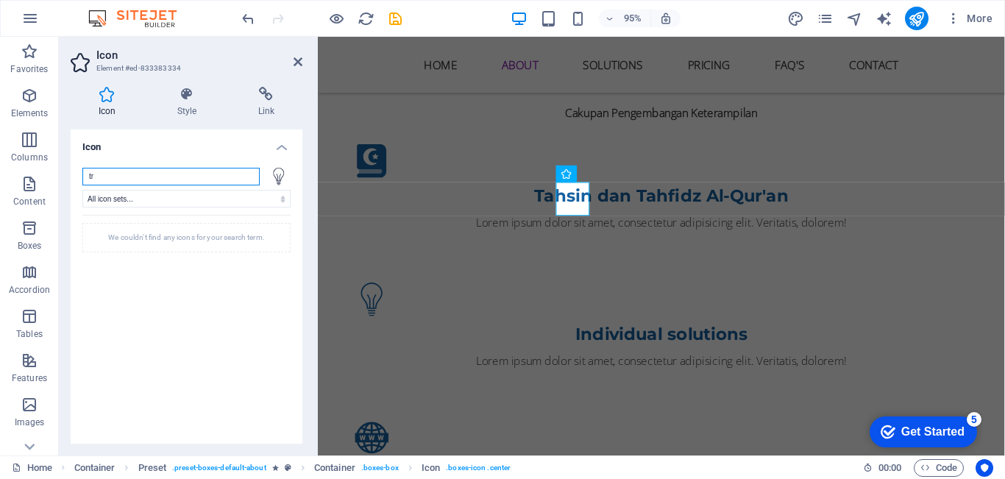
type input "t"
type input "d"
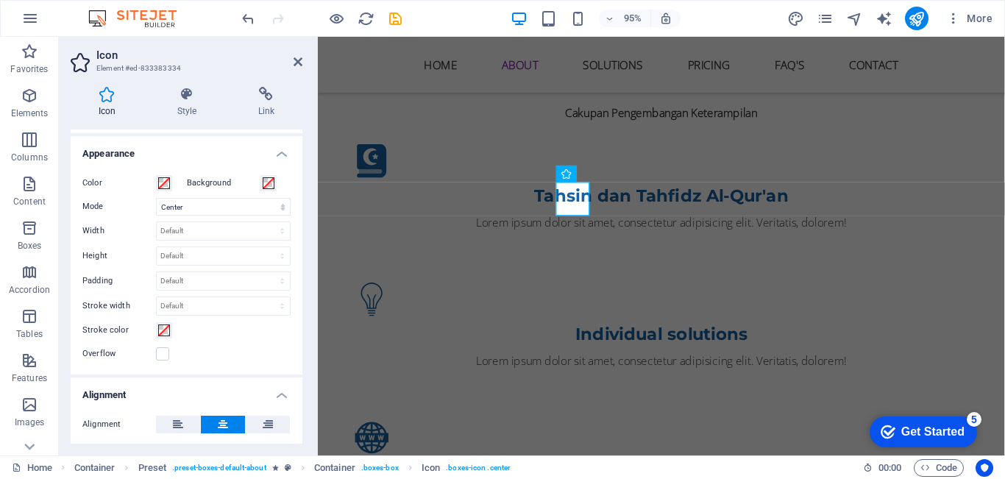
scroll to position [0, 0]
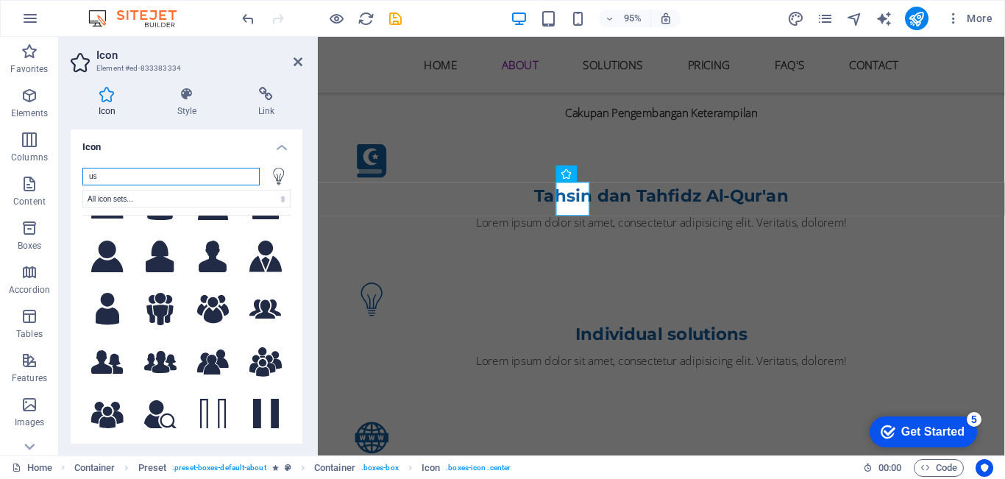
type input "u"
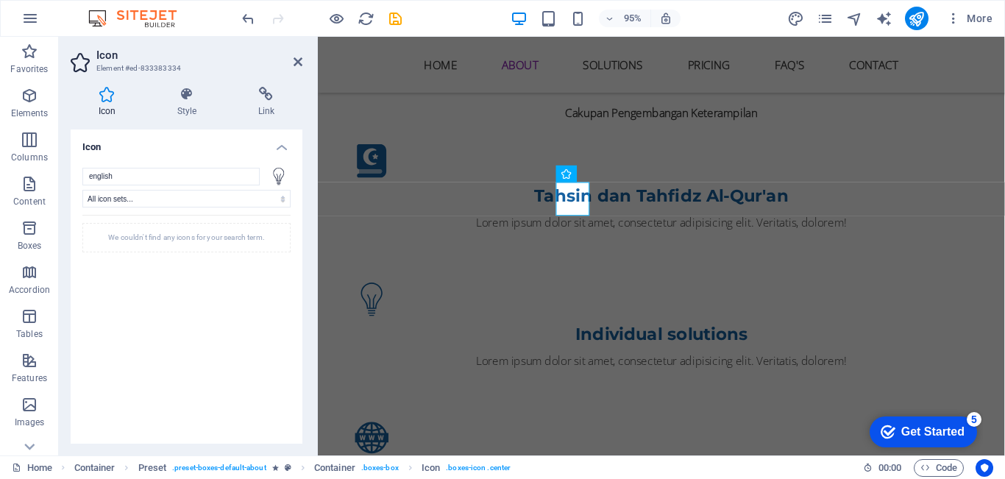
click at [185, 243] on div "We couldn't find any icons for your search term." at bounding box center [186, 237] width 208 height 29
click at [168, 177] on input "english" at bounding box center [170, 177] width 177 height 18
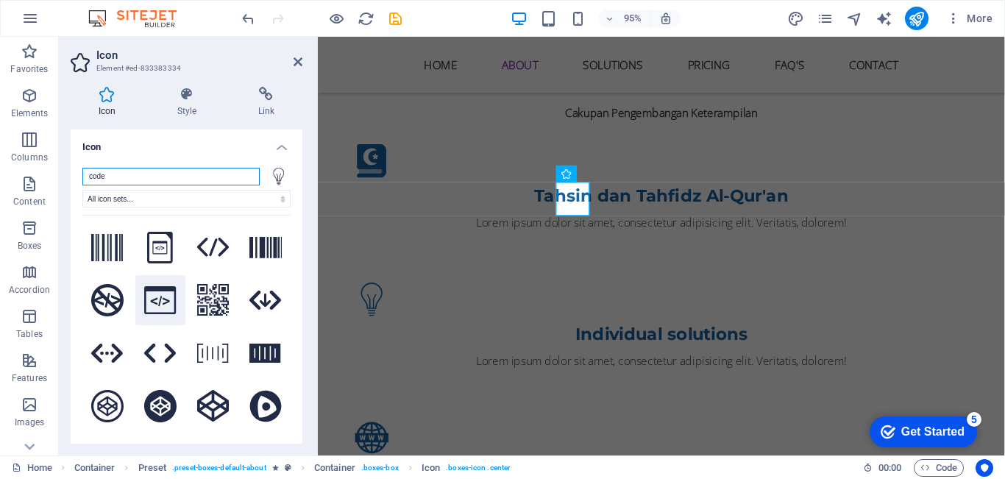
type input "code"
click at [163, 302] on icon at bounding box center [160, 300] width 32 height 29
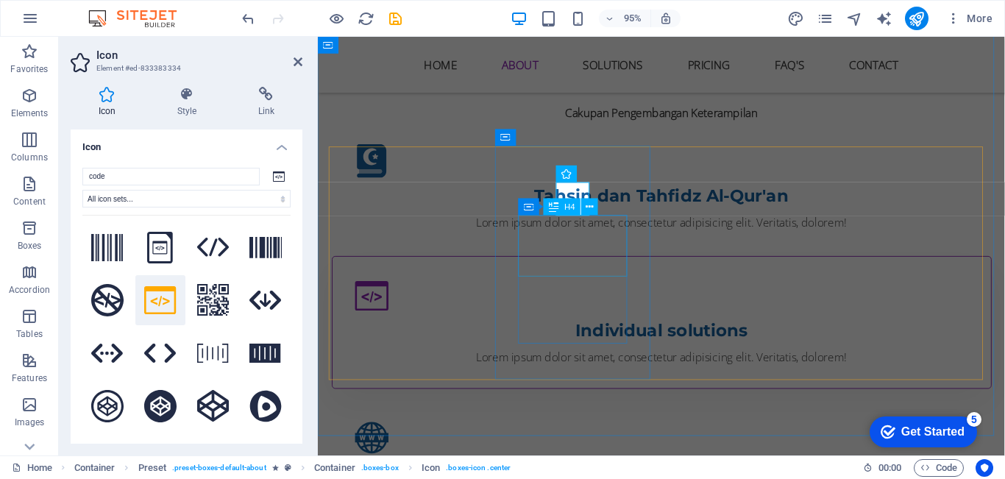
click at [603, 333] on div "Individual solutions" at bounding box center [680, 346] width 646 height 26
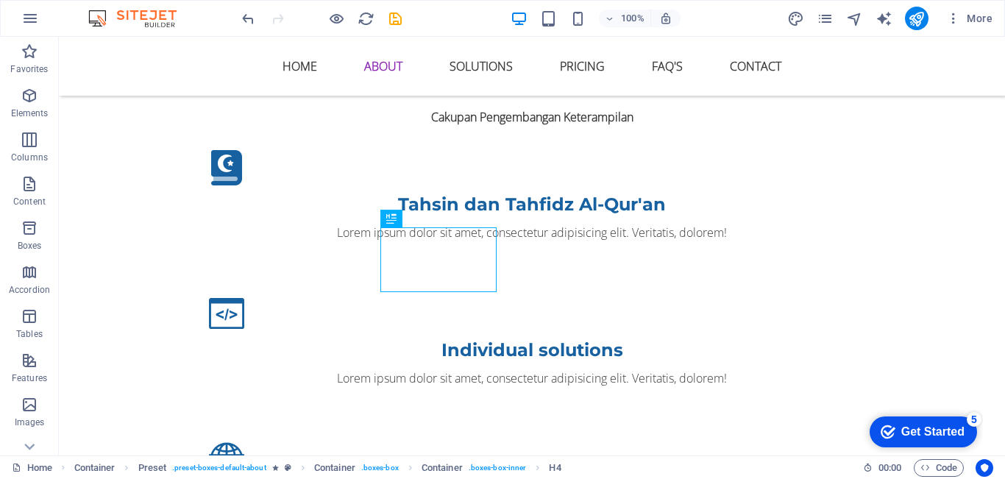
scroll to position [801, 0]
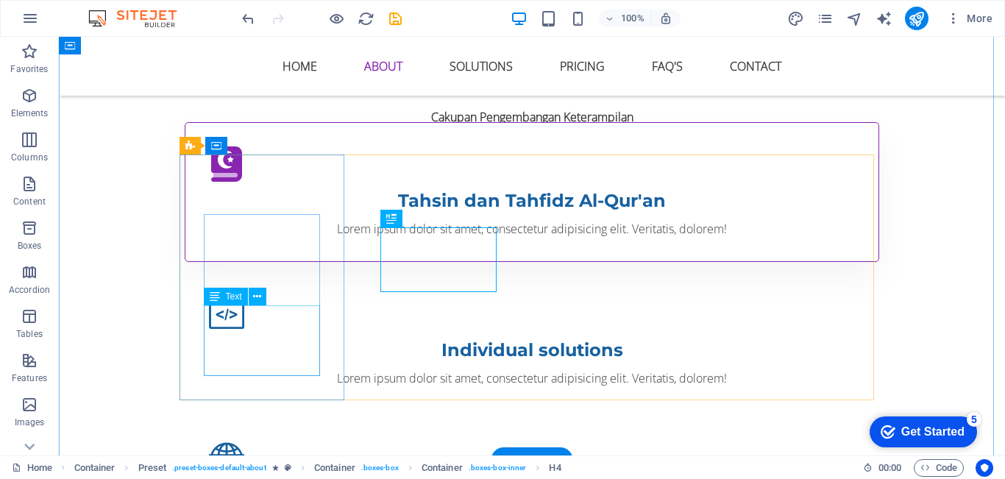
click at [275, 238] on div "Lorem ipsum dolor sit amet, consectetur adipisicing elit. Veritatis, dolorem!" at bounding box center [532, 229] width 646 height 18
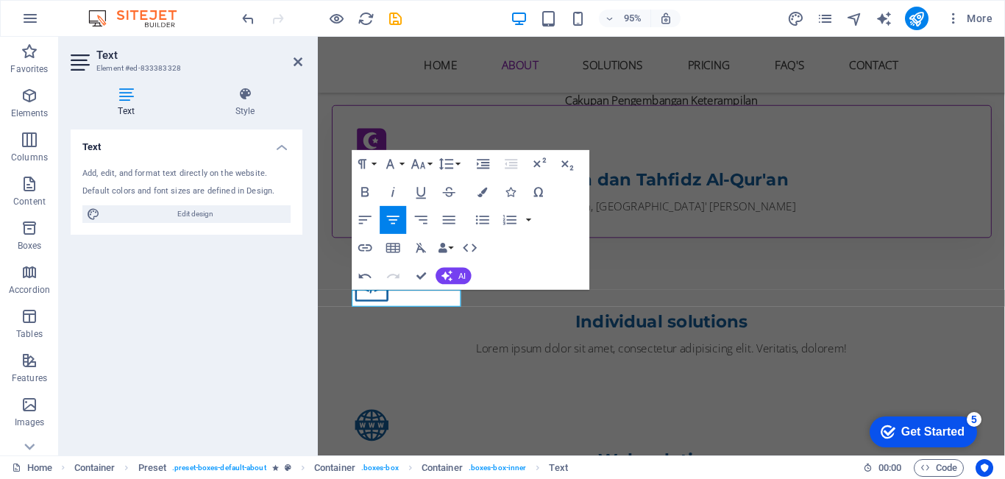
scroll to position [805, 0]
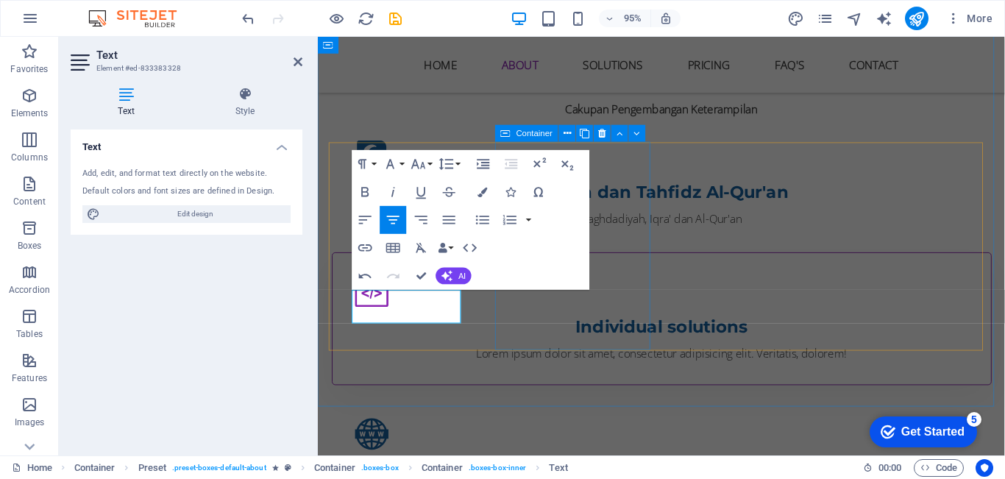
click at [644, 263] on div "Individual solutions Lorem ipsum dolor sit amet, consectetur adipisicing elit. …" at bounding box center [680, 333] width 695 height 140
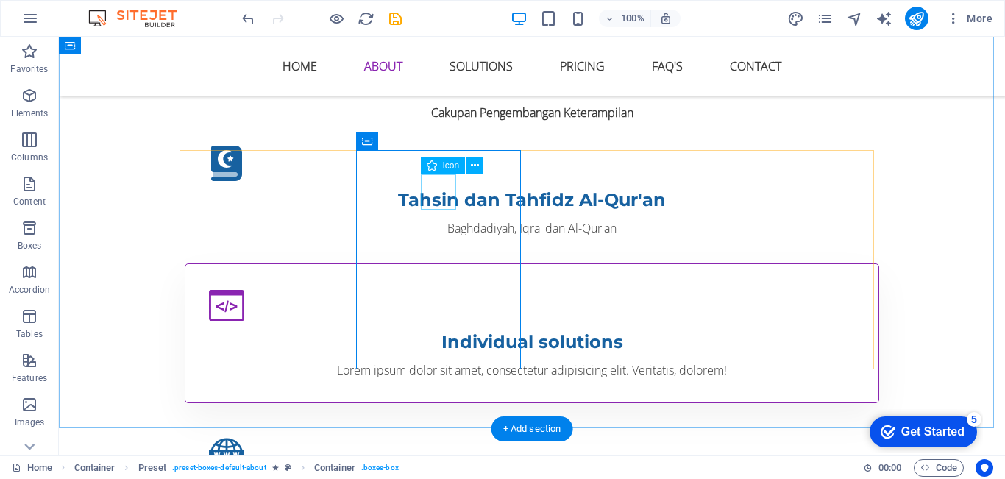
click at [446, 288] on figure at bounding box center [532, 305] width 646 height 35
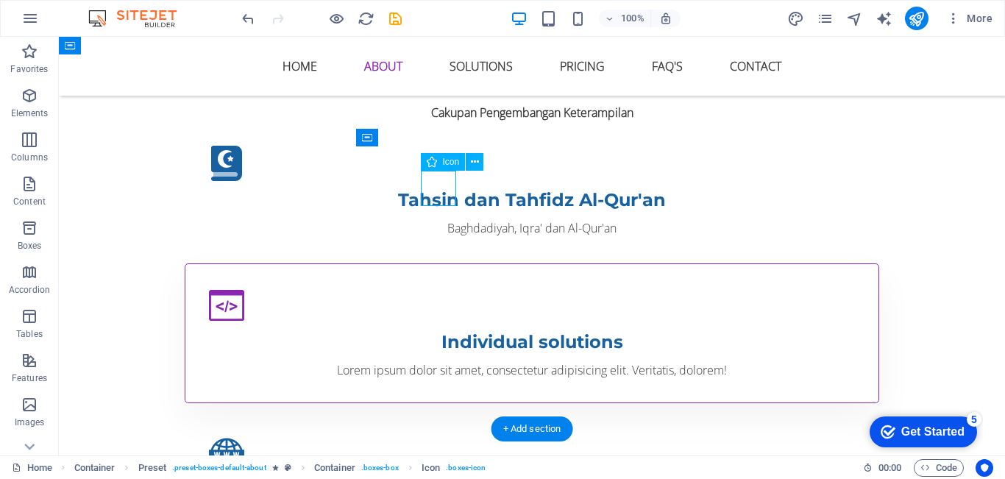
click at [446, 288] on figure at bounding box center [532, 305] width 646 height 35
select select "xMidYMid"
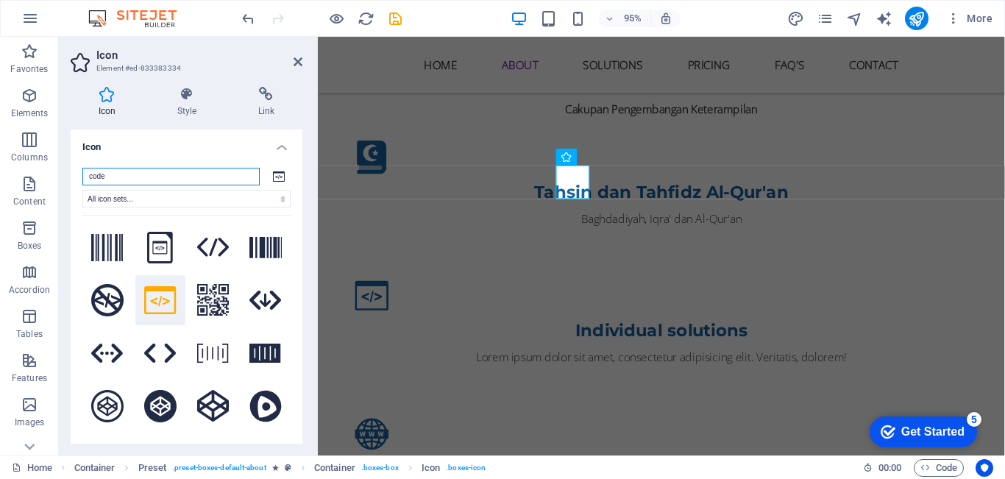
click at [175, 171] on input "code" at bounding box center [170, 177] width 177 height 18
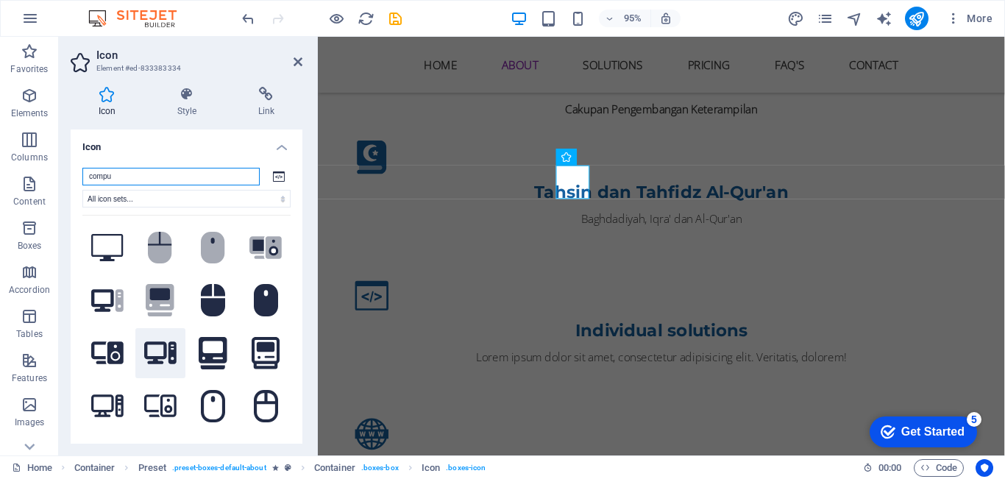
type input "compu"
click at [164, 348] on icon at bounding box center [160, 353] width 32 height 26
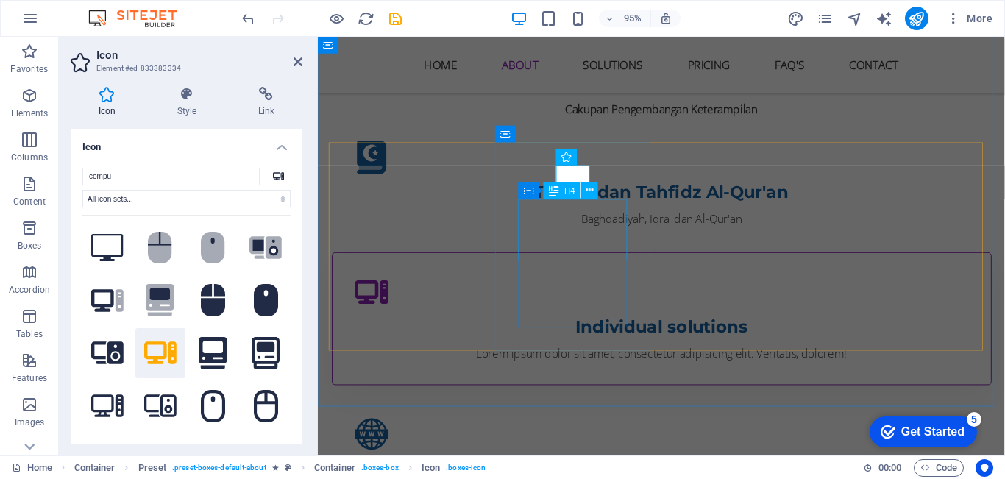
click at [603, 329] on div "Individual solutions" at bounding box center [680, 342] width 646 height 26
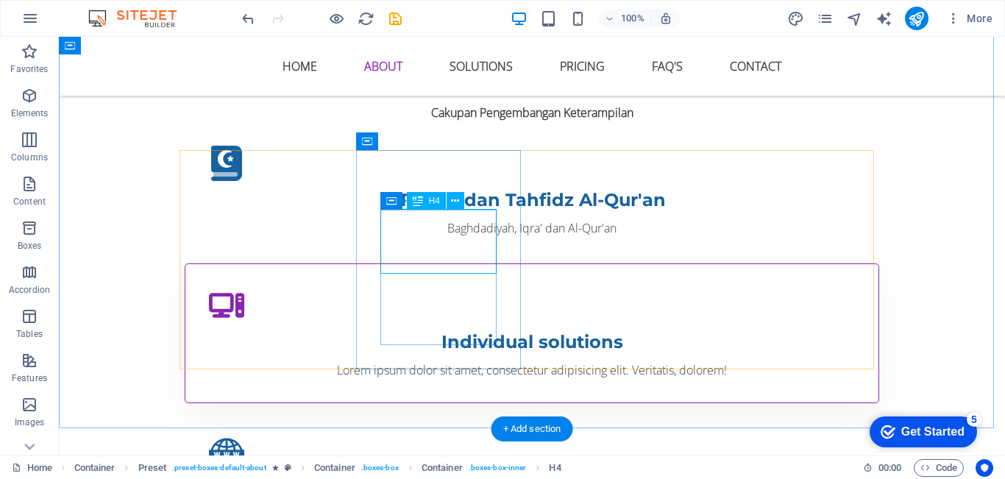
click at [430, 329] on div "Individual solutions" at bounding box center [532, 342] width 646 height 26
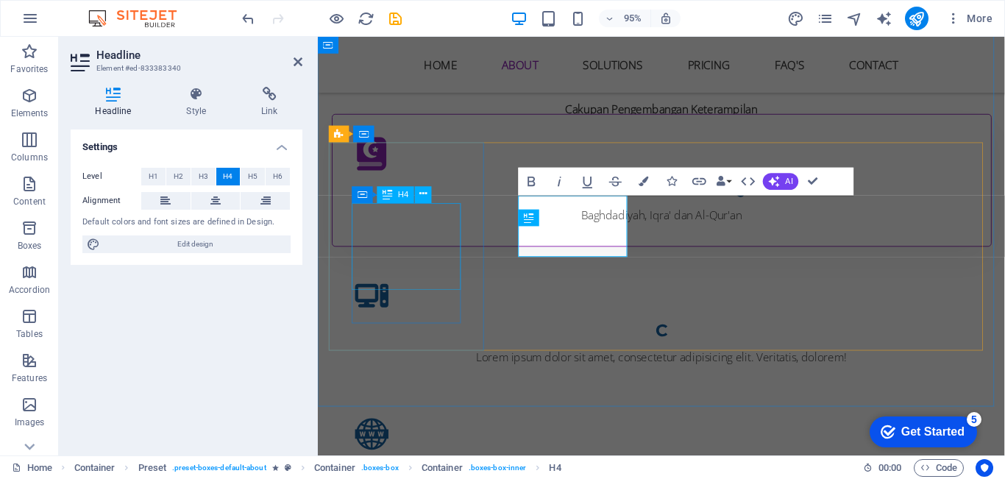
scroll to position [818, 0]
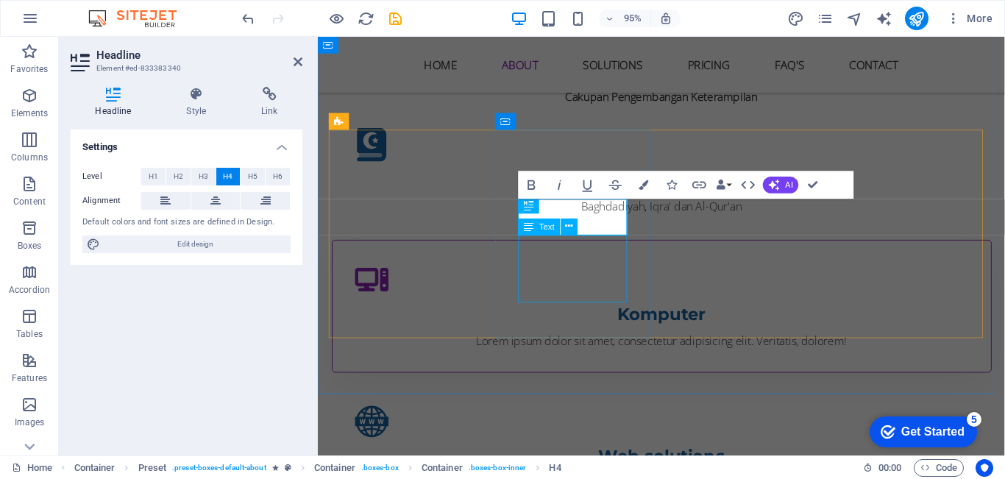
click at [607, 348] on div "Lorem ipsum dolor sit amet, consectetur adipisicing elit. Veritatis, dolorem!" at bounding box center [680, 357] width 646 height 18
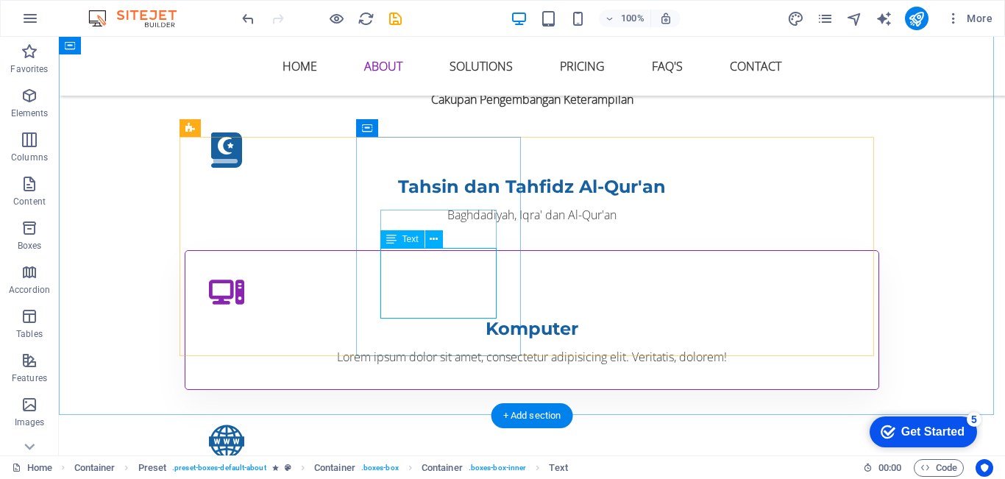
click at [455, 348] on div "Lorem ipsum dolor sit amet, consectetur adipisicing elit. Veritatis, dolorem!" at bounding box center [532, 357] width 646 height 18
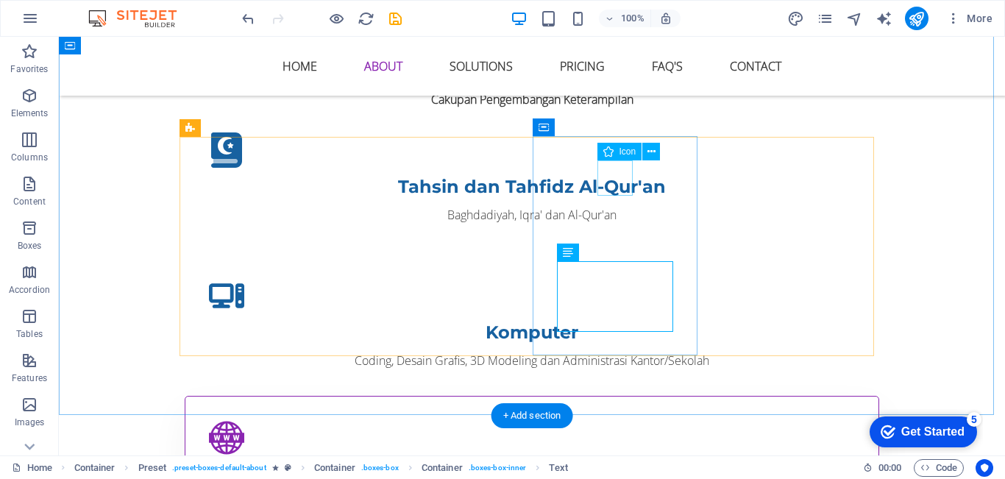
click at [623, 420] on figure at bounding box center [532, 437] width 646 height 35
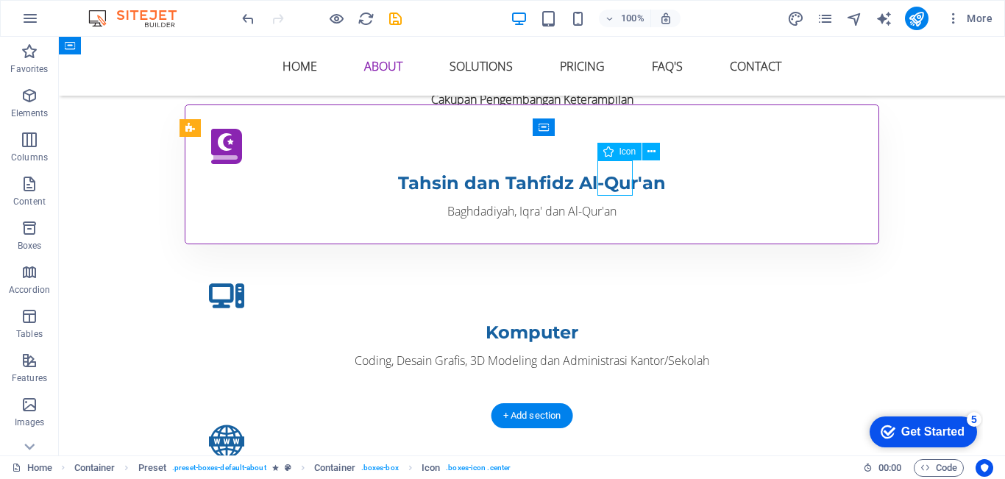
select select "xMidYMid"
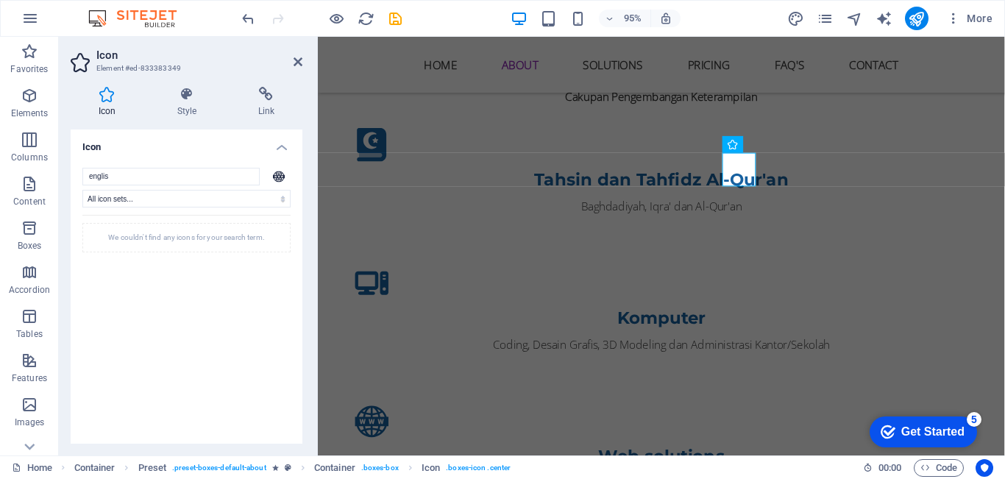
scroll to position [0, 0]
type input "e"
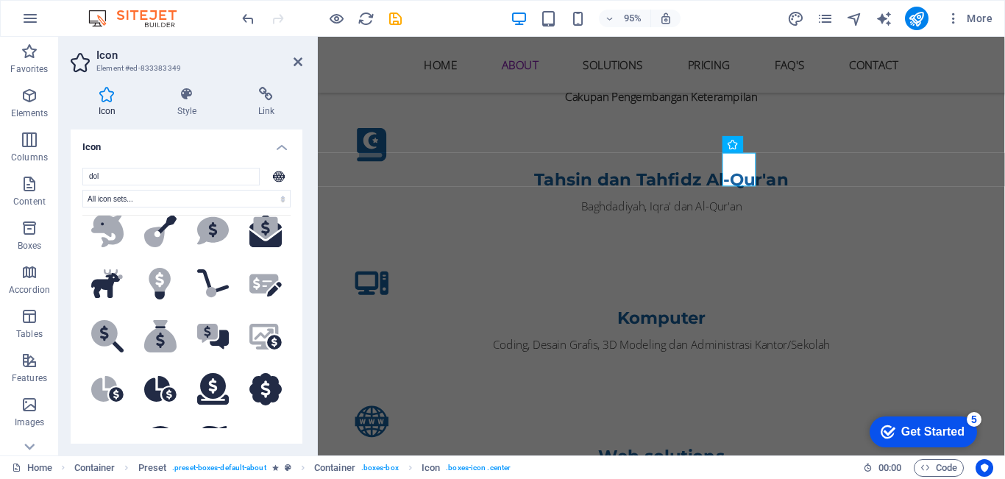
scroll to position [458, 0]
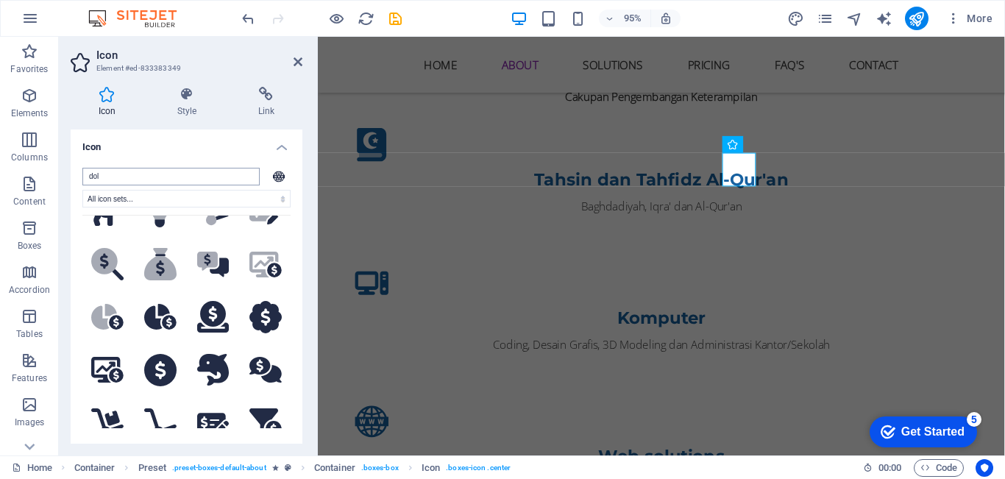
click at [203, 178] on input "dol" at bounding box center [170, 177] width 177 height 18
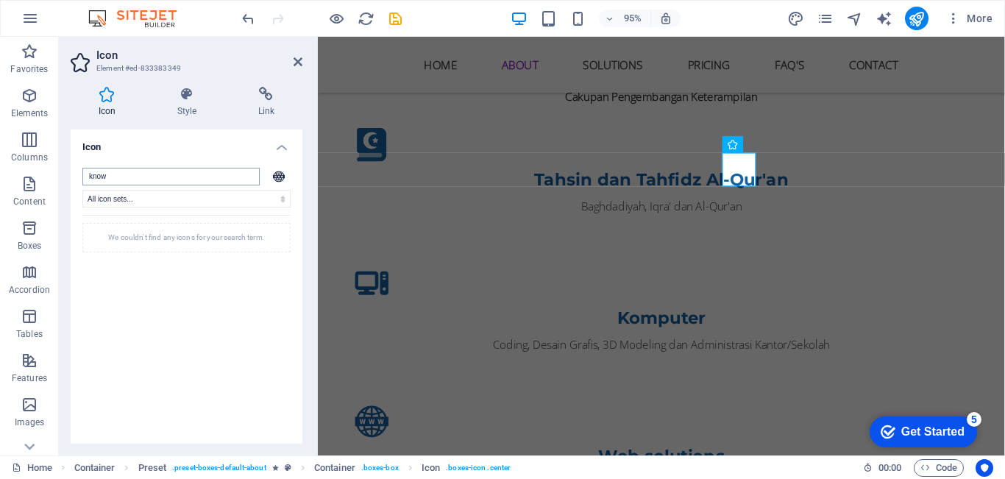
scroll to position [0, 0]
type input "k"
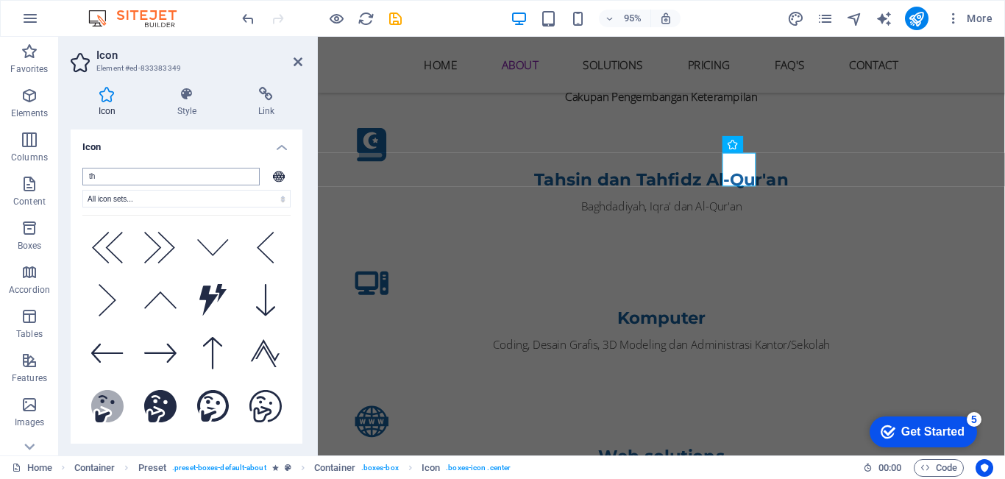
type input "t"
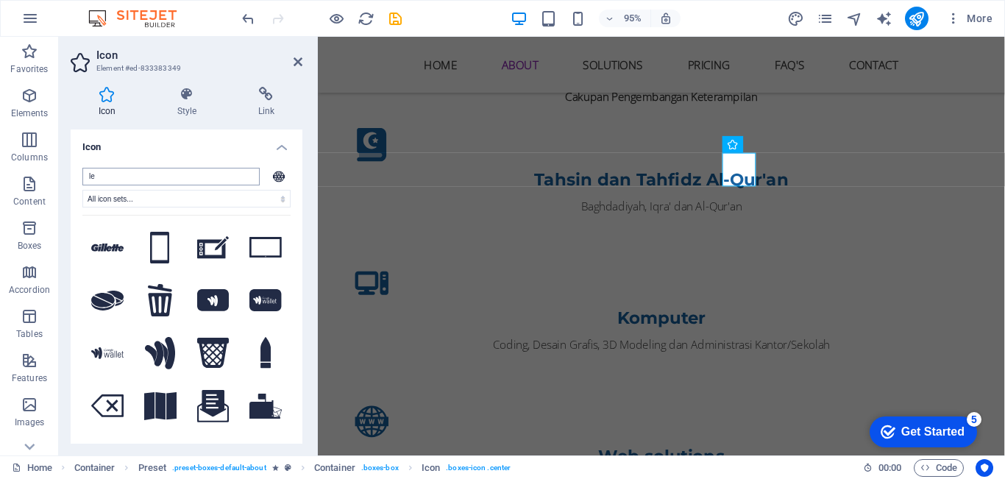
type input "l"
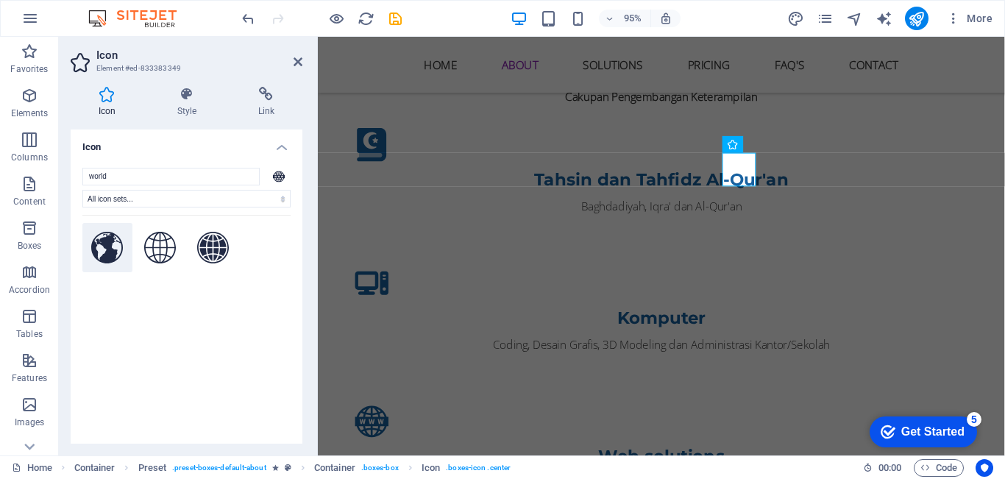
type input "world"
click at [97, 248] on icon at bounding box center [107, 248] width 32 height 32
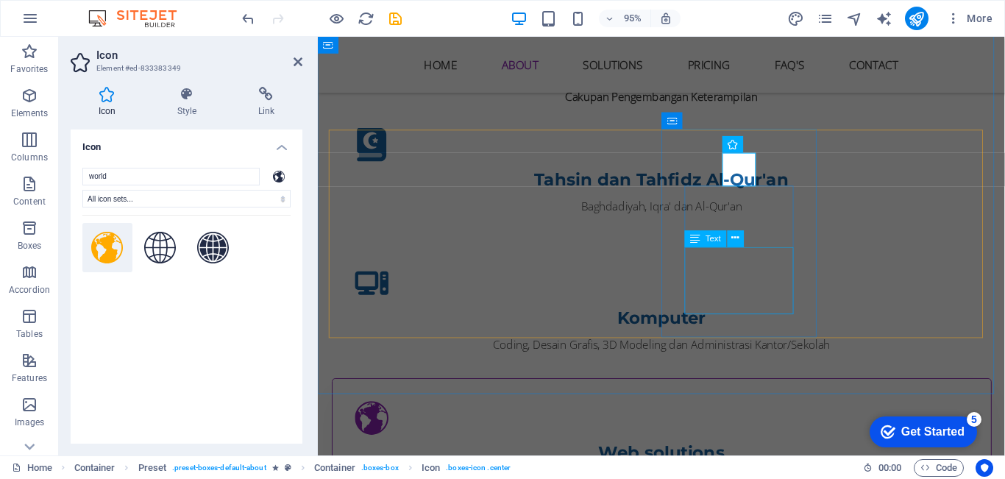
click at [763, 461] on div "Web solutions" at bounding box center [680, 474] width 646 height 26
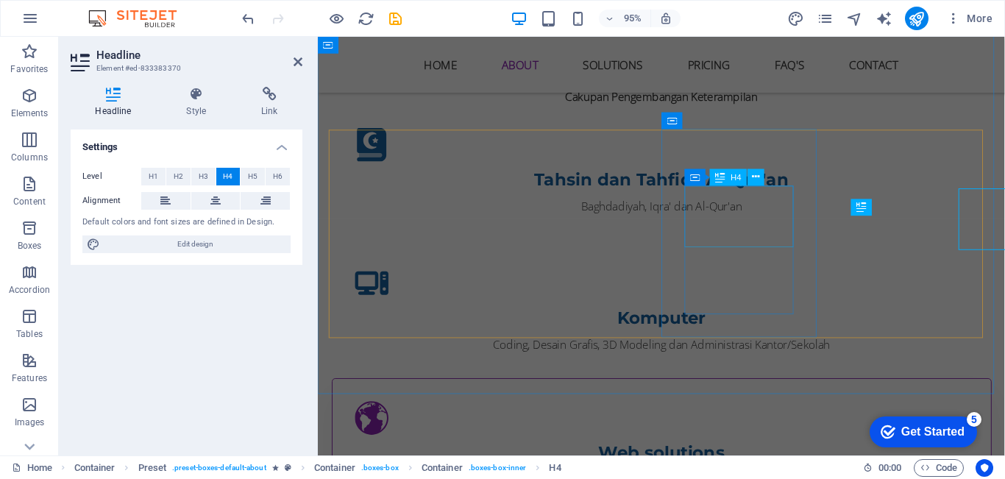
click at [786, 461] on div "Web solutions" at bounding box center [680, 474] width 646 height 26
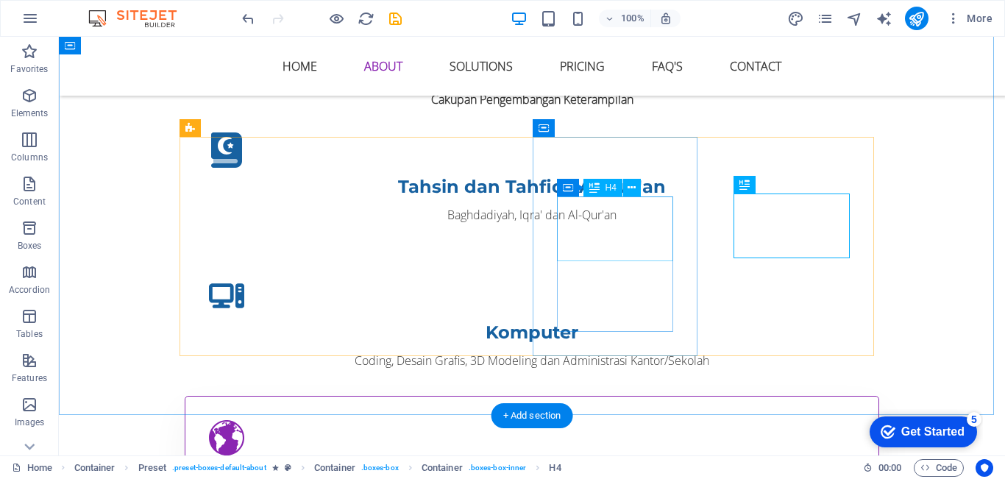
click at [642, 461] on div "Web solutions" at bounding box center [532, 474] width 646 height 26
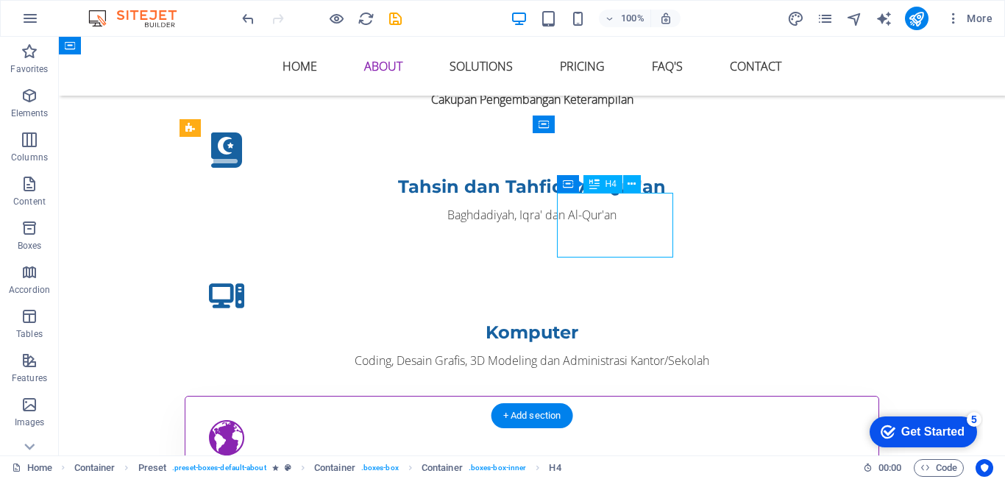
click at [626, 461] on div "Web solutions" at bounding box center [532, 474] width 646 height 26
click at [382, 319] on div "Komputer" at bounding box center [532, 332] width 646 height 26
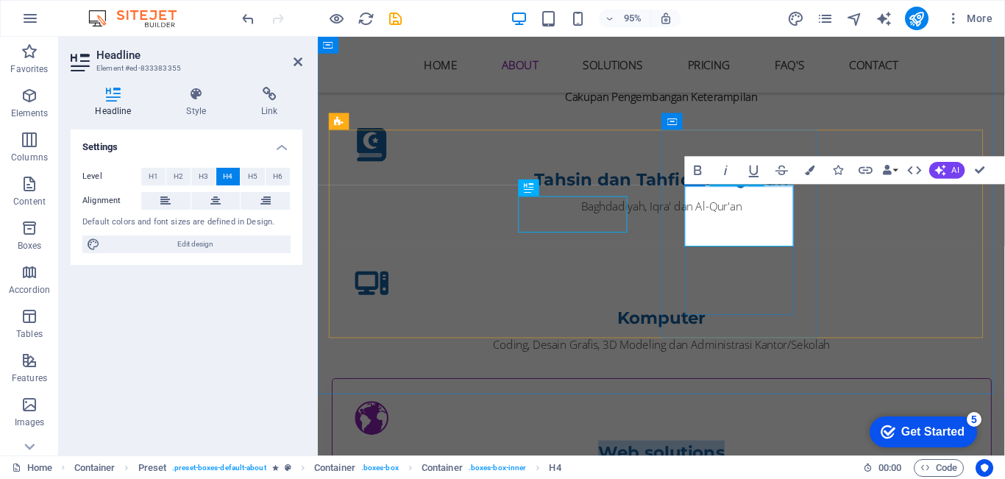
click at [760, 461] on h4 "Web solutions" at bounding box center [680, 474] width 646 height 26
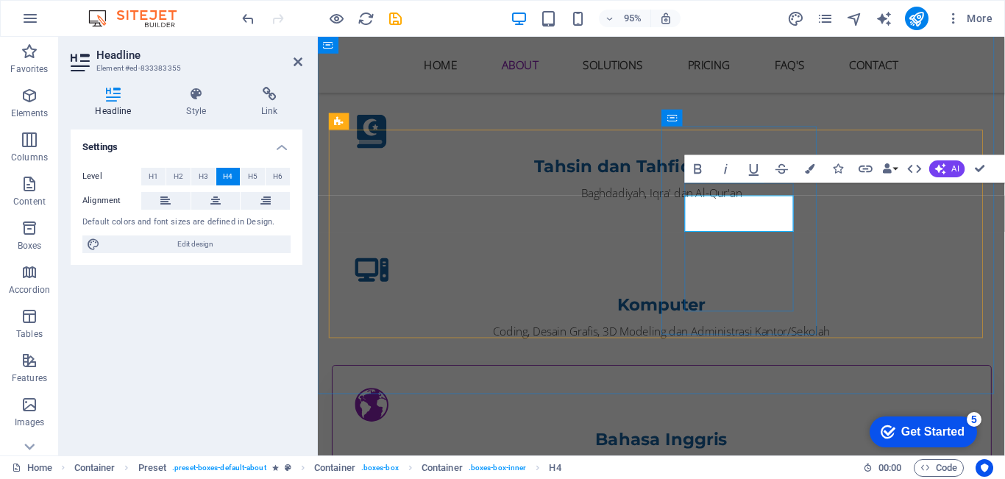
scroll to position [818, 0]
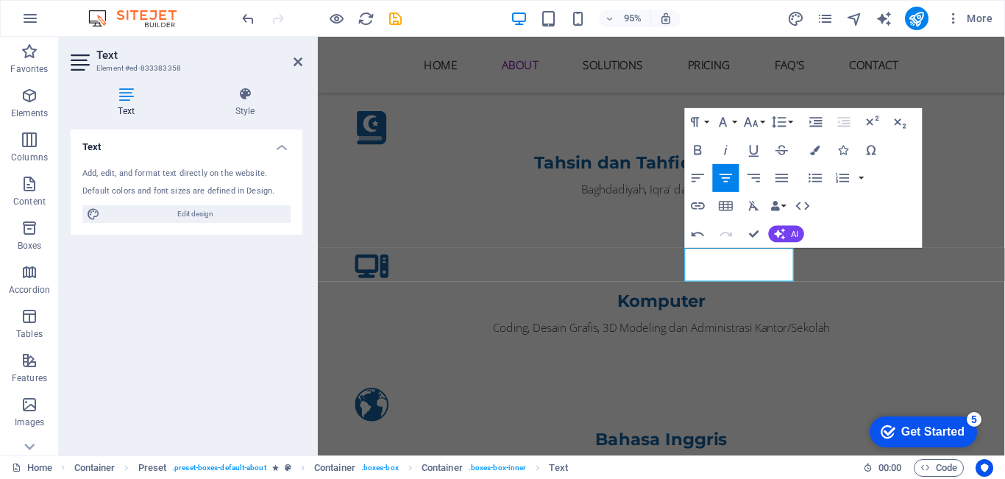
scroll to position [827, 0]
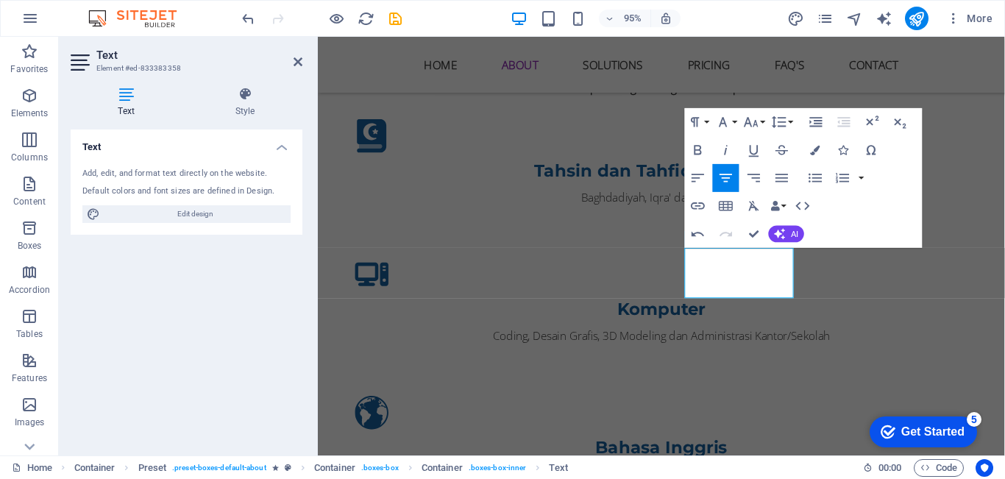
click at [706, 365] on div "APA ITU LKP? Lembanga Kursus Pelatihan atau disingkat dengan LKP merupakan lemb…" at bounding box center [679, 227] width 723 height 1016
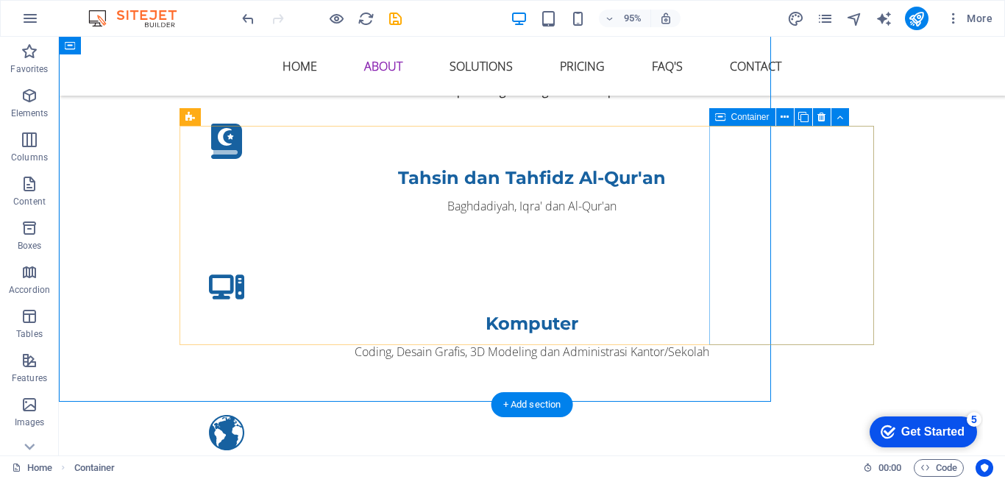
scroll to position [829, 0]
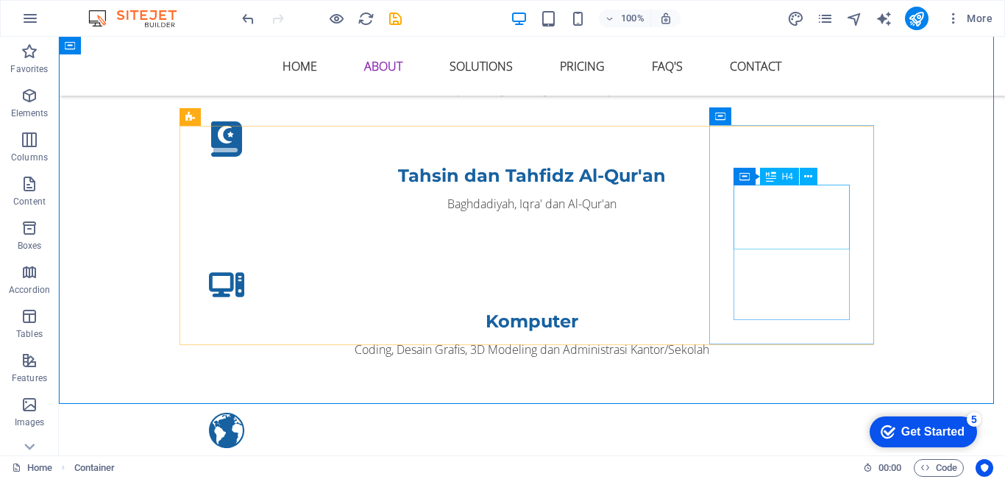
click at [798, 185] on div "H4" at bounding box center [779, 177] width 39 height 18
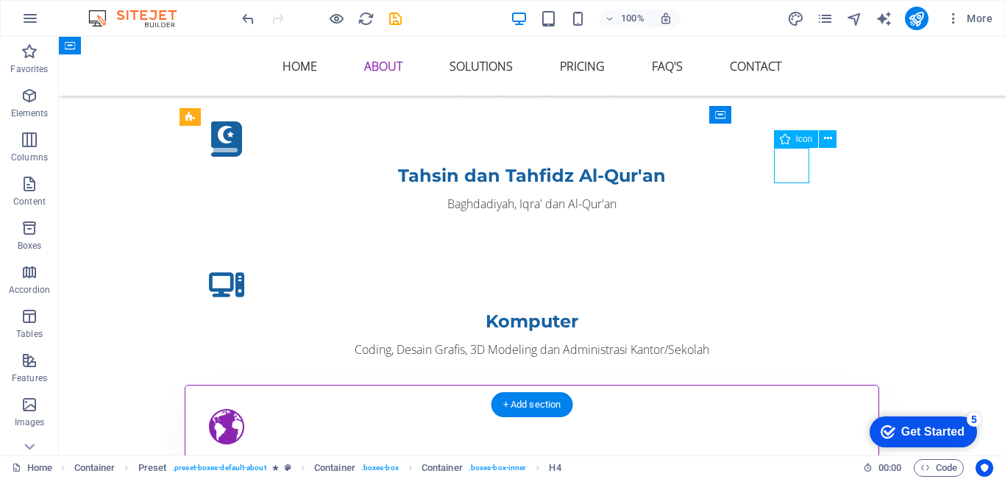
select select "xMidYMid"
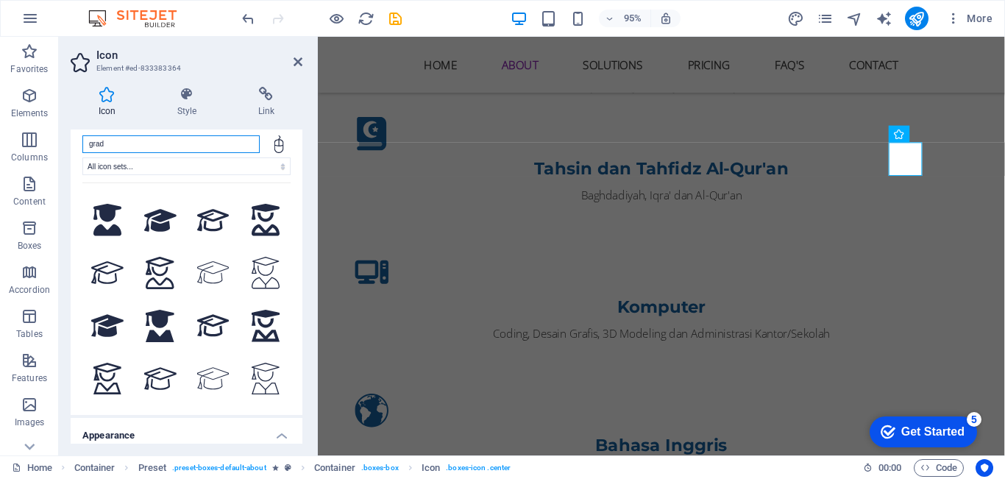
scroll to position [0, 0]
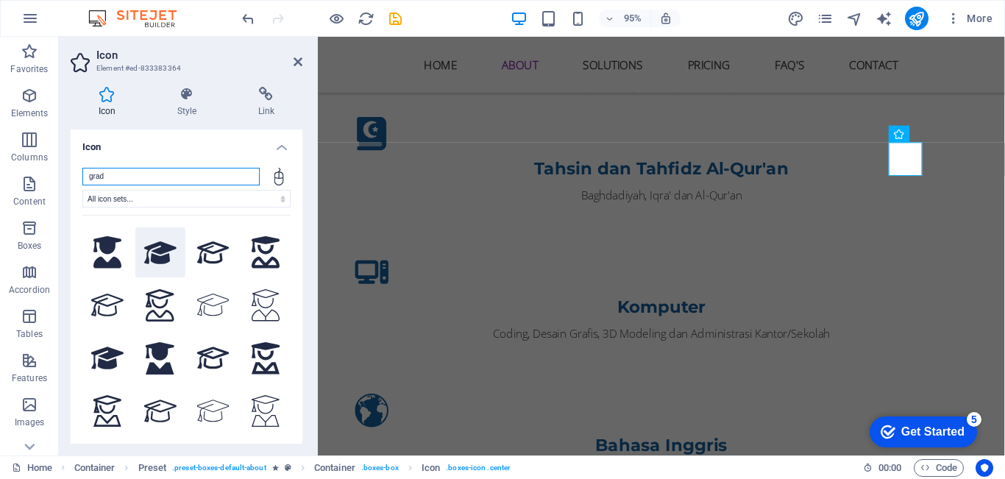
type input "grad"
click at [173, 252] on icon at bounding box center [160, 253] width 32 height 26
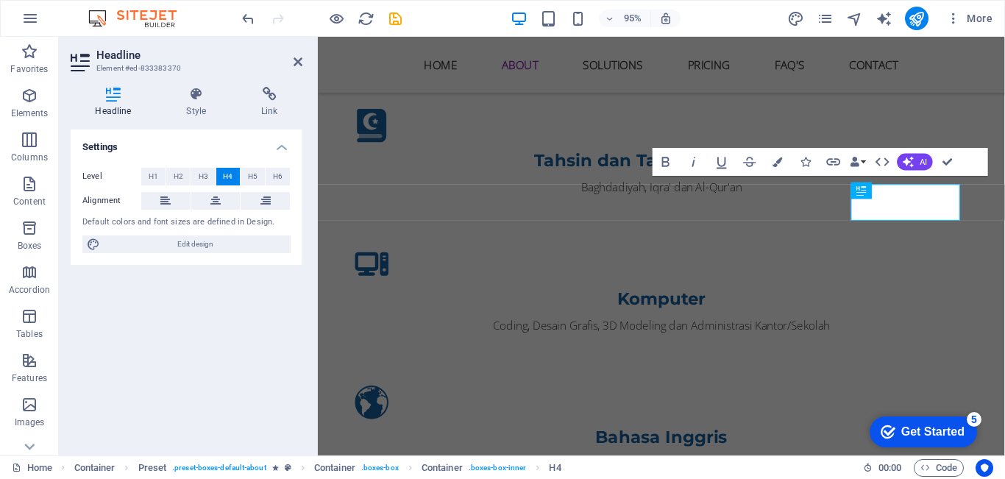
scroll to position [829, 0]
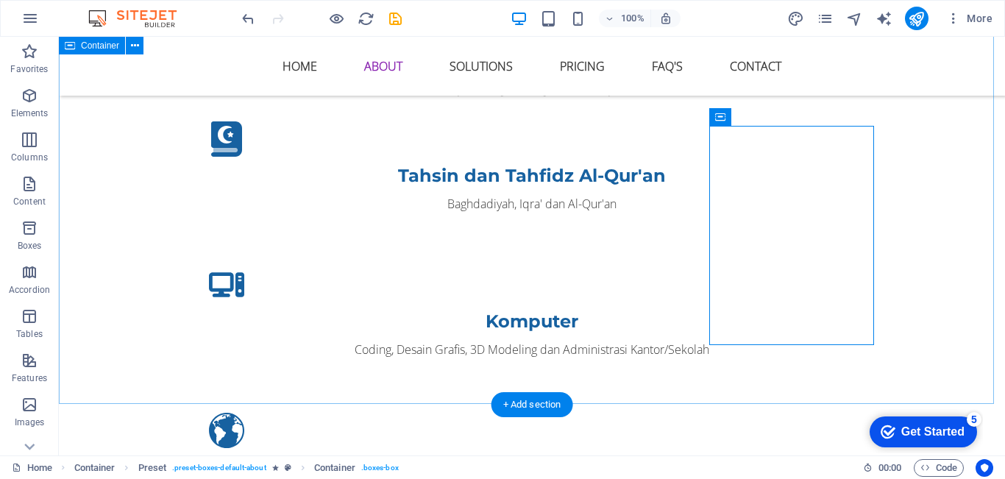
click at [956, 228] on div "APA ITU LKP? Lembanga Kursus Pelatihan atau disingkat dengan LKP merupakan lemb…" at bounding box center [532, 225] width 946 height 1016
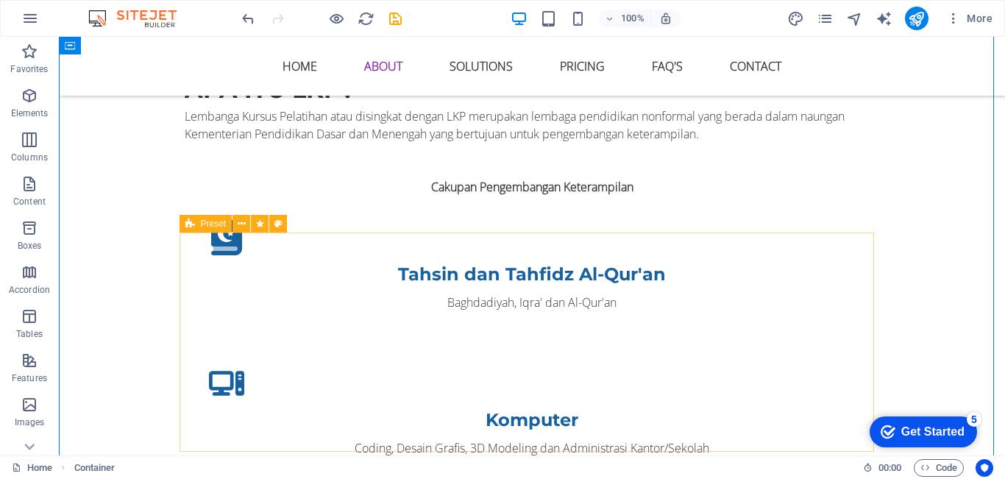
scroll to position [734, 0]
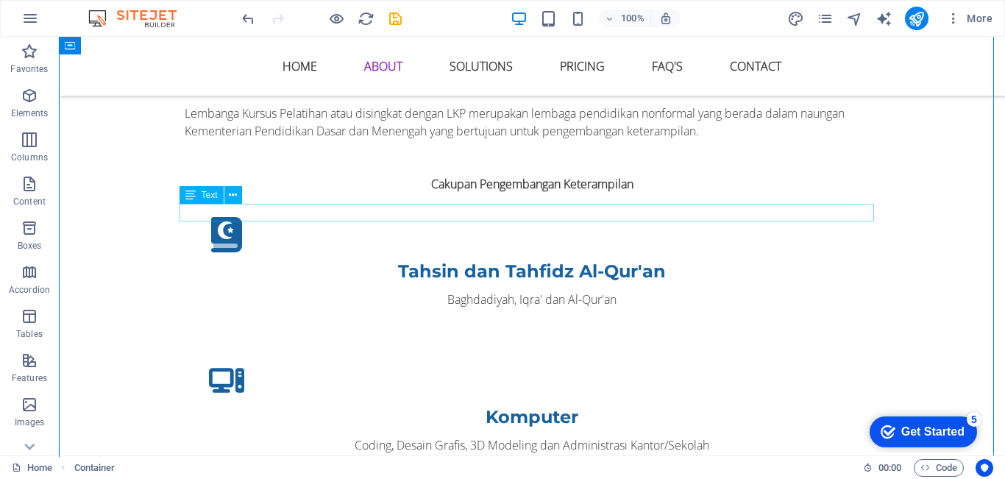
click at [504, 193] on div "Cakupan Pengembangan Keterampilan" at bounding box center [532, 184] width 695 height 18
click at [444, 193] on div "Cakupan Pengembangan Keterampilan" at bounding box center [532, 184] width 695 height 18
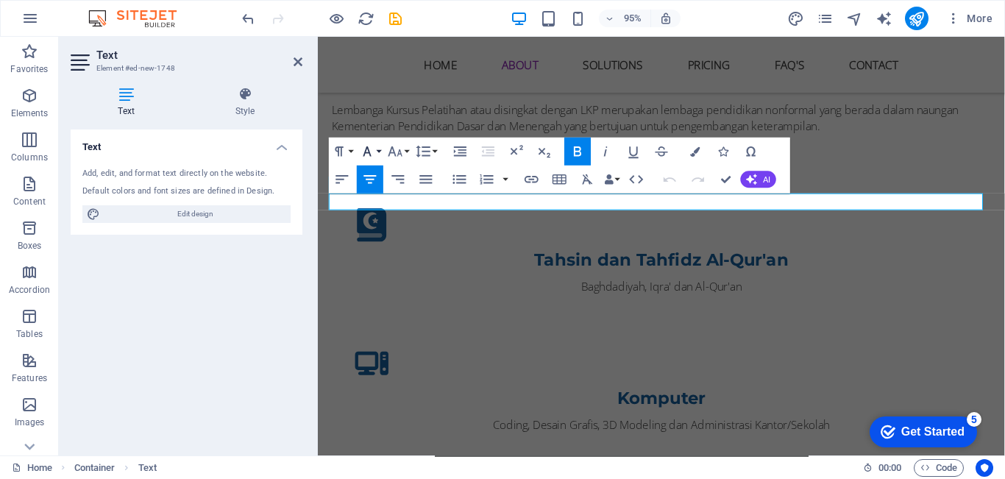
click at [374, 149] on icon "button" at bounding box center [367, 151] width 17 height 17
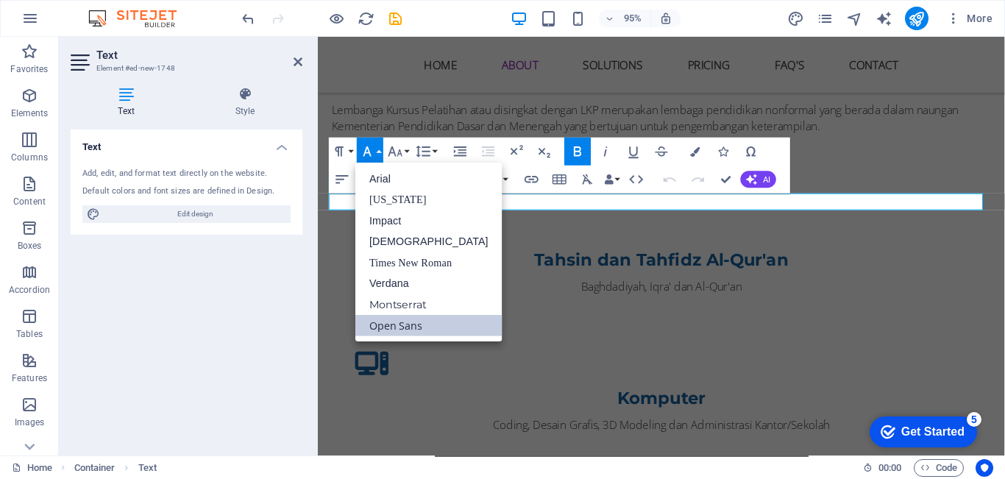
scroll to position [0, 0]
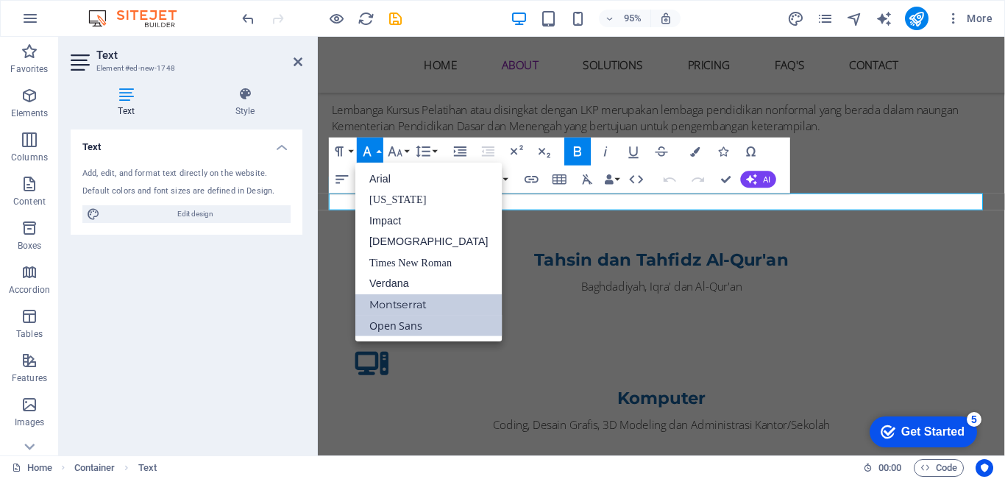
click at [399, 308] on link "Montserrat" at bounding box center [428, 304] width 147 height 21
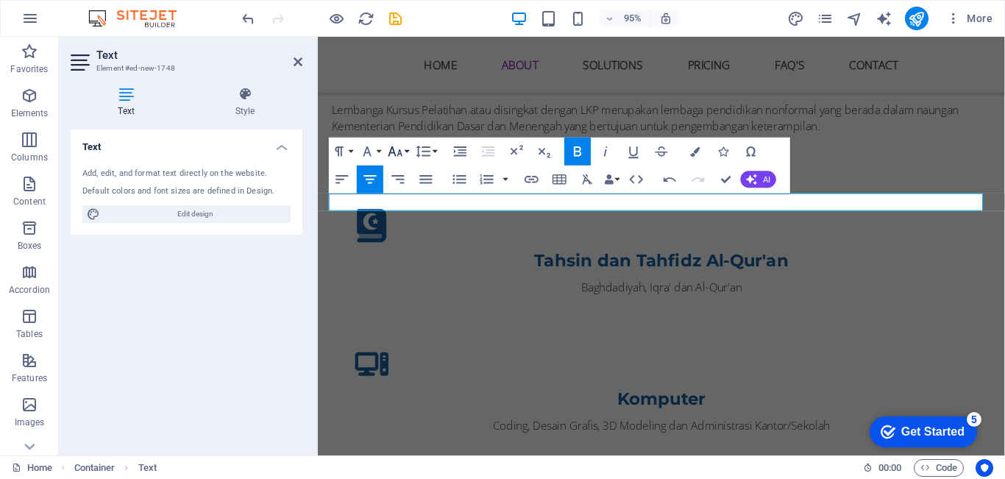
click at [403, 154] on icon "button" at bounding box center [395, 151] width 17 height 17
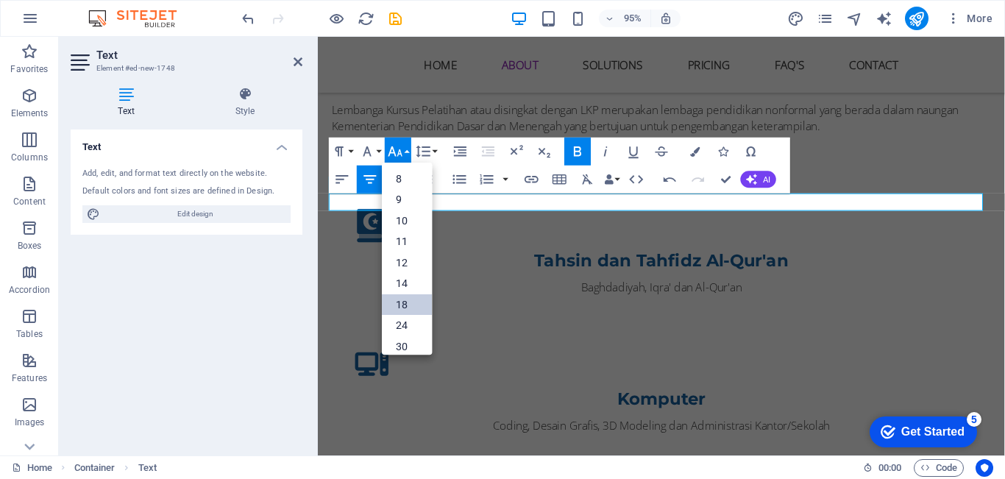
click at [401, 302] on link "18" at bounding box center [407, 304] width 50 height 21
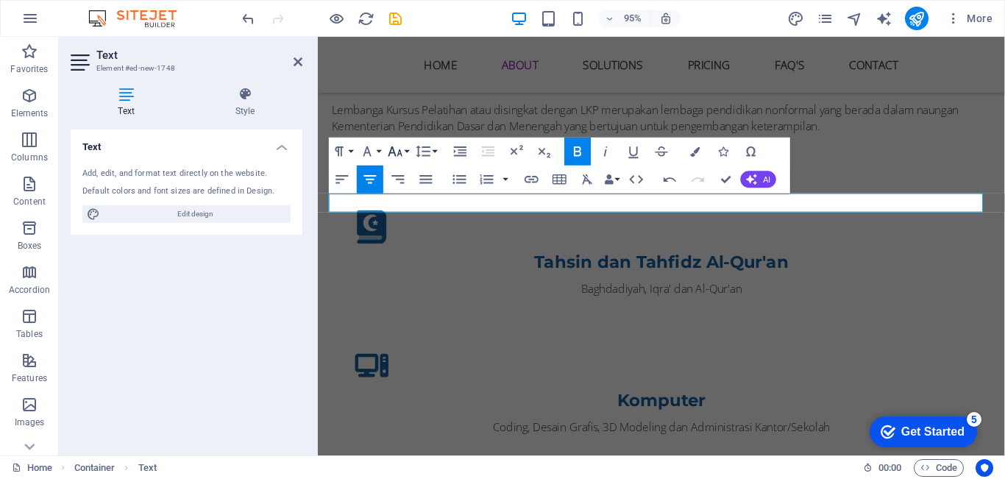
click at [402, 149] on icon "button" at bounding box center [395, 151] width 17 height 17
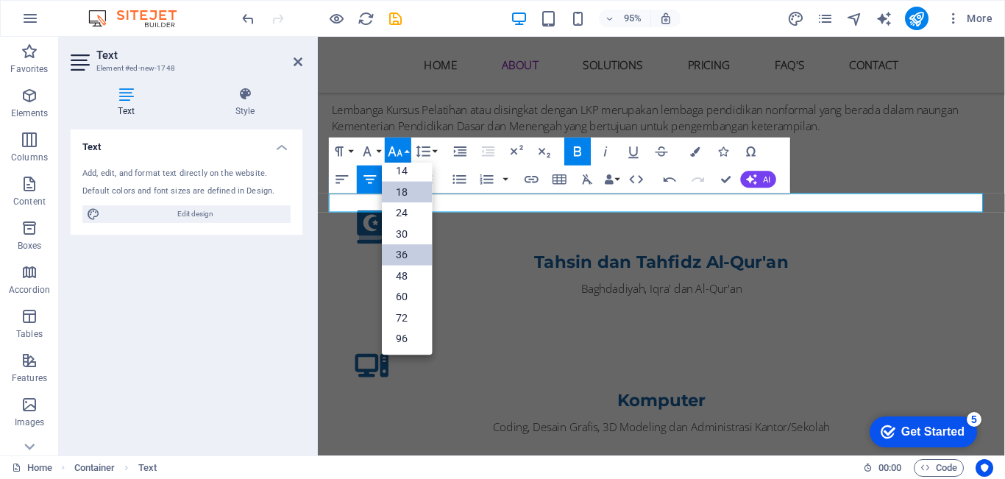
scroll to position [118, 0]
click at [407, 238] on link "30" at bounding box center [407, 233] width 50 height 21
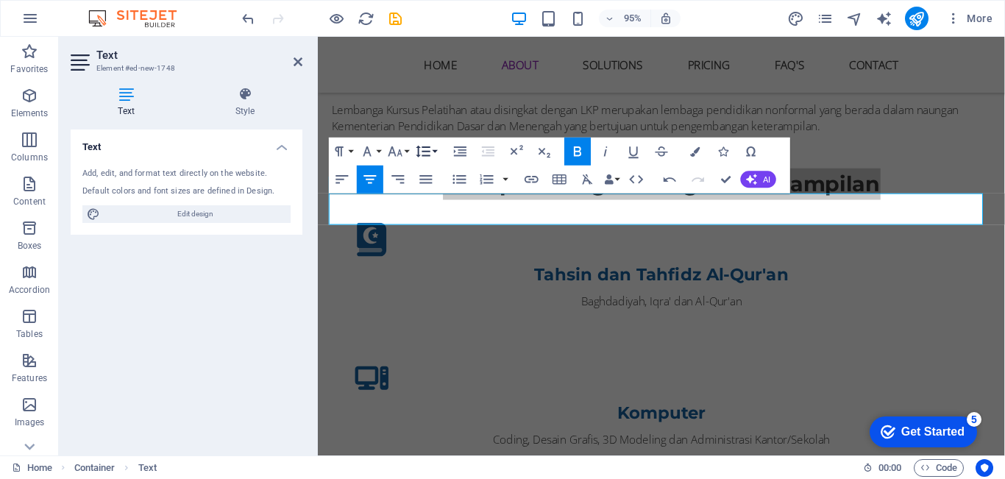
click at [427, 149] on icon "button" at bounding box center [423, 151] width 17 height 17
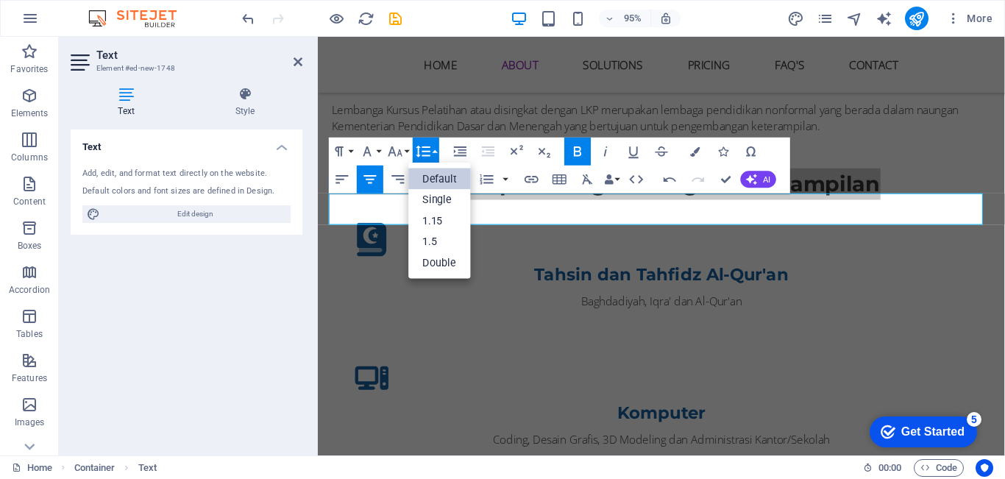
scroll to position [0, 0]
click at [397, 146] on icon "button" at bounding box center [395, 151] width 17 height 17
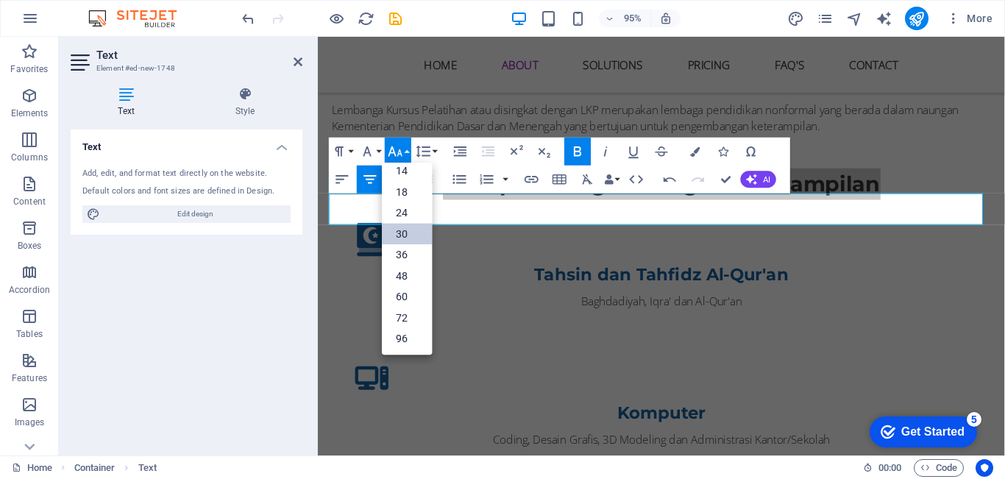
scroll to position [118, 0]
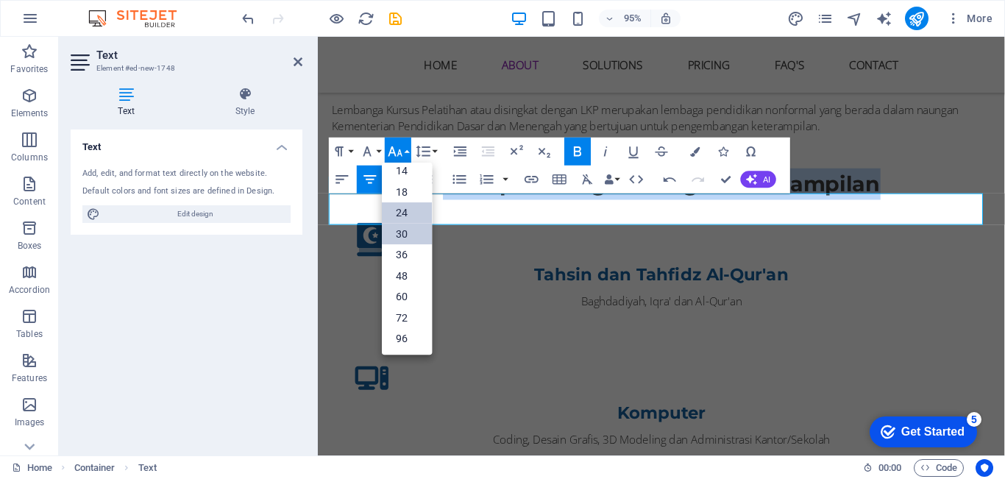
click at [400, 210] on link "24" at bounding box center [407, 212] width 50 height 21
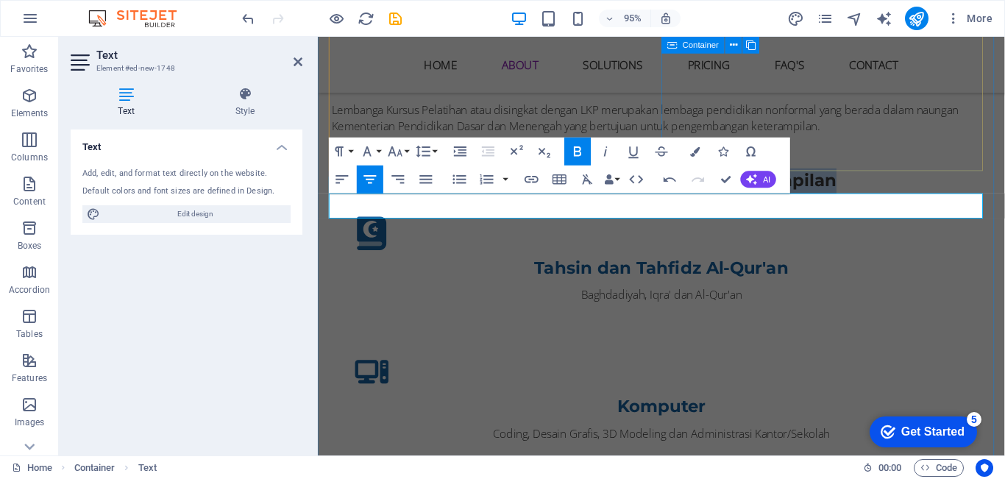
click at [954, 152] on div "APA ITU LKP? Lembanga Kursus Pelatihan atau disingkat dengan LKP merupakan lemb…" at bounding box center [680, 110] width 695 height 82
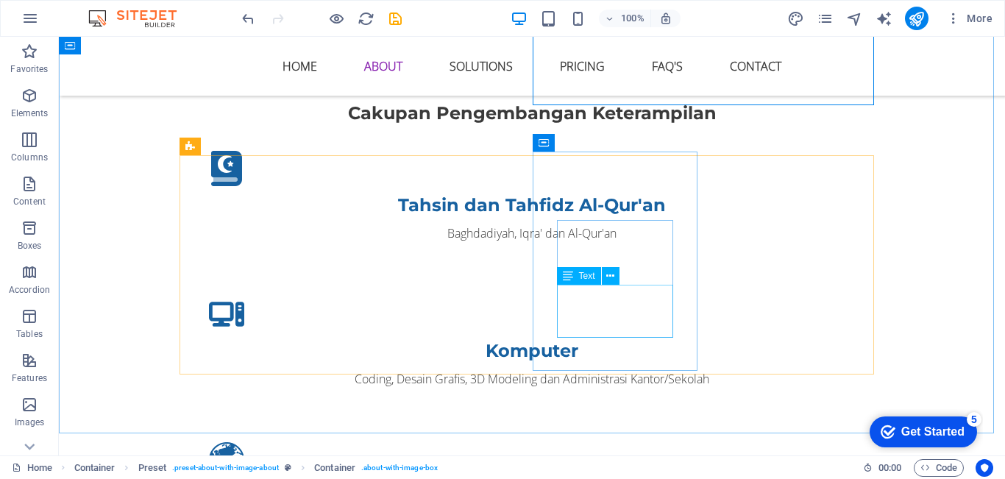
scroll to position [834, 0]
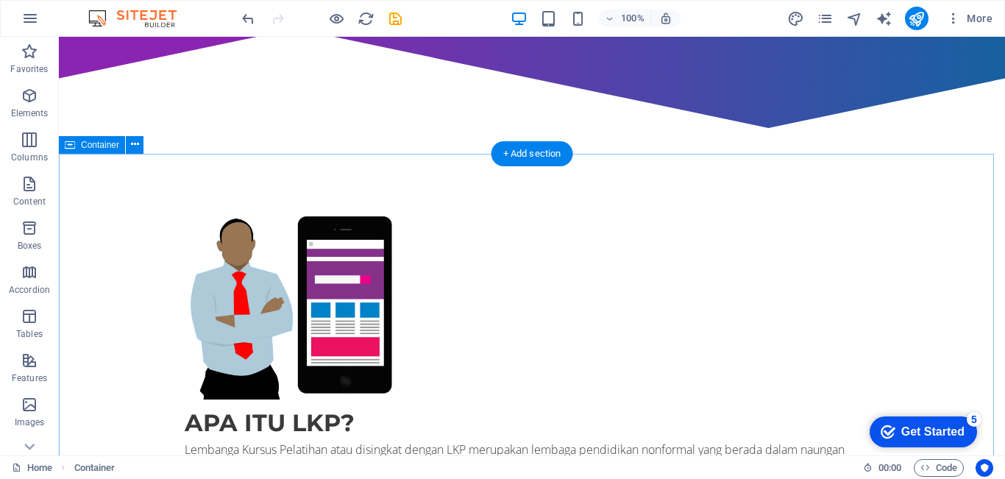
scroll to position [391, 0]
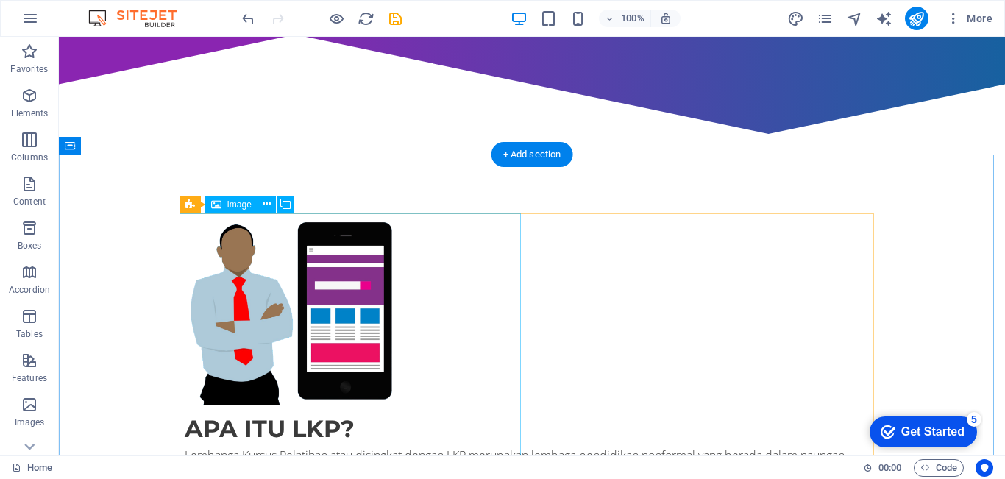
click at [397, 274] on figure at bounding box center [291, 309] width 212 height 192
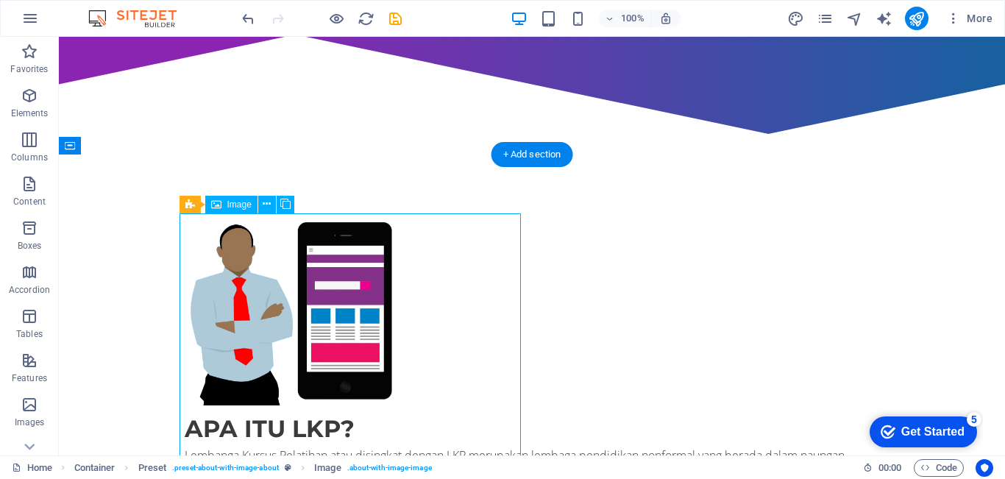
click at [305, 264] on figure at bounding box center [291, 309] width 212 height 192
select select "%"
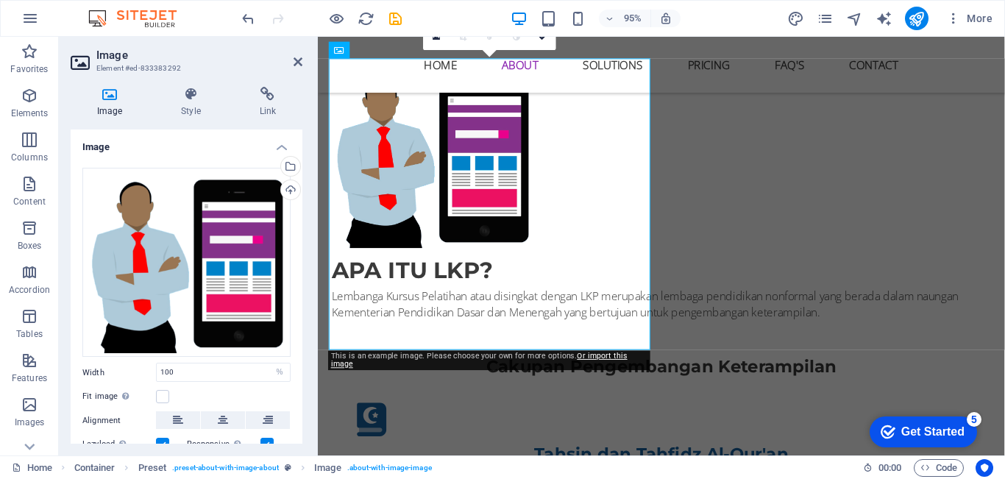
scroll to position [545, 0]
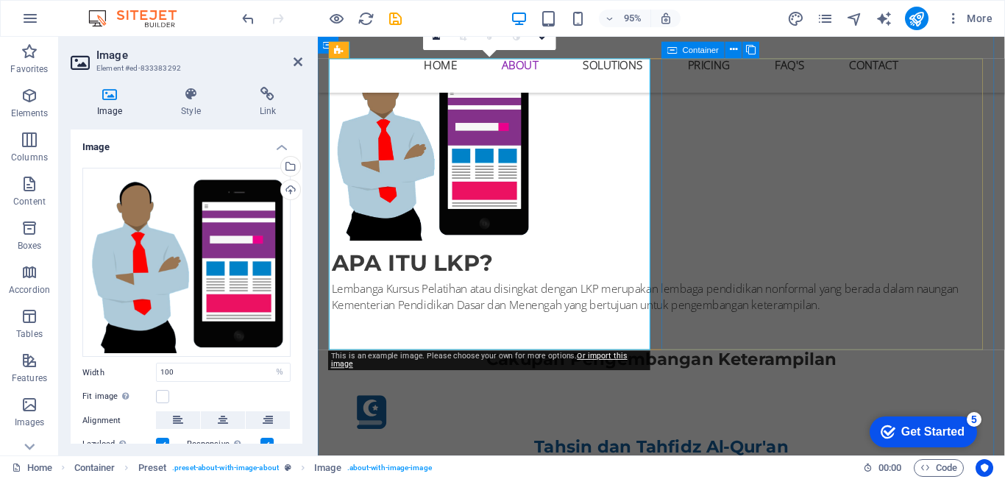
click at [885, 340] on div "APA ITU LKP? Lembanga Kursus Pelatihan atau disingkat dengan LKP merupakan lemb…" at bounding box center [680, 299] width 695 height 82
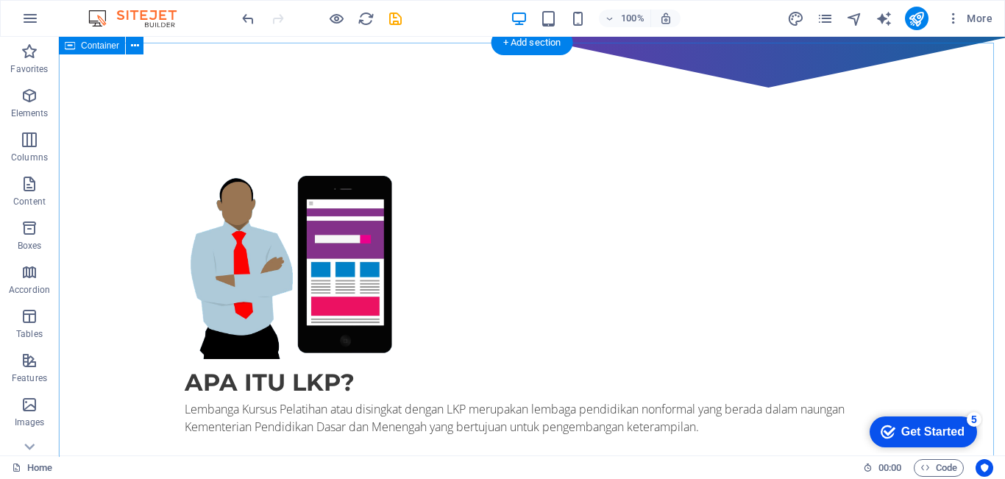
scroll to position [436, 0]
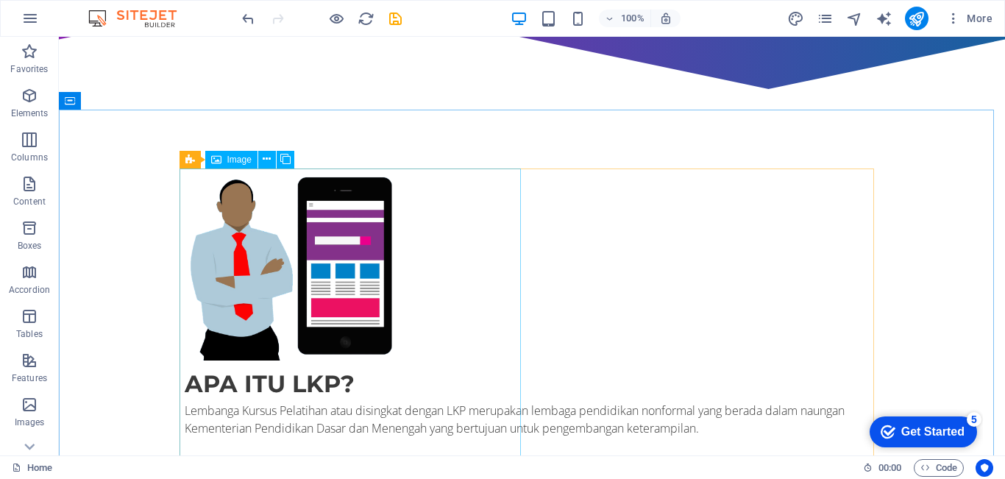
click at [233, 160] on span "Image" at bounding box center [239, 159] width 24 height 9
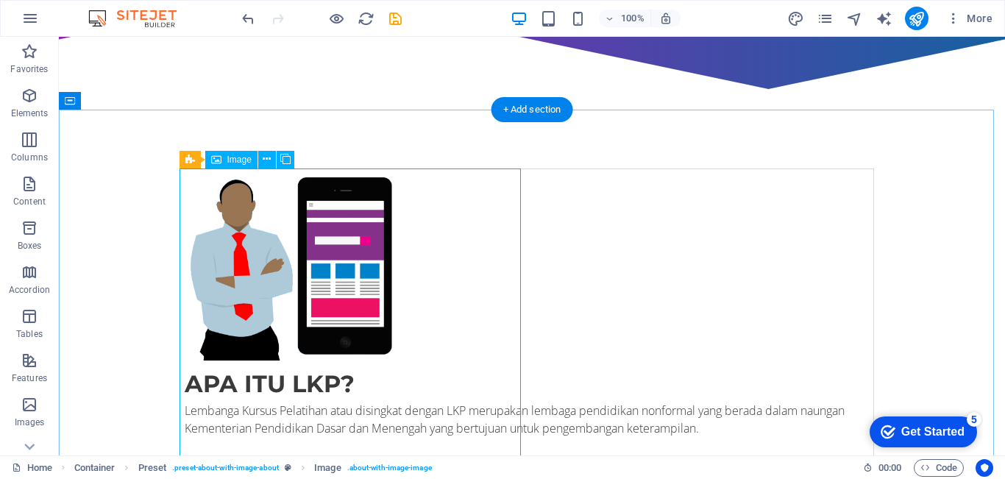
click at [285, 258] on figure at bounding box center [291, 265] width 212 height 192
select select "%"
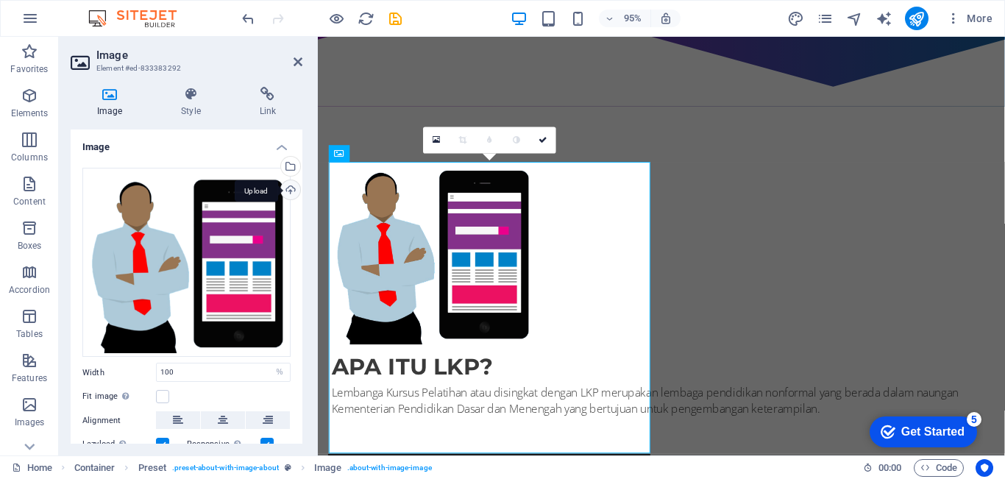
click at [288, 191] on div "Upload" at bounding box center [289, 191] width 22 height 22
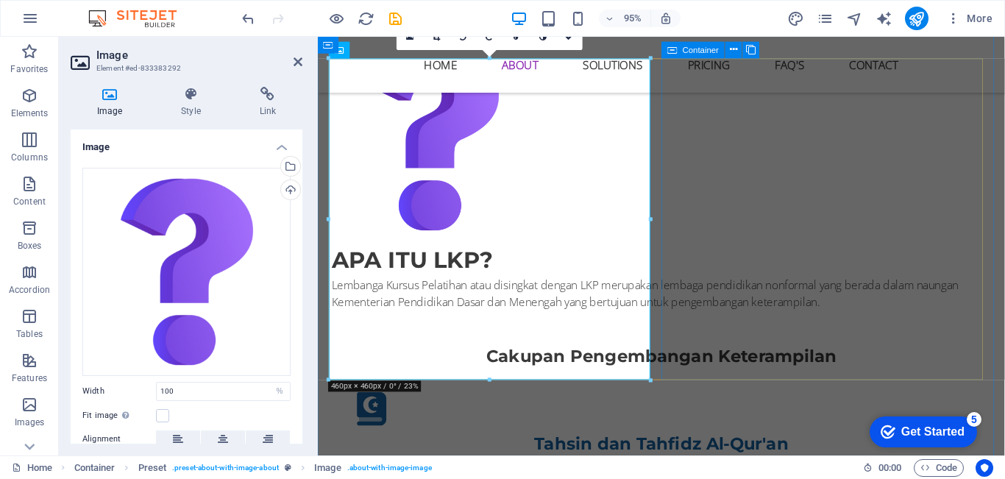
scroll to position [541, 0]
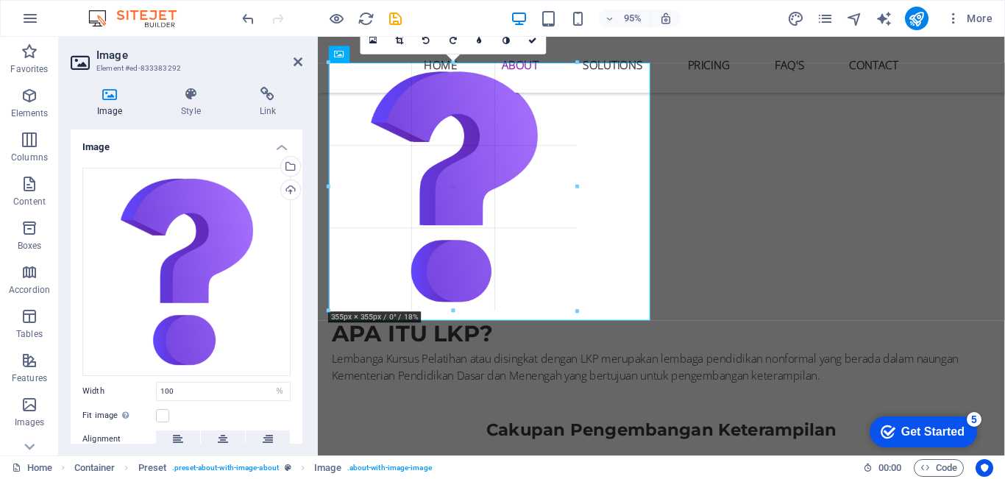
drag, startPoint x: 650, startPoint y: 383, endPoint x: 570, endPoint y: 288, distance: 123.2
type input "355"
select select "px"
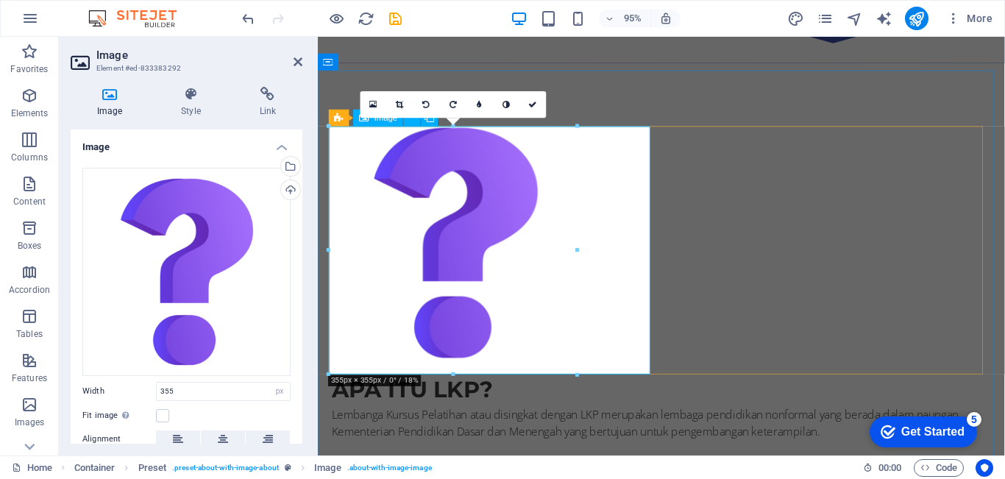
scroll to position [473, 0]
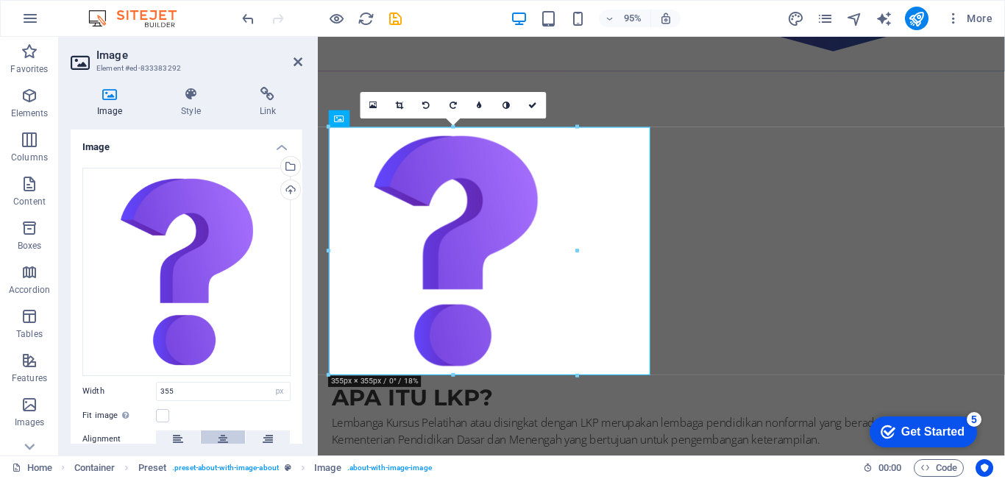
click at [224, 431] on icon at bounding box center [223, 439] width 10 height 18
click at [273, 431] on button at bounding box center [268, 439] width 44 height 18
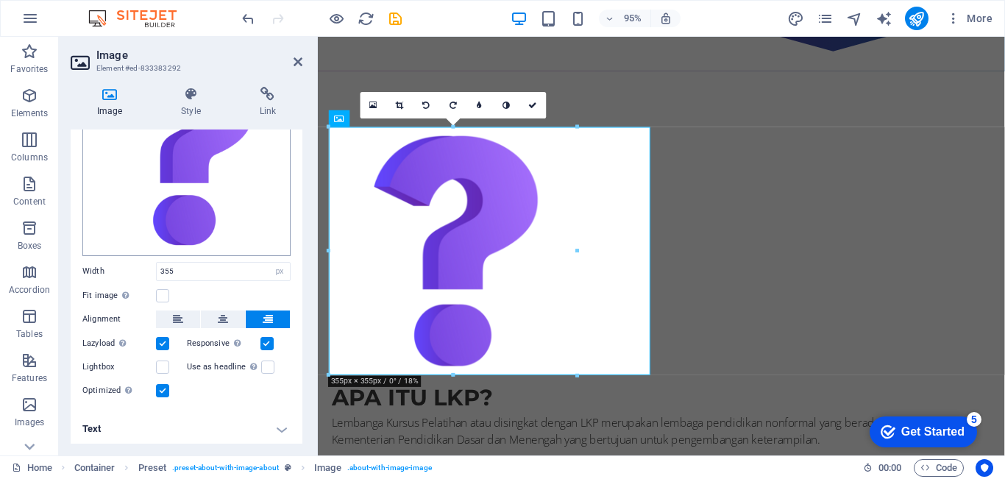
scroll to position [118, 0]
click at [160, 391] on label at bounding box center [162, 392] width 13 height 13
click at [0, 0] on input "Optimized Images are compressed to improve page speed." at bounding box center [0, 0] width 0 height 0
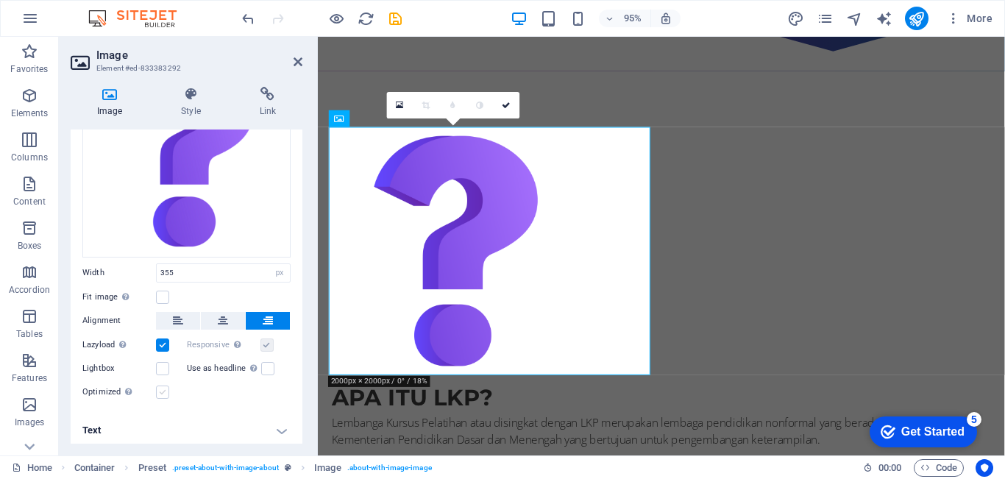
click at [160, 391] on label at bounding box center [162, 392] width 13 height 13
click at [0, 0] on input "Optimized Images are compressed to improve page speed." at bounding box center [0, 0] width 0 height 0
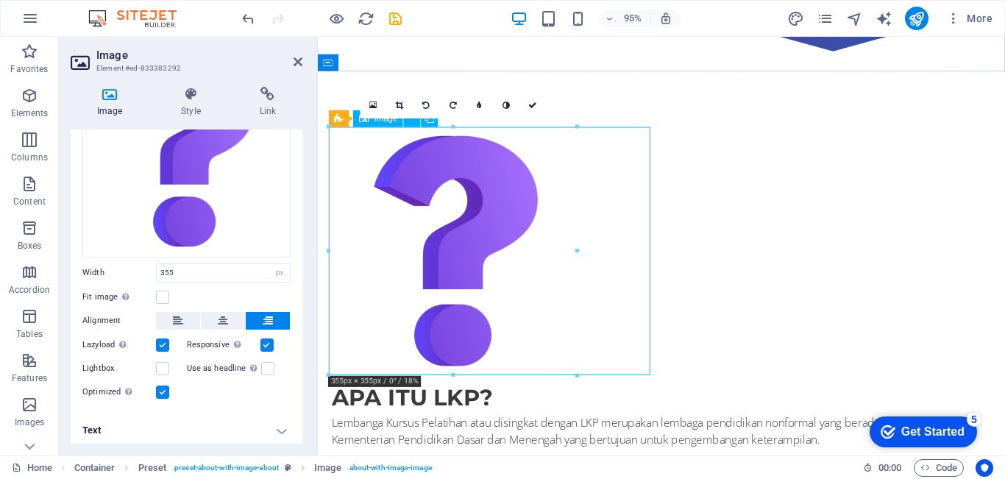
drag, startPoint x: 485, startPoint y: 199, endPoint x: 508, endPoint y: 200, distance: 23.6
click at [508, 200] on figure at bounding box center [439, 262] width 212 height 261
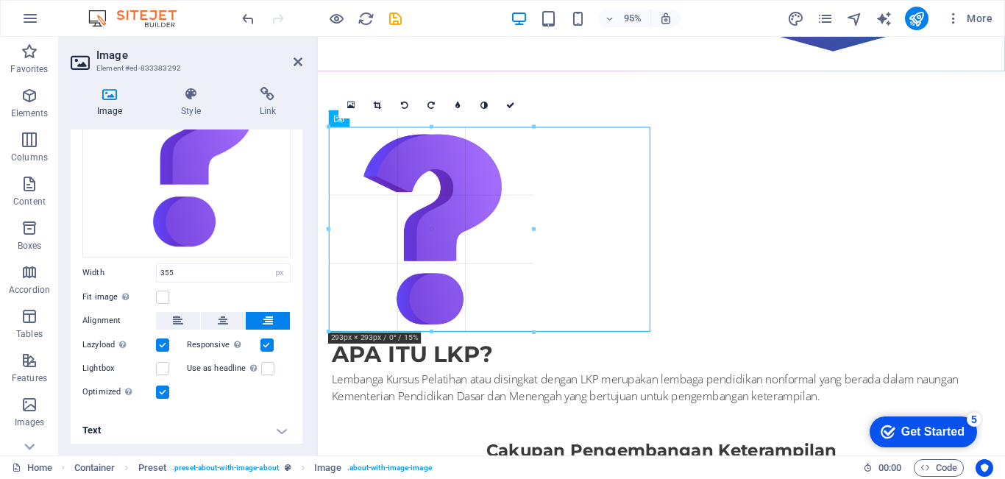
drag, startPoint x: 327, startPoint y: 375, endPoint x: 387, endPoint y: 332, distance: 73.7
type input "293"
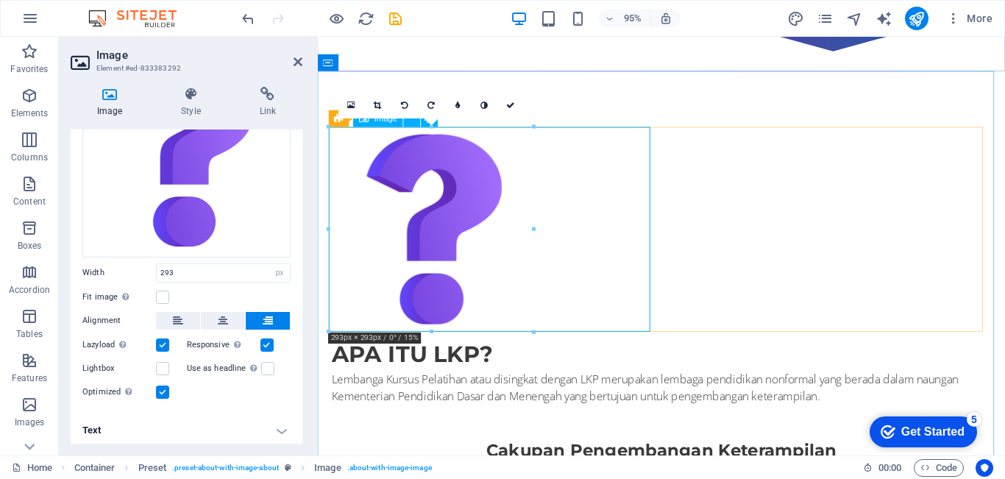
click at [545, 195] on figure at bounding box center [439, 240] width 212 height 216
click at [509, 105] on icon at bounding box center [511, 105] width 9 height 8
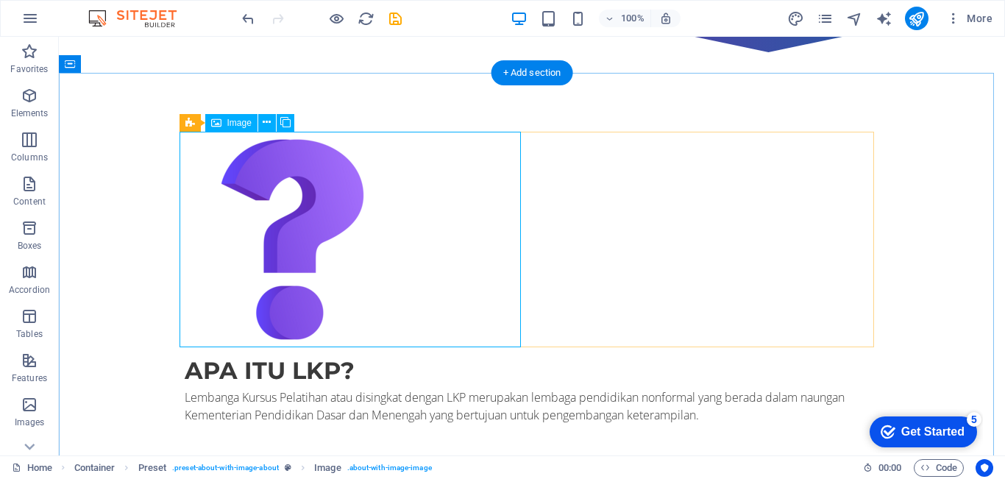
click at [397, 206] on figure at bounding box center [291, 240] width 212 height 216
select select "px"
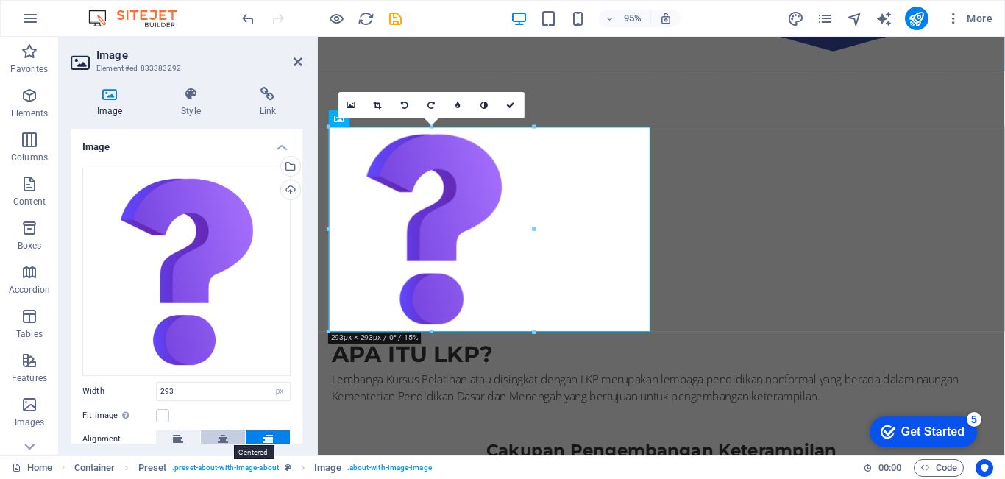
click at [230, 436] on button at bounding box center [223, 439] width 44 height 18
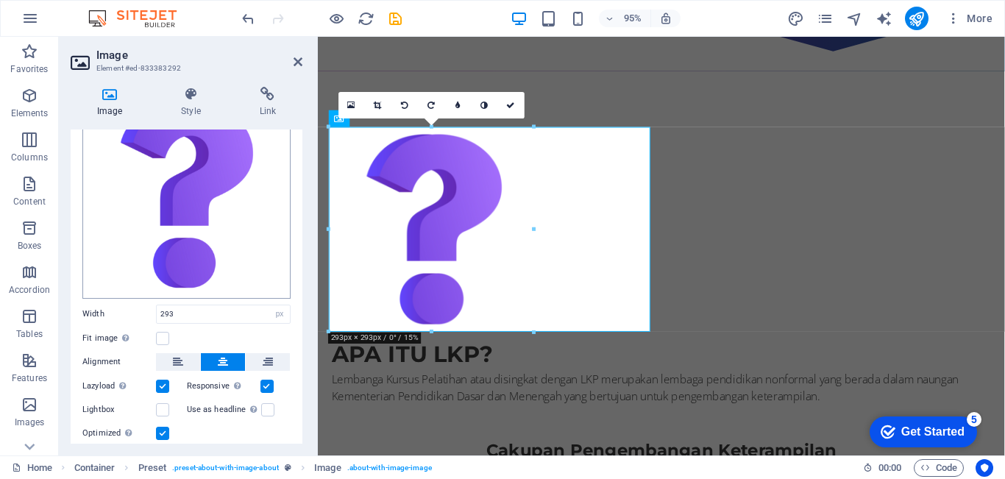
scroll to position [118, 0]
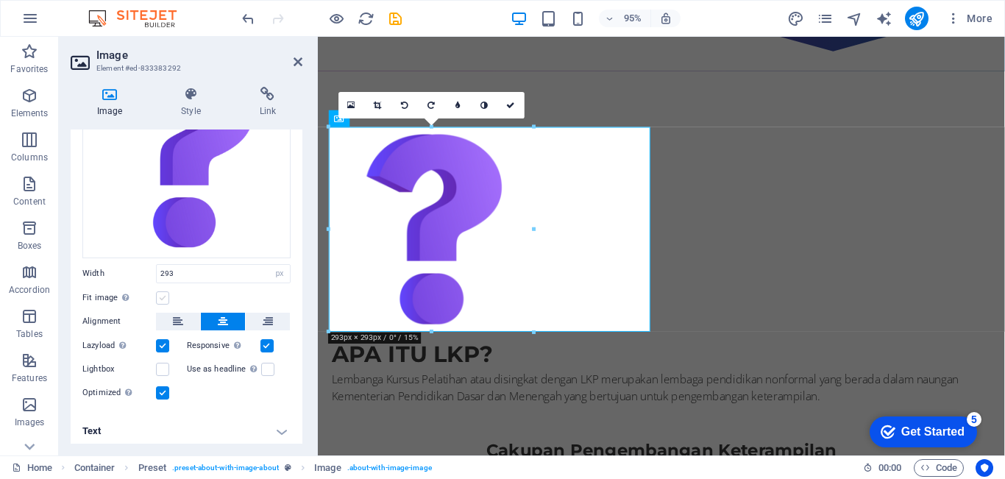
click at [162, 294] on label at bounding box center [162, 297] width 13 height 13
click at [0, 0] on input "Fit image Automatically fit image to a fixed width and height" at bounding box center [0, 0] width 0 height 0
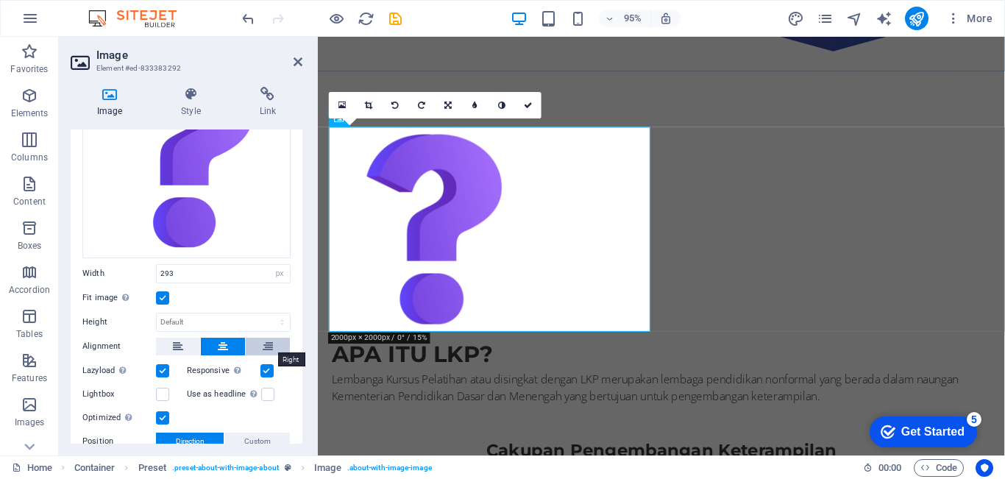
click at [264, 342] on icon at bounding box center [268, 347] width 10 height 18
click at [224, 342] on icon at bounding box center [223, 347] width 10 height 18
click at [163, 294] on label at bounding box center [162, 297] width 13 height 13
click at [0, 0] on input "Fit image Automatically fit image to a fixed width and height" at bounding box center [0, 0] width 0 height 0
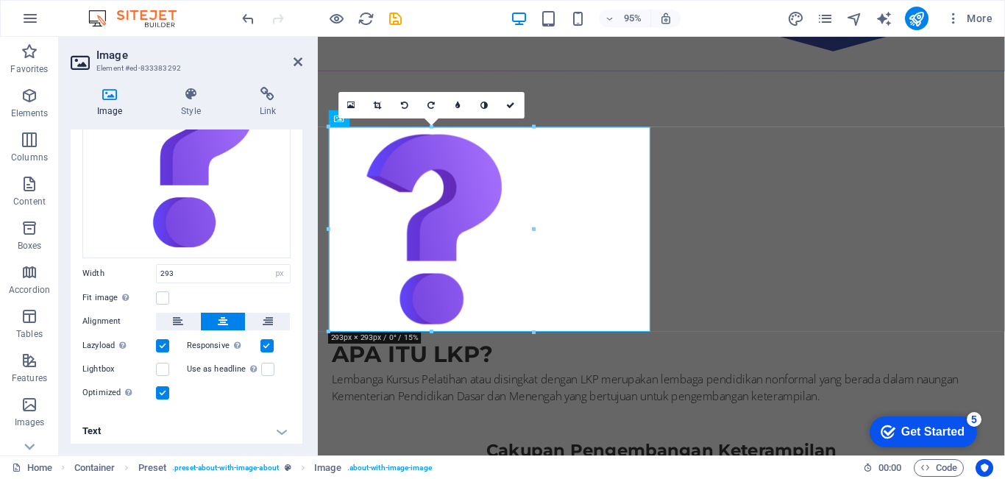
scroll to position [120, 0]
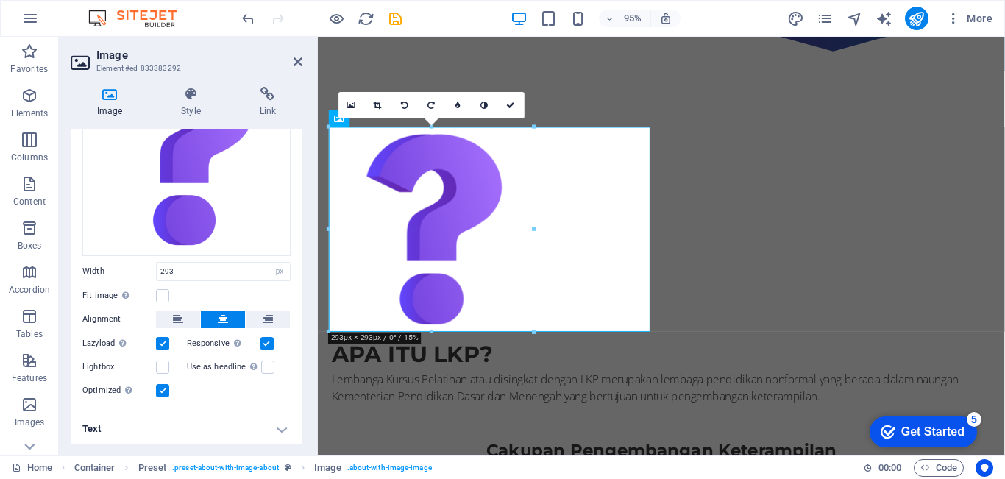
click at [157, 344] on label at bounding box center [162, 343] width 13 height 13
click at [0, 0] on input "Lazyload Loading images after the page loads improves page speed." at bounding box center [0, 0] width 0 height 0
click at [157, 344] on label at bounding box center [162, 343] width 13 height 13
click at [0, 0] on input "Lazyload Loading images after the page loads improves page speed." at bounding box center [0, 0] width 0 height 0
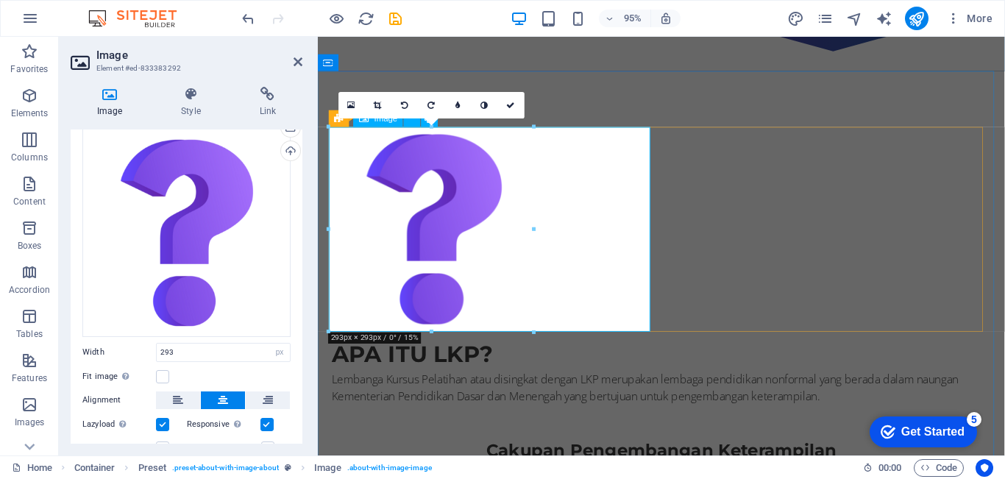
scroll to position [44, 0]
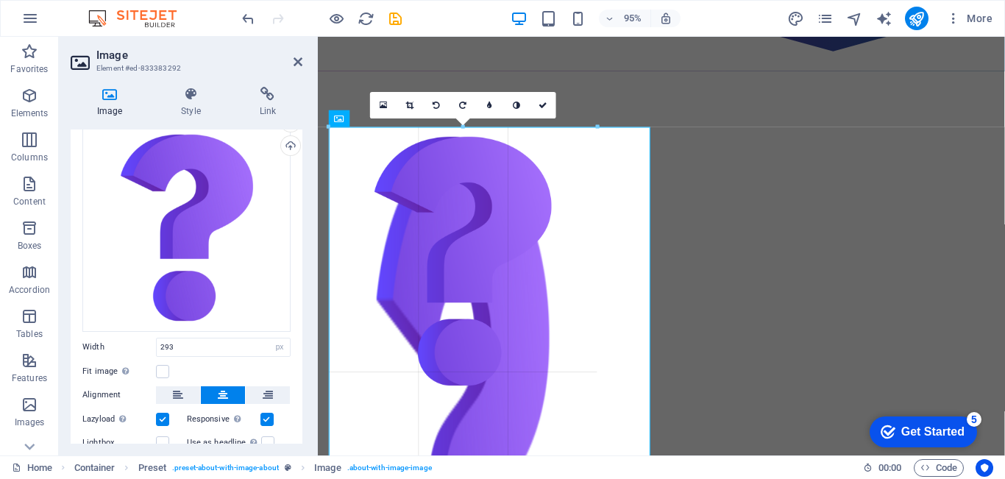
drag, startPoint x: 535, startPoint y: 333, endPoint x: 594, endPoint y: 258, distance: 96.0
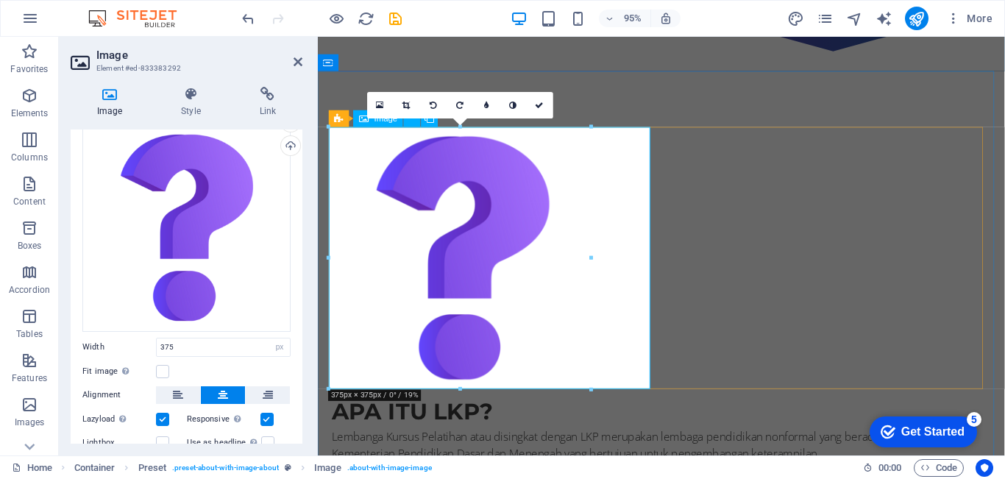
click at [523, 318] on figure at bounding box center [439, 270] width 212 height 276
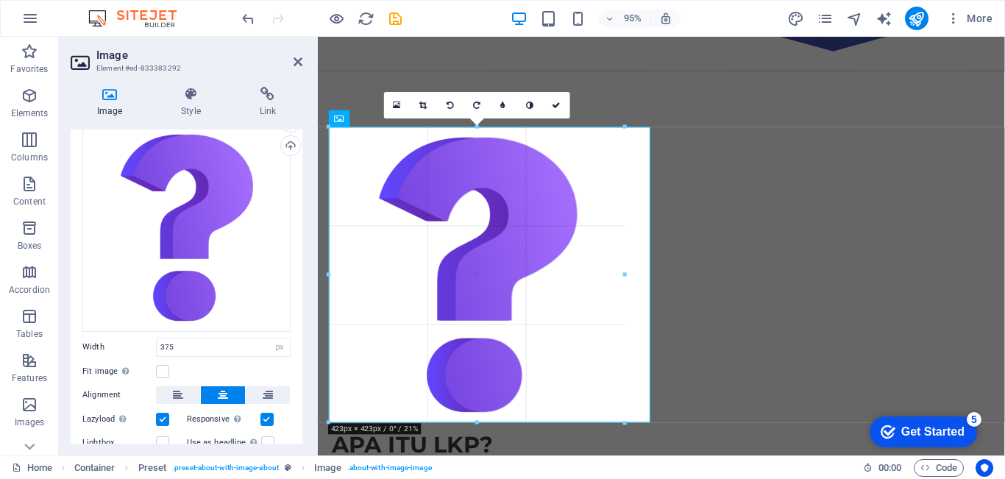
drag, startPoint x: 592, startPoint y: 390, endPoint x: 628, endPoint y: 403, distance: 39.1
type input "423"
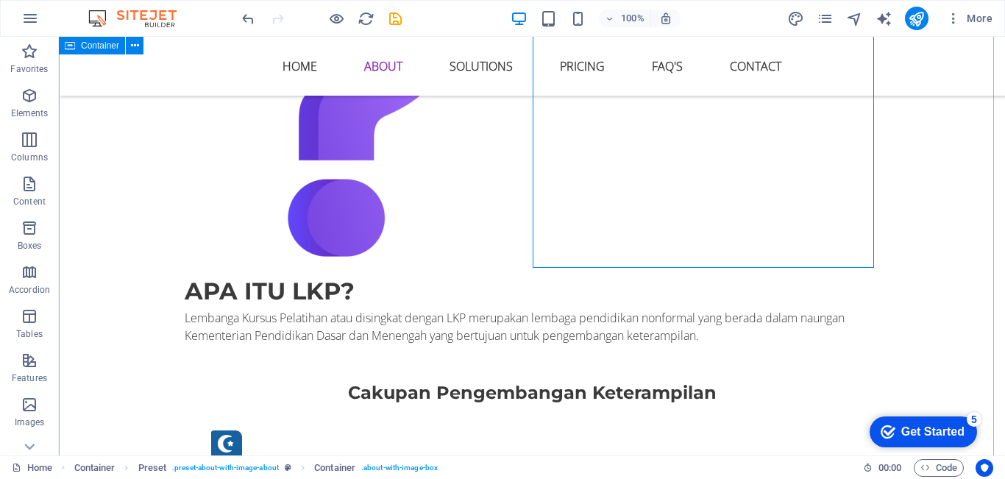
click at [946, 210] on div "APA ITU LKP? Lembanga Kursus Pelatihan atau disingkat dengan LKP merupakan lemb…" at bounding box center [532, 470] width 946 height 1144
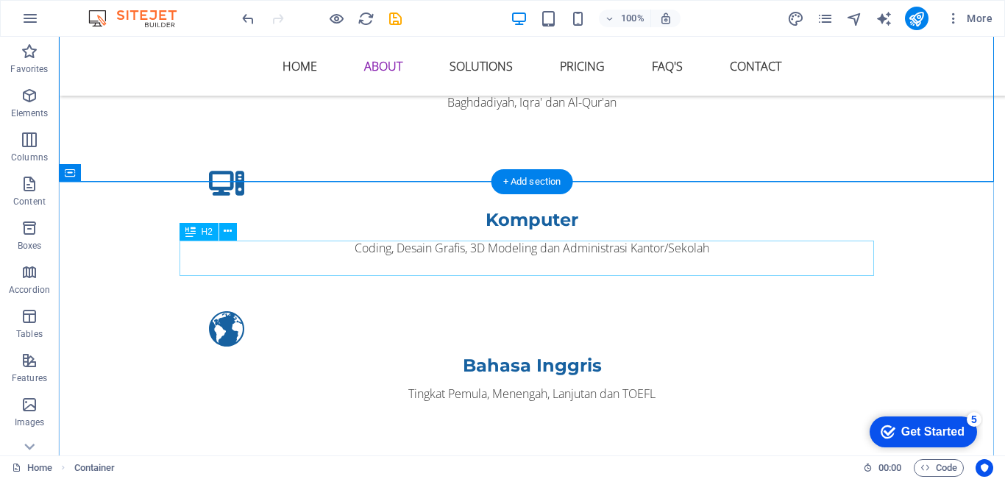
scroll to position [1058, 0]
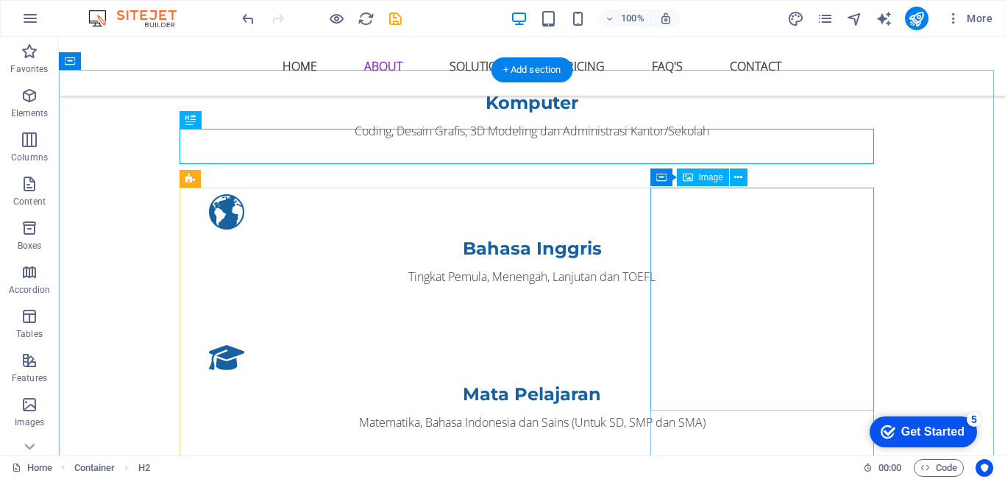
scroll to position [1172, 0]
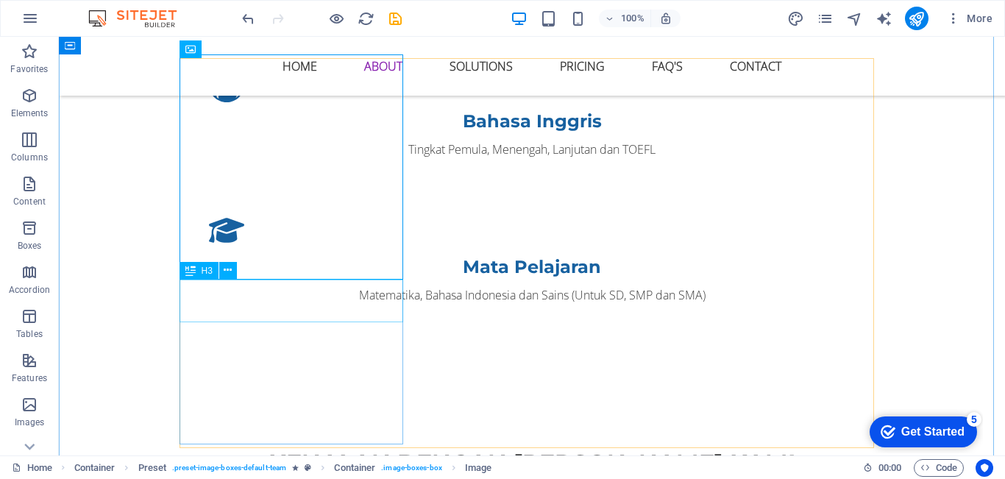
scroll to position [1304, 0]
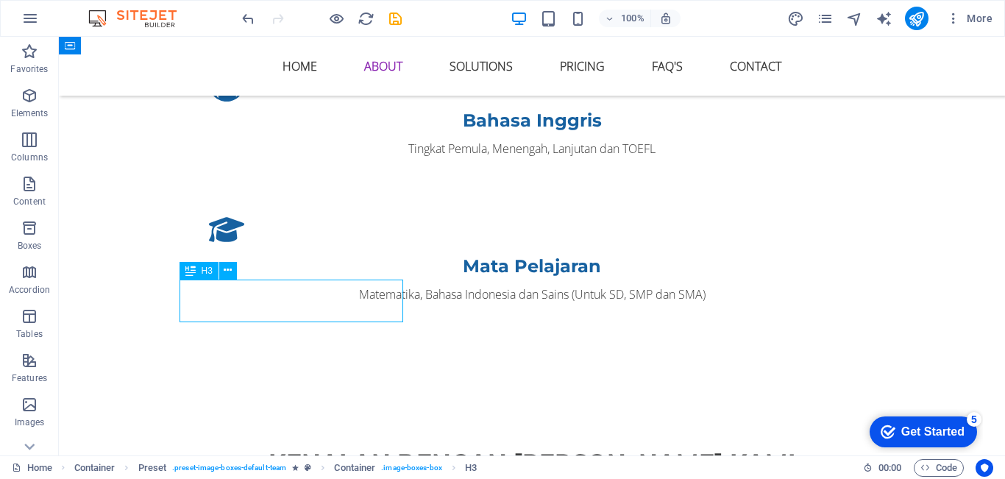
click at [316, 304] on div "H2 Banner Container Preset Preset Container Preset Container Image Container Pr…" at bounding box center [532, 246] width 946 height 419
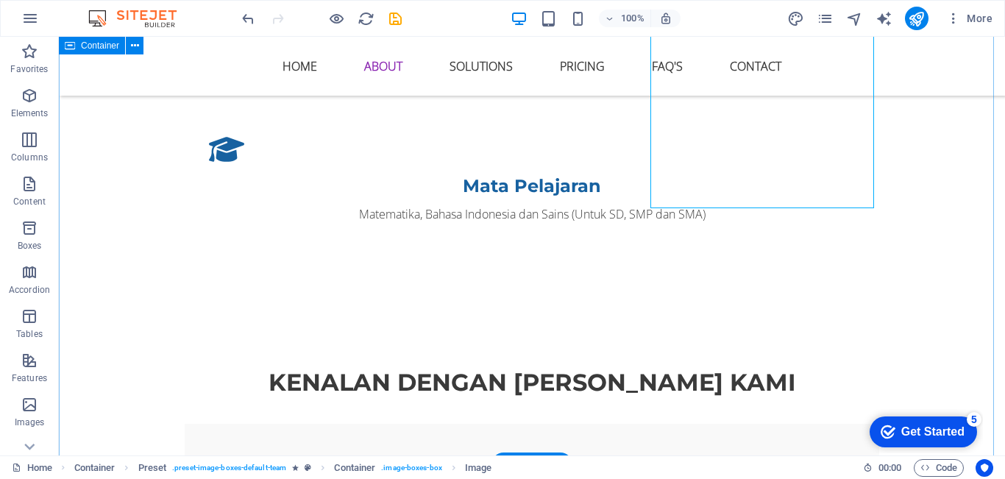
scroll to position [1367, 0]
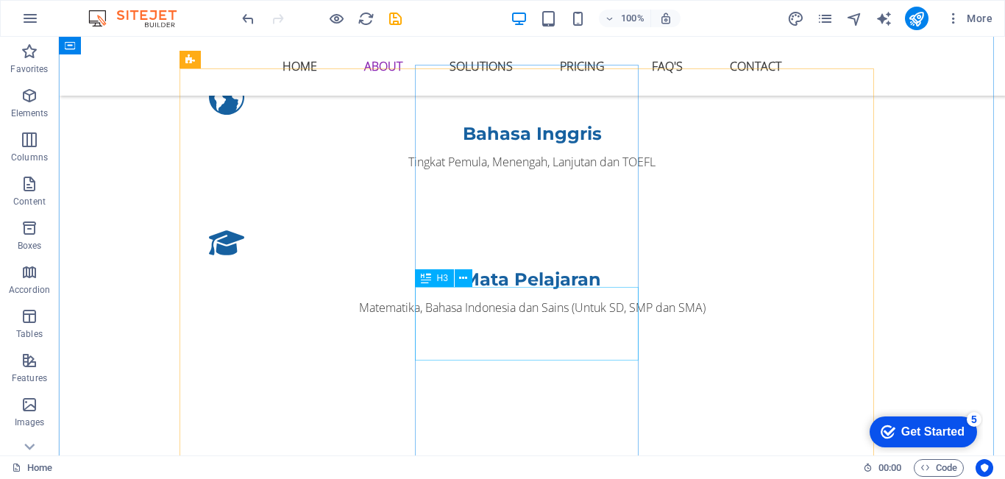
scroll to position [1294, 0]
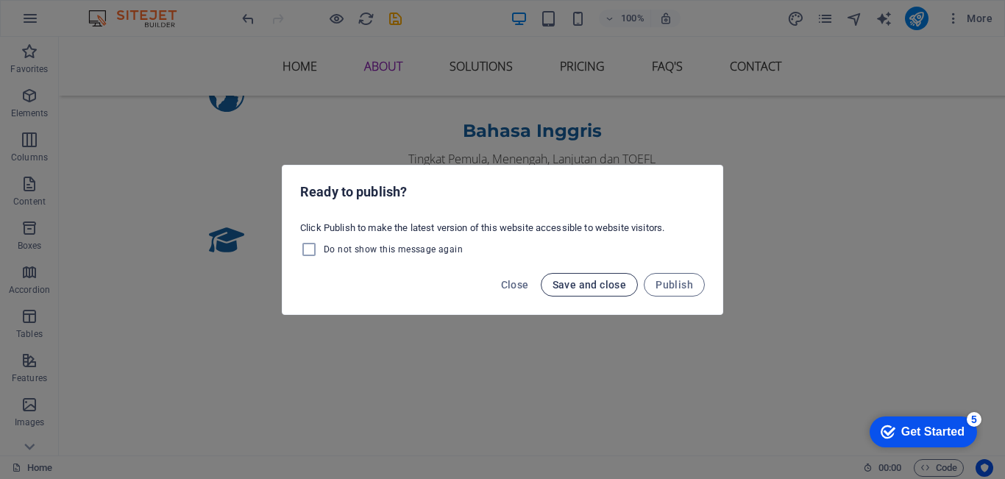
click at [572, 286] on span "Save and close" at bounding box center [590, 285] width 74 height 12
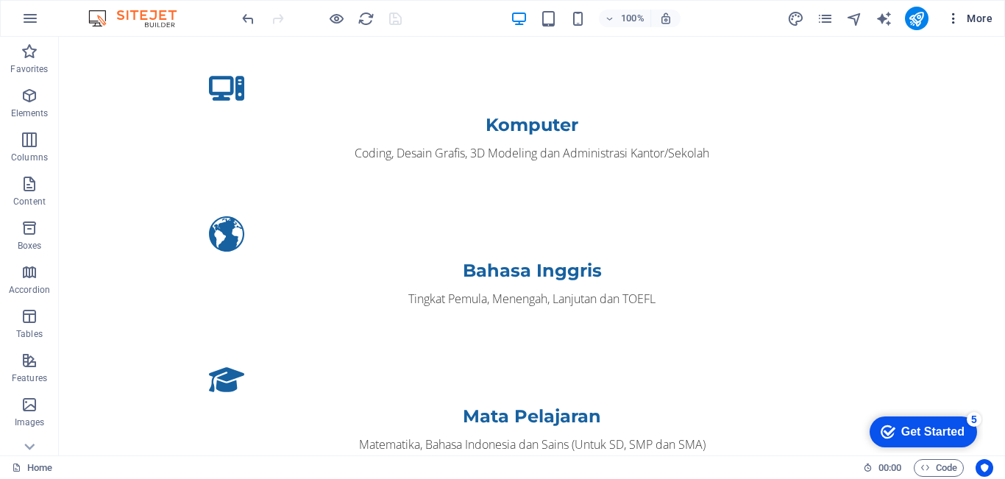
scroll to position [39, 0]
